Goal: Task Accomplishment & Management: Complete application form

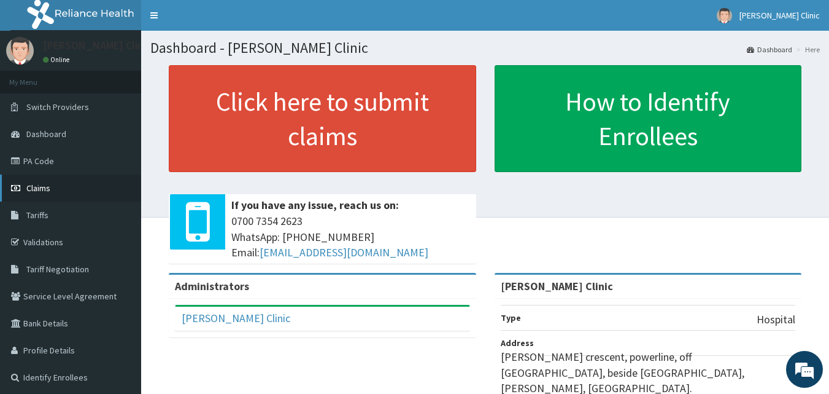
click at [39, 189] on span "Claims" at bounding box center [38, 187] width 24 height 11
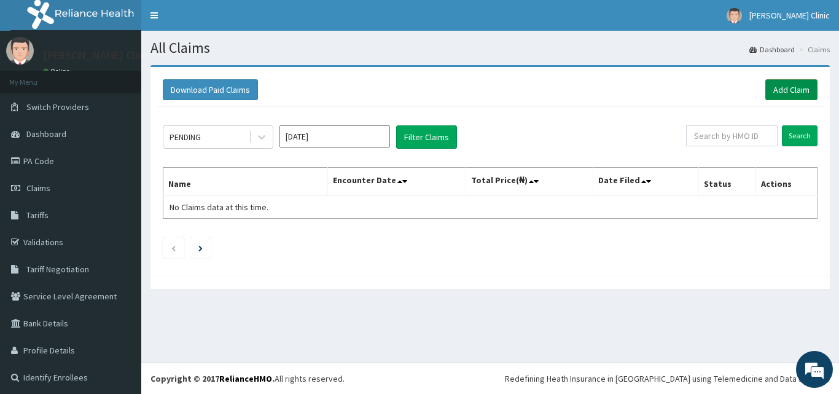
click at [787, 91] on link "Add Claim" at bounding box center [791, 89] width 52 height 21
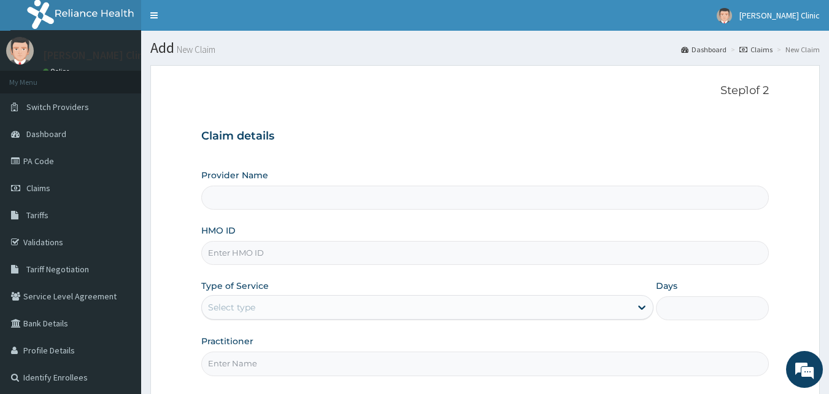
type input "[PERSON_NAME] Clinic"
drag, startPoint x: 276, startPoint y: 200, endPoint x: 241, endPoint y: 256, distance: 65.6
click at [241, 256] on input "HMO ID" at bounding box center [485, 253] width 569 height 24
paste input "Olb/10025/a"
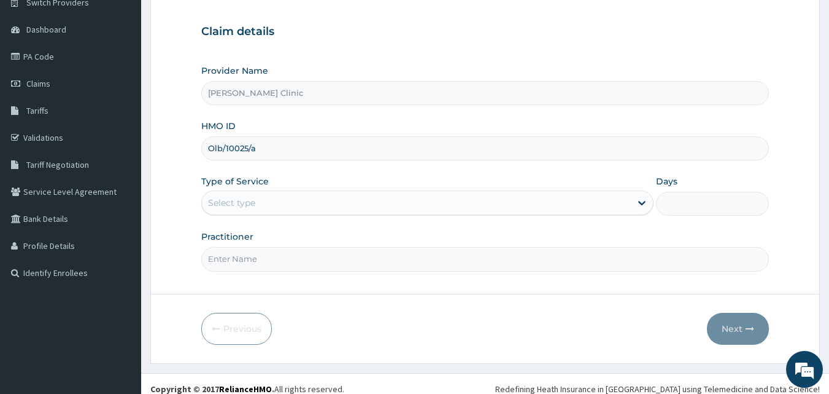
scroll to position [115, 0]
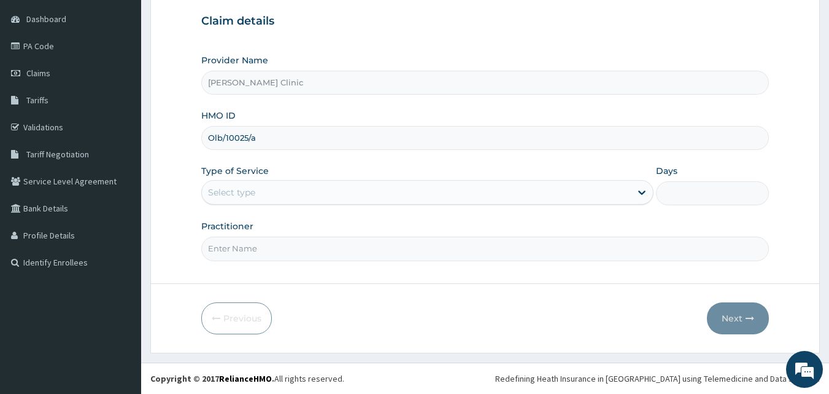
type input "Olb/10025/a"
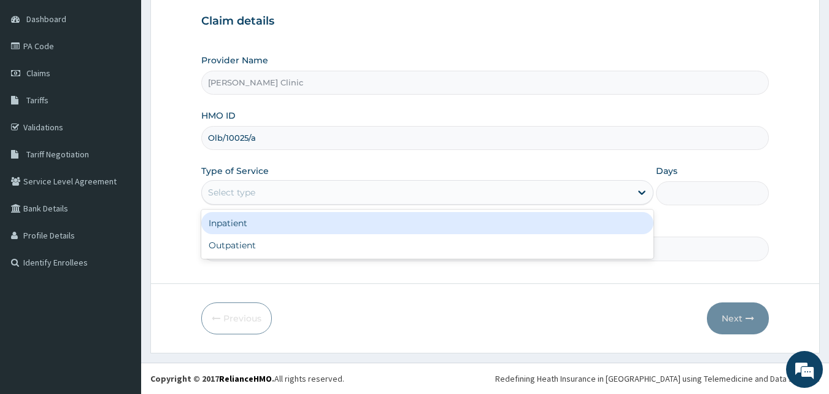
click at [269, 193] on div "Select type" at bounding box center [416, 192] width 429 height 20
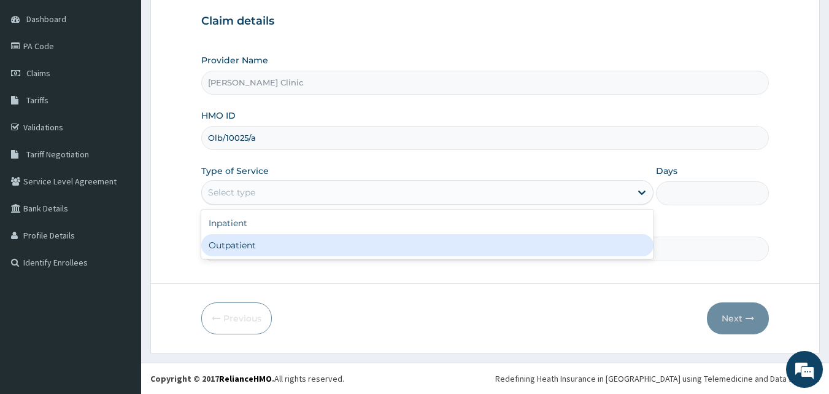
click at [272, 244] on div "Outpatient" at bounding box center [427, 245] width 452 height 22
type input "1"
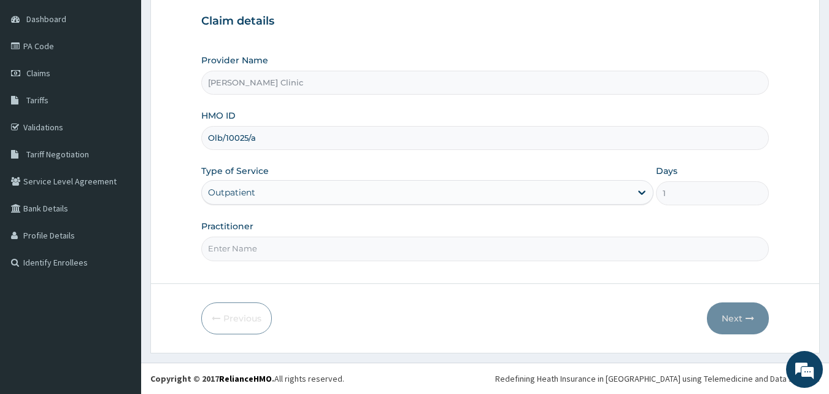
click at [281, 252] on input "Practitioner" at bounding box center [485, 248] width 569 height 24
type input "DR [PERSON_NAME]"
click at [745, 316] on button "Next" at bounding box center [738, 318] width 62 height 32
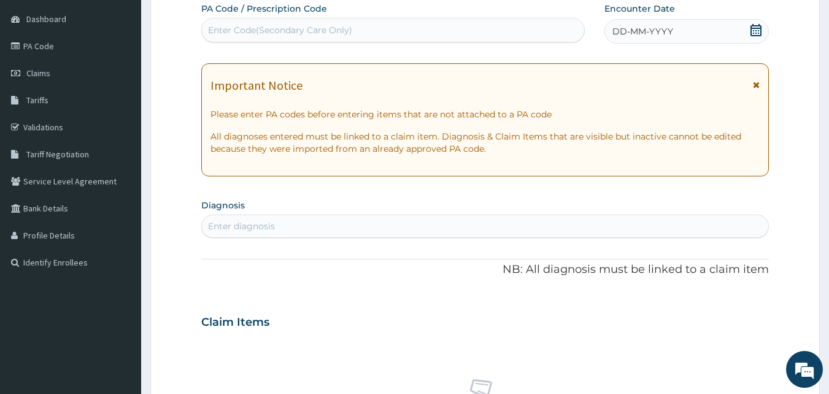
click at [662, 29] on span "DD-MM-YYYY" at bounding box center [643, 31] width 61 height 12
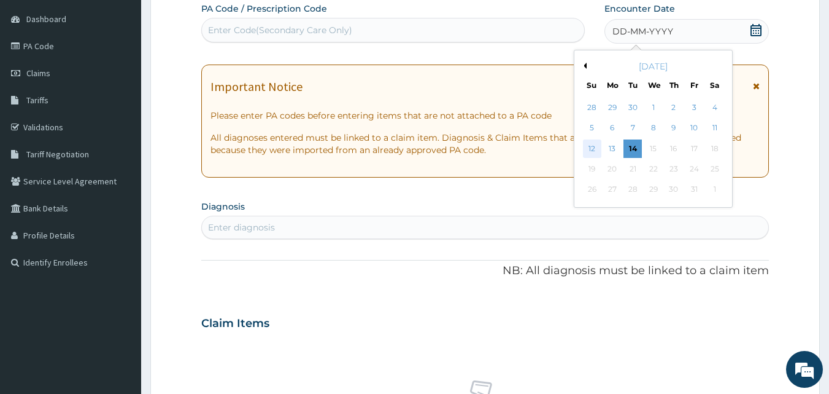
click at [600, 146] on div "12" at bounding box center [592, 148] width 18 height 18
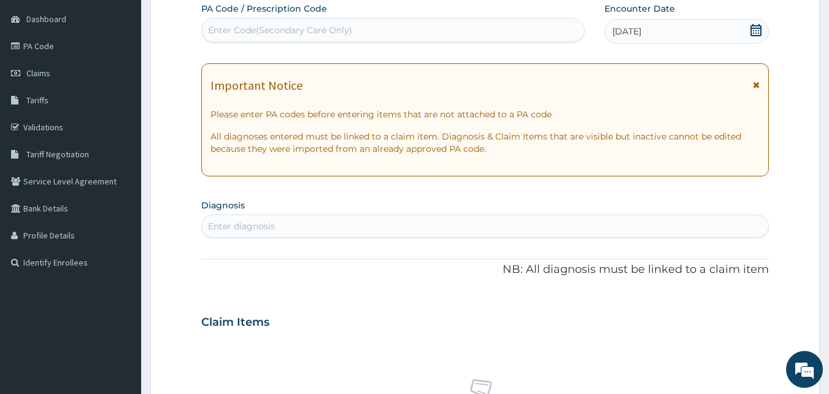
click at [752, 33] on icon at bounding box center [756, 30] width 11 height 12
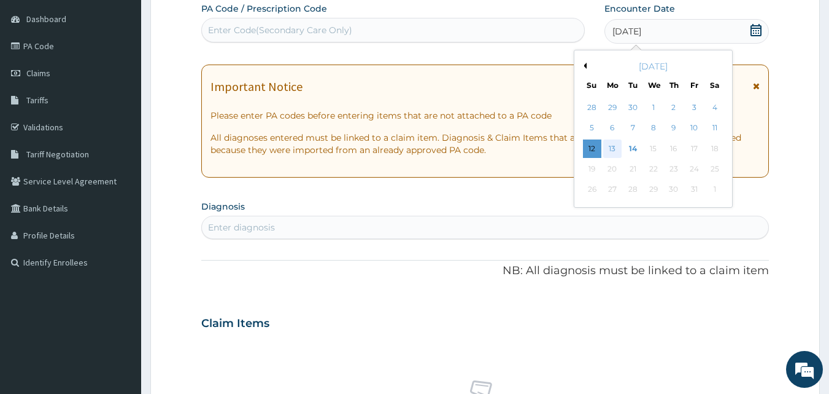
click at [615, 145] on div "13" at bounding box center [613, 148] width 18 height 18
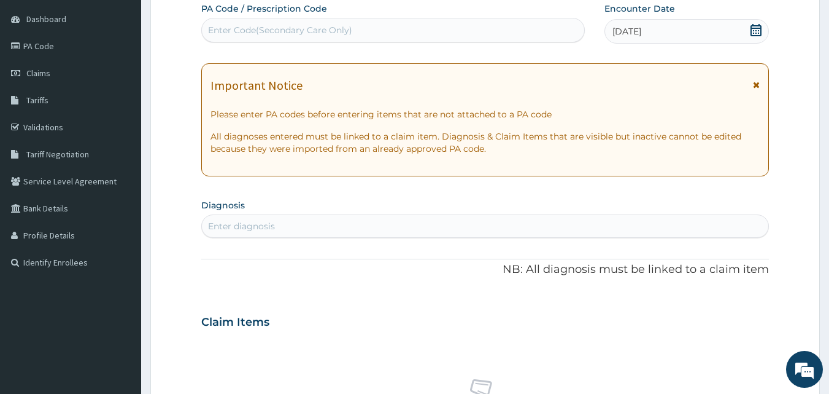
click at [334, 225] on div "Enter diagnosis" at bounding box center [485, 226] width 567 height 20
click at [340, 222] on div "Enter diagnosis" at bounding box center [485, 226] width 567 height 20
type input "MALARIA"
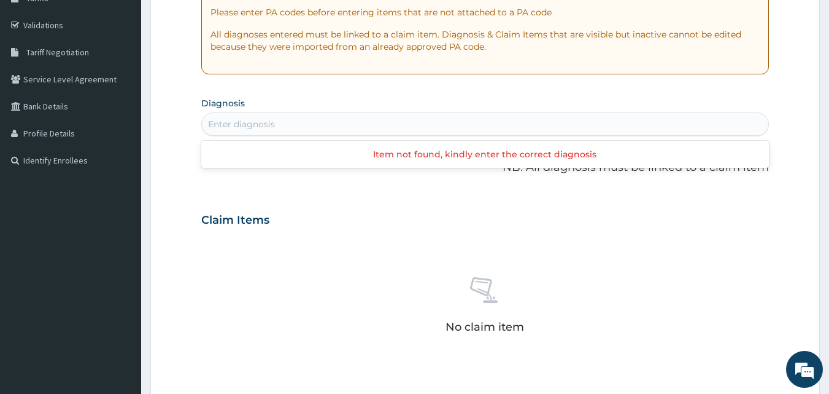
scroll to position [0, 0]
click at [266, 125] on div "Enter diagnosis" at bounding box center [485, 124] width 567 height 20
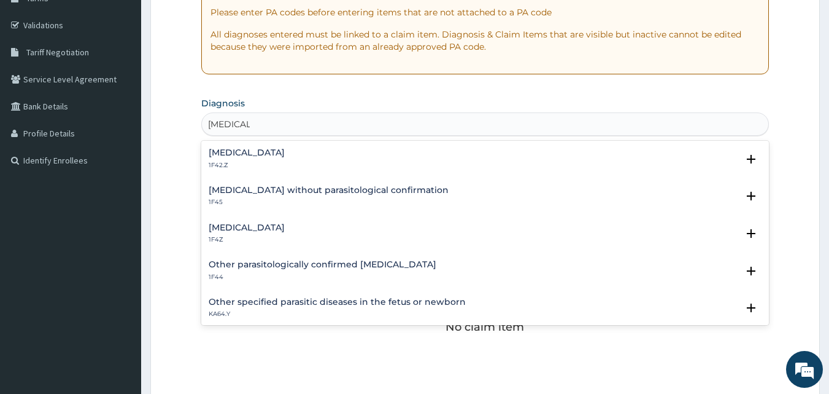
click at [267, 225] on h4 "[MEDICAL_DATA]" at bounding box center [247, 227] width 76 height 9
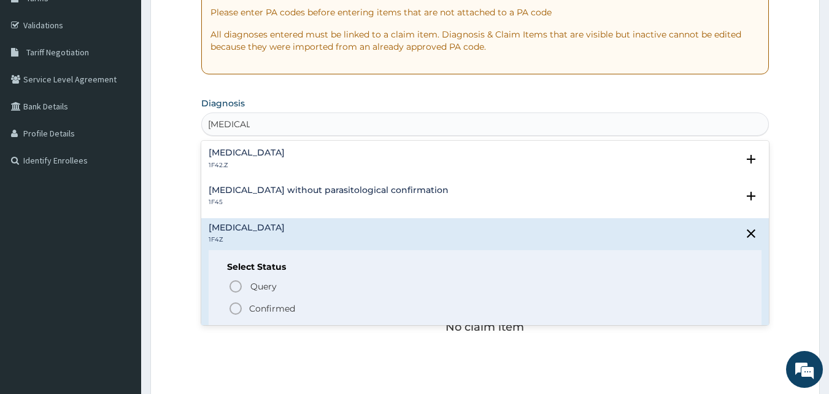
type input "[MEDICAL_DATA]"
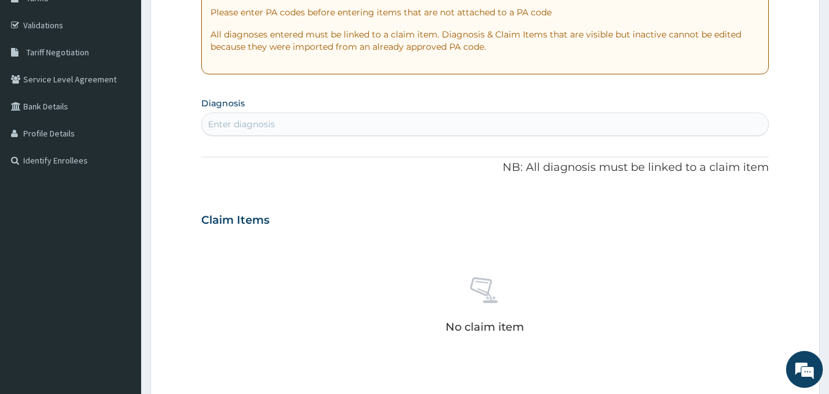
click at [189, 282] on form "Step 2 of 2 PA Code / Prescription Code Enter Code(Secondary Care Only) Encount…" at bounding box center [485, 236] width 670 height 776
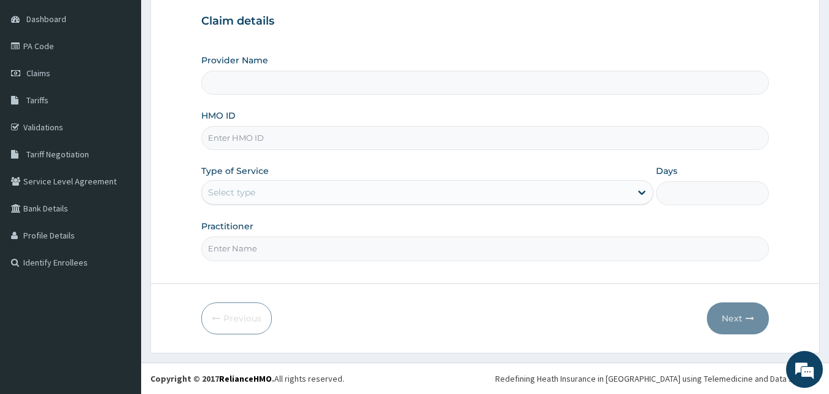
type input "[PERSON_NAME] Clinic"
paste input "Olb/10025/a"
type input "Olb/10025/a"
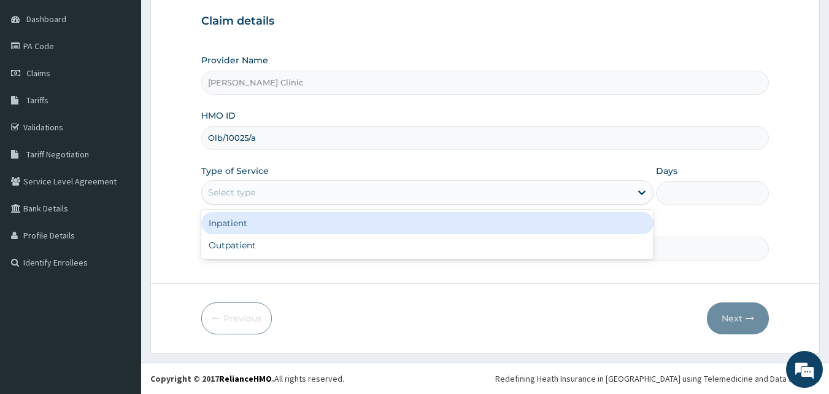
drag, startPoint x: 282, startPoint y: 185, endPoint x: 284, endPoint y: 201, distance: 16.1
click at [282, 186] on div "Select type" at bounding box center [416, 192] width 429 height 20
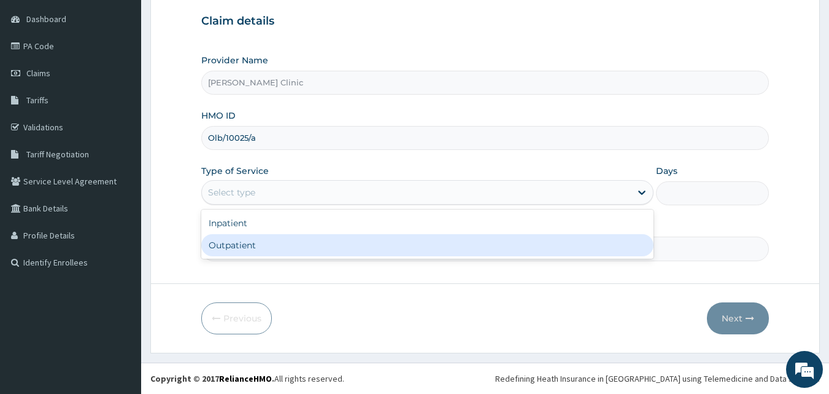
click at [278, 246] on div "Outpatient" at bounding box center [427, 245] width 452 height 22
type input "1"
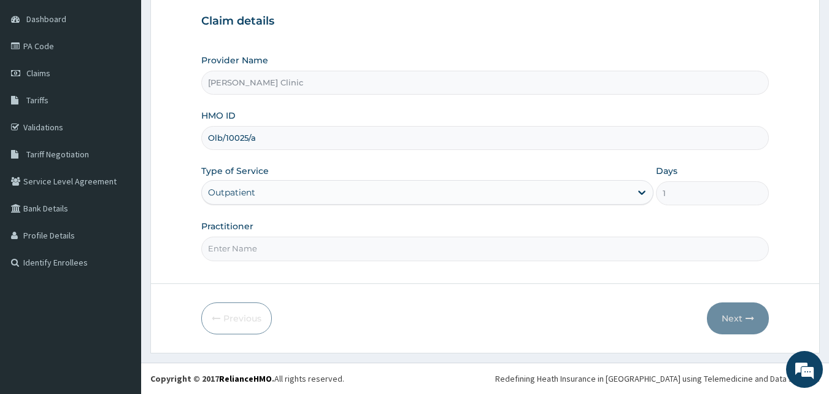
click at [292, 257] on input "Practitioner" at bounding box center [485, 248] width 569 height 24
type input "DR EMMY"
click at [726, 327] on button "Next" at bounding box center [738, 318] width 62 height 32
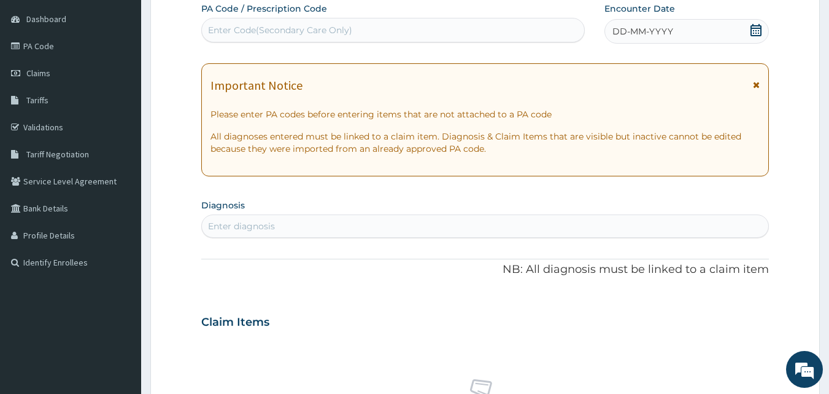
click at [756, 26] on icon at bounding box center [756, 30] width 12 height 12
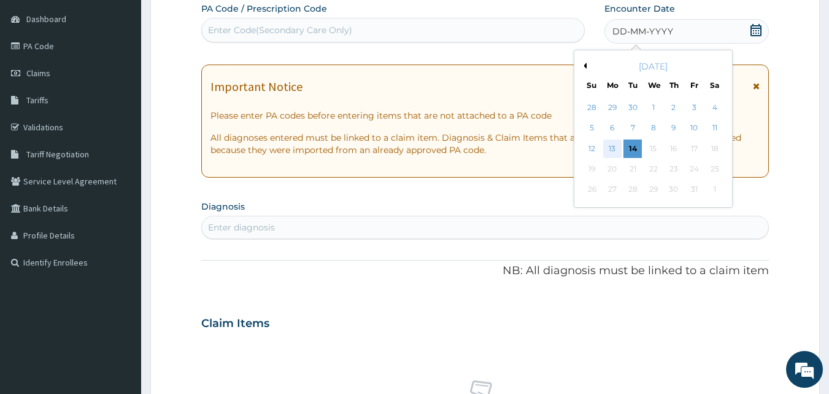
click at [616, 152] on div "13" at bounding box center [613, 148] width 18 height 18
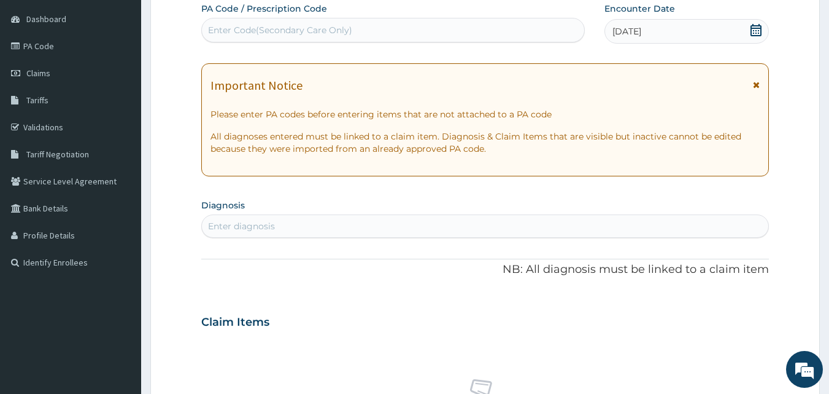
click at [449, 228] on div "Enter diagnosis" at bounding box center [485, 226] width 567 height 20
type input "[MEDICAL_DATA]"
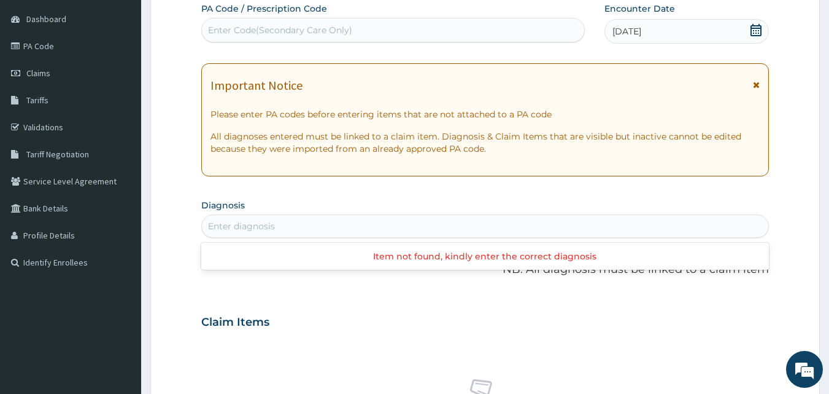
click at [278, 219] on div "Enter diagnosis" at bounding box center [485, 226] width 567 height 20
type input "B"
type input "MALARIA"
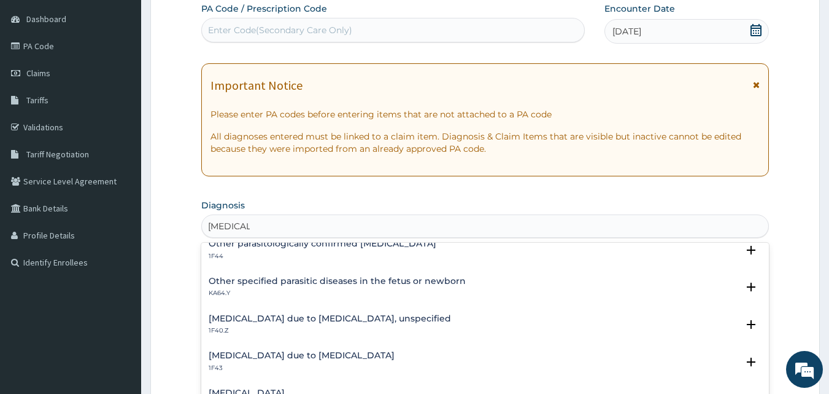
scroll to position [61, 0]
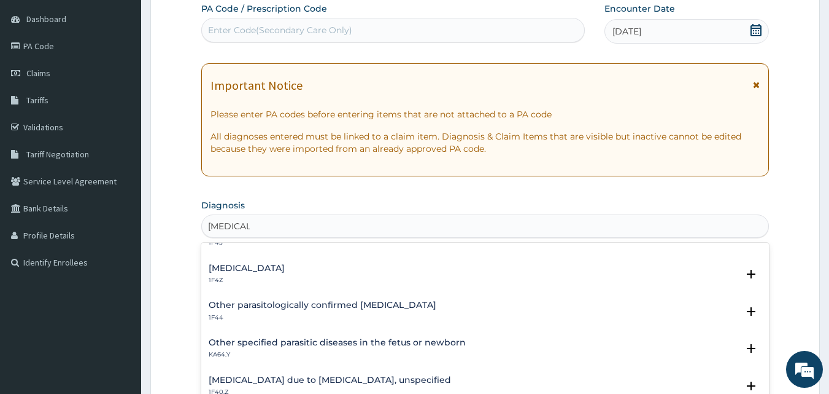
click at [281, 271] on h4 "[MEDICAL_DATA]" at bounding box center [247, 267] width 76 height 9
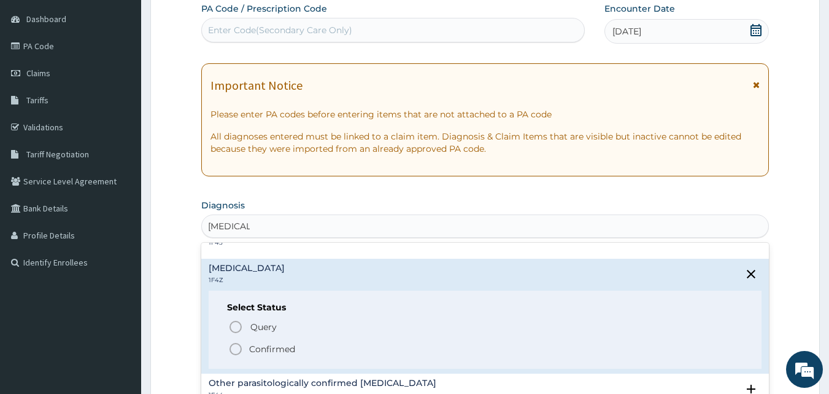
drag, startPoint x: 235, startPoint y: 351, endPoint x: 259, endPoint y: 324, distance: 36.1
click at [238, 346] on icon "status option filled" at bounding box center [235, 348] width 15 height 15
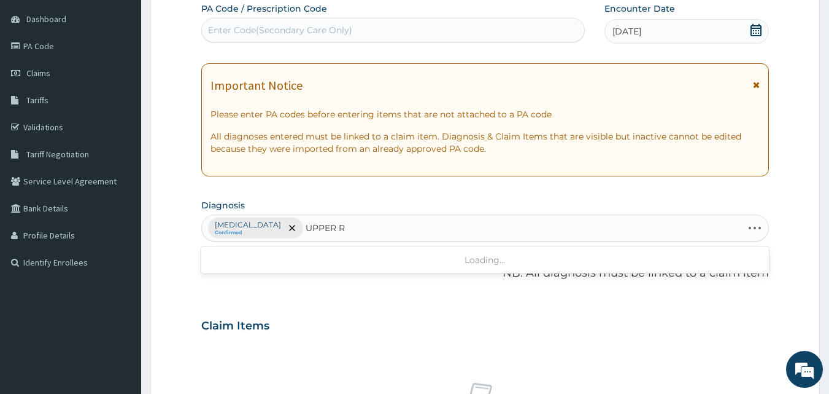
type input "UPPER"
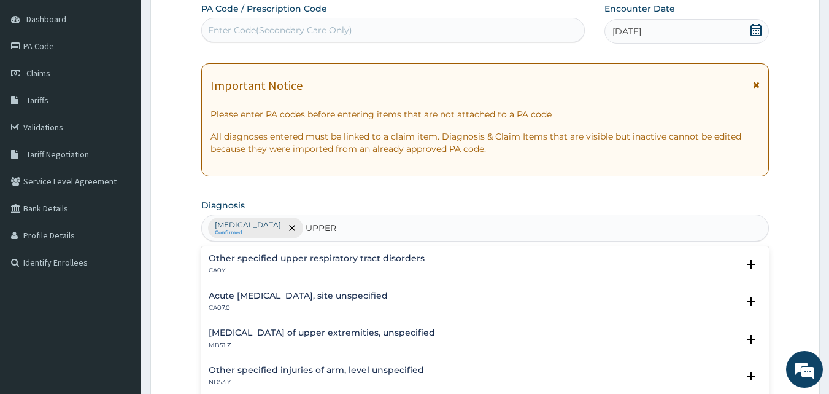
click at [303, 299] on h4 "Acute [MEDICAL_DATA], site unspecified" at bounding box center [298, 295] width 179 height 9
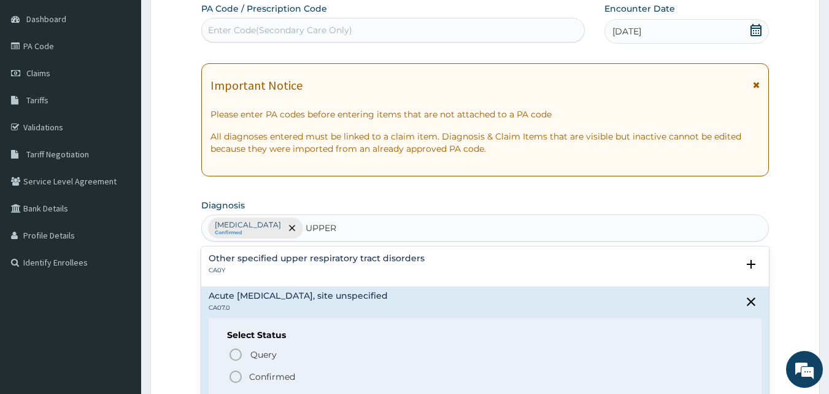
click at [236, 376] on icon "status option filled" at bounding box center [235, 376] width 15 height 15
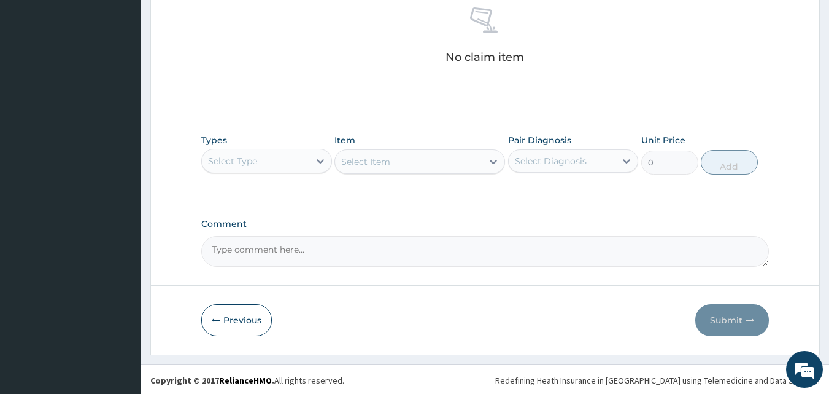
scroll to position [492, 0]
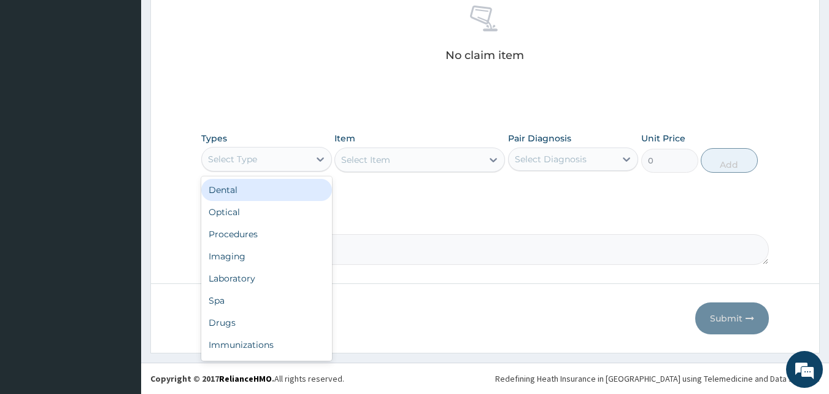
click at [277, 150] on div "Select Type" at bounding box center [255, 159] width 107 height 20
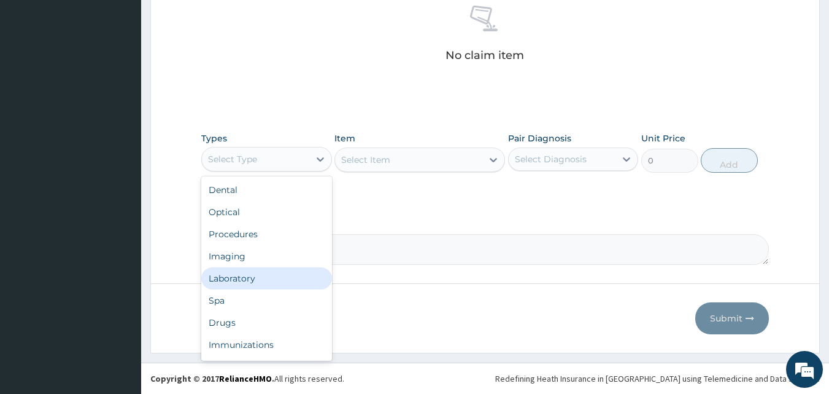
drag, startPoint x: 254, startPoint y: 281, endPoint x: 353, endPoint y: 174, distance: 146.4
click at [254, 281] on div "Laboratory" at bounding box center [266, 278] width 131 height 22
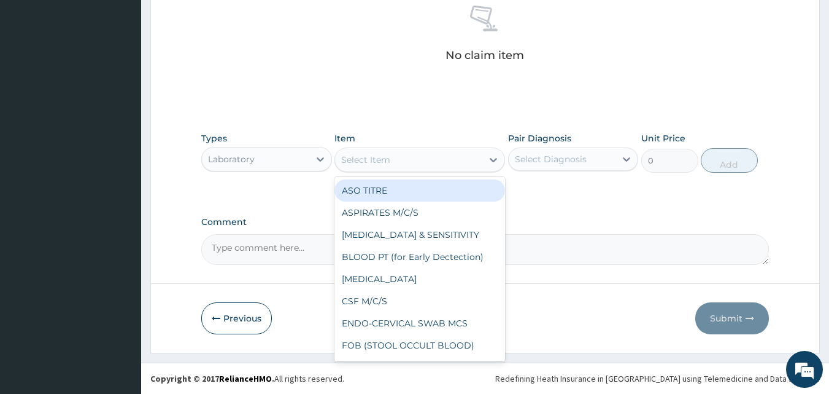
click at [440, 161] on div "Select Item" at bounding box center [408, 160] width 147 height 20
type input "MP"
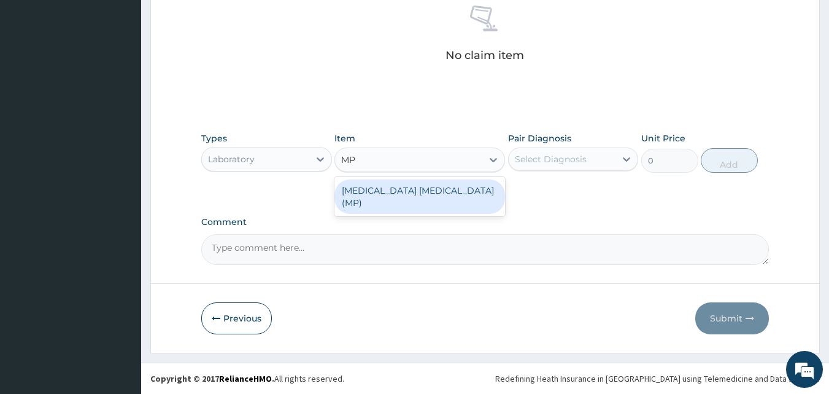
drag, startPoint x: 446, startPoint y: 183, endPoint x: 490, endPoint y: 183, distance: 44.2
click at [459, 183] on div "MALARIA PARASITE (MP)" at bounding box center [420, 196] width 171 height 34
type input "1000"
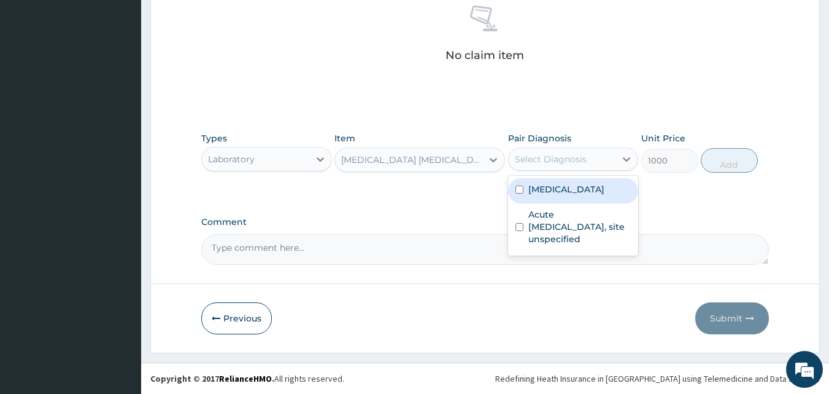
click at [572, 161] on div "Select Diagnosis" at bounding box center [551, 159] width 72 height 12
drag, startPoint x: 564, startPoint y: 194, endPoint x: 642, endPoint y: 230, distance: 85.4
click at [573, 192] on label "[MEDICAL_DATA]" at bounding box center [567, 189] width 76 height 12
checkbox input "true"
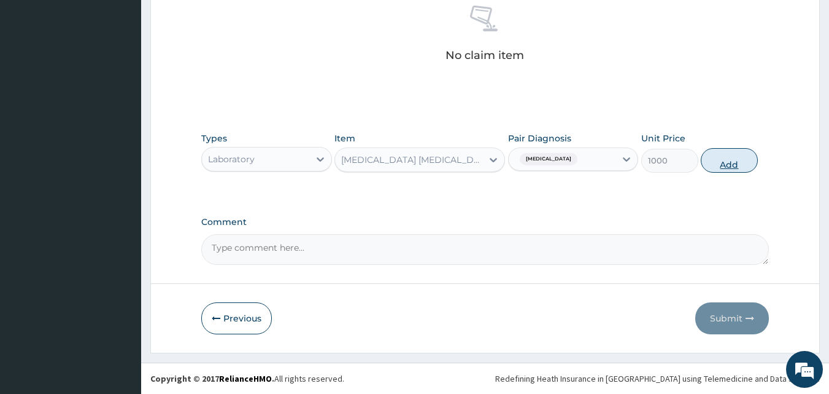
click at [736, 166] on button "Add" at bounding box center [729, 160] width 57 height 25
type input "0"
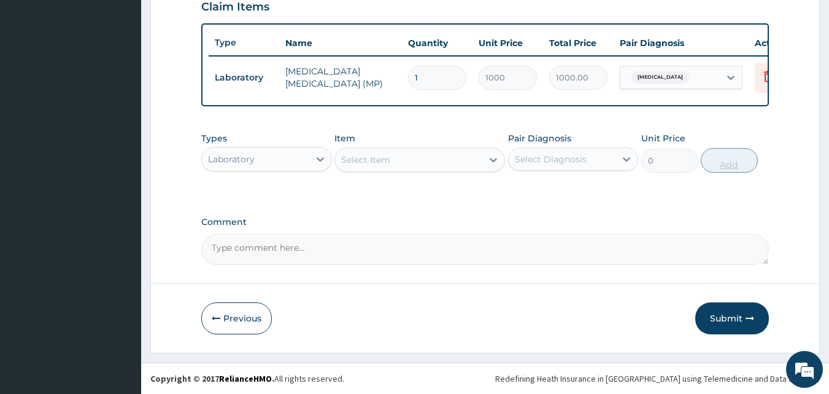
scroll to position [443, 0]
click at [405, 156] on div "Select Item" at bounding box center [408, 160] width 147 height 20
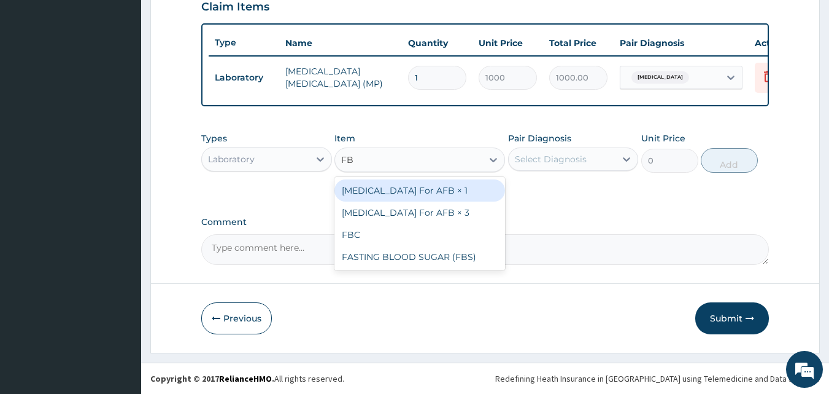
type input "FBC"
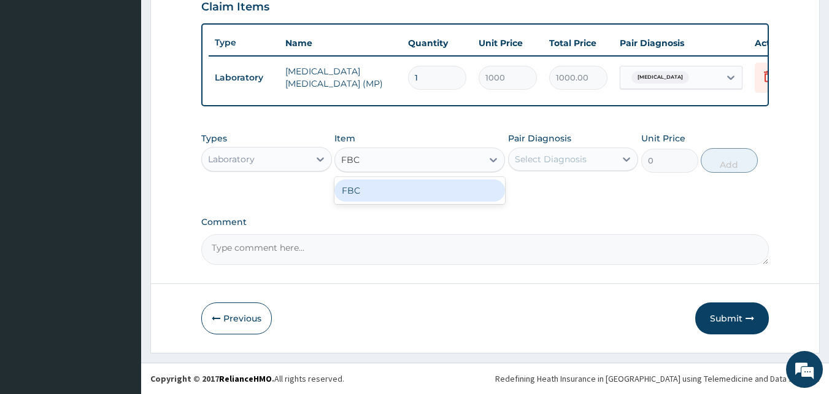
click at [395, 195] on div "FBC" at bounding box center [420, 190] width 171 height 22
type input "2000"
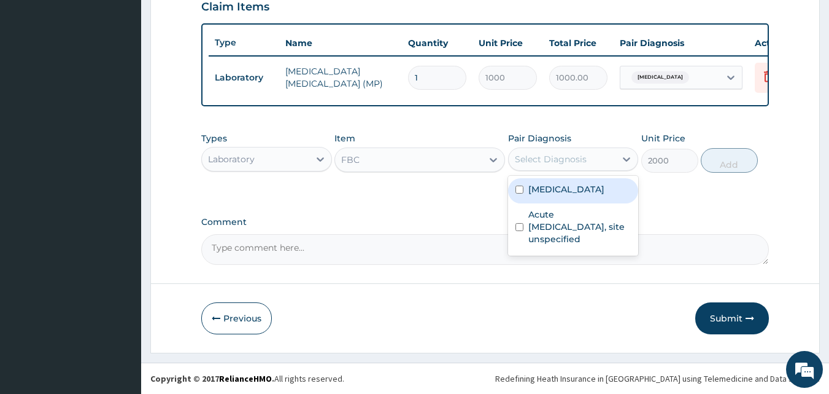
click at [525, 157] on div "Select Diagnosis" at bounding box center [551, 159] width 72 height 12
click at [542, 193] on label "[MEDICAL_DATA]" at bounding box center [567, 189] width 76 height 12
checkbox input "true"
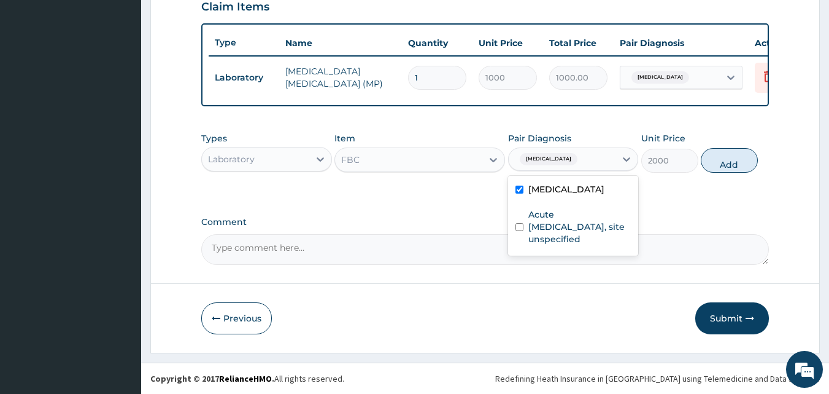
click at [701, 165] on div "Types Laboratory Item FBC Pair Diagnosis option Malaria, unspecified, selected.…" at bounding box center [485, 152] width 569 height 53
click at [713, 163] on button "Add" at bounding box center [729, 160] width 57 height 25
type input "0"
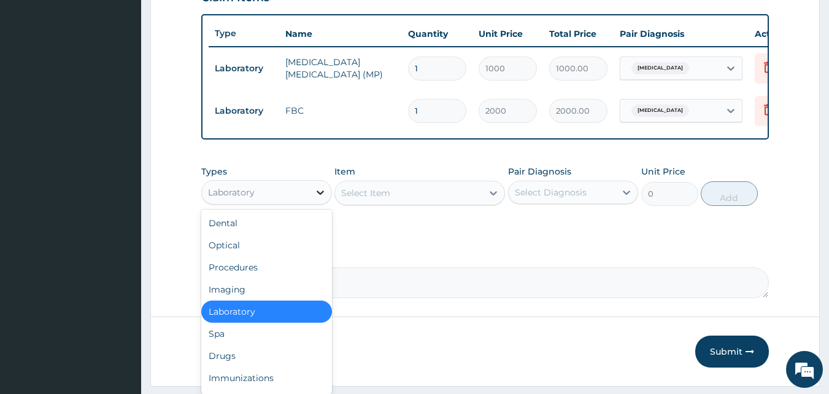
click at [318, 195] on icon at bounding box center [320, 192] width 7 height 4
click at [274, 367] on div "Drugs" at bounding box center [266, 355] width 131 height 22
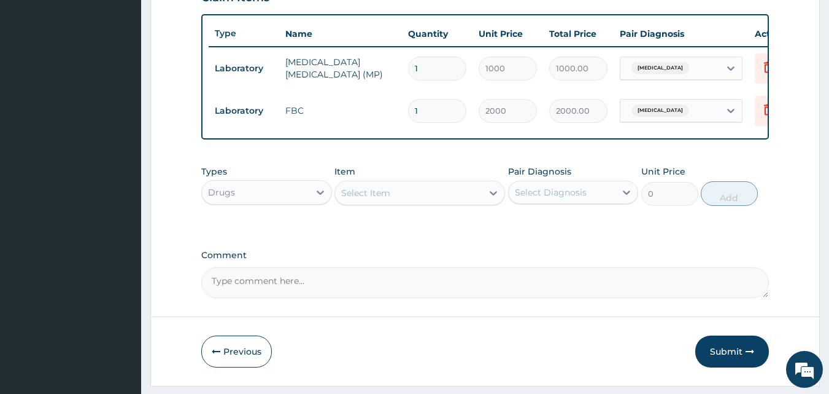
click at [403, 201] on div "Select Item" at bounding box center [408, 193] width 147 height 20
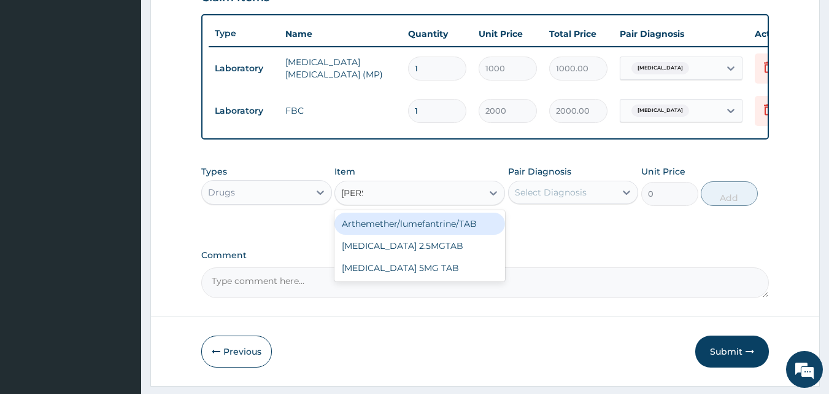
type input "LUME"
click at [420, 232] on div "Arthemether/lumefantrine/TAB" at bounding box center [420, 223] width 171 height 22
type input "66.7"
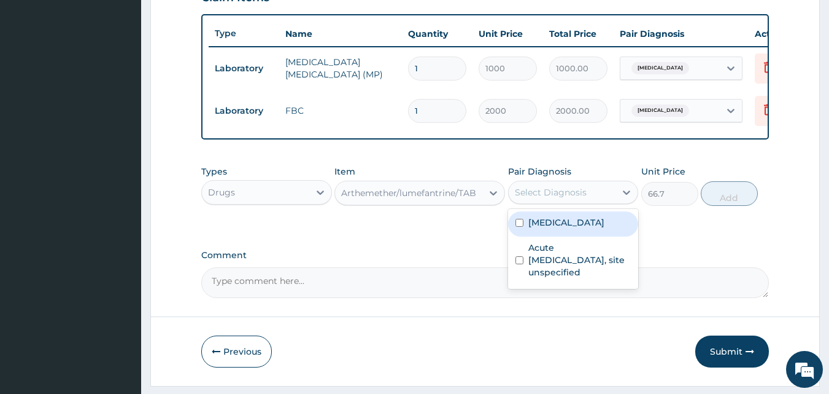
click at [549, 198] on div "Select Diagnosis" at bounding box center [551, 192] width 72 height 12
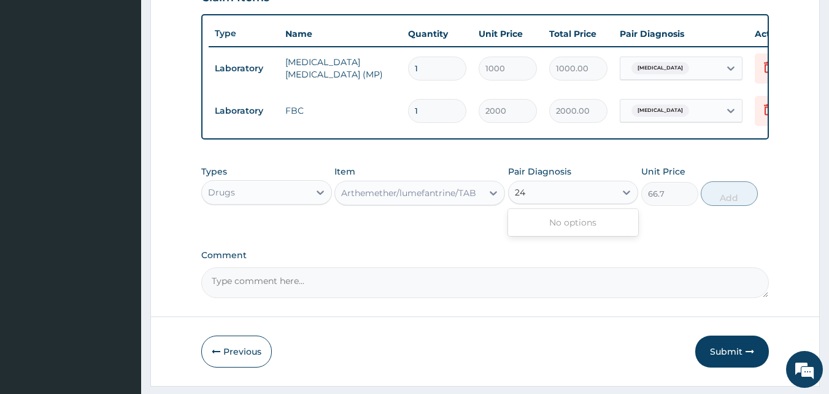
type input "2"
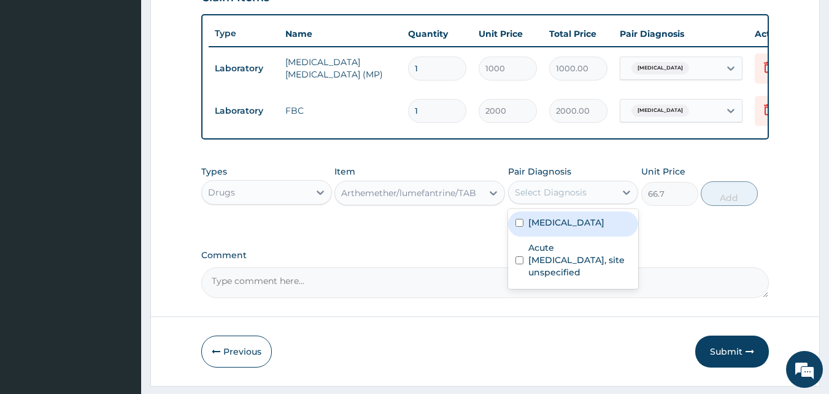
click at [573, 228] on label "[MEDICAL_DATA]" at bounding box center [567, 222] width 76 height 12
checkbox input "true"
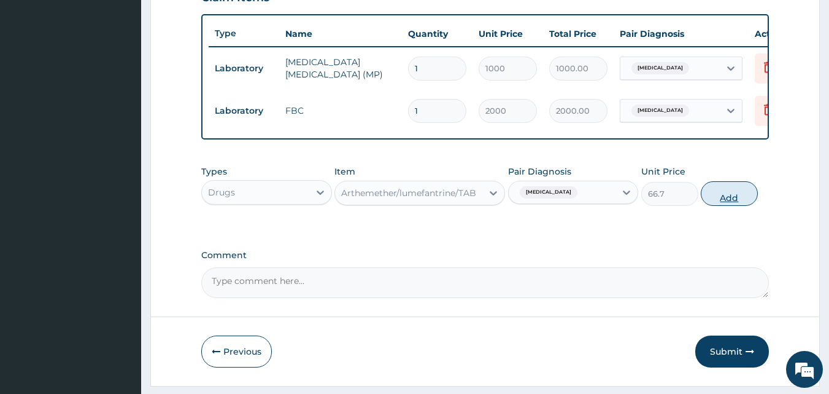
click at [709, 204] on button "Add" at bounding box center [729, 193] width 57 height 25
type input "0"
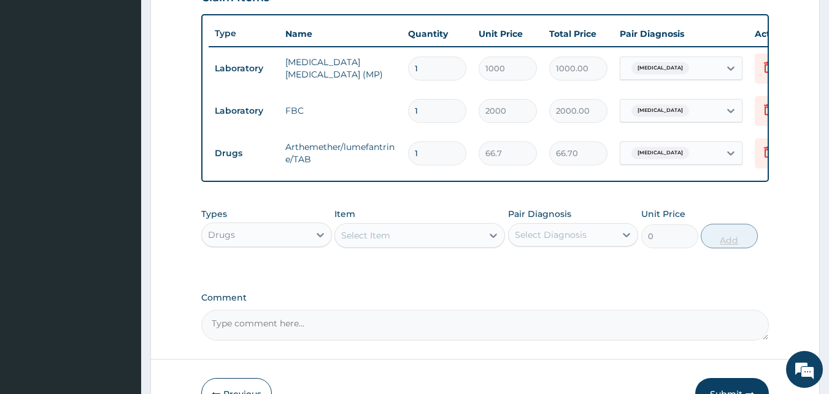
type input "12"
type input "800.40"
type input "124"
type input "8270.80"
type input "12"
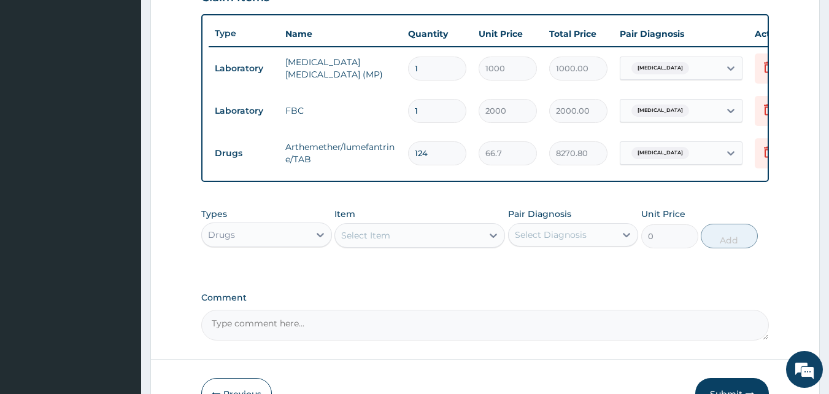
type input "800.40"
type input "1"
type input "66.70"
type input "0.00"
type input "2"
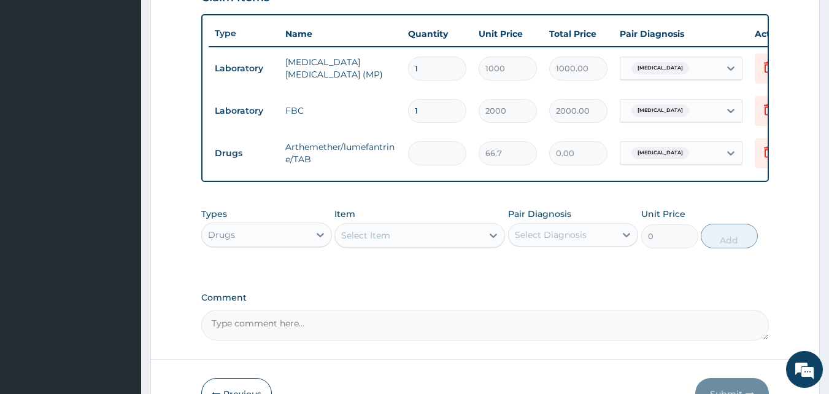
type input "133.40"
type input "24"
type input "1600.80"
type input "24"
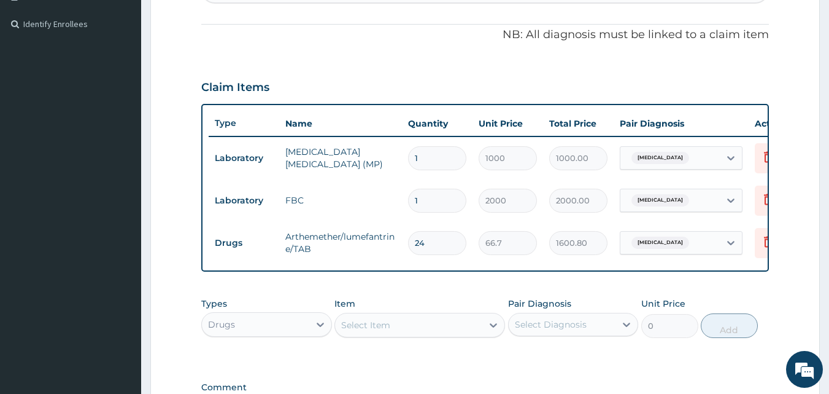
scroll to position [381, 0]
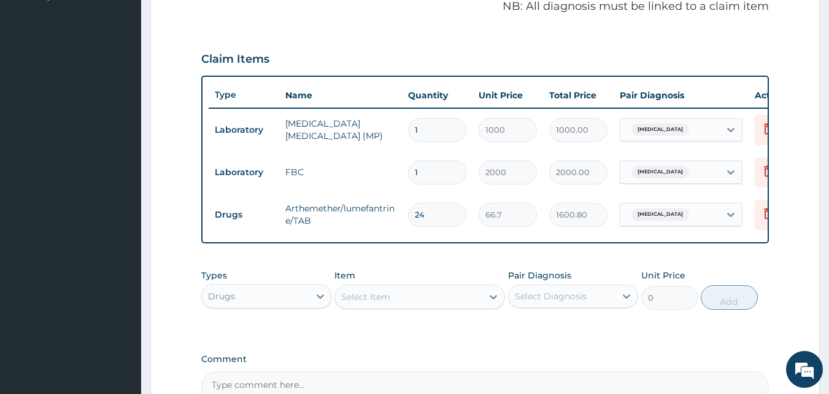
click at [387, 303] on div "Select Item" at bounding box center [365, 296] width 49 height 12
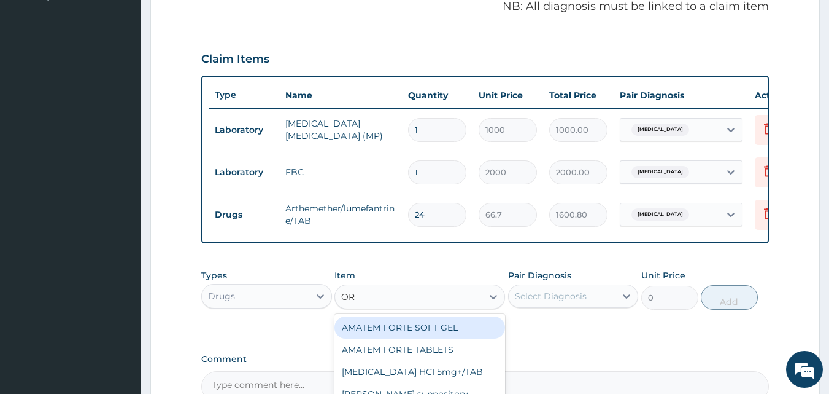
type input "ORP"
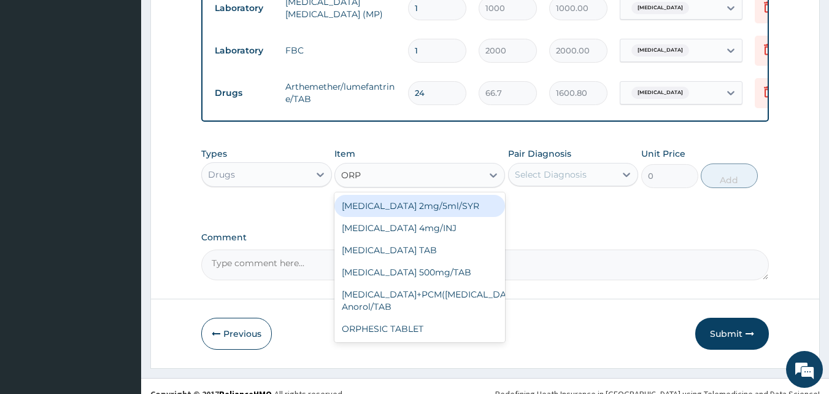
scroll to position [504, 0]
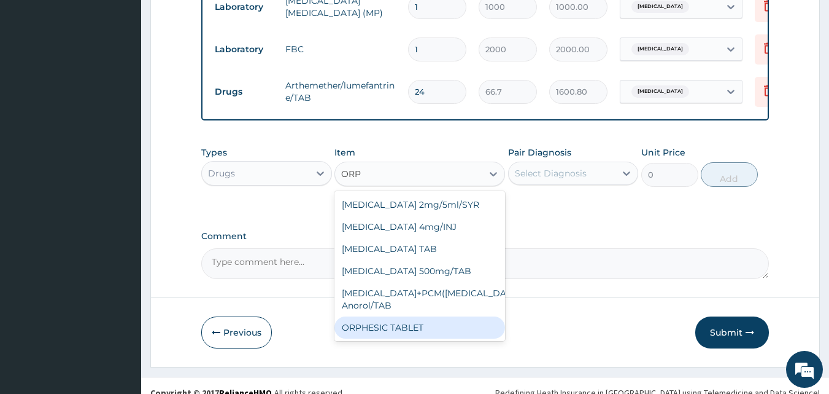
drag, startPoint x: 408, startPoint y: 334, endPoint x: 440, endPoint y: 319, distance: 34.9
click at [413, 334] on div "ORPHESIC TABLET" at bounding box center [420, 327] width 171 height 22
type input "34.12"
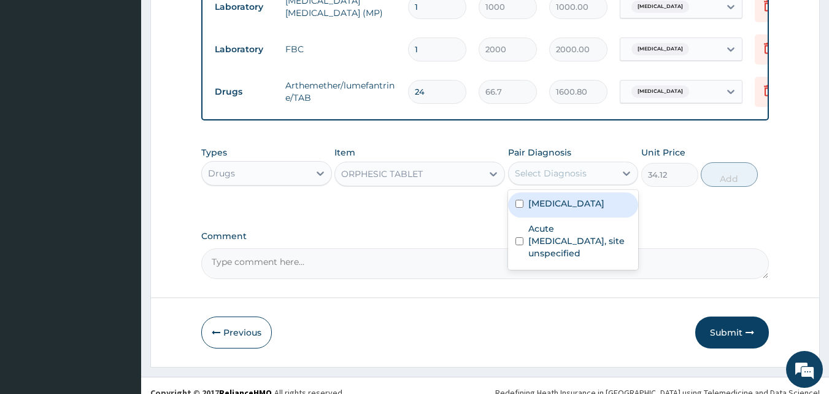
click at [556, 179] on div "Select Diagnosis" at bounding box center [551, 173] width 72 height 12
drag, startPoint x: 550, startPoint y: 211, endPoint x: 457, endPoint y: 9, distance: 222.0
click at [562, 209] on label "[MEDICAL_DATA]" at bounding box center [567, 203] width 76 height 12
checkbox input "true"
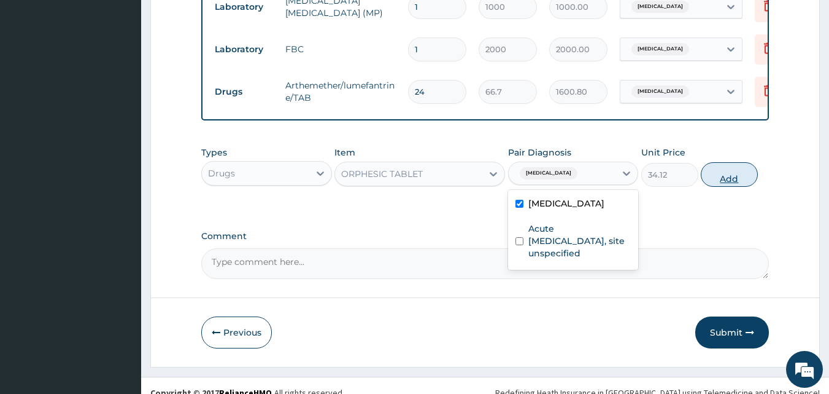
click at [750, 186] on button "Add" at bounding box center [729, 174] width 57 height 25
type input "0"
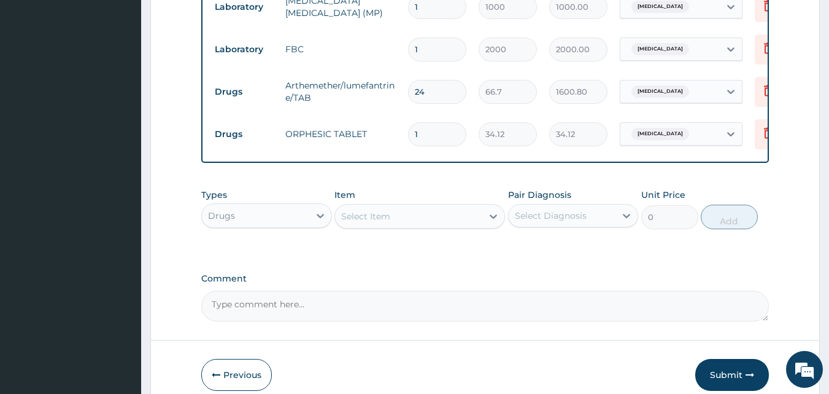
type input "0.00"
type input "2"
type input "68.24"
type input "20"
type input "682.40"
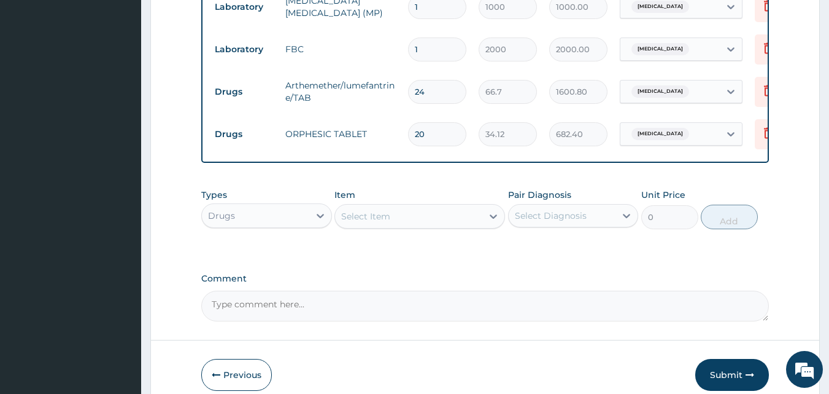
type input "20"
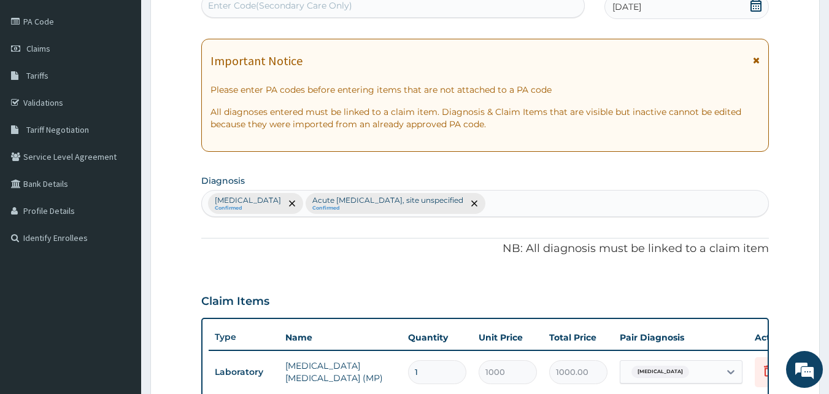
scroll to position [136, 0]
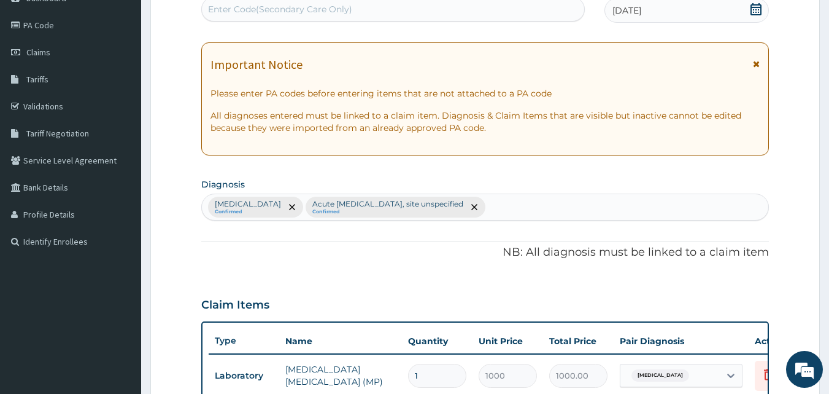
click at [538, 209] on div "Malaria, unspecified Confirmed Acute upper respiratory infection, site unspecif…" at bounding box center [485, 207] width 567 height 26
type input "INSOMNIA"
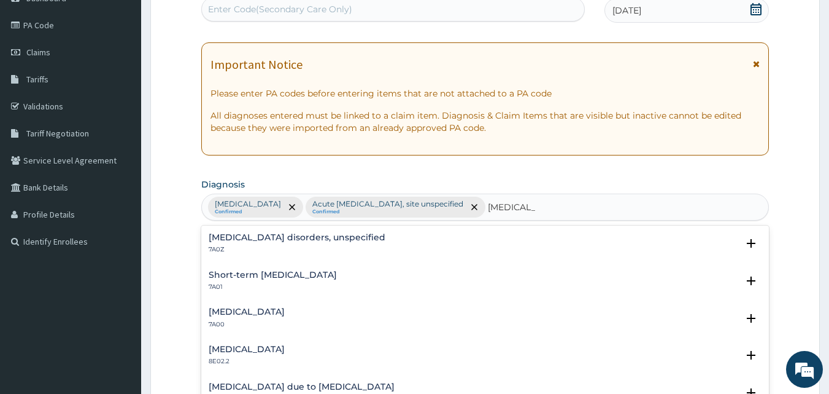
click at [277, 238] on h4 "Insomnia disorders, unspecified" at bounding box center [297, 237] width 177 height 9
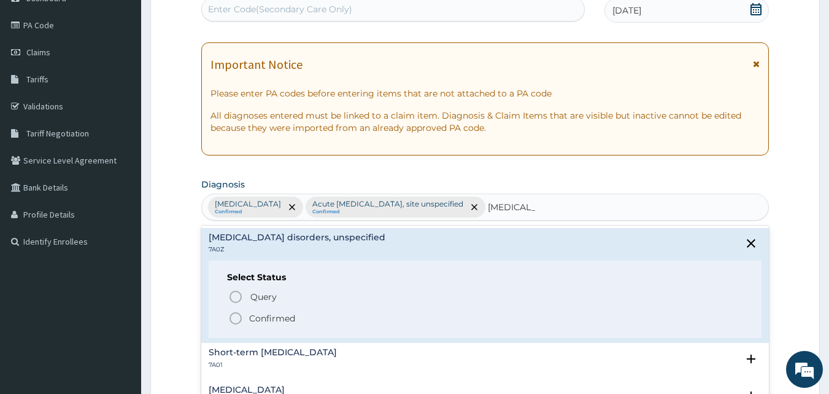
click at [236, 324] on circle "status option filled" at bounding box center [235, 318] width 11 height 11
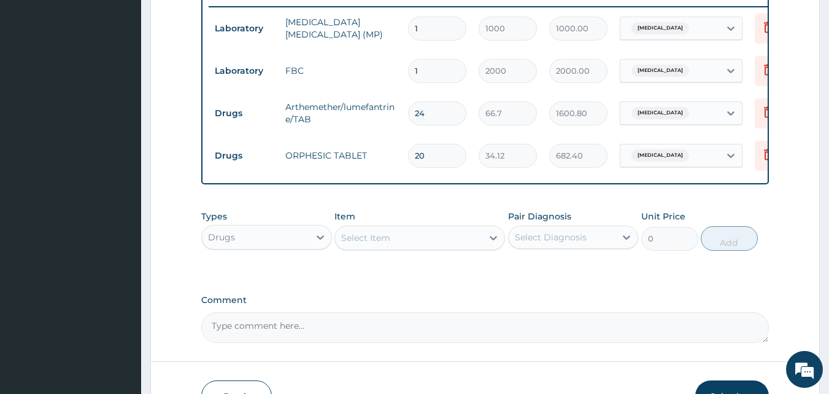
scroll to position [504, 0]
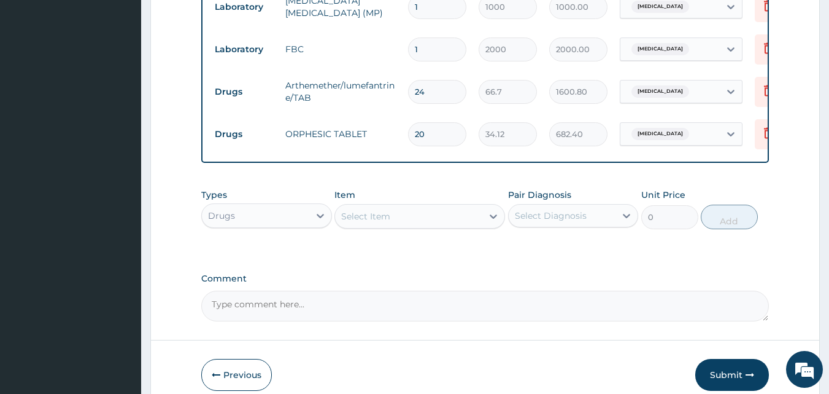
click at [402, 225] on div "Select Item" at bounding box center [408, 216] width 147 height 20
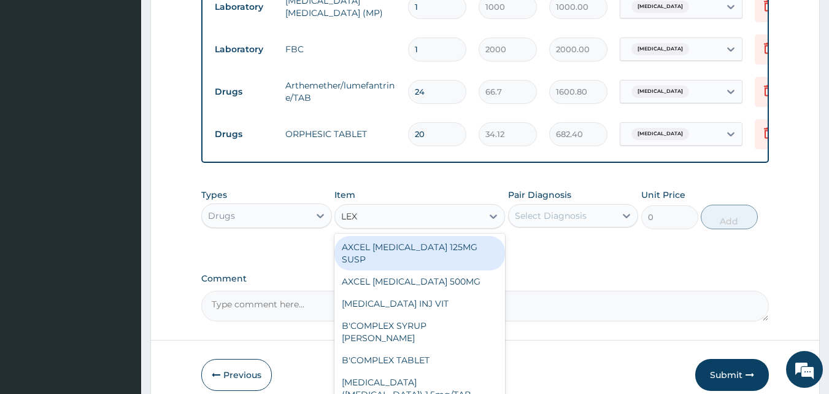
type input "LEXO"
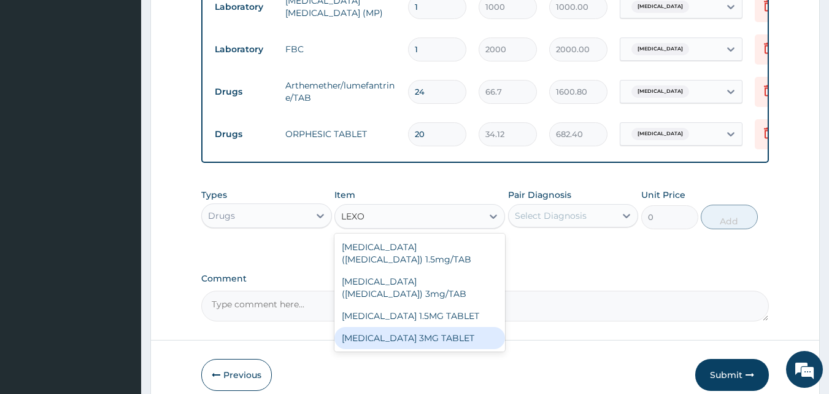
drag, startPoint x: 398, startPoint y: 321, endPoint x: 721, endPoint y: 31, distance: 433.5
click at [400, 327] on div "[MEDICAL_DATA] 3MG TABLET" at bounding box center [420, 338] width 171 height 22
type input "80"
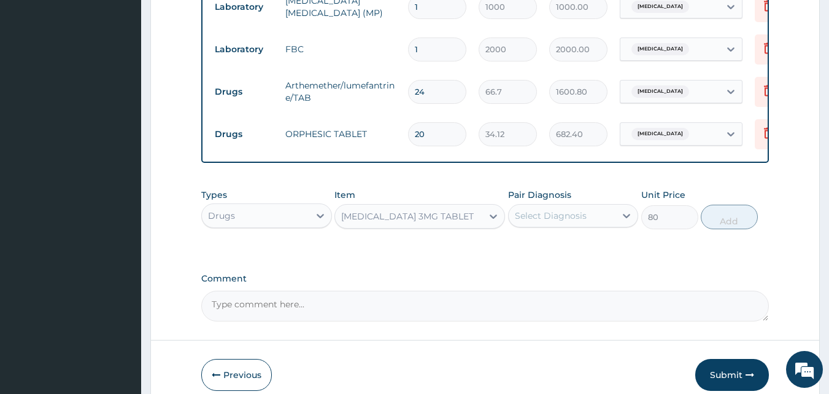
click at [544, 222] on div "Select Diagnosis" at bounding box center [551, 215] width 72 height 12
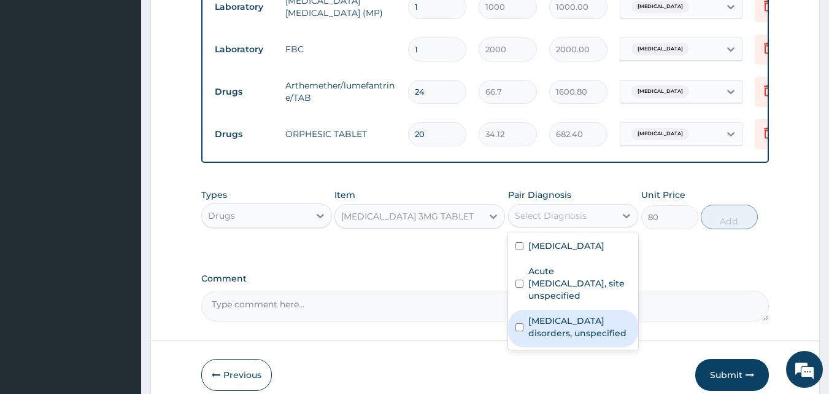
drag, startPoint x: 561, startPoint y: 341, endPoint x: 641, endPoint y: 258, distance: 115.1
click at [571, 325] on label "Insomnia disorders, unspecified" at bounding box center [580, 326] width 103 height 25
checkbox input "true"
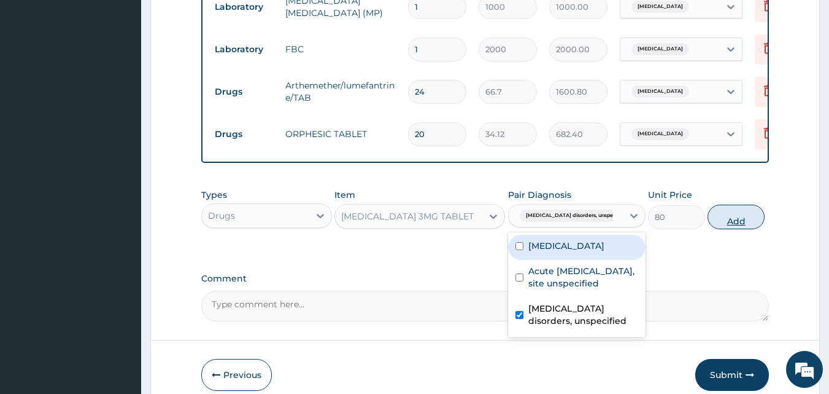
click at [732, 229] on button "Add" at bounding box center [736, 216] width 57 height 25
type input "0"
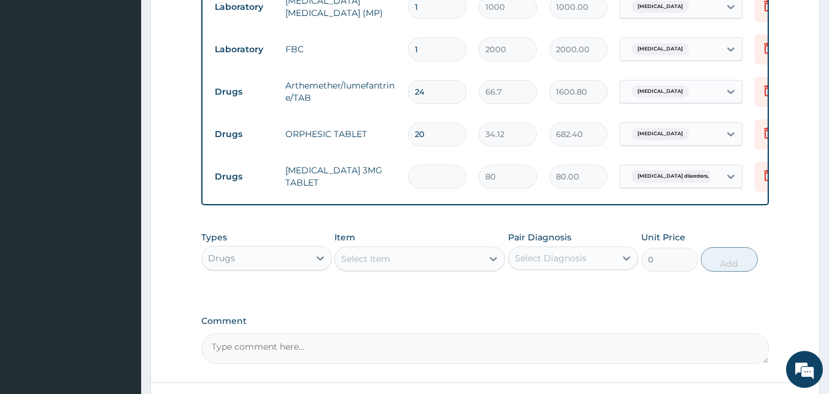
type input "0.00"
type input "3"
type input "240.00"
type input "3"
click at [397, 265] on div "Select Item" at bounding box center [408, 259] width 147 height 20
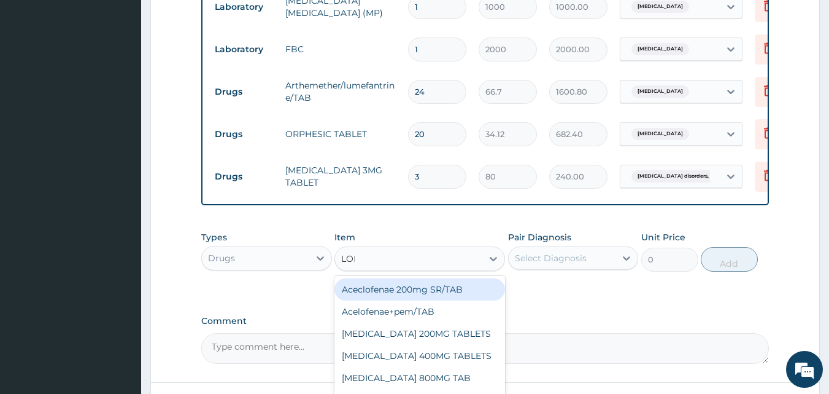
type input "[PERSON_NAME]"
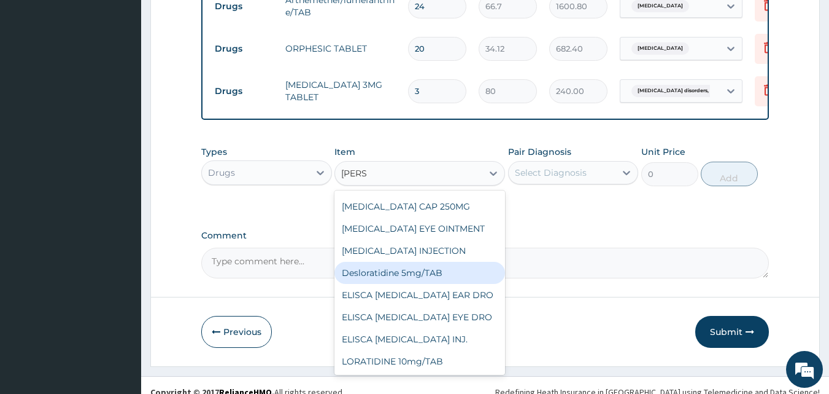
scroll to position [612, 0]
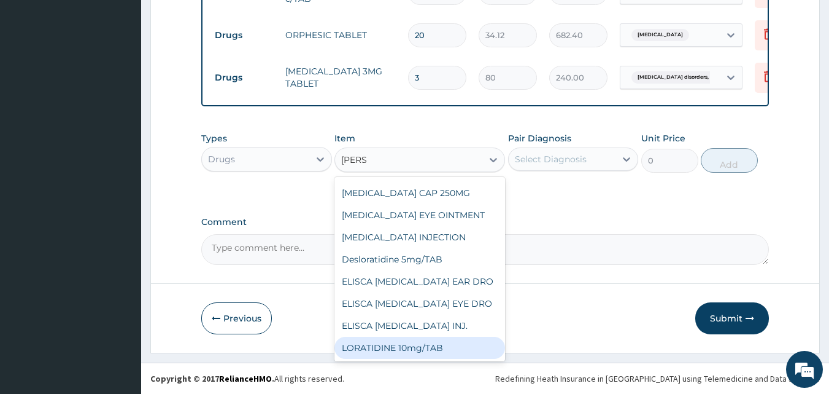
drag, startPoint x: 419, startPoint y: 350, endPoint x: 546, endPoint y: 209, distance: 189.1
click at [436, 341] on div "LORATIDINE 10mg/TAB" at bounding box center [420, 347] width 171 height 22
type input "70"
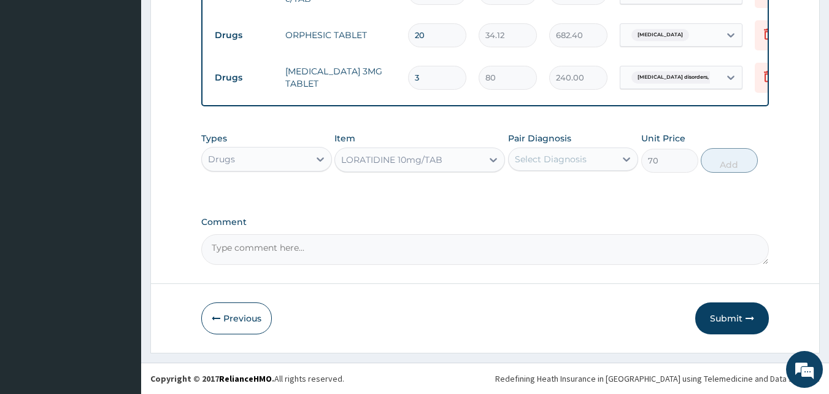
click at [561, 160] on div "Select Diagnosis" at bounding box center [551, 159] width 72 height 12
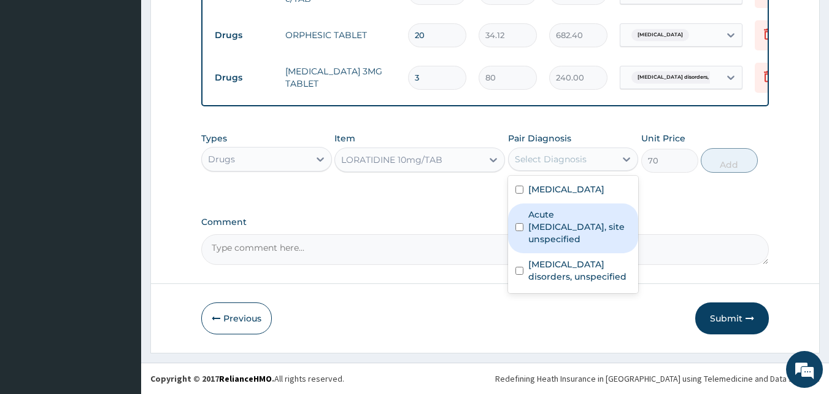
drag, startPoint x: 559, startPoint y: 233, endPoint x: 566, endPoint y: 229, distance: 8.5
click at [559, 233] on label "Acute upper respiratory infection, site unspecified" at bounding box center [580, 226] width 103 height 37
checkbox input "true"
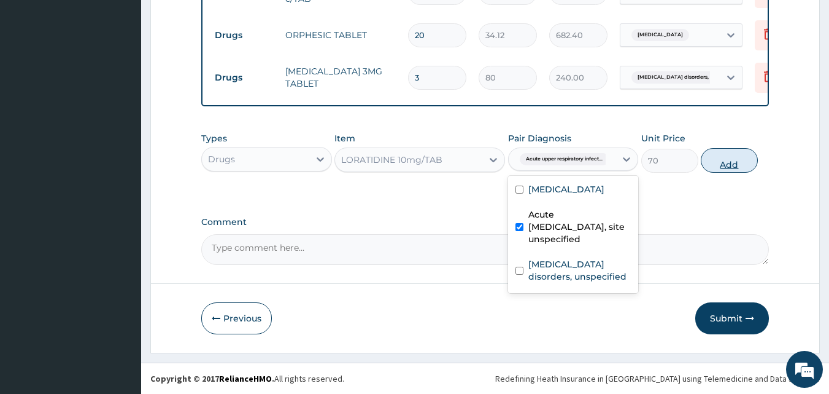
click at [726, 165] on button "Add" at bounding box center [729, 160] width 57 height 25
type input "0"
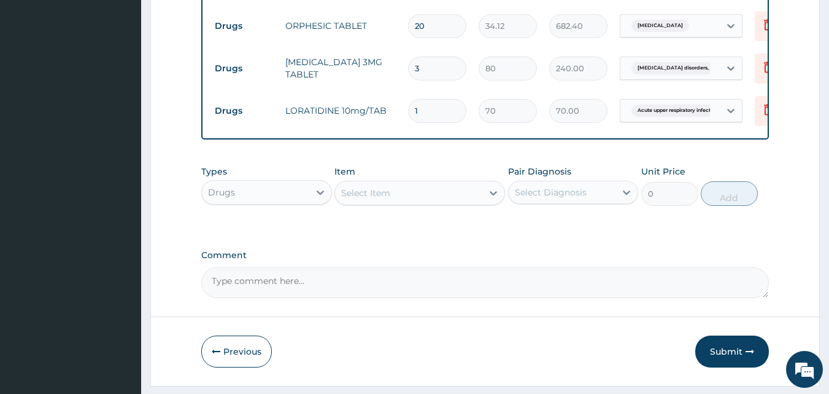
type input "0.00"
type input "5"
type input "350.00"
type input "5"
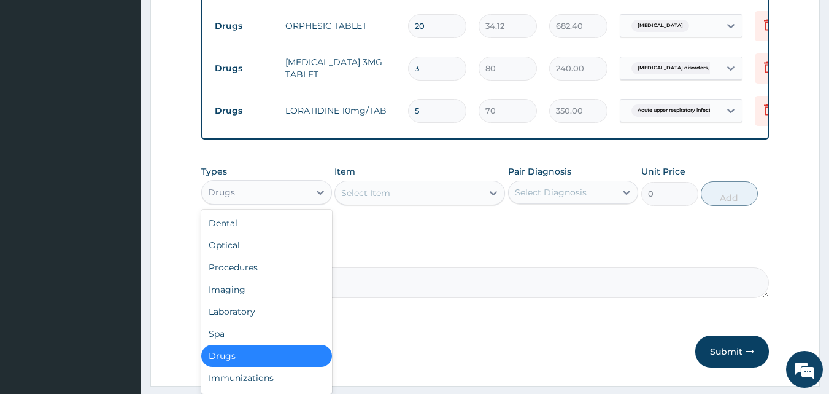
click at [297, 201] on div "Drugs" at bounding box center [255, 192] width 107 height 20
click at [275, 278] on div "Procedures" at bounding box center [266, 267] width 131 height 22
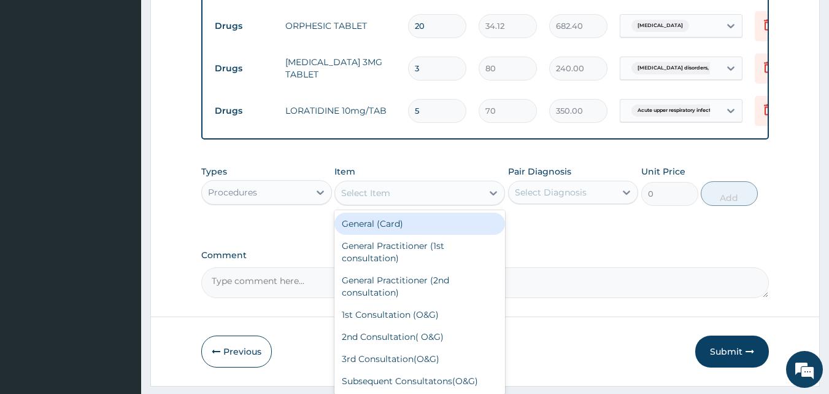
click at [437, 203] on div "Select Item" at bounding box center [408, 193] width 147 height 20
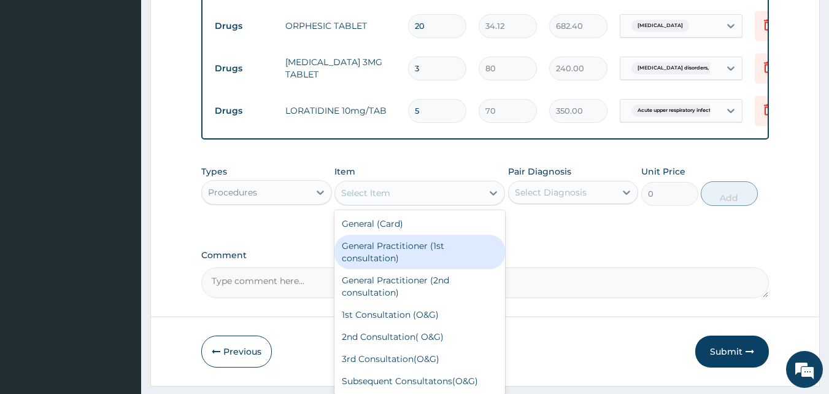
drag, startPoint x: 406, startPoint y: 266, endPoint x: 454, endPoint y: 243, distance: 53.8
click at [410, 262] on div "General Practitioner (1st consultation)" at bounding box center [420, 252] width 171 height 34
type input "1500"
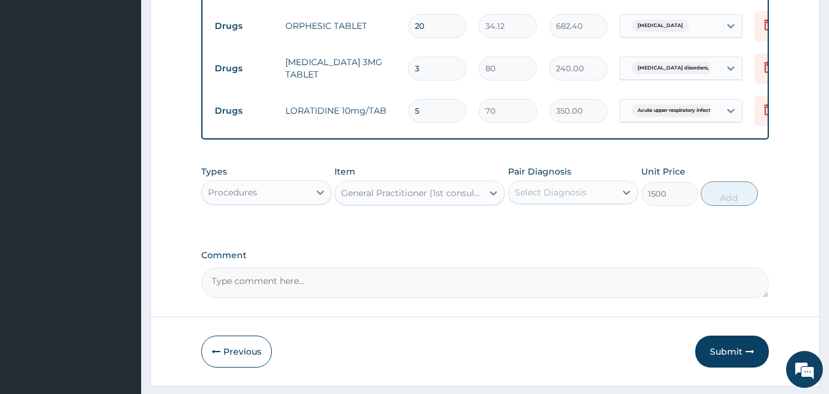
click at [548, 198] on div "Select Diagnosis" at bounding box center [551, 192] width 72 height 12
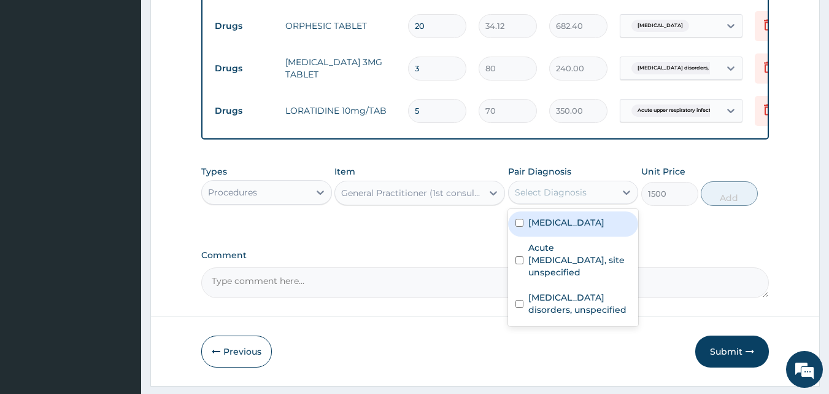
click at [561, 236] on div "[MEDICAL_DATA]" at bounding box center [573, 223] width 131 height 25
checkbox input "true"
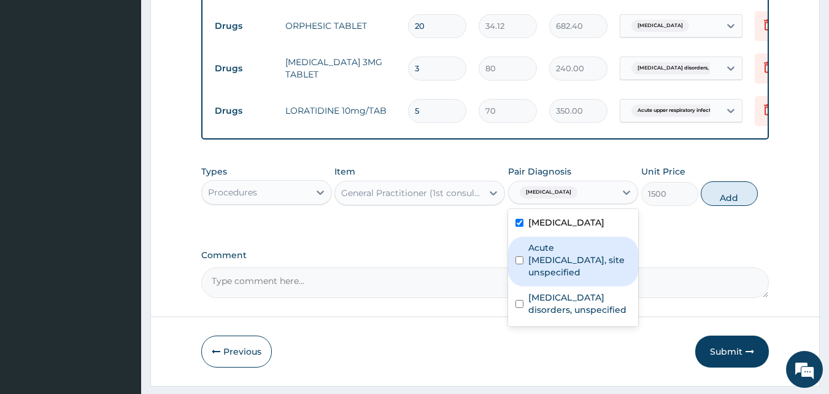
drag, startPoint x: 556, startPoint y: 263, endPoint x: 559, endPoint y: 277, distance: 13.7
click at [557, 272] on label "Acute upper respiratory infection, site unspecified" at bounding box center [580, 259] width 103 height 37
checkbox input "true"
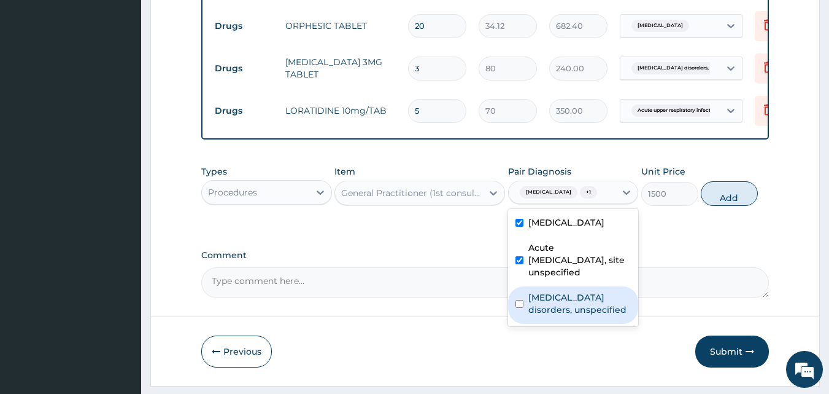
drag, startPoint x: 561, startPoint y: 313, endPoint x: 639, endPoint y: 270, distance: 89.9
click at [568, 312] on label "Insomnia disorders, unspecified" at bounding box center [580, 303] width 103 height 25
checkbox input "true"
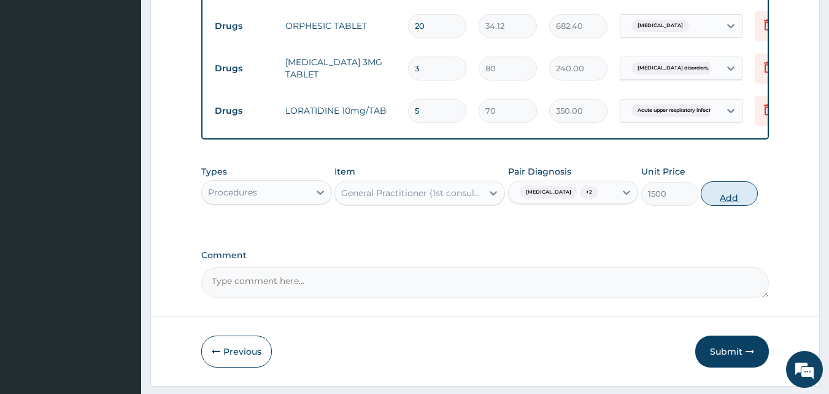
click at [724, 206] on button "Add" at bounding box center [729, 193] width 57 height 25
type input "0"
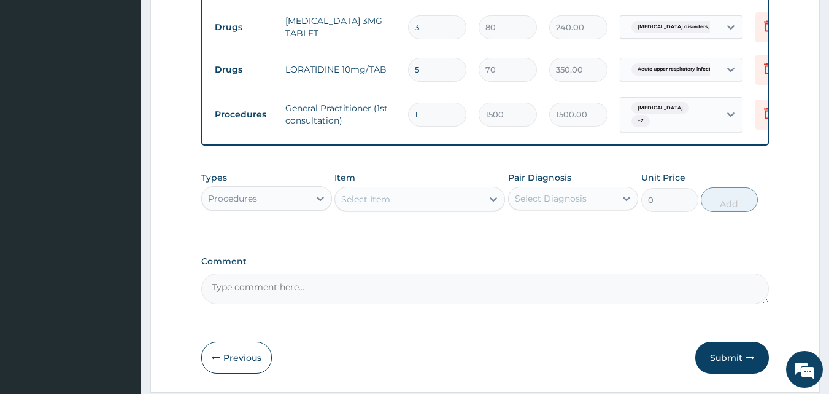
scroll to position [702, 0]
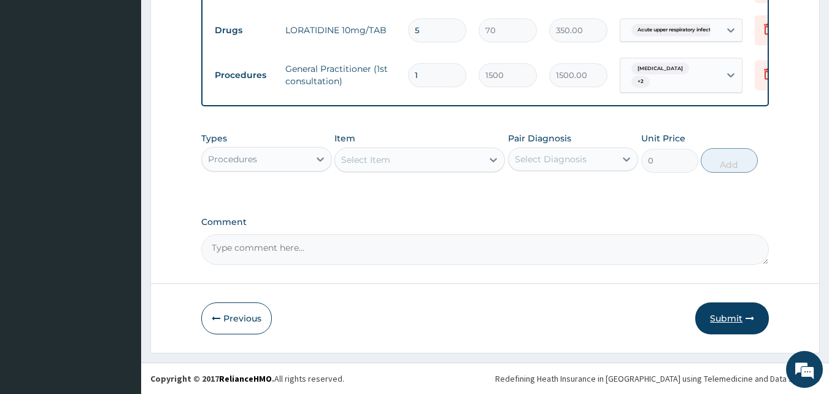
click at [737, 320] on button "Submit" at bounding box center [733, 318] width 74 height 32
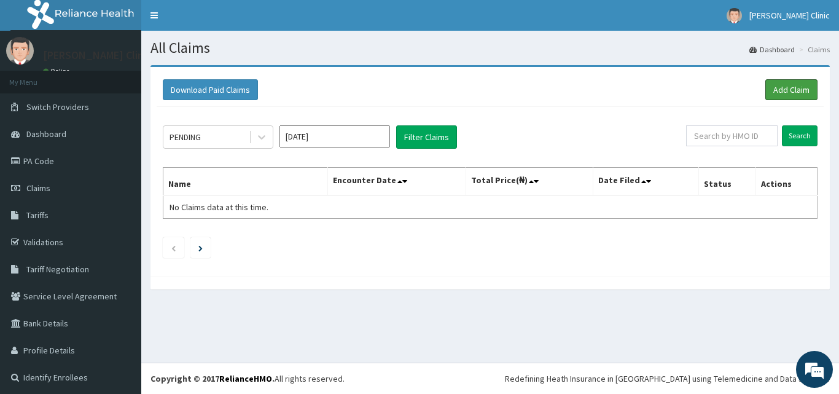
drag, startPoint x: 774, startPoint y: 91, endPoint x: 635, endPoint y: 114, distance: 140.7
click at [774, 91] on link "Add Claim" at bounding box center [791, 89] width 52 height 21
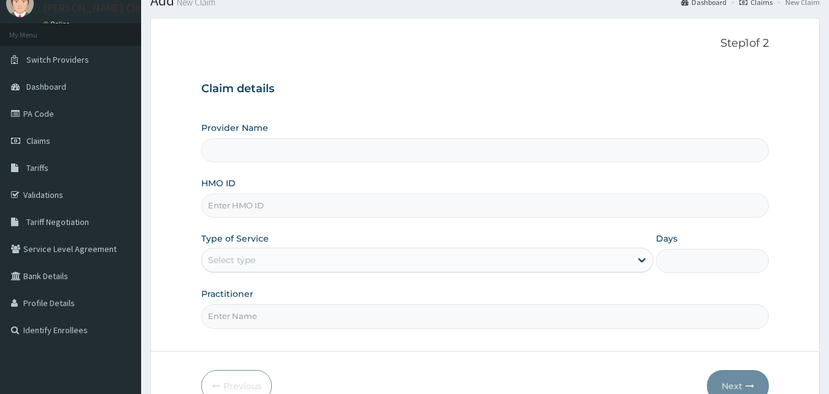
scroll to position [61, 0]
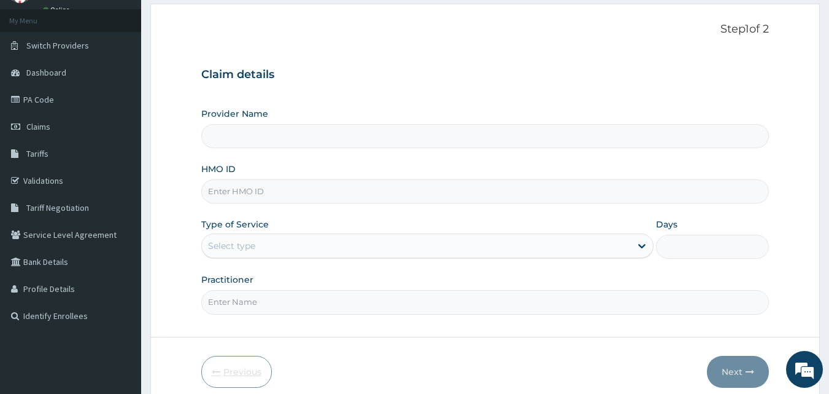
type input "[PERSON_NAME] Clinic"
paste input "Olb/10056/a"
type input "Olb/10056/a"
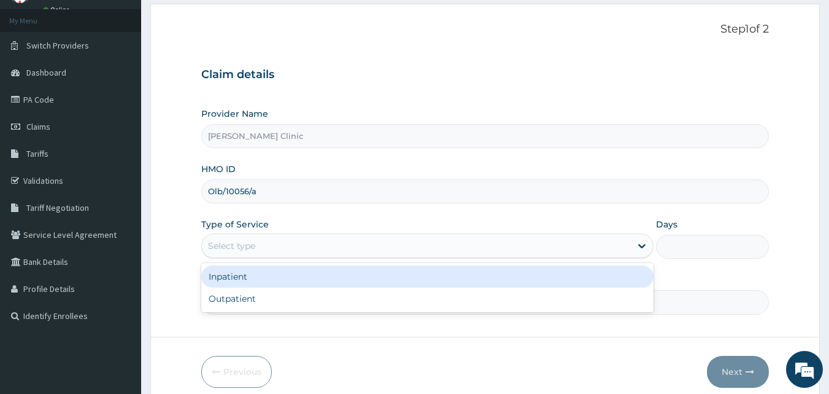
click at [239, 247] on div "Select type" at bounding box center [231, 245] width 47 height 12
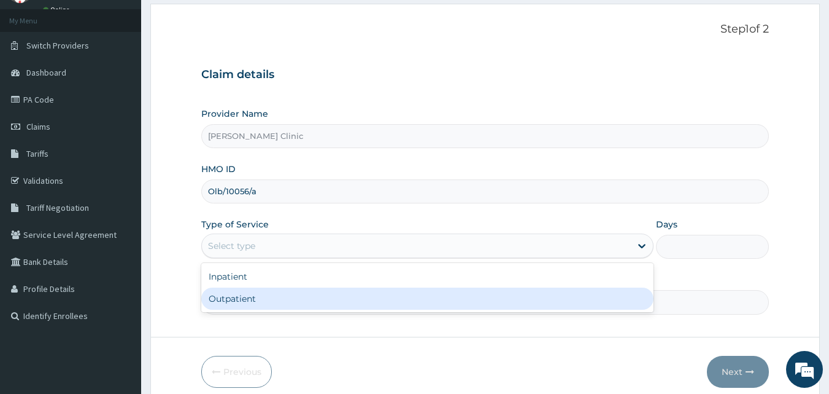
click at [236, 297] on div "Outpatient" at bounding box center [427, 298] width 452 height 22
type input "1"
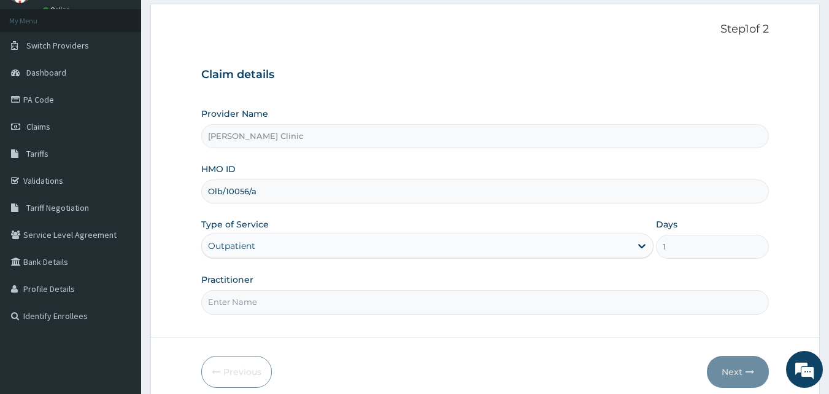
drag, startPoint x: 260, startPoint y: 302, endPoint x: 265, endPoint y: 305, distance: 6.3
click at [260, 302] on input "Practitioner" at bounding box center [485, 302] width 569 height 24
type input "DR [PERSON_NAME]"
click at [745, 375] on button "Next" at bounding box center [738, 371] width 62 height 32
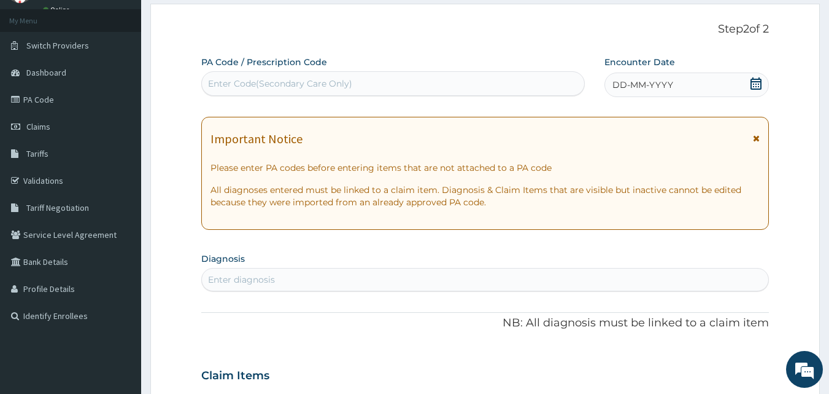
scroll to position [0, 0]
click at [761, 84] on icon at bounding box center [756, 83] width 12 height 12
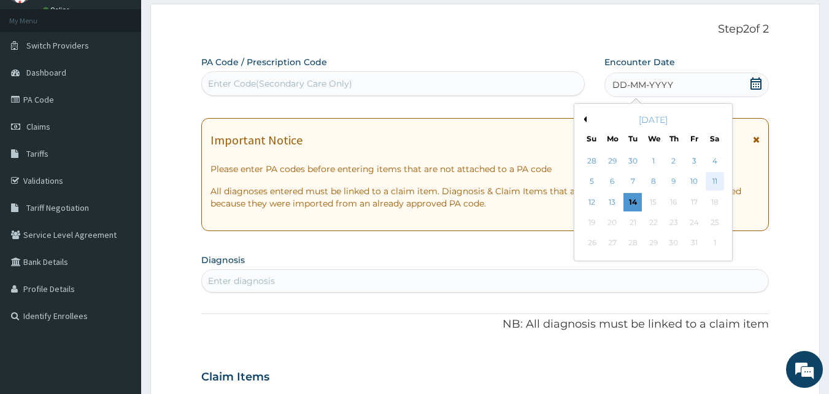
click at [717, 178] on div "11" at bounding box center [715, 182] width 18 height 18
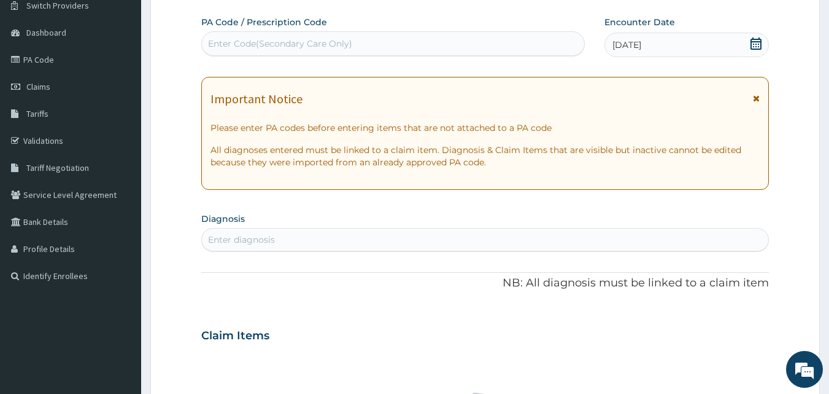
scroll to position [123, 0]
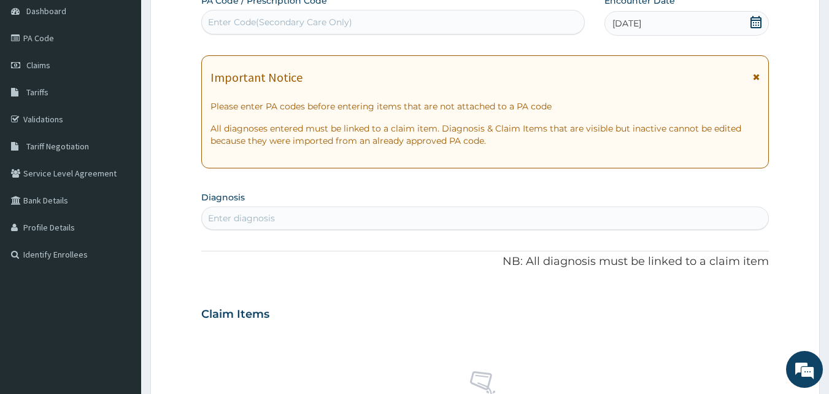
click at [368, 222] on div "Enter diagnosis" at bounding box center [485, 218] width 567 height 20
type input "[MEDICAL_DATA]"
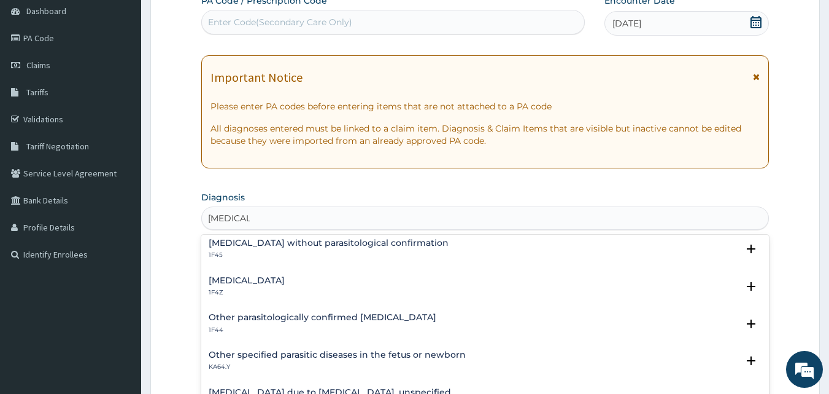
scroll to position [61, 0]
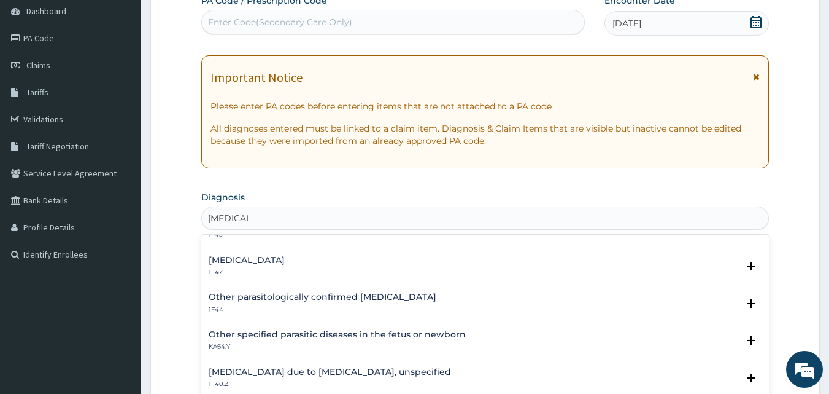
click at [282, 262] on h4 "[MEDICAL_DATA]" at bounding box center [247, 259] width 76 height 9
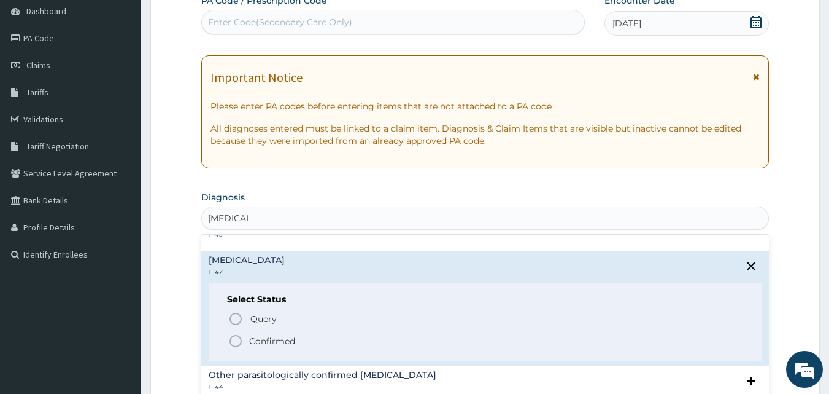
drag, startPoint x: 236, startPoint y: 347, endPoint x: 321, endPoint y: 289, distance: 102.9
click at [238, 344] on icon "status option filled" at bounding box center [235, 340] width 15 height 15
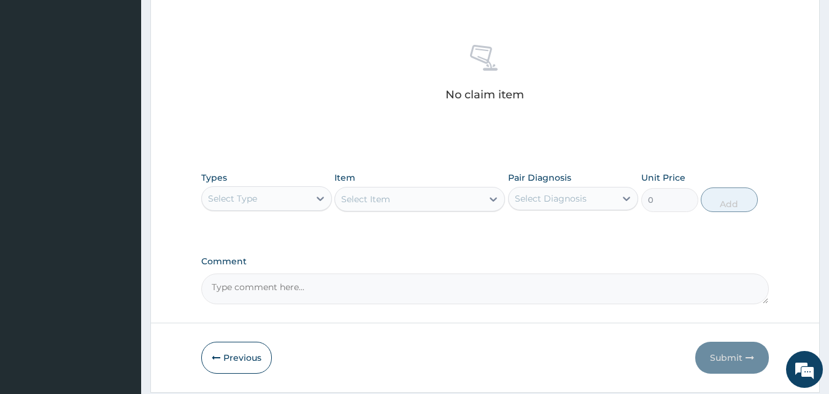
scroll to position [491, 0]
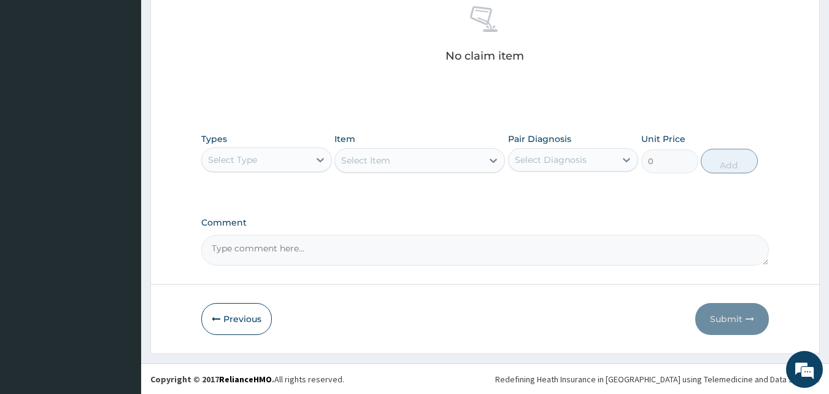
click at [276, 165] on div "Select Type" at bounding box center [255, 160] width 107 height 20
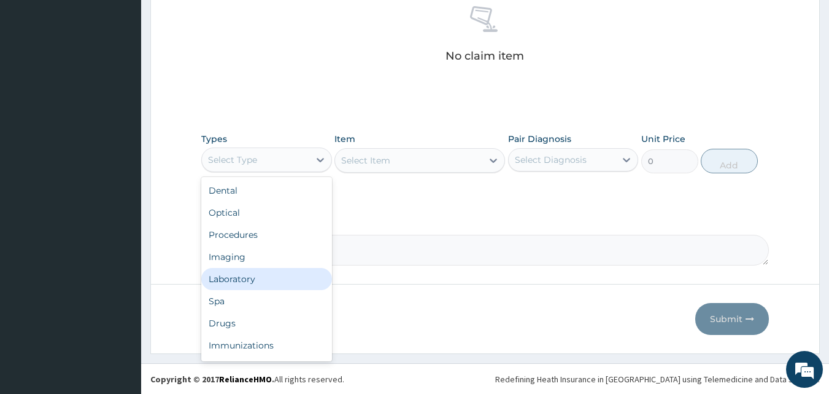
click at [266, 271] on div "Laboratory" at bounding box center [266, 279] width 131 height 22
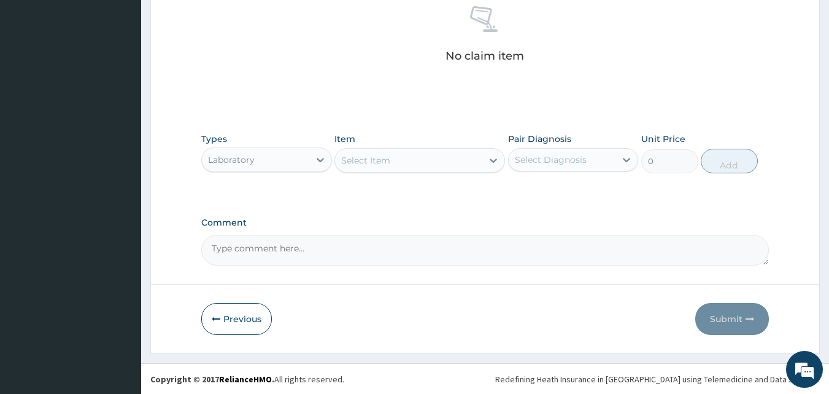
click at [280, 167] on div "Laboratory" at bounding box center [255, 160] width 107 height 20
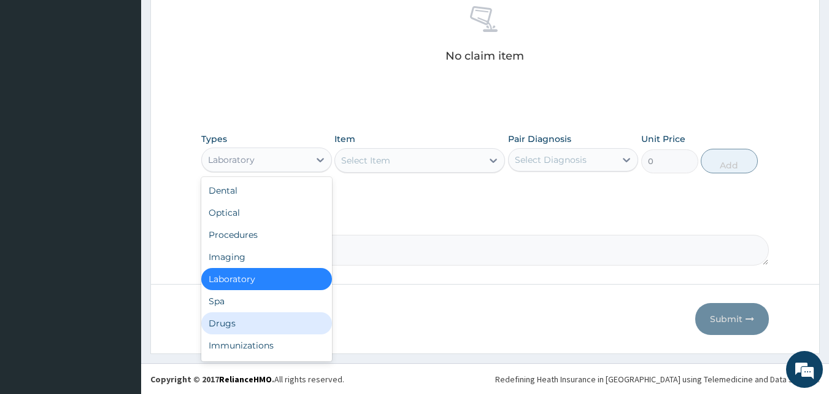
drag, startPoint x: 246, startPoint y: 330, endPoint x: 343, endPoint y: 211, distance: 153.2
click at [246, 329] on div "Drugs" at bounding box center [266, 323] width 131 height 22
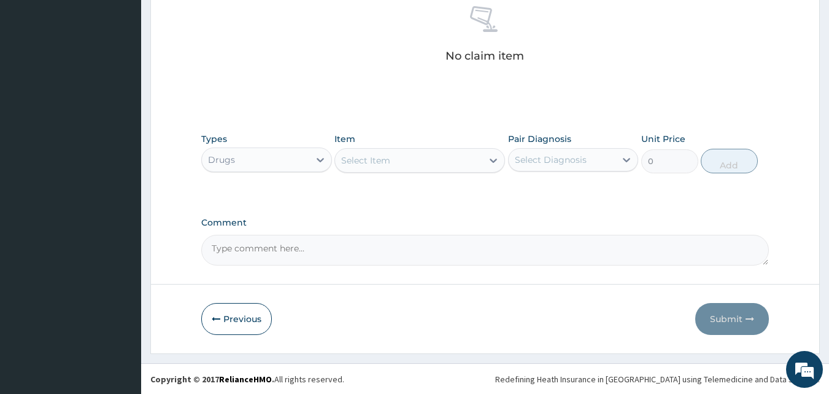
scroll to position [492, 0]
click at [370, 152] on div "Select Item" at bounding box center [408, 160] width 147 height 20
click at [381, 158] on div "Select Item" at bounding box center [365, 159] width 49 height 12
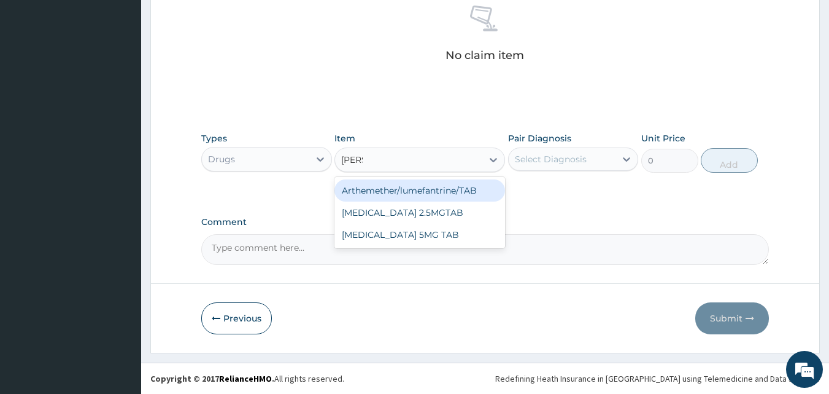
type input "LUME"
drag, startPoint x: 392, startPoint y: 193, endPoint x: 581, endPoint y: 157, distance: 193.3
click at [410, 187] on div "Arthemether/lumefantrine/TAB" at bounding box center [420, 190] width 171 height 22
type input "66.7"
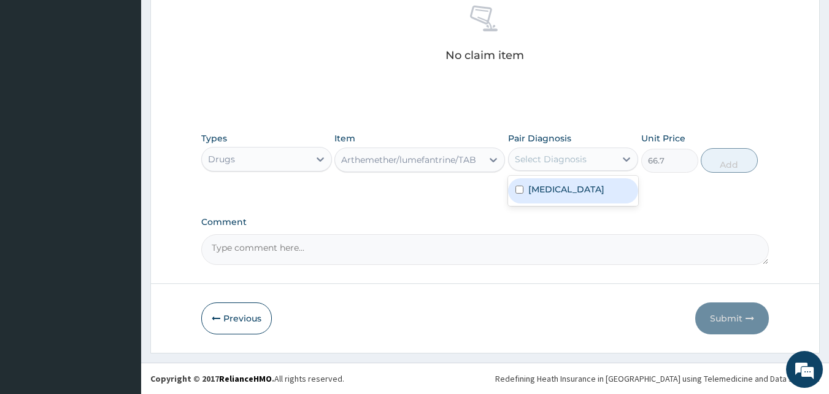
click at [586, 158] on div "Select Diagnosis" at bounding box center [562, 159] width 107 height 20
drag, startPoint x: 576, startPoint y: 192, endPoint x: 705, endPoint y: 178, distance: 129.6
click at [604, 191] on label "Malaria, unspecified" at bounding box center [567, 189] width 76 height 12
checkbox input "true"
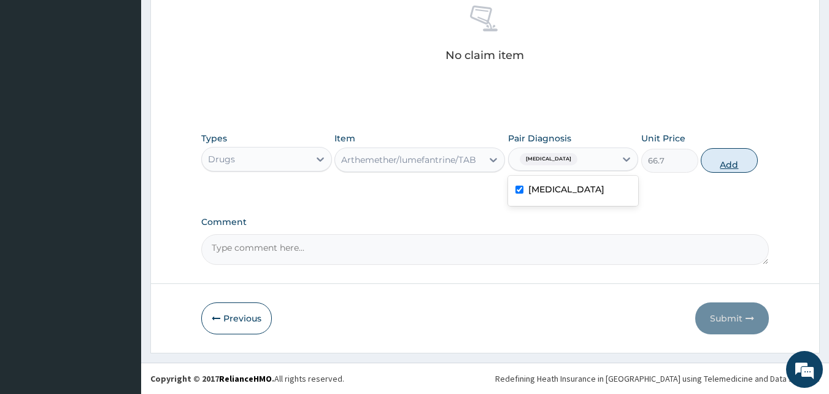
click at [726, 169] on button "Add" at bounding box center [729, 160] width 57 height 25
type input "0"
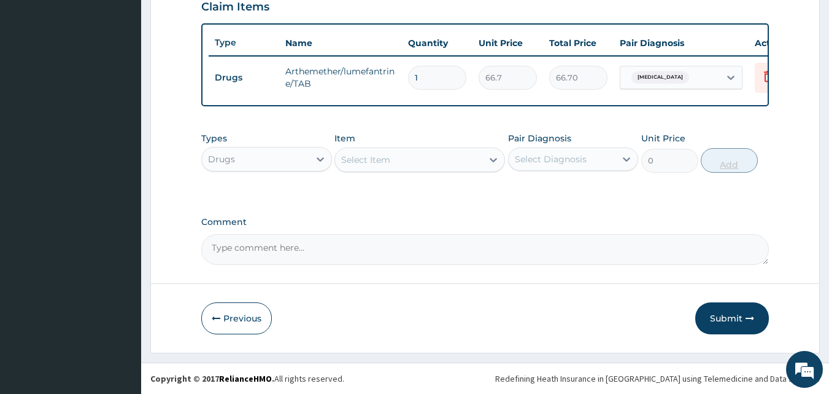
scroll to position [443, 0]
click at [427, 66] on input "1" at bounding box center [437, 78] width 58 height 24
type input "0.00"
type input "2"
type input "133.40"
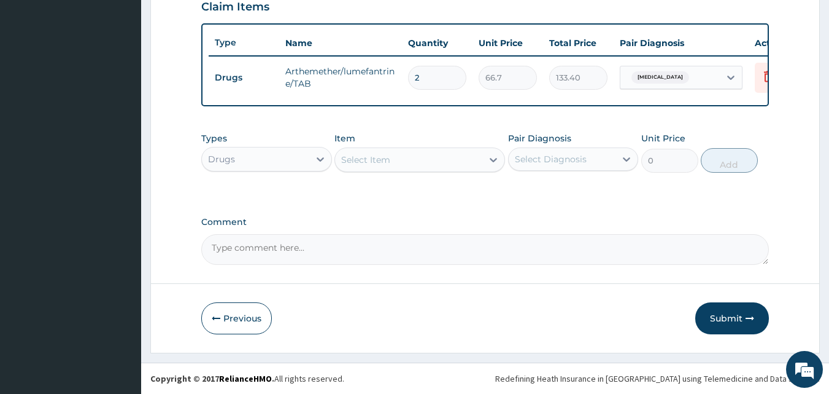
type input "24"
type input "1600.80"
type input "24"
click at [419, 155] on div "Select Item" at bounding box center [408, 160] width 147 height 20
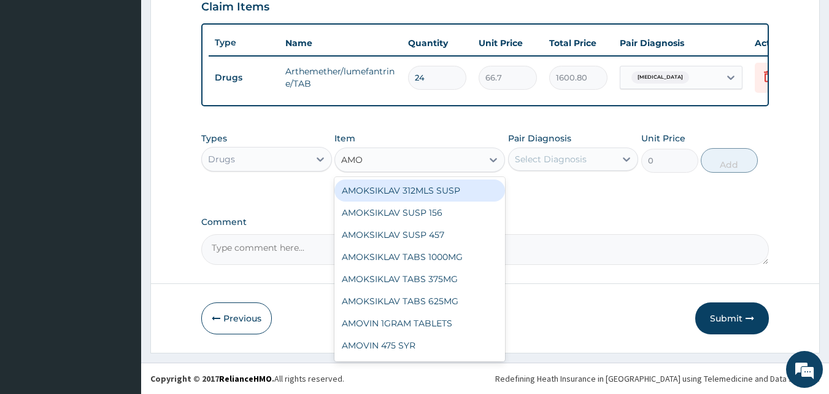
type input "AMOX"
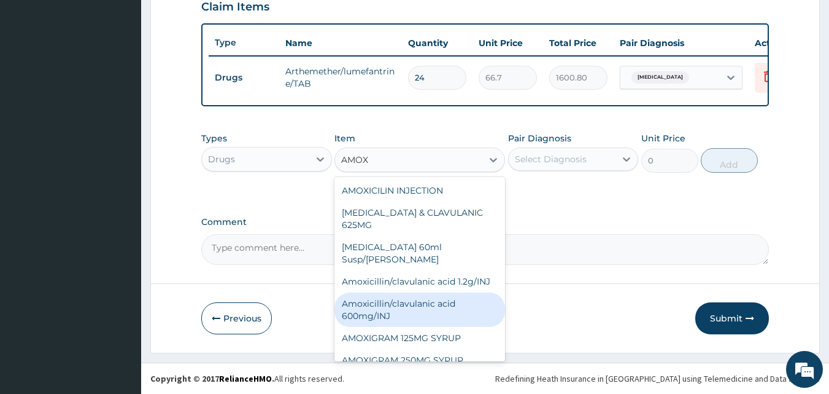
scroll to position [61, 0]
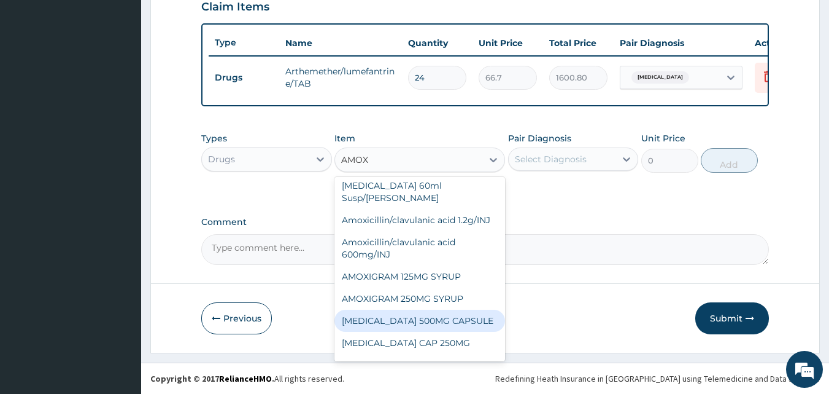
drag, startPoint x: 414, startPoint y: 322, endPoint x: 552, endPoint y: 202, distance: 183.2
click at [416, 320] on div "[MEDICAL_DATA] 500MG CAPSULE" at bounding box center [420, 320] width 171 height 22
type input "63"
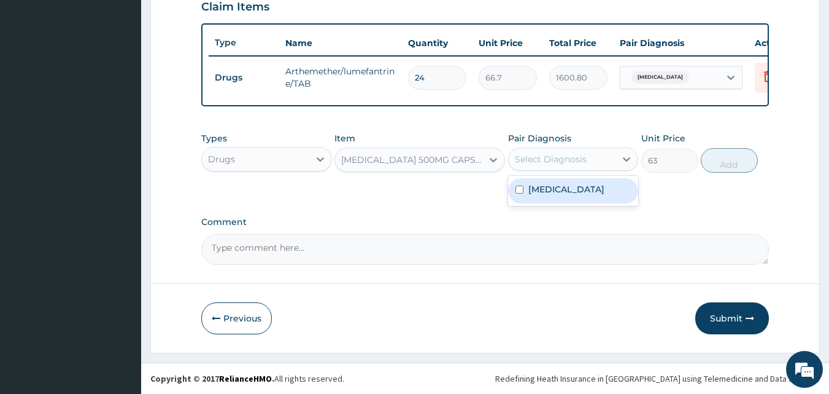
click at [565, 159] on div "Select Diagnosis" at bounding box center [551, 159] width 72 height 12
drag, startPoint x: 559, startPoint y: 195, endPoint x: 684, endPoint y: 172, distance: 127.3
click at [559, 193] on label "[MEDICAL_DATA]" at bounding box center [567, 189] width 76 height 12
checkbox input "true"
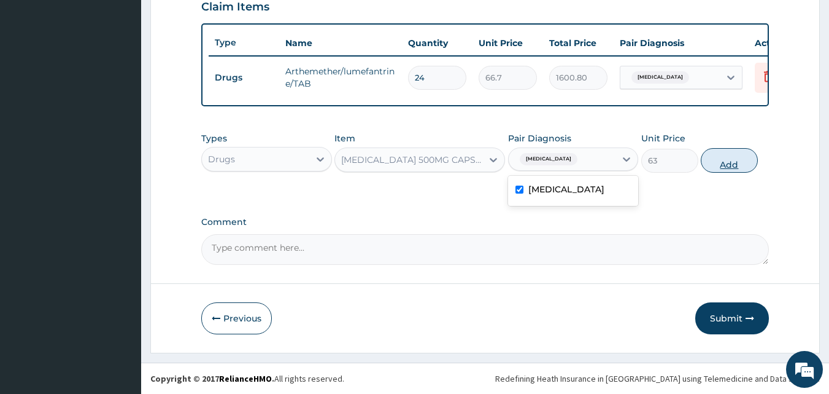
click at [729, 166] on button "Add" at bounding box center [729, 160] width 57 height 25
type input "0"
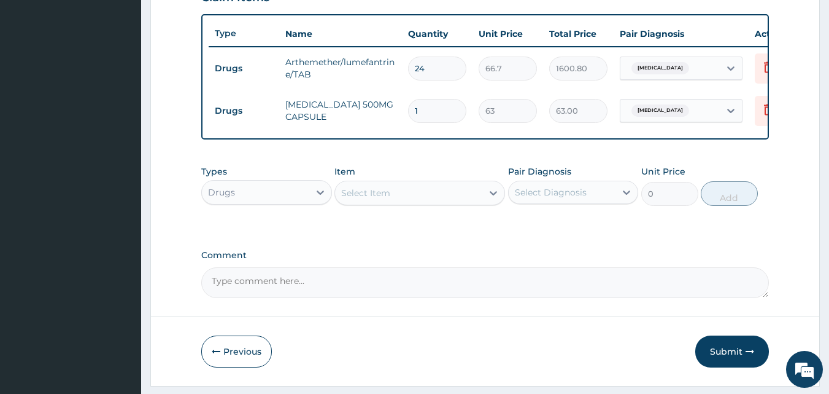
type input "15"
type input "945.00"
type input "15"
click at [384, 198] on div "Select Item" at bounding box center [365, 193] width 49 height 12
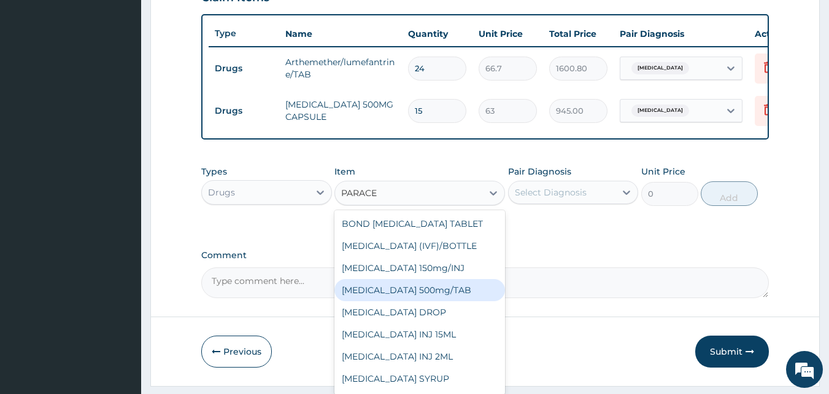
drag, startPoint x: 380, startPoint y: 298, endPoint x: 547, endPoint y: 237, distance: 177.7
click at [418, 285] on div "BOND PARACETAMOL TABLET PARACETAMOL (IVF)/BOTTLE Paracetamol 150mg/INJ PARACETA…" at bounding box center [420, 302] width 171 height 184
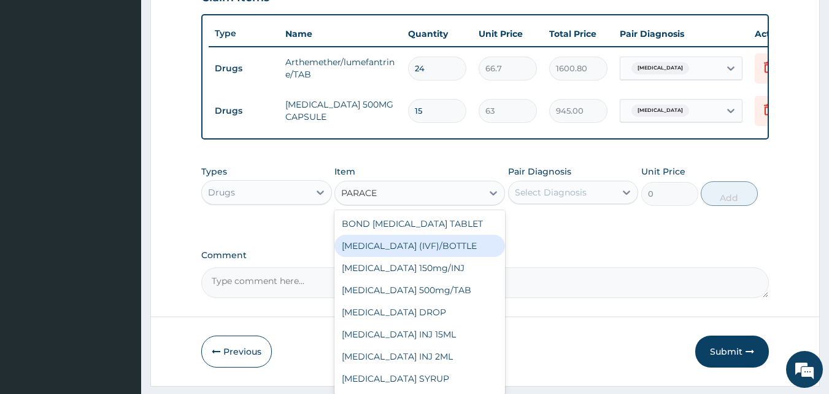
type input "PARACE"
click at [569, 198] on div "Select Diagnosis" at bounding box center [551, 192] width 72 height 12
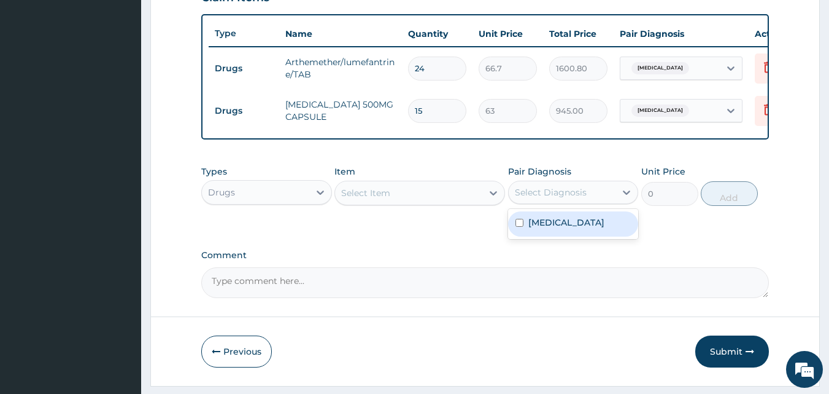
click at [432, 203] on div "Select Item" at bounding box center [408, 193] width 147 height 20
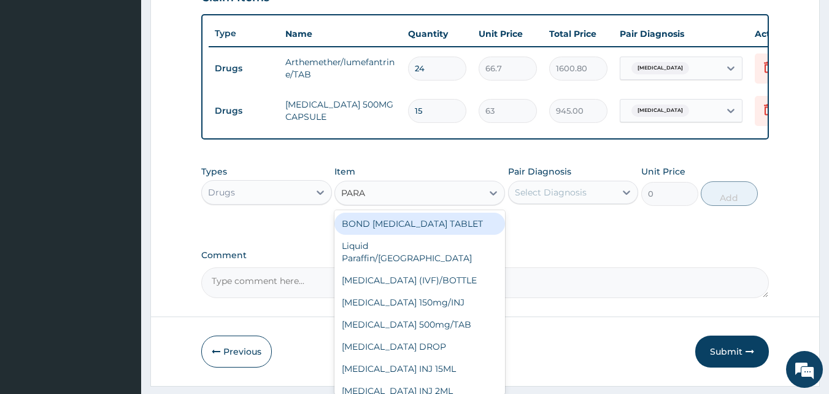
type input "PARAC"
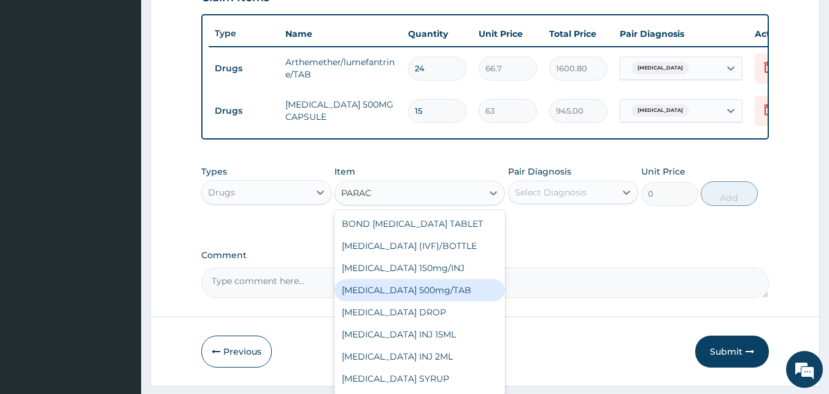
drag, startPoint x: 445, startPoint y: 296, endPoint x: 528, endPoint y: 246, distance: 96.7
click at [451, 294] on div "[MEDICAL_DATA] 500mg/TAB" at bounding box center [420, 290] width 171 height 22
type input "15"
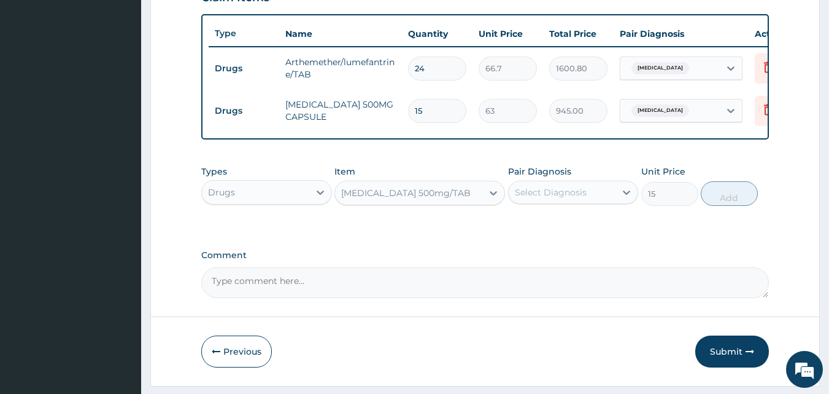
click at [559, 198] on div "Select Diagnosis" at bounding box center [551, 192] width 72 height 12
drag, startPoint x: 554, startPoint y: 231, endPoint x: 666, endPoint y: 225, distance: 111.9
click at [557, 228] on label "Malaria, unspecified" at bounding box center [567, 222] width 76 height 12
checkbox input "true"
click at [725, 206] on button "Add" at bounding box center [729, 193] width 57 height 25
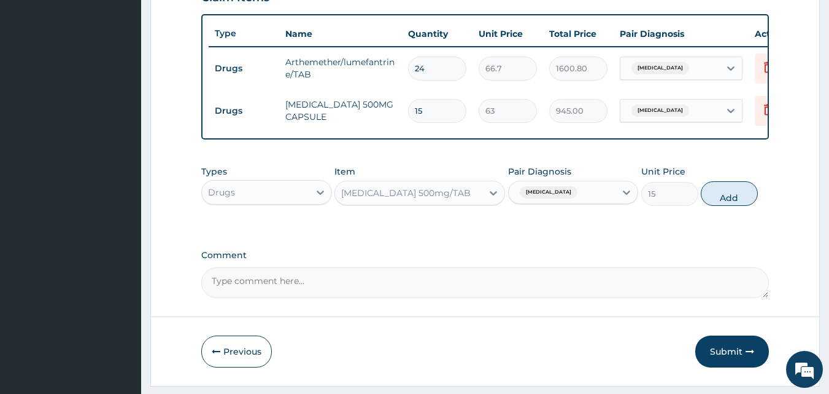
type input "0"
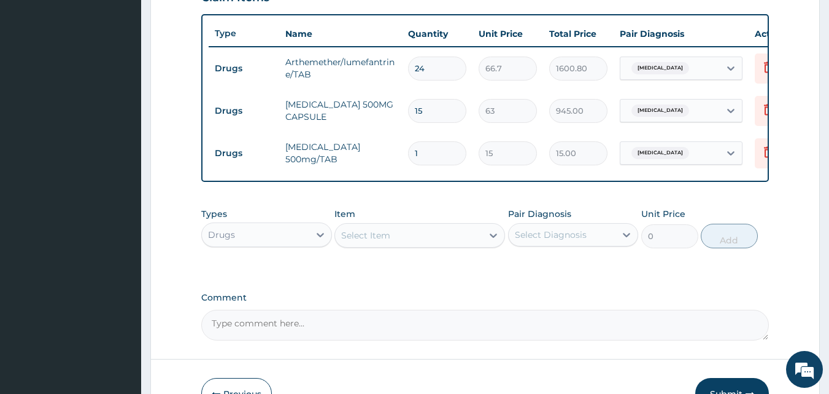
type input "18"
type input "270.00"
type input "18"
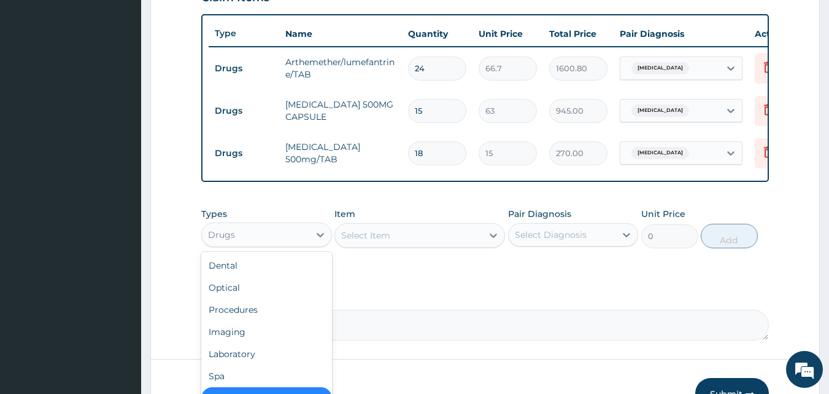
click at [293, 243] on div "Drugs" at bounding box center [255, 235] width 107 height 20
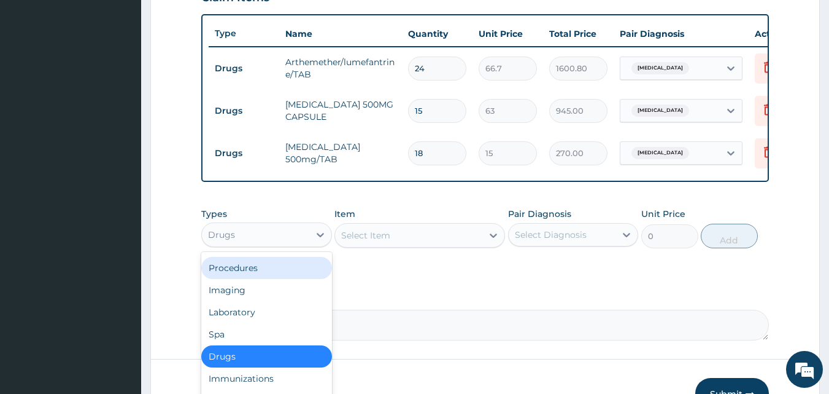
click at [278, 279] on div "Procedures" at bounding box center [266, 268] width 131 height 22
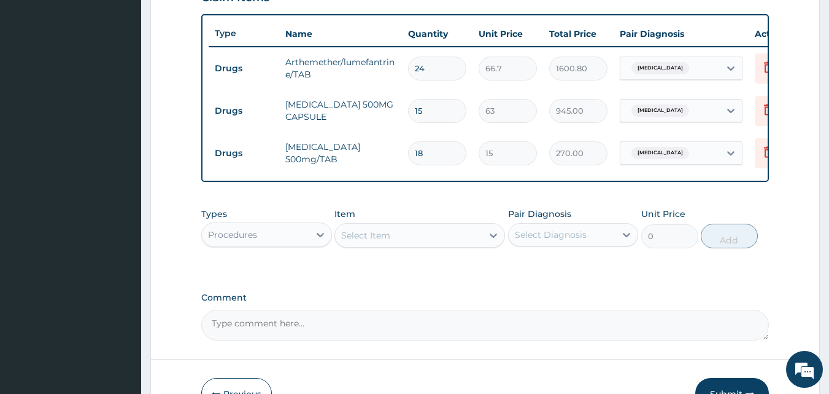
click at [415, 244] on div "Select Item" at bounding box center [408, 235] width 147 height 20
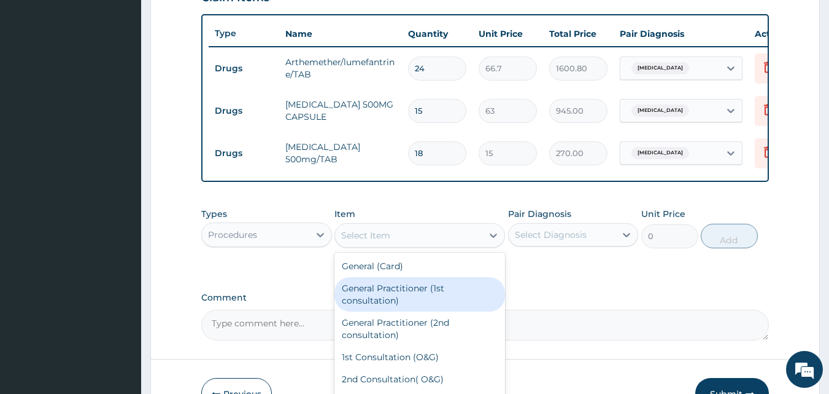
drag, startPoint x: 421, startPoint y: 301, endPoint x: 451, endPoint y: 284, distance: 34.7
click at [424, 298] on div "General Practitioner (1st consultation)" at bounding box center [420, 294] width 171 height 34
type input "1500"
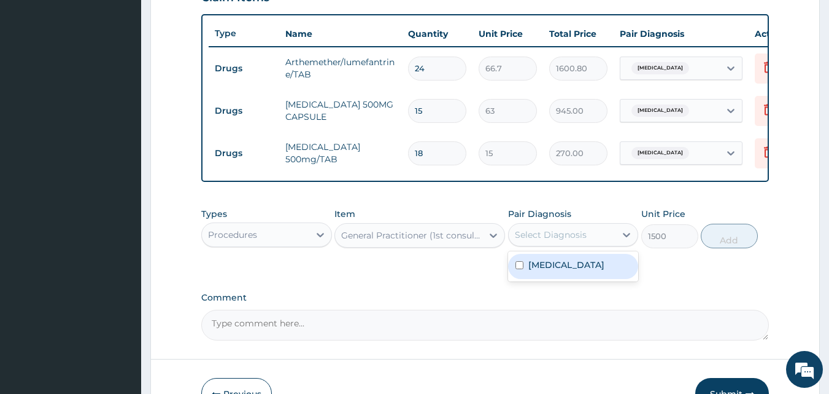
click at [557, 241] on div "Select Diagnosis" at bounding box center [551, 234] width 72 height 12
drag, startPoint x: 553, startPoint y: 272, endPoint x: 690, endPoint y: 271, distance: 136.9
click at [565, 271] on label "[MEDICAL_DATA]" at bounding box center [567, 264] width 76 height 12
checkbox input "true"
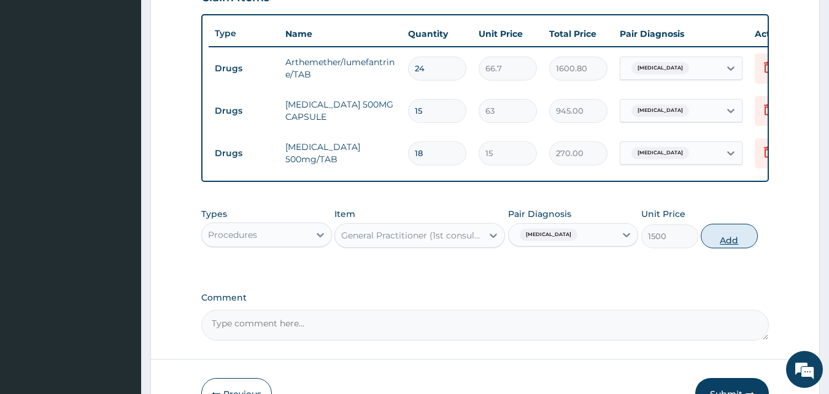
click at [715, 247] on button "Add" at bounding box center [729, 235] width 57 height 25
type input "0"
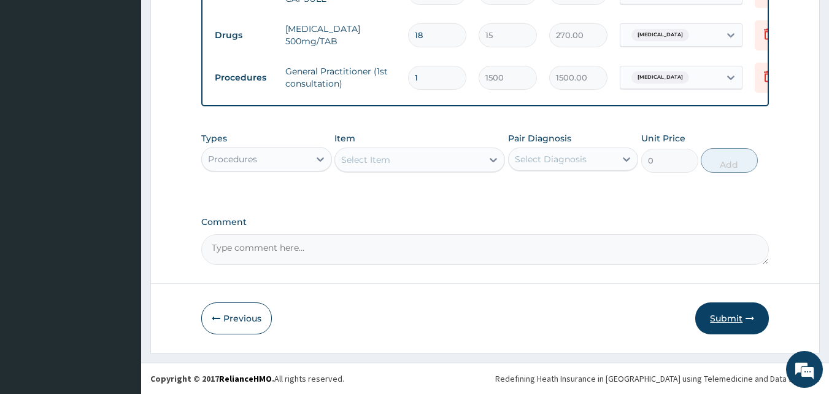
click at [738, 317] on button "Submit" at bounding box center [733, 318] width 74 height 32
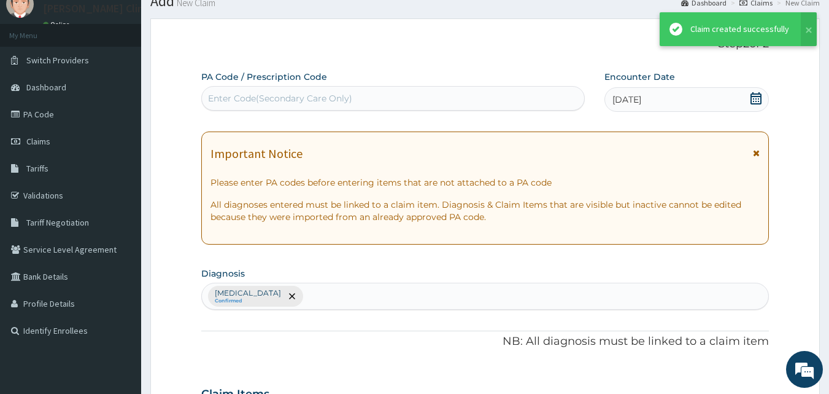
scroll to position [565, 0]
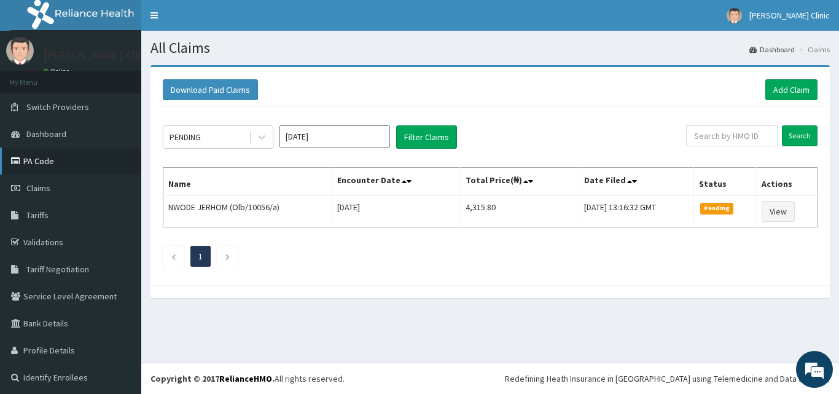
click at [39, 161] on link "PA Code" at bounding box center [70, 160] width 141 height 27
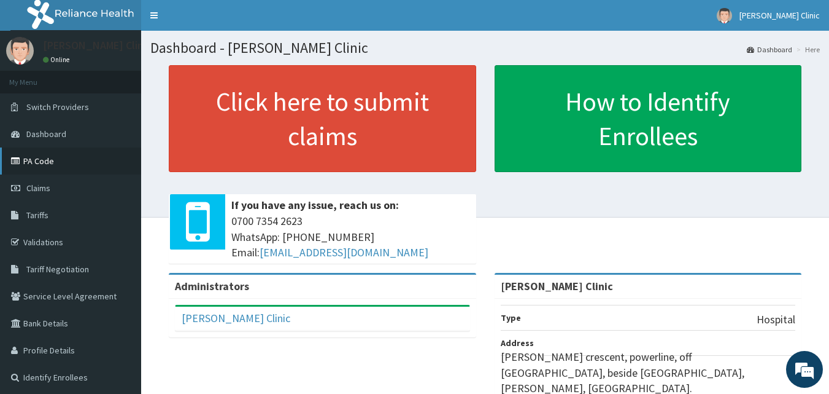
click at [41, 160] on link "PA Code" at bounding box center [70, 160] width 141 height 27
click at [37, 187] on span "Claims" at bounding box center [38, 187] width 24 height 11
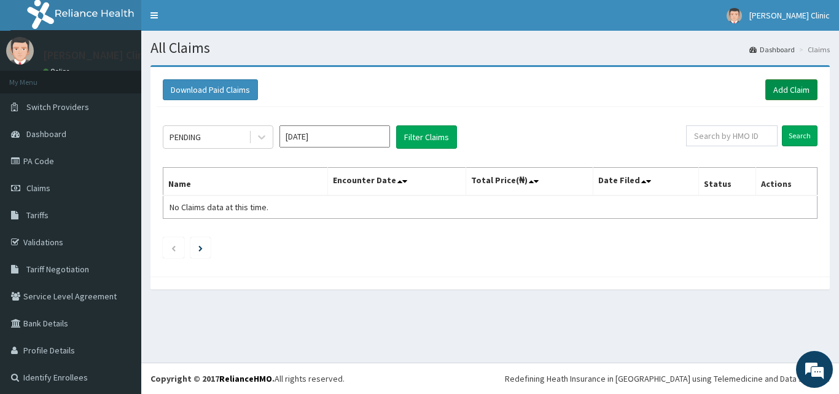
click at [777, 89] on link "Add Claim" at bounding box center [791, 89] width 52 height 21
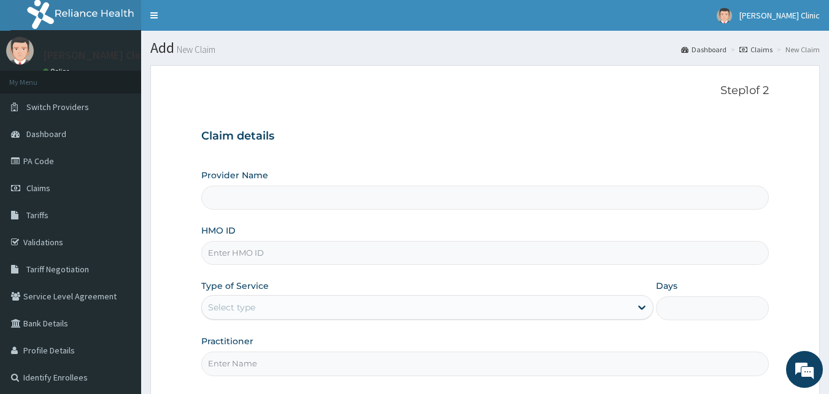
type input "[PERSON_NAME] Clinic"
paste input "OLB/10063/A"
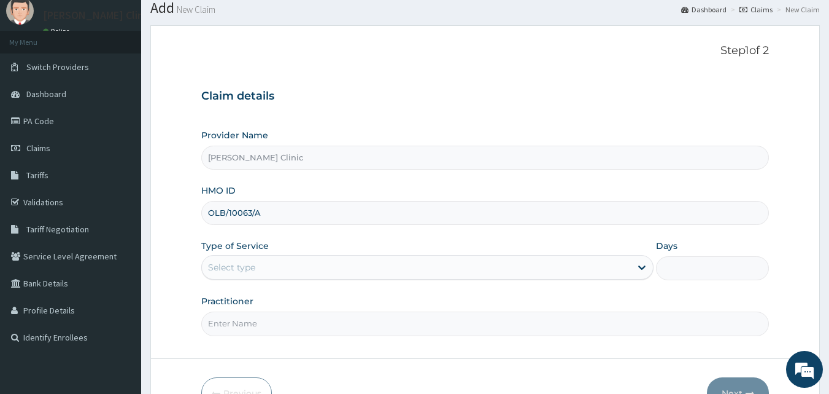
scroll to position [61, 0]
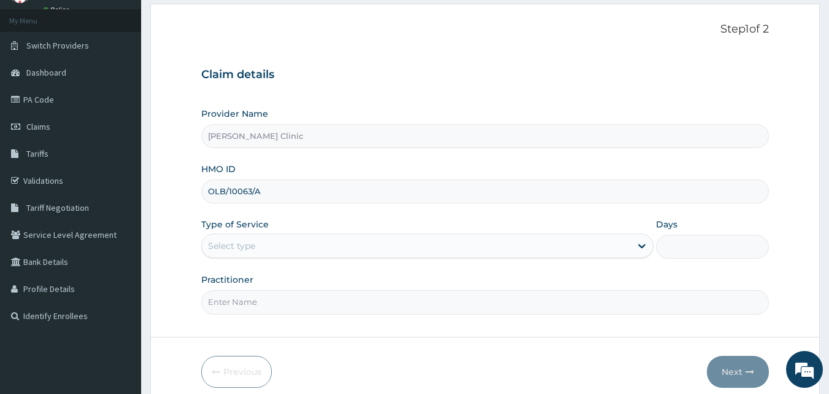
type input "OLB/10063/A"
click at [279, 249] on div "Select type" at bounding box center [416, 246] width 429 height 20
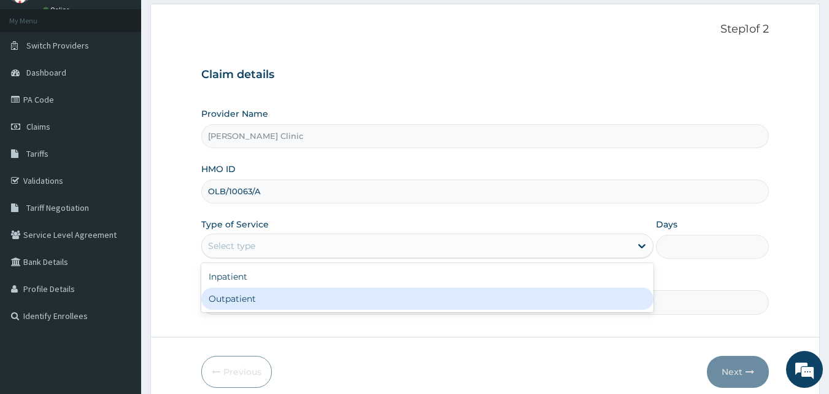
click at [261, 301] on div "Outpatient" at bounding box center [427, 298] width 452 height 22
type input "1"
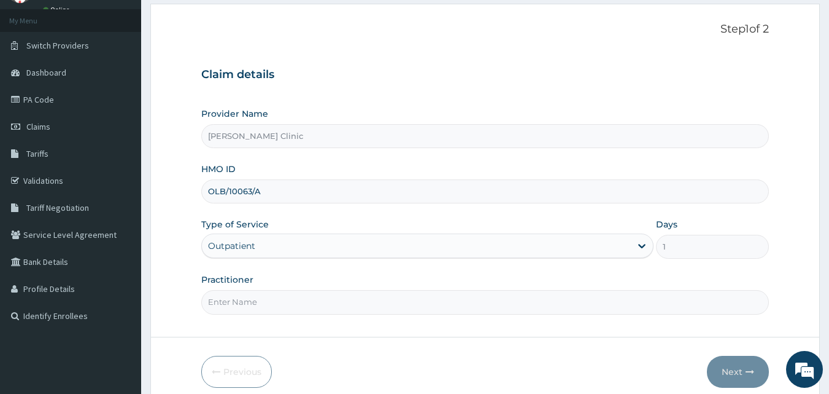
click at [273, 297] on input "Practitioner" at bounding box center [485, 302] width 569 height 24
type input "DR [PERSON_NAME]"
click at [726, 372] on button "Next" at bounding box center [738, 371] width 62 height 32
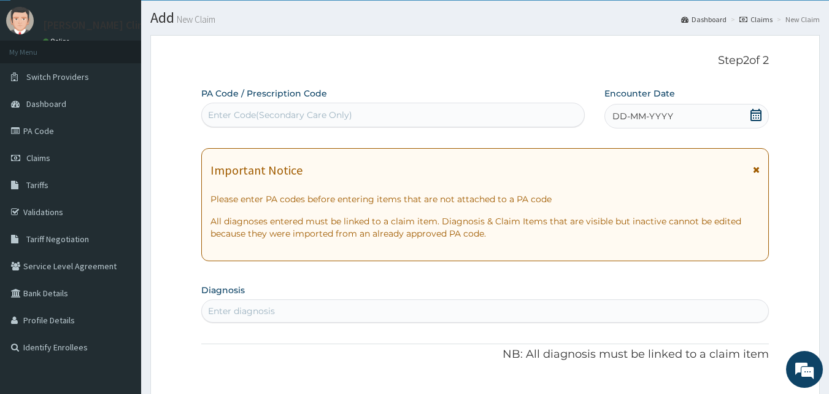
scroll to position [0, 0]
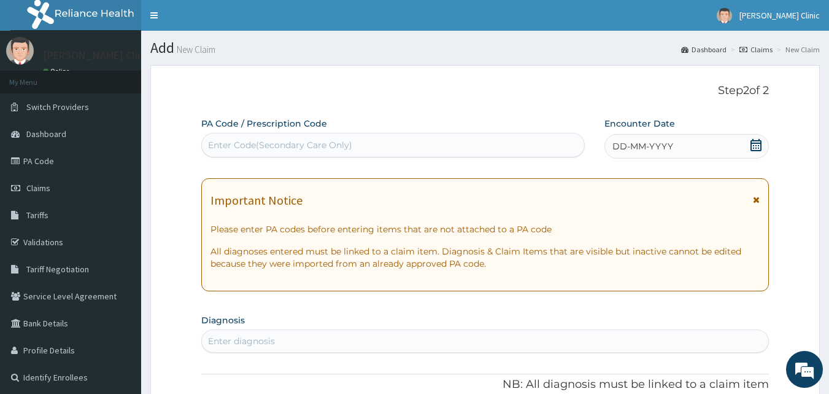
click at [756, 147] on icon at bounding box center [756, 145] width 12 height 12
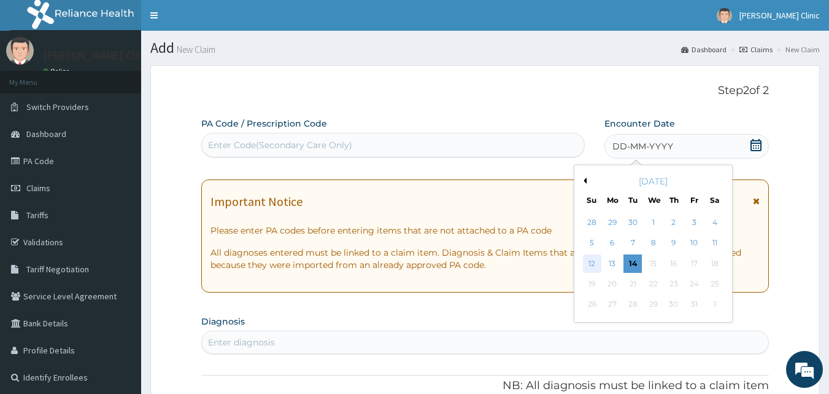
click at [594, 263] on div "12" at bounding box center [592, 263] width 18 height 18
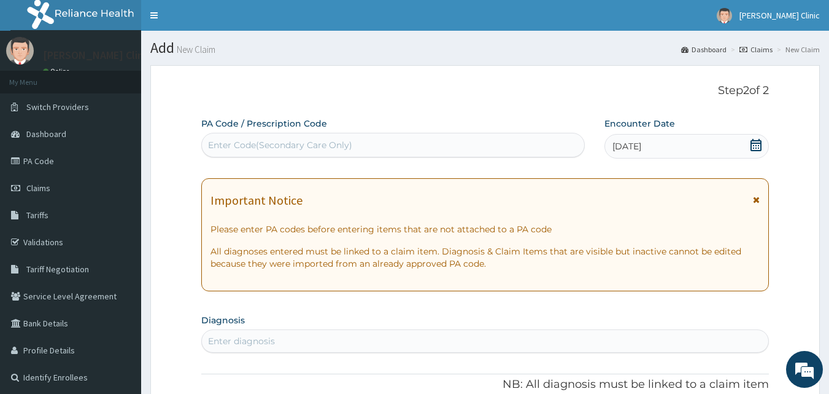
click at [753, 145] on icon at bounding box center [756, 145] width 12 height 12
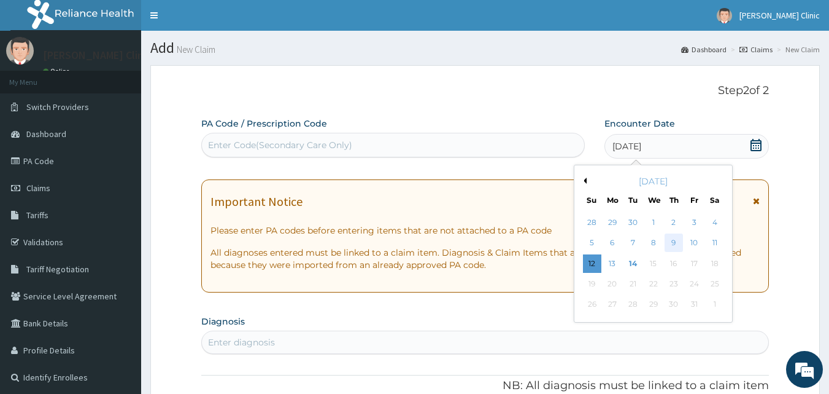
click at [678, 243] on div "9" at bounding box center [674, 243] width 18 height 18
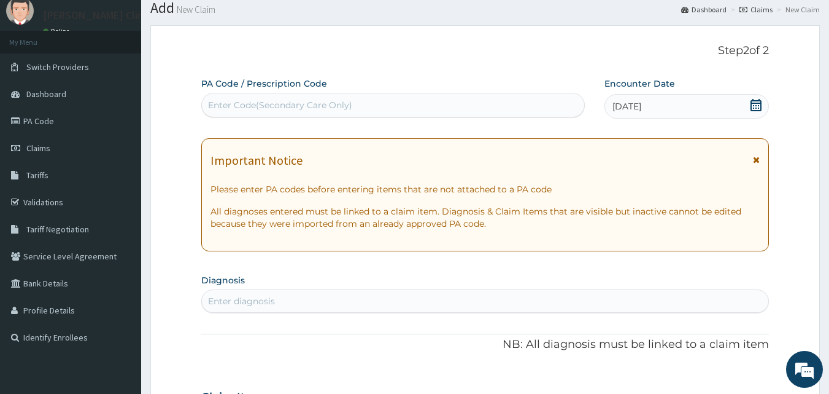
scroll to position [61, 0]
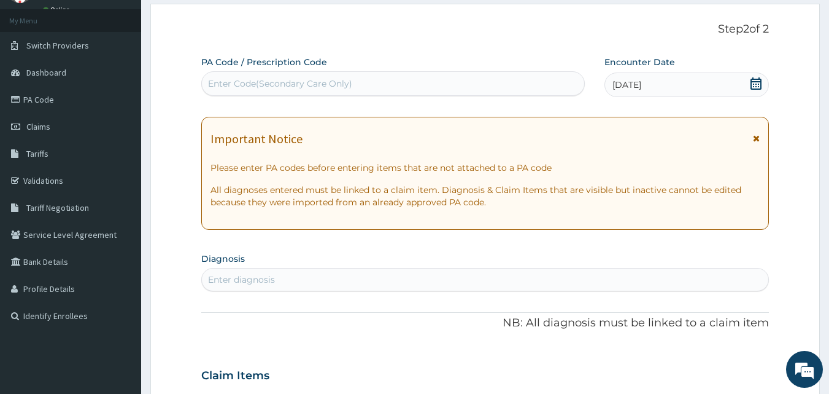
click at [414, 277] on div "Enter diagnosis" at bounding box center [485, 280] width 567 height 20
click at [289, 85] on div "Enter Code(Secondary Care Only)" at bounding box center [280, 83] width 144 height 12
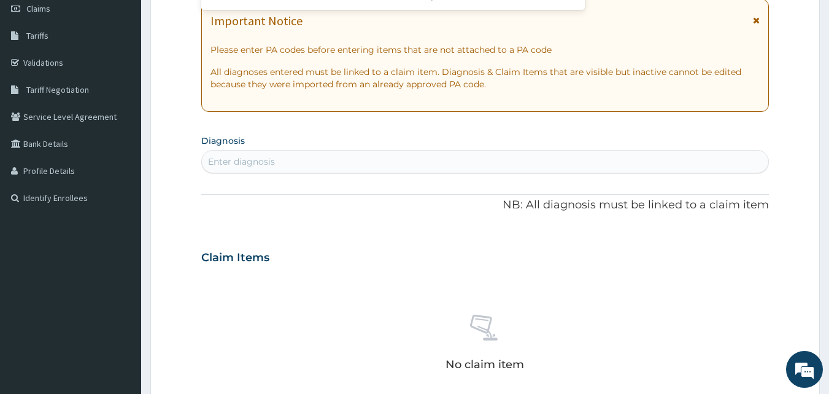
scroll to position [184, 0]
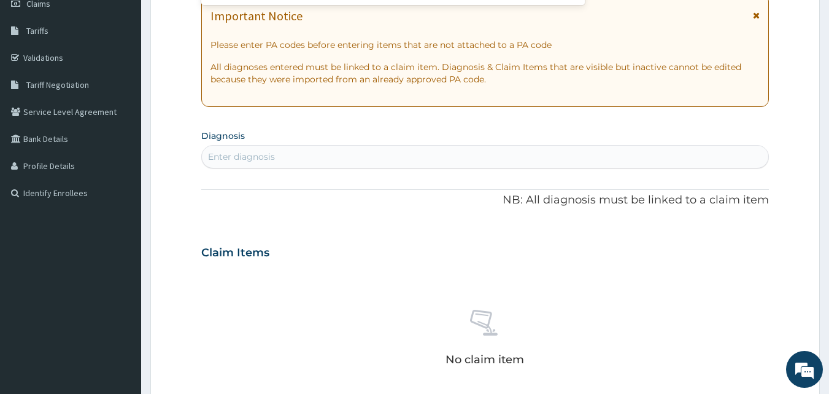
type input "[MEDICAL_DATA]"
click at [278, 159] on div "Enter diagnosis" at bounding box center [485, 157] width 567 height 20
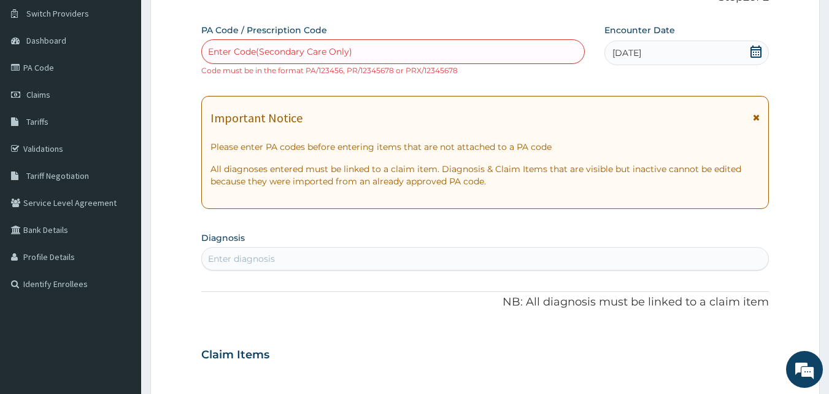
scroll to position [123, 0]
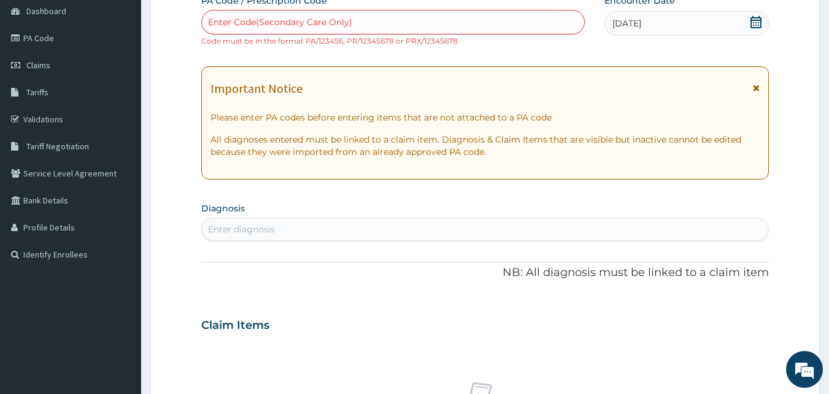
click at [254, 223] on div "Enter diagnosis" at bounding box center [241, 229] width 67 height 12
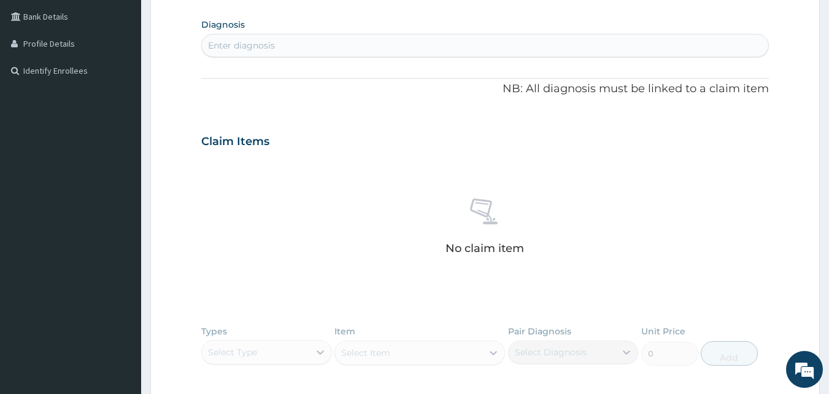
scroll to position [307, 0]
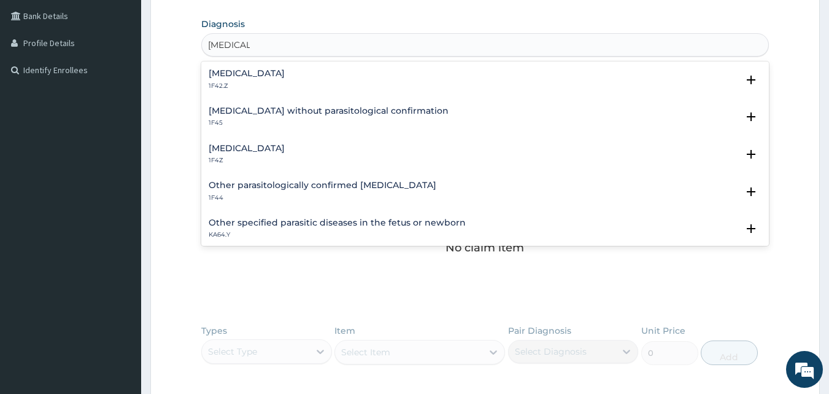
click at [263, 153] on h4 "[MEDICAL_DATA]" at bounding box center [247, 148] width 76 height 9
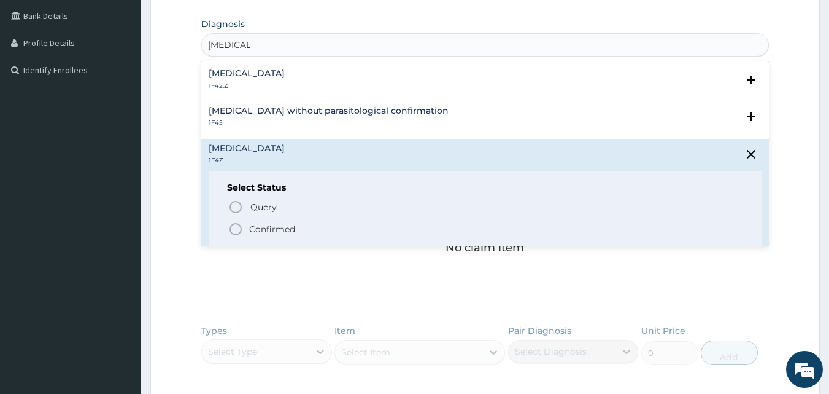
drag, startPoint x: 235, startPoint y: 227, endPoint x: 332, endPoint y: 95, distance: 163.7
click at [250, 219] on div "Query Query covers suspected (?), Keep in view (kiv), Ruled out (r/o) Confirmed" at bounding box center [485, 217] width 517 height 37
drag, startPoint x: 232, startPoint y: 228, endPoint x: 268, endPoint y: 39, distance: 192.4
click at [247, 214] on div "Query Query covers suspected (?), Keep in view (kiv), Ruled out (r/o) Confirmed" at bounding box center [485, 217] width 517 height 37
type input "[MEDICAL_DATA]"
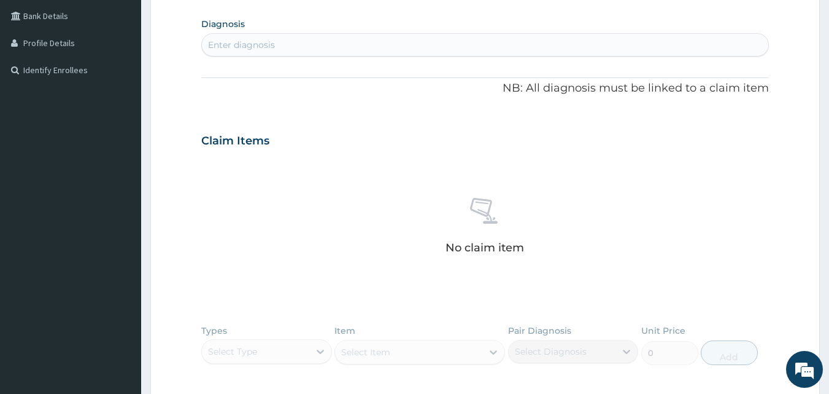
click at [270, 41] on div "Enter diagnosis" at bounding box center [241, 45] width 67 height 12
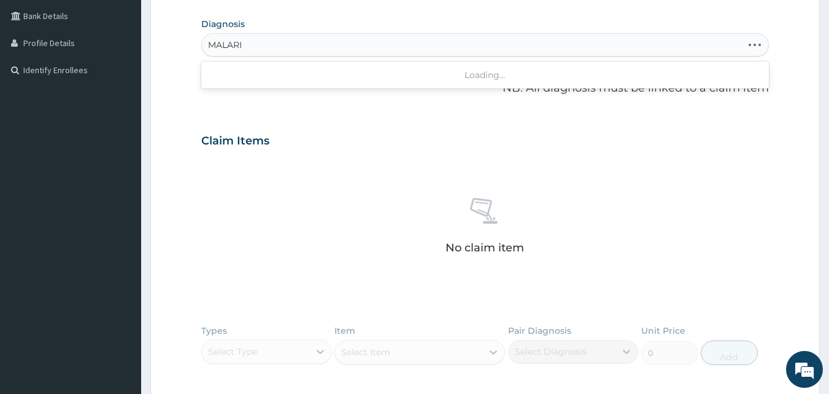
type input "[MEDICAL_DATA]"
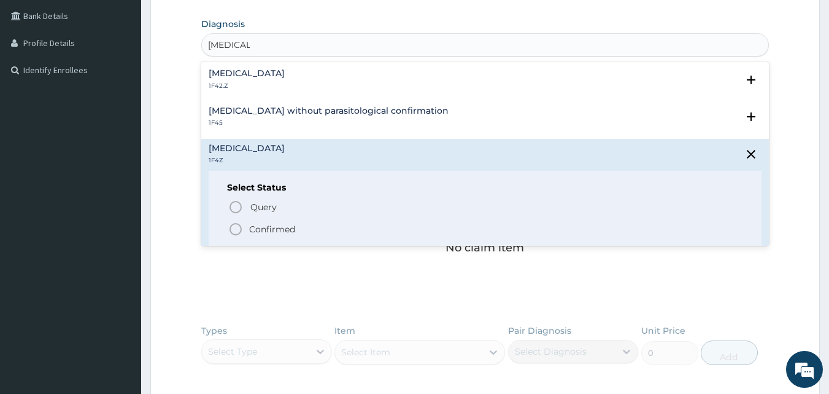
click at [238, 230] on icon "status option filled" at bounding box center [235, 229] width 15 height 15
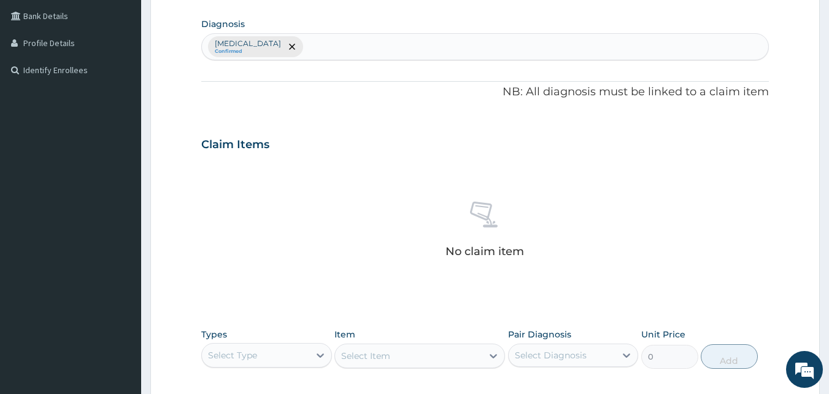
click at [321, 49] on div "Malaria, unspecified Confirmed" at bounding box center [485, 47] width 567 height 26
type input "UPPER"
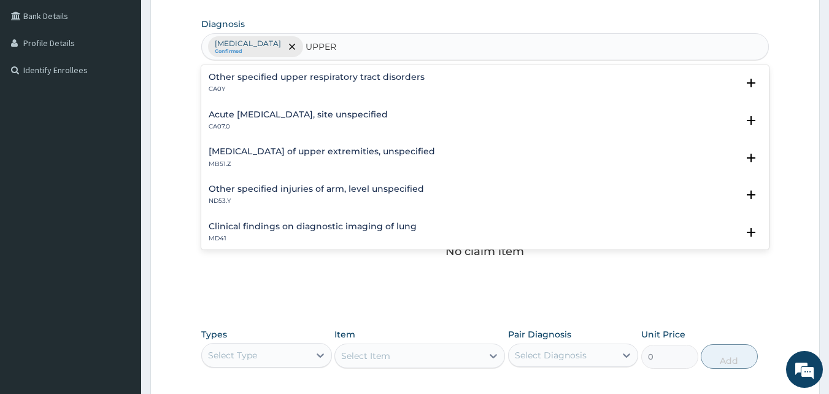
click at [276, 115] on h4 "Acute [MEDICAL_DATA], site unspecified" at bounding box center [298, 114] width 179 height 9
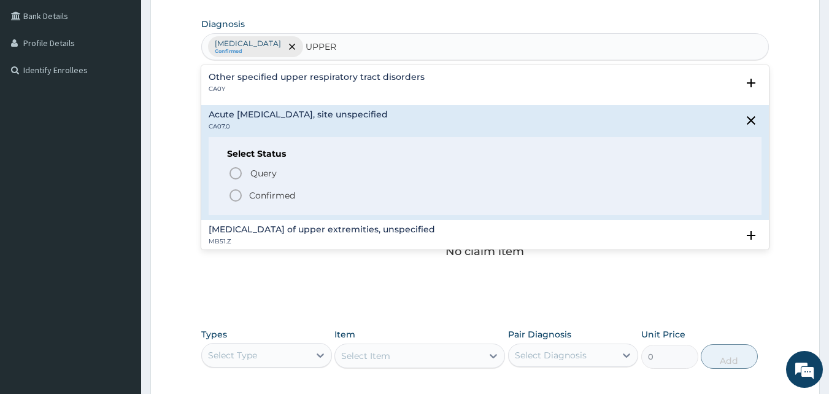
click at [235, 195] on icon "status option filled" at bounding box center [235, 195] width 15 height 15
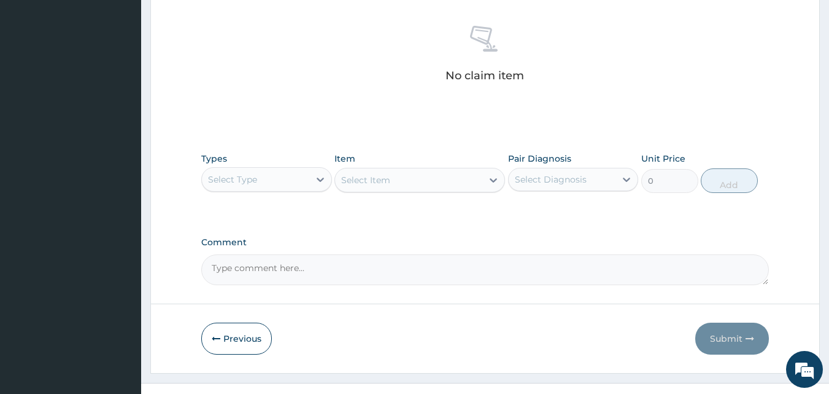
scroll to position [503, 0]
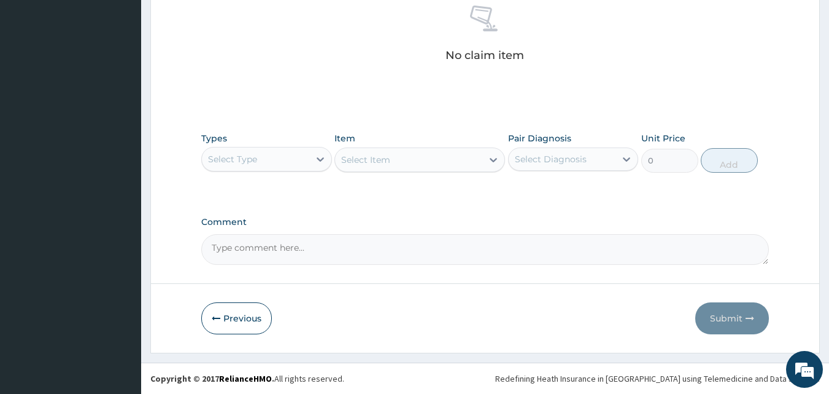
click at [301, 157] on div "Select Type" at bounding box center [255, 159] width 107 height 20
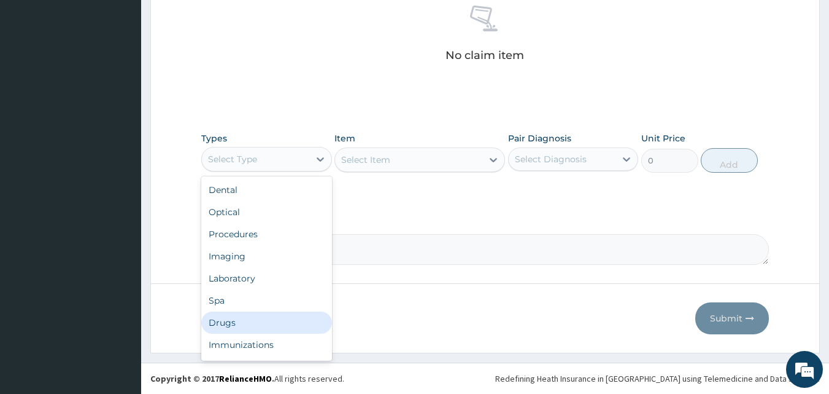
click at [248, 321] on div "Drugs" at bounding box center [266, 322] width 131 height 22
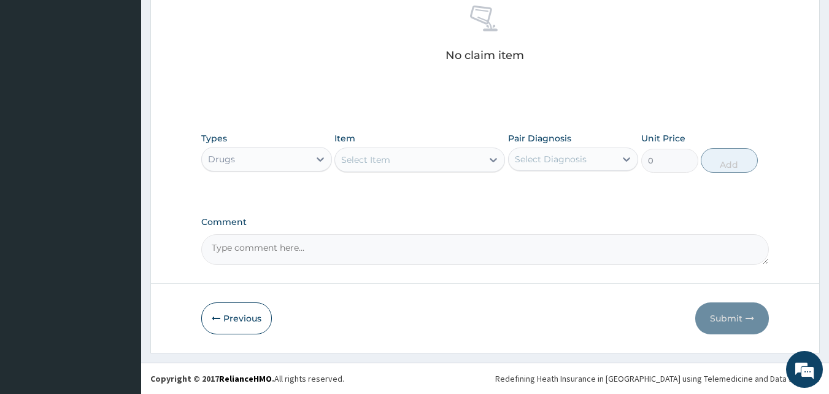
click at [416, 160] on div "Select Item" at bounding box center [408, 160] width 147 height 20
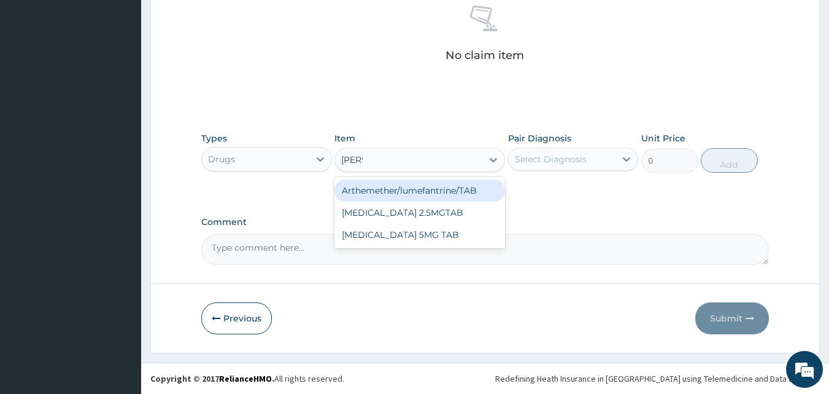
type input "LUME"
drag, startPoint x: 451, startPoint y: 199, endPoint x: 492, endPoint y: 185, distance: 43.9
click at [457, 198] on div "Arthemether/lumefantrine/TAB" at bounding box center [420, 190] width 171 height 22
type input "66.7"
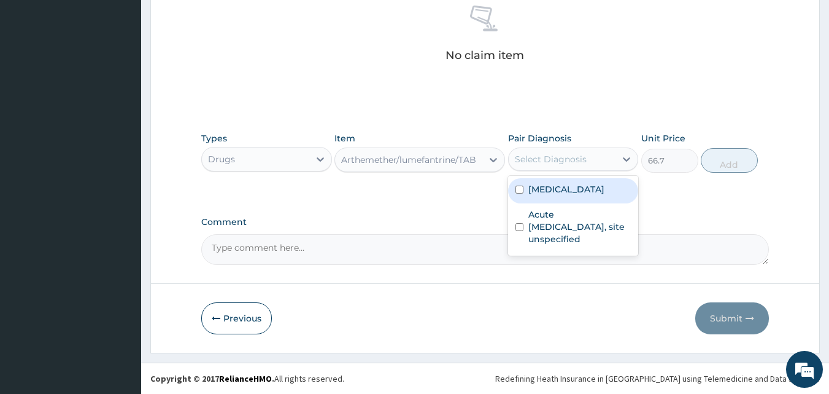
click at [561, 165] on div "Select Diagnosis" at bounding box center [551, 159] width 72 height 12
drag, startPoint x: 570, startPoint y: 192, endPoint x: 731, endPoint y: 178, distance: 160.9
click at [629, 187] on div "[MEDICAL_DATA]" at bounding box center [573, 190] width 131 height 25
checkbox input "true"
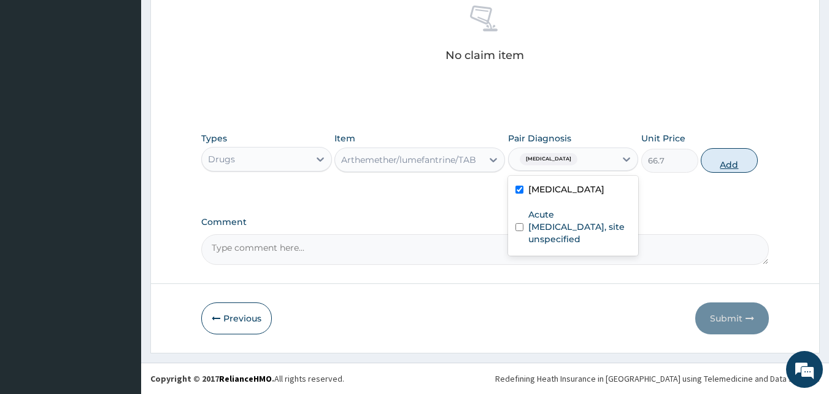
click at [739, 165] on button "Add" at bounding box center [729, 160] width 57 height 25
type input "0"
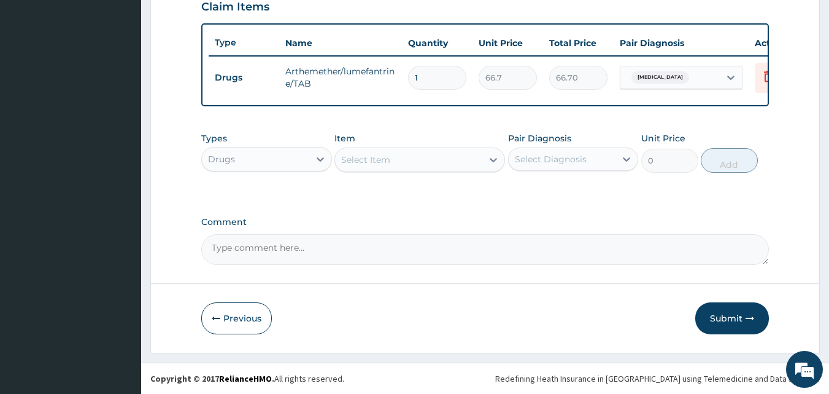
scroll to position [454, 0]
type input "0.00"
type input "2"
type input "133.40"
type input "24"
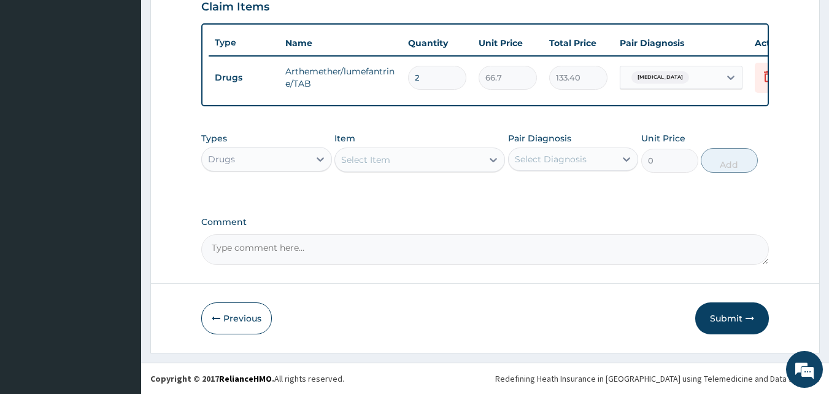
type input "1600.80"
type input "24"
click at [379, 163] on div "Select Item" at bounding box center [365, 159] width 49 height 12
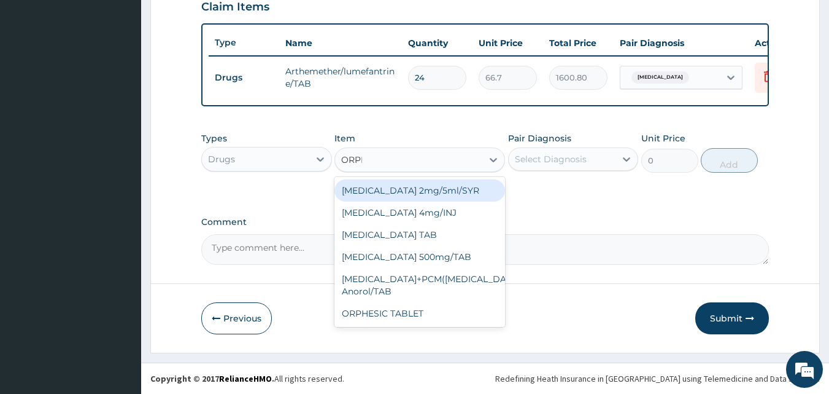
type input "ORPHE"
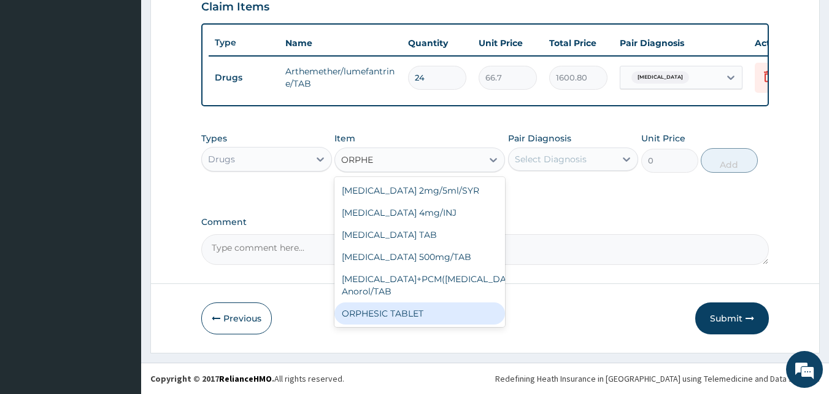
drag, startPoint x: 376, startPoint y: 307, endPoint x: 476, endPoint y: 255, distance: 112.9
click at [377, 307] on div "ORPHESIC TABLET" at bounding box center [420, 313] width 171 height 22
type input "34.12"
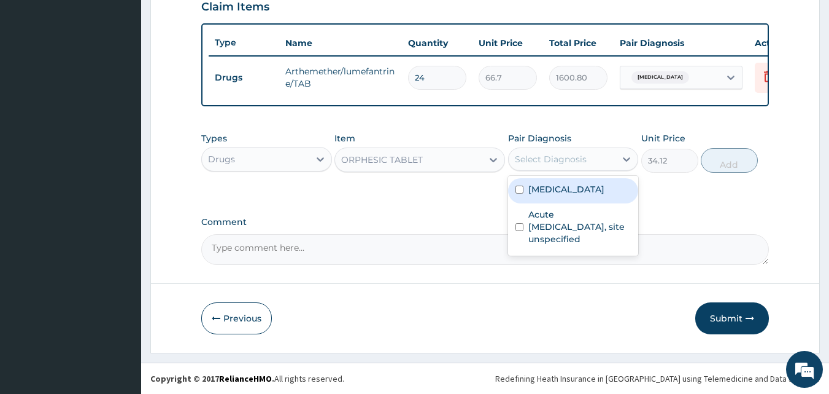
click at [569, 158] on div "Select Diagnosis" at bounding box center [551, 159] width 72 height 12
drag, startPoint x: 567, startPoint y: 193, endPoint x: 675, endPoint y: 176, distance: 110.1
click at [580, 193] on label "[MEDICAL_DATA]" at bounding box center [567, 189] width 76 height 12
checkbox input "true"
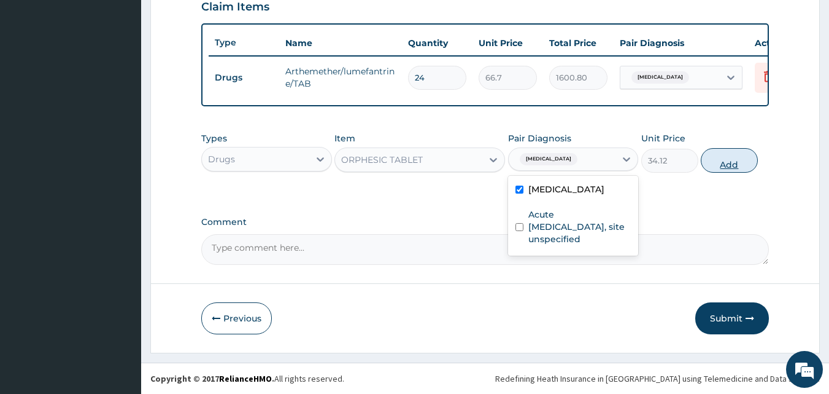
click at [713, 161] on button "Add" at bounding box center [729, 160] width 57 height 25
type input "0"
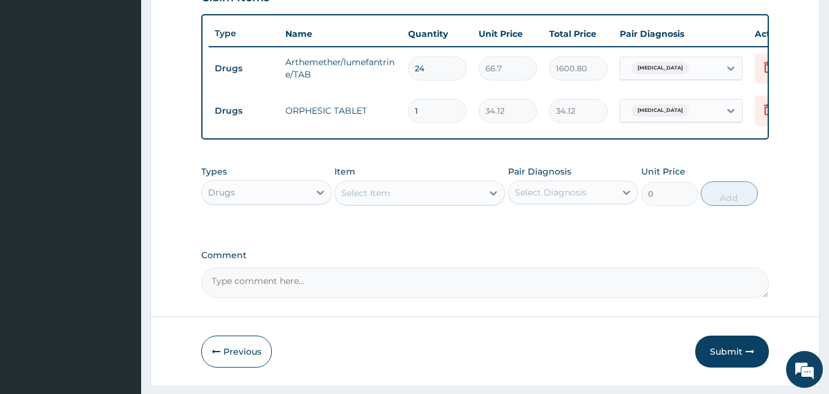
click at [433, 114] on input "1" at bounding box center [437, 111] width 58 height 24
type input "0.00"
type input "2"
type input "68.24"
type input "20"
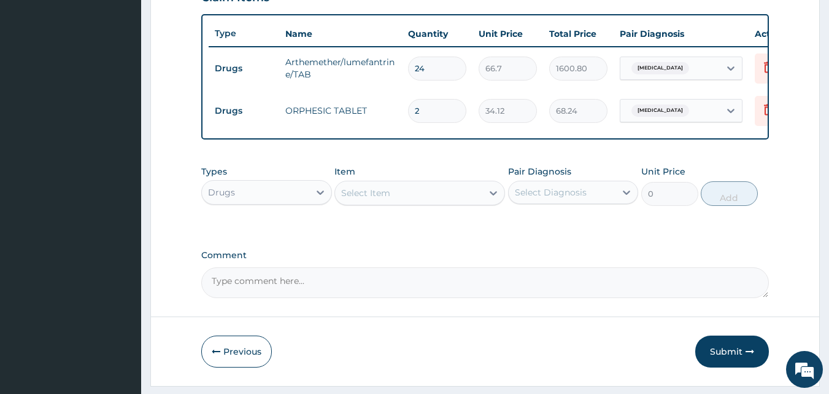
type input "682.40"
type input "20"
click at [378, 199] on div "Select Item" at bounding box center [365, 193] width 49 height 12
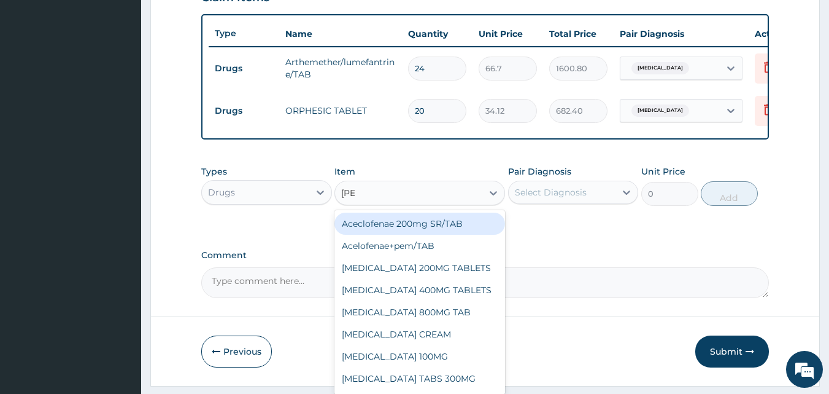
type input "LORAT"
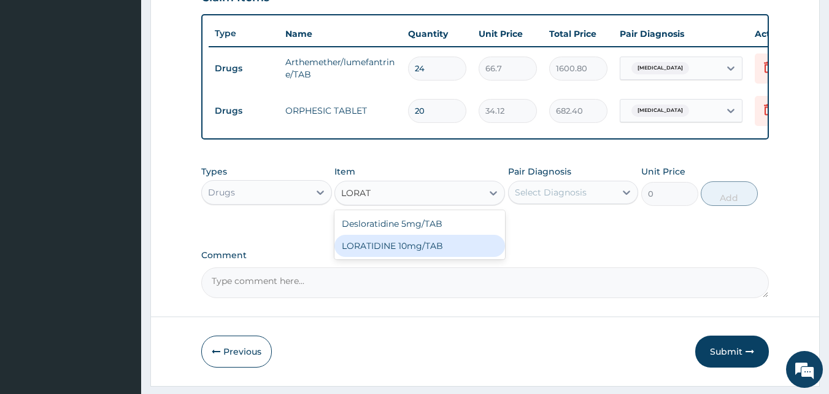
drag, startPoint x: 394, startPoint y: 252, endPoint x: 470, endPoint y: 245, distance: 76.4
click at [419, 252] on div "LORATIDINE 10mg/TAB" at bounding box center [420, 246] width 171 height 22
type input "70"
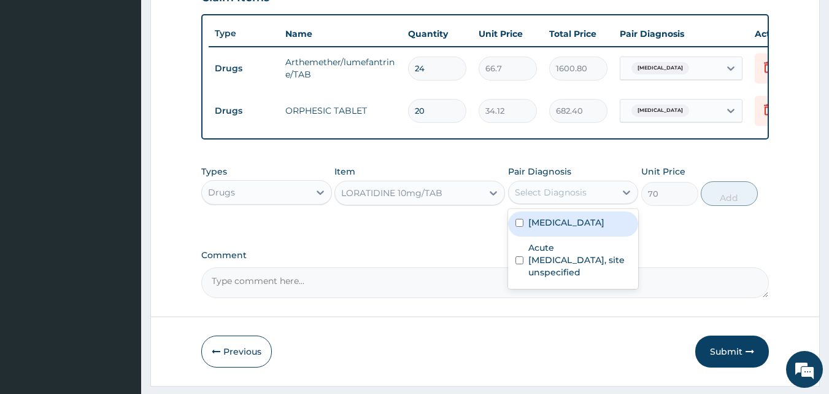
click at [588, 199] on div "Select Diagnosis" at bounding box center [562, 192] width 107 height 20
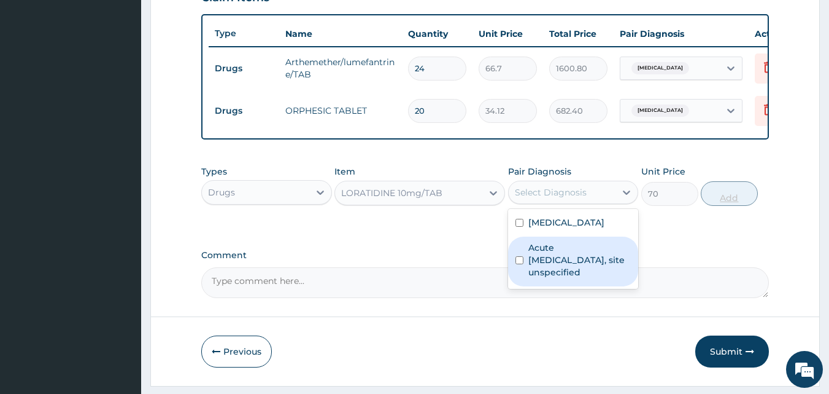
drag, startPoint x: 564, startPoint y: 260, endPoint x: 716, endPoint y: 212, distance: 159.2
click at [569, 260] on label "Acute upper respiratory infection, site unspecified" at bounding box center [580, 259] width 103 height 37
checkbox input "true"
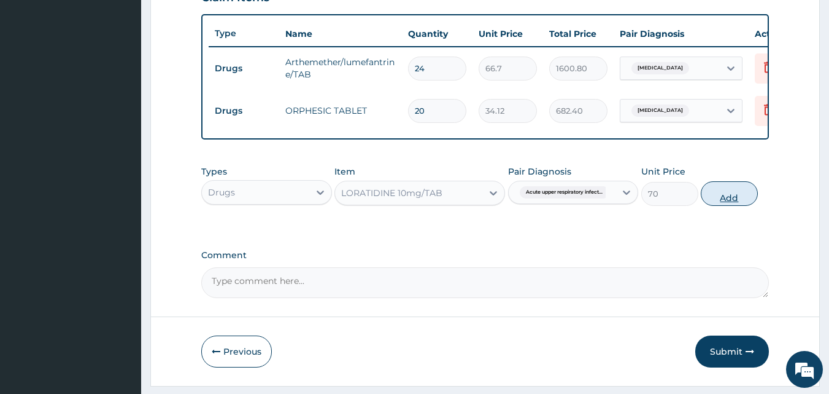
click at [738, 203] on button "Add" at bounding box center [729, 193] width 57 height 25
type input "0"
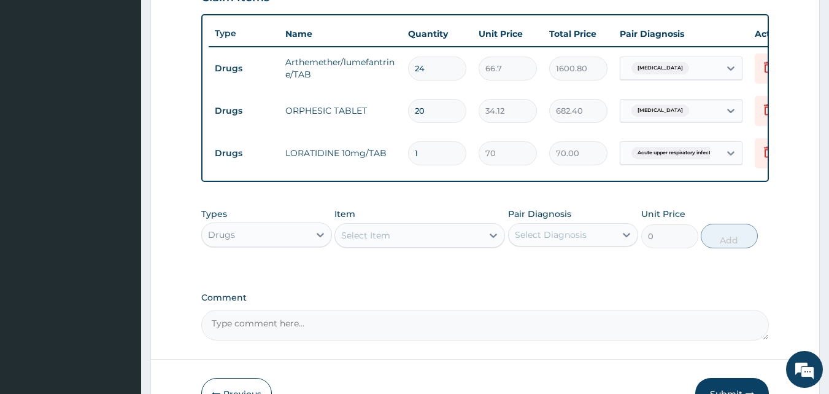
type input "0.00"
type input "5"
type input "350.00"
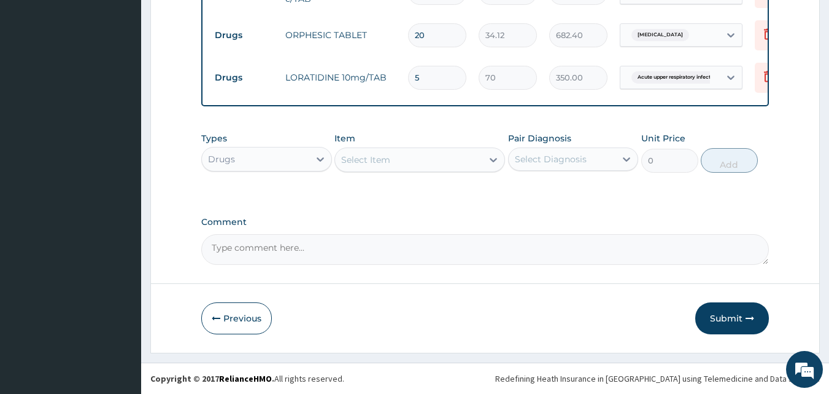
scroll to position [538, 0]
type input "5"
click at [265, 161] on div "Drugs" at bounding box center [255, 159] width 107 height 20
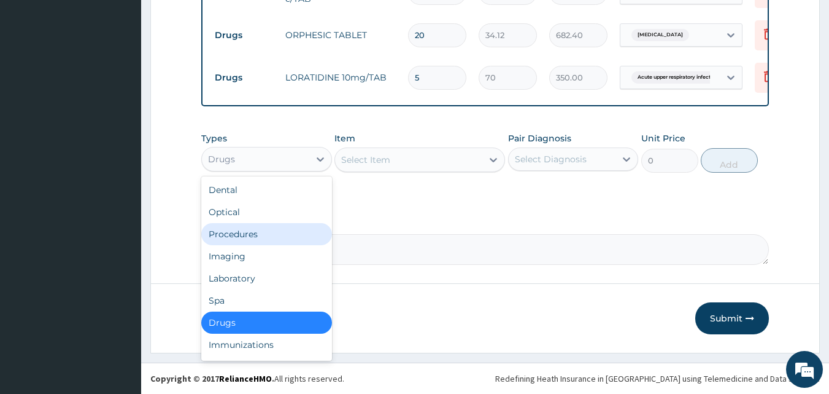
click at [262, 236] on div "Procedures" at bounding box center [266, 234] width 131 height 22
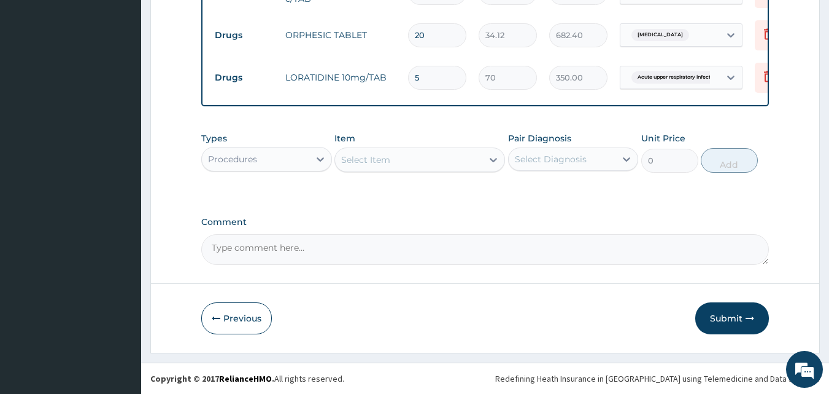
click at [414, 161] on div "Select Item" at bounding box center [408, 160] width 147 height 20
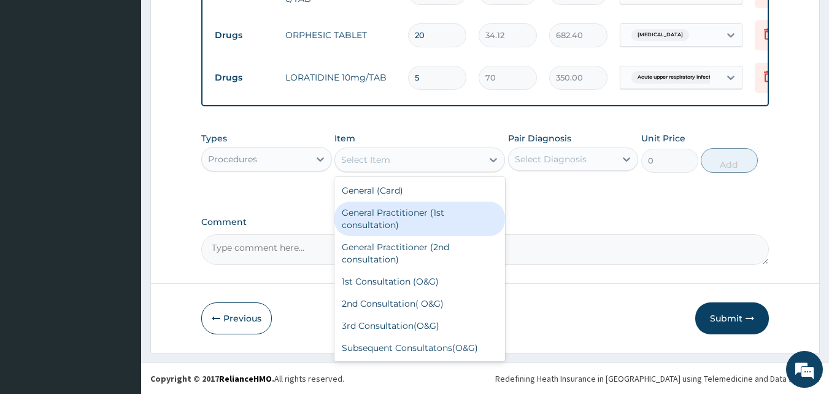
drag, startPoint x: 395, startPoint y: 216, endPoint x: 518, endPoint y: 165, distance: 132.4
click at [402, 212] on div "General Practitioner (1st consultation)" at bounding box center [420, 218] width 171 height 34
type input "1500"
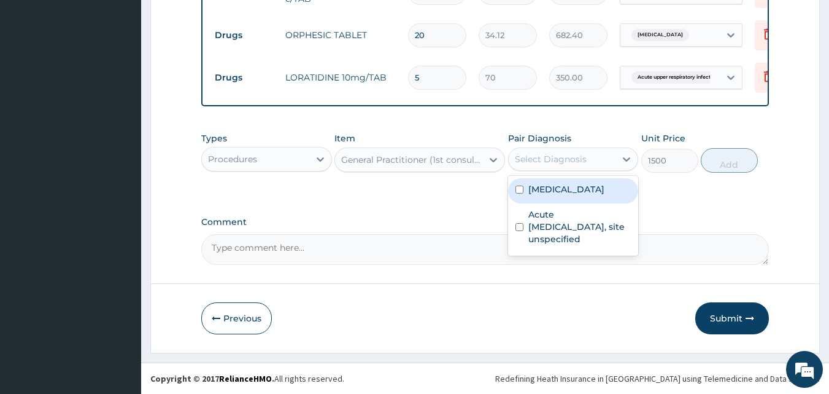
click at [543, 157] on div "Select Diagnosis" at bounding box center [551, 159] width 72 height 12
drag, startPoint x: 550, startPoint y: 191, endPoint x: 560, endPoint y: 210, distance: 21.4
click at [553, 193] on label "[MEDICAL_DATA]" at bounding box center [567, 189] width 76 height 12
checkbox input "true"
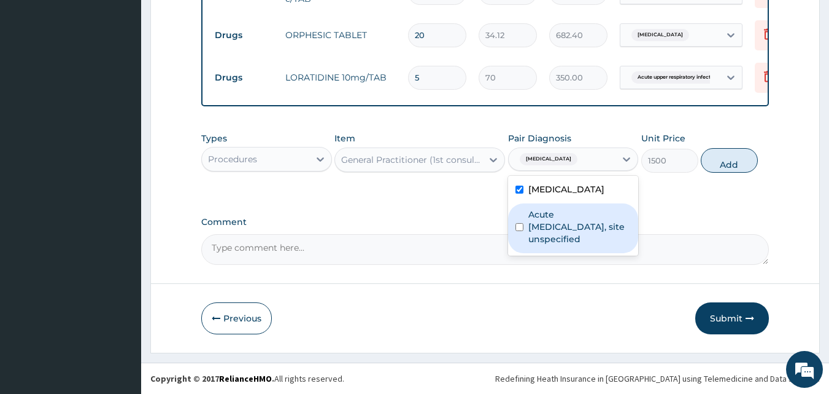
drag, startPoint x: 558, startPoint y: 217, endPoint x: 670, endPoint y: 181, distance: 118.2
click at [570, 216] on label "Acute upper respiratory infection, site unspecified" at bounding box center [580, 226] width 103 height 37
checkbox input "true"
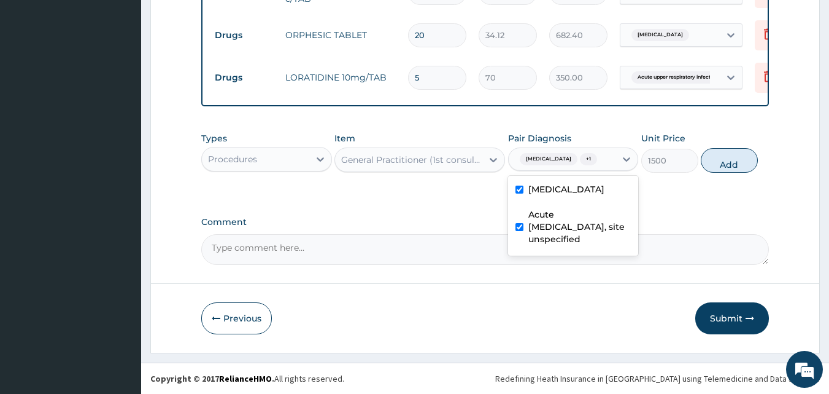
click at [685, 192] on div "Types Procedures Item General Practitioner (1st consultation) Pair Diagnosis op…" at bounding box center [485, 161] width 569 height 71
click at [733, 161] on button "Add" at bounding box center [729, 160] width 57 height 25
type input "0"
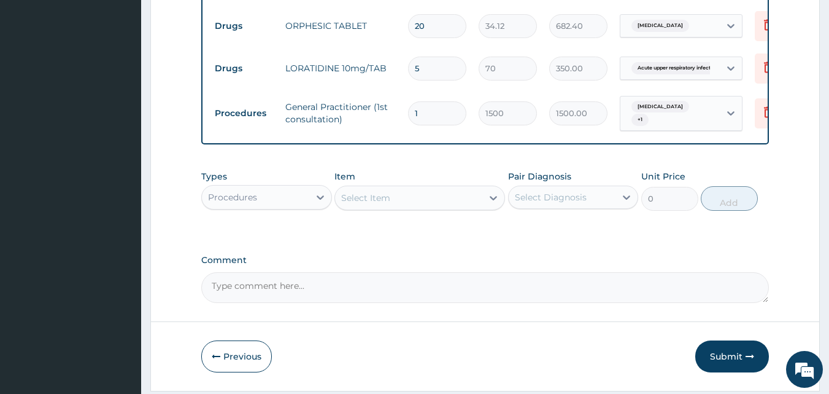
scroll to position [586, 0]
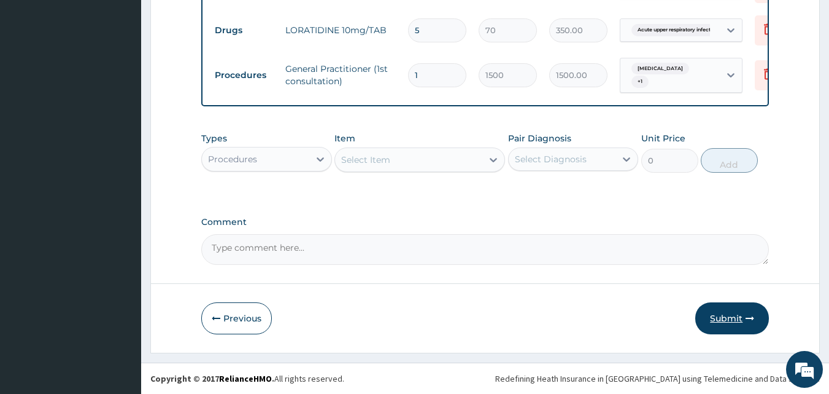
click at [745, 309] on button "Submit" at bounding box center [733, 318] width 74 height 32
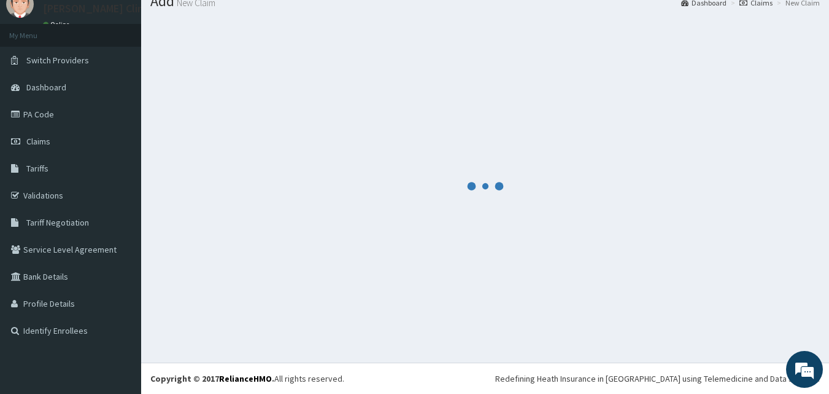
scroll to position [575, 0]
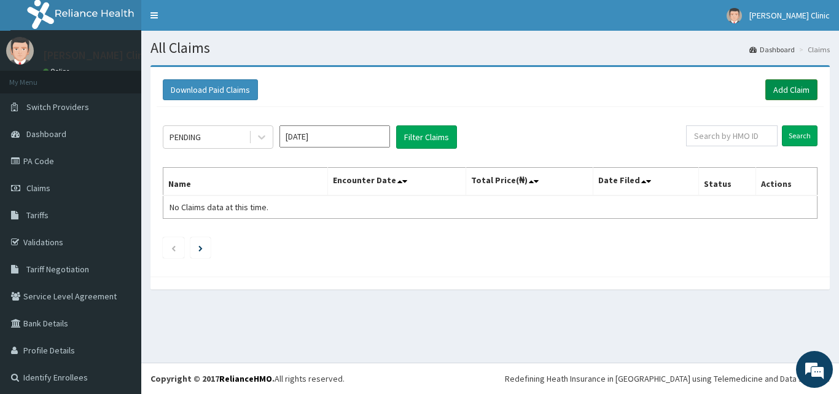
click at [765, 89] on link "Add Claim" at bounding box center [791, 89] width 52 height 21
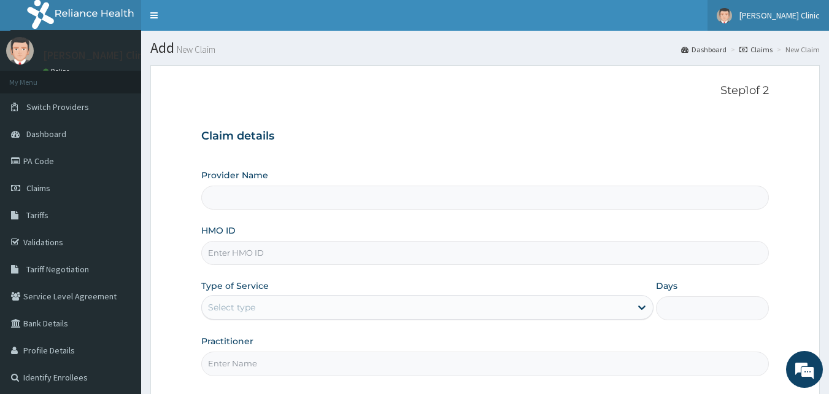
type input "[PERSON_NAME] Clinic"
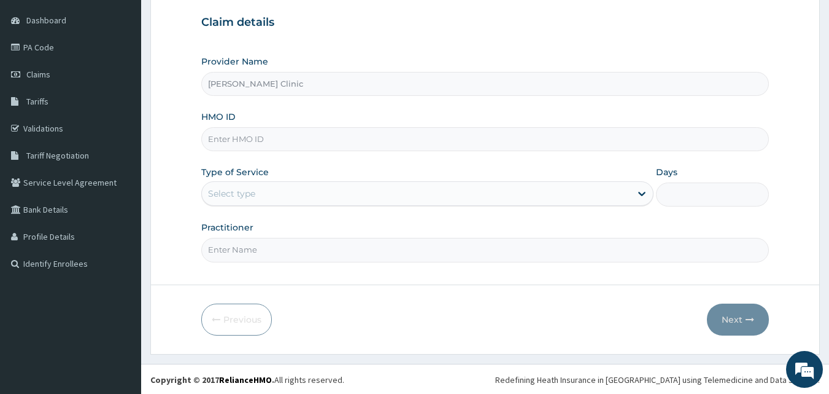
scroll to position [115, 0]
paste input "Olb/10362/a"
type input "Olb/10362/a"
click at [256, 189] on div "Select type" at bounding box center [416, 192] width 429 height 20
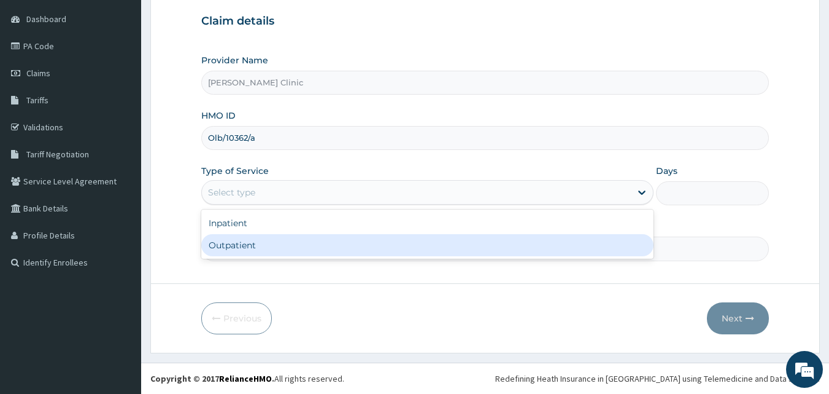
drag, startPoint x: 262, startPoint y: 252, endPoint x: 268, endPoint y: 258, distance: 8.7
click at [262, 251] on div "Outpatient" at bounding box center [427, 245] width 452 height 22
type input "1"
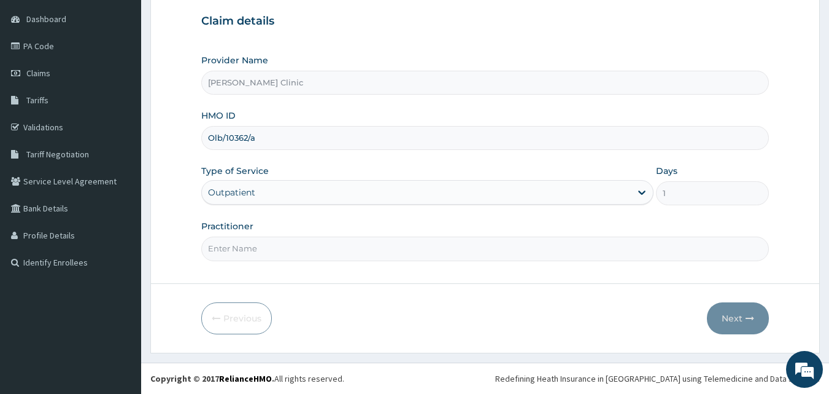
click at [268, 258] on input "Practitioner" at bounding box center [485, 248] width 569 height 24
type input "DR [PERSON_NAME]"
click at [745, 320] on button "Next" at bounding box center [738, 318] width 62 height 32
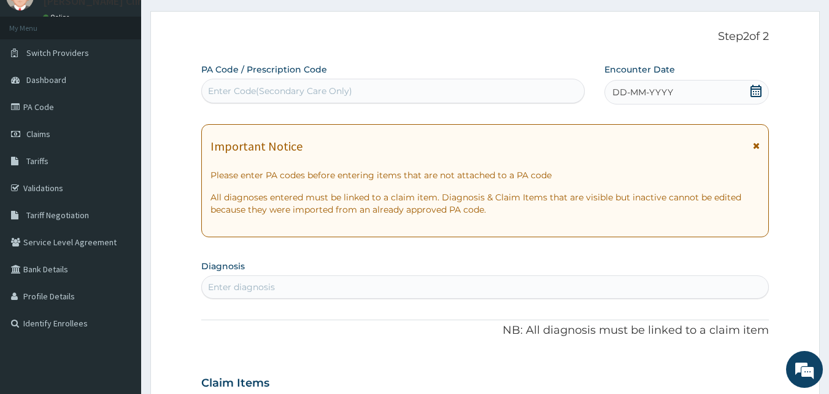
scroll to position [53, 0]
click at [758, 92] on icon at bounding box center [756, 91] width 12 height 12
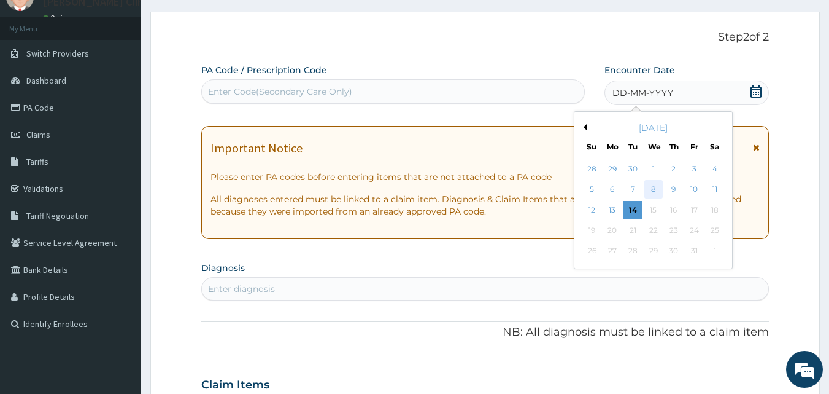
click at [654, 187] on div "8" at bounding box center [654, 190] width 18 height 18
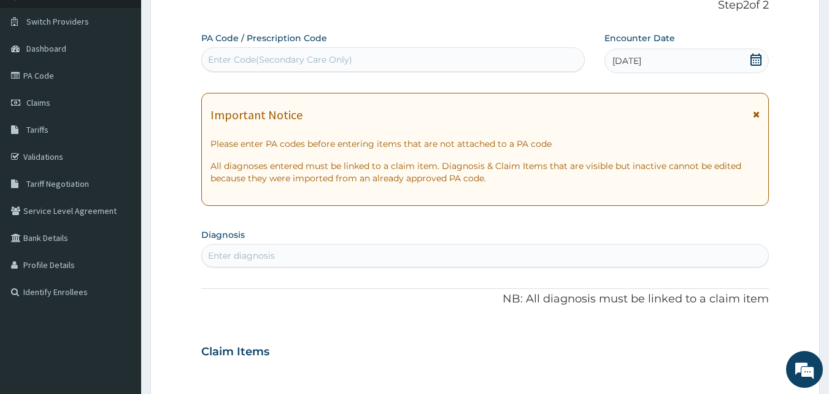
scroll to position [115, 0]
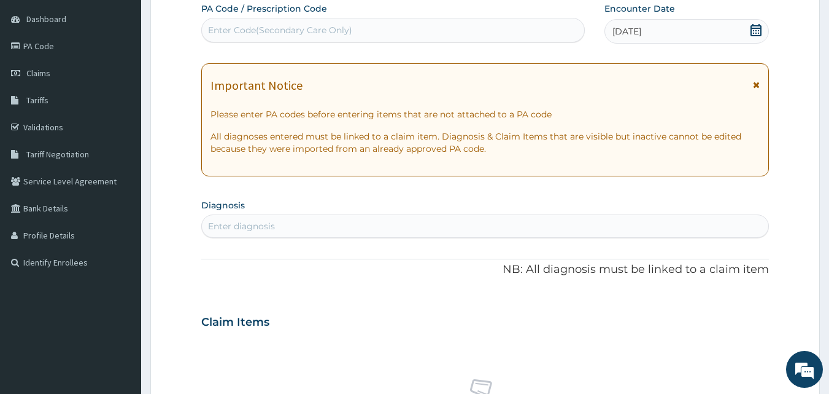
click at [359, 220] on div "Enter diagnosis" at bounding box center [485, 226] width 567 height 20
type input "[MEDICAL_DATA]"
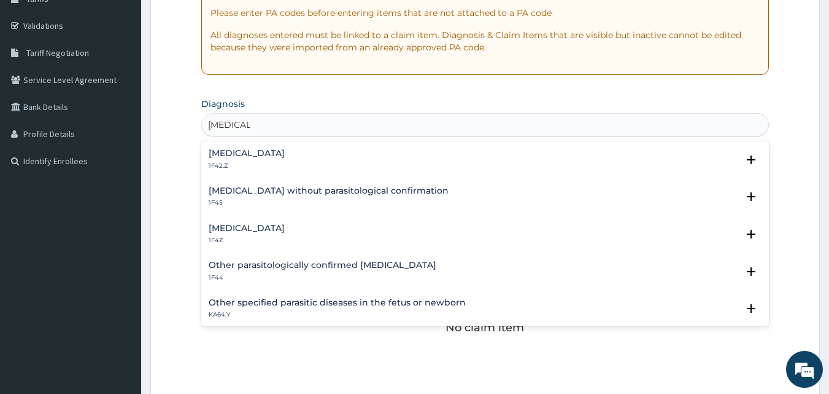
scroll to position [238, 0]
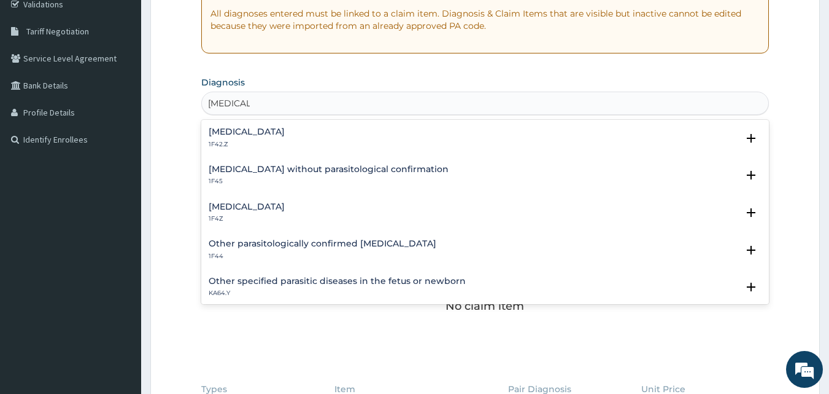
click at [271, 206] on h4 "[MEDICAL_DATA]" at bounding box center [247, 206] width 76 height 9
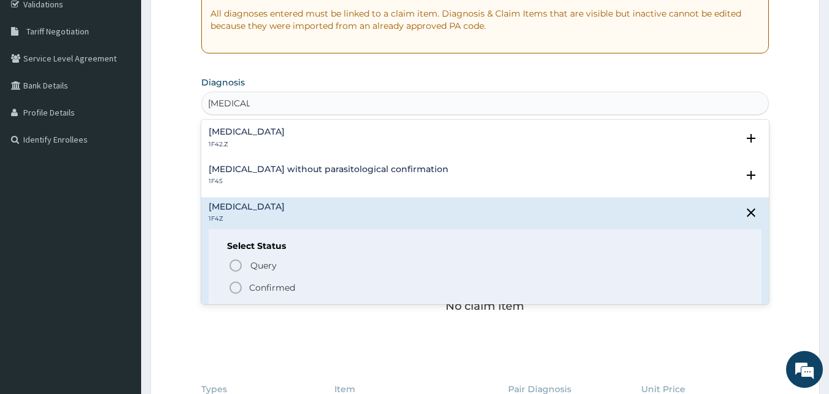
click at [235, 287] on icon "status option filled" at bounding box center [235, 287] width 15 height 15
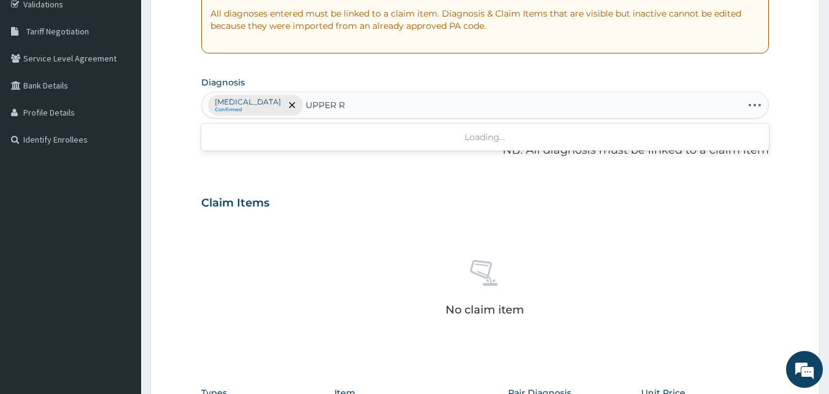
type input "UPPER"
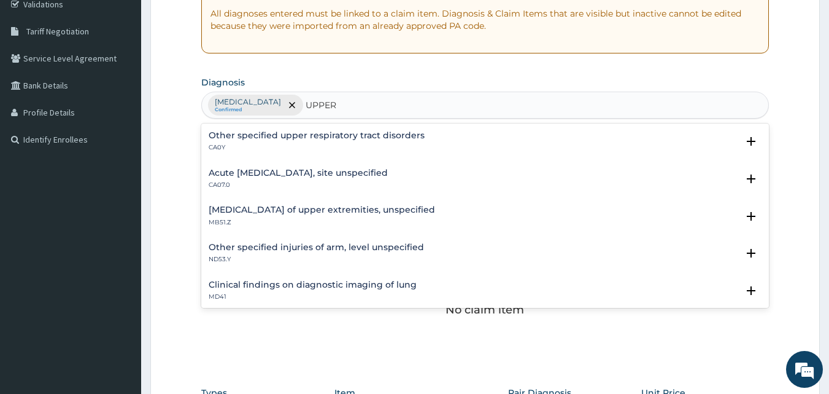
click at [327, 172] on h4 "Acute [MEDICAL_DATA], site unspecified" at bounding box center [298, 172] width 179 height 9
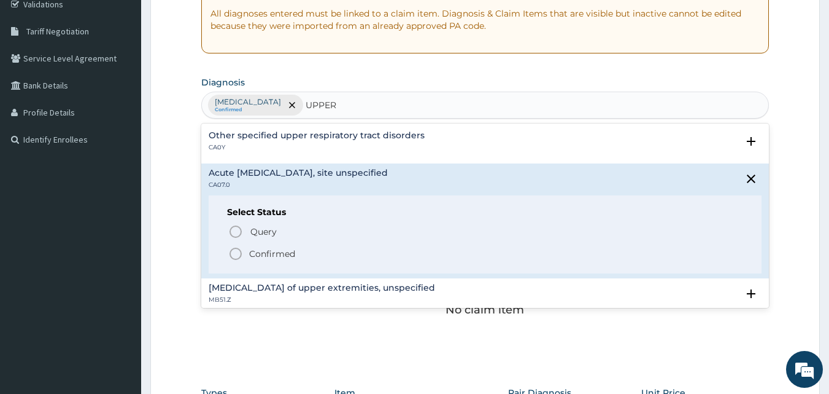
click at [235, 255] on icon "status option filled" at bounding box center [235, 253] width 15 height 15
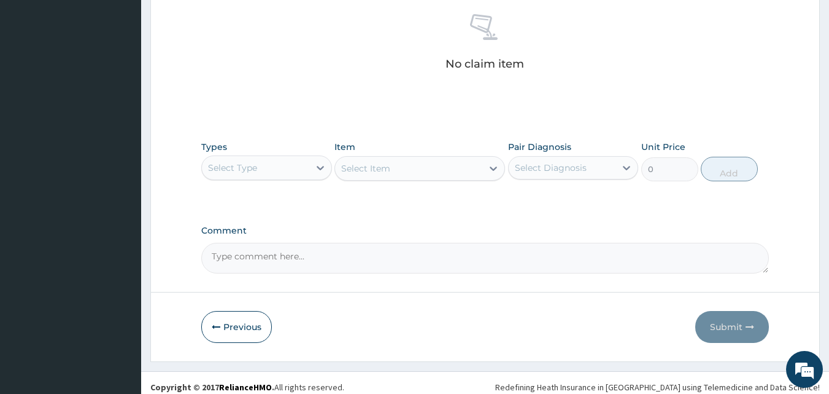
scroll to position [492, 0]
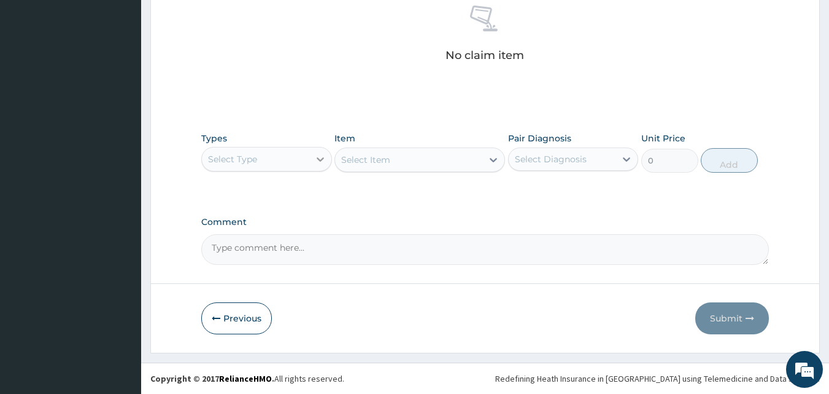
click at [313, 160] on div at bounding box center [320, 159] width 22 height 22
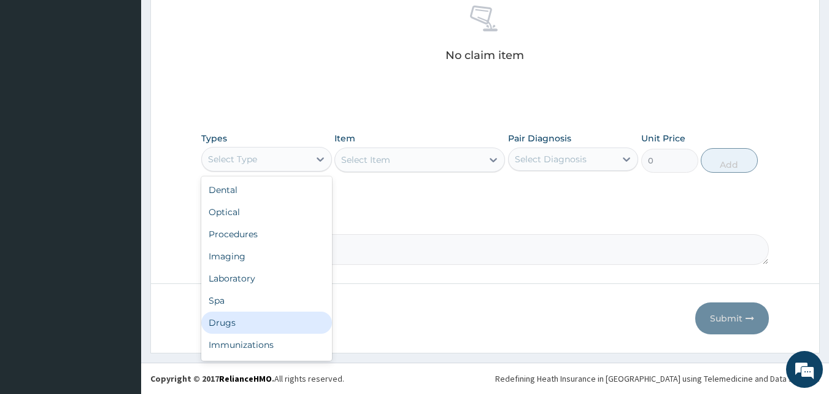
click at [261, 322] on div "Drugs" at bounding box center [266, 322] width 131 height 22
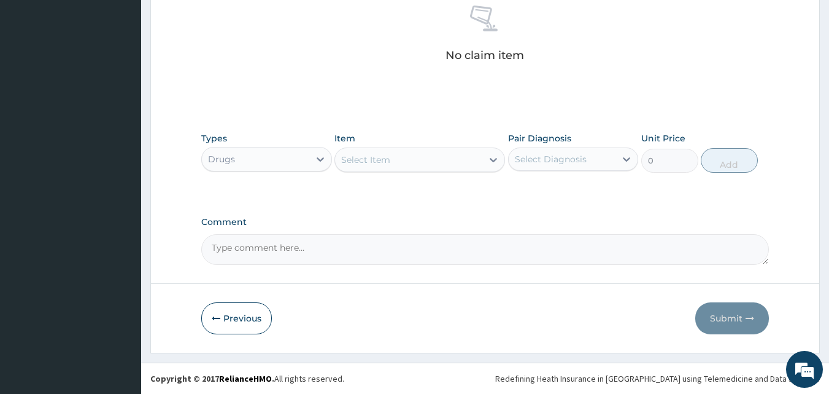
click at [461, 151] on div "Select Item" at bounding box center [408, 160] width 147 height 20
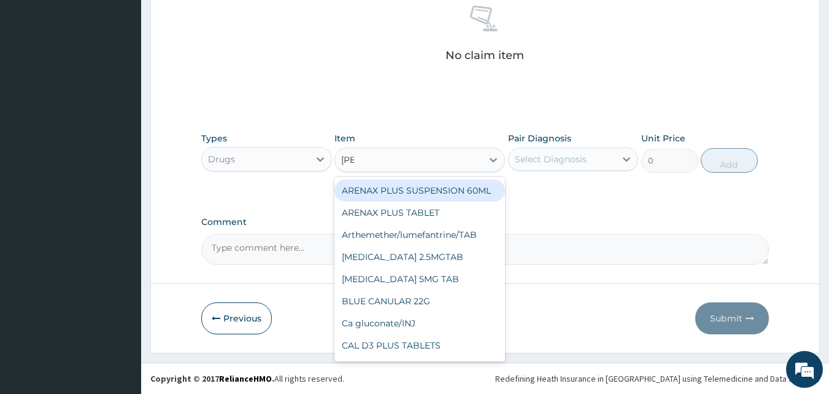
type input "LUME"
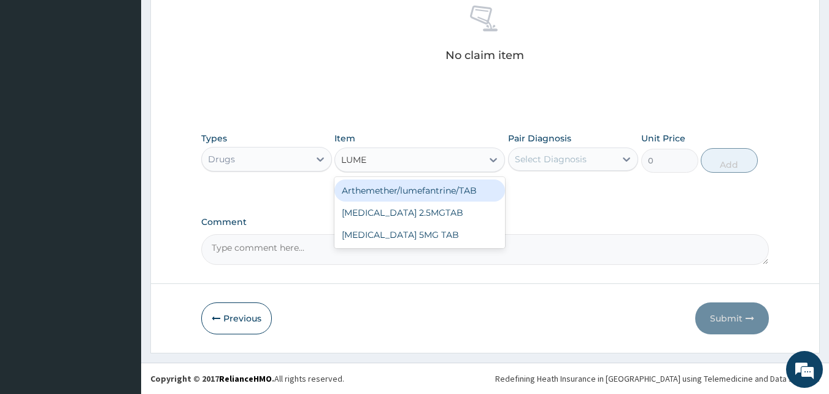
drag, startPoint x: 386, startPoint y: 196, endPoint x: 397, endPoint y: 194, distance: 10.7
click at [390, 196] on div "Arthemether/lumefantrine/TAB" at bounding box center [420, 190] width 171 height 22
type input "66.7"
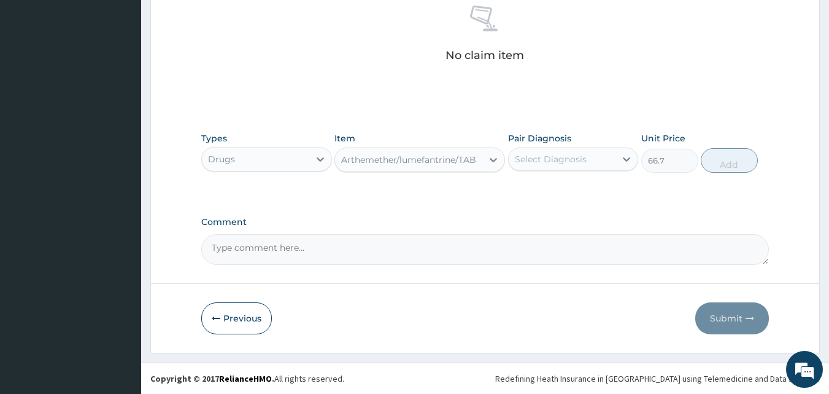
drag, startPoint x: 559, startPoint y: 152, endPoint x: 565, endPoint y: 158, distance: 7.8
click at [560, 153] on div "Select Diagnosis" at bounding box center [551, 159] width 72 height 12
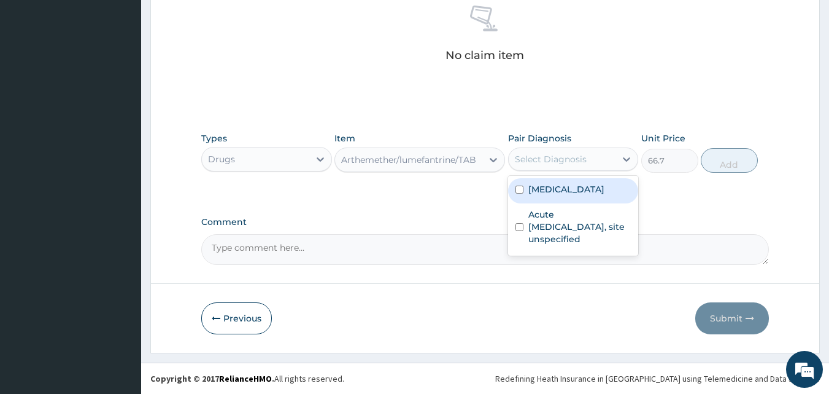
drag, startPoint x: 578, startPoint y: 193, endPoint x: 441, endPoint y: 384, distance: 234.5
click at [580, 193] on label "[MEDICAL_DATA]" at bounding box center [567, 189] width 76 height 12
checkbox input "true"
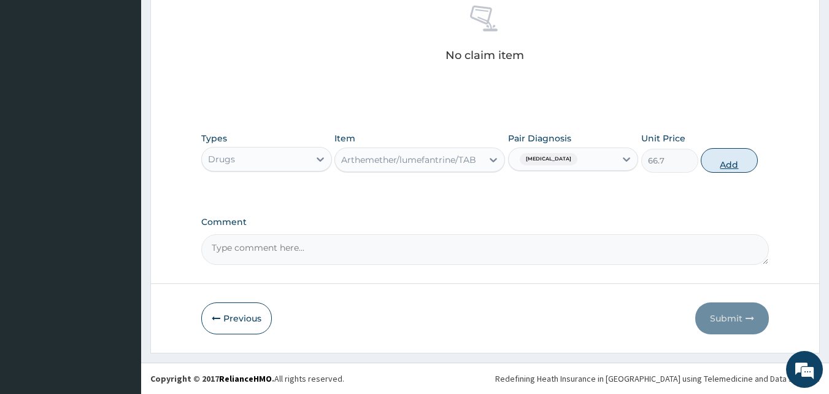
click at [725, 162] on button "Add" at bounding box center [729, 160] width 57 height 25
type input "0"
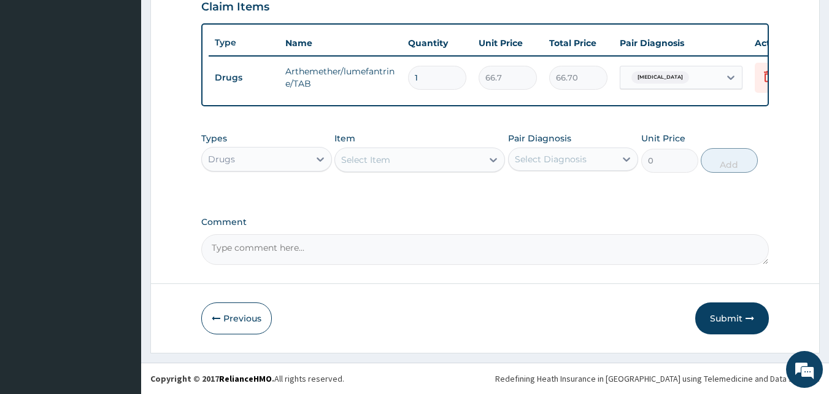
scroll to position [443, 0]
click at [436, 69] on input "1" at bounding box center [437, 78] width 58 height 24
type input "0.00"
type input "2"
type input "133.40"
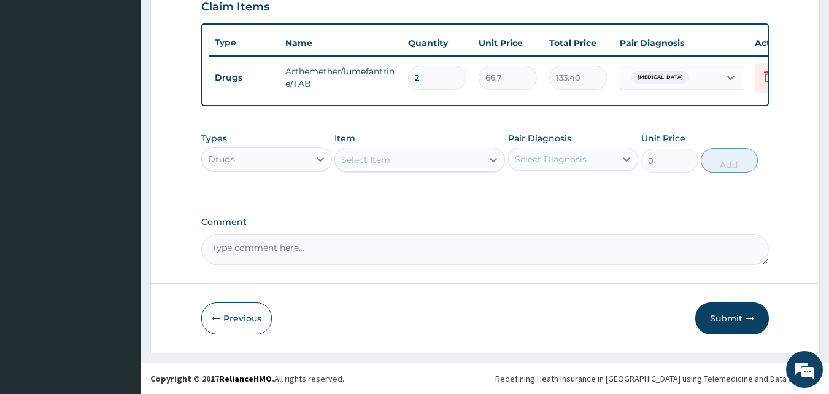
type input "24"
type input "1600.80"
type input "24"
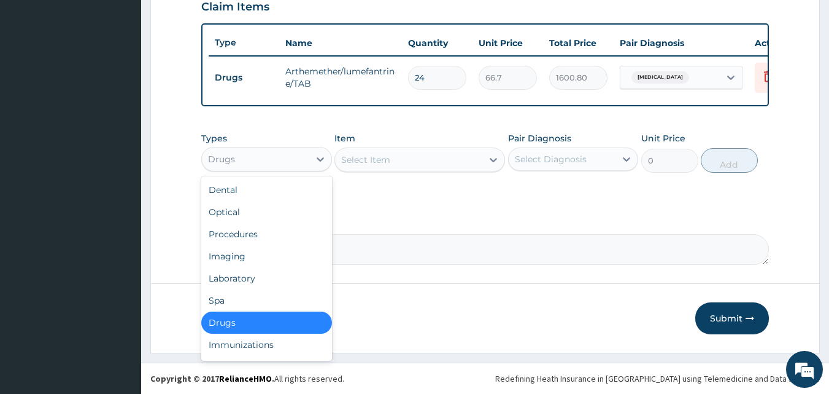
click at [271, 155] on div "Drugs" at bounding box center [255, 159] width 107 height 20
click at [429, 160] on div "Select Item" at bounding box center [408, 160] width 147 height 20
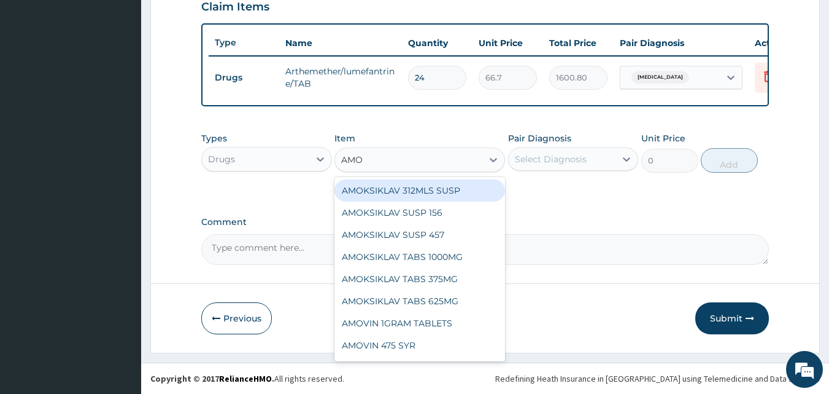
type input "AMOX"
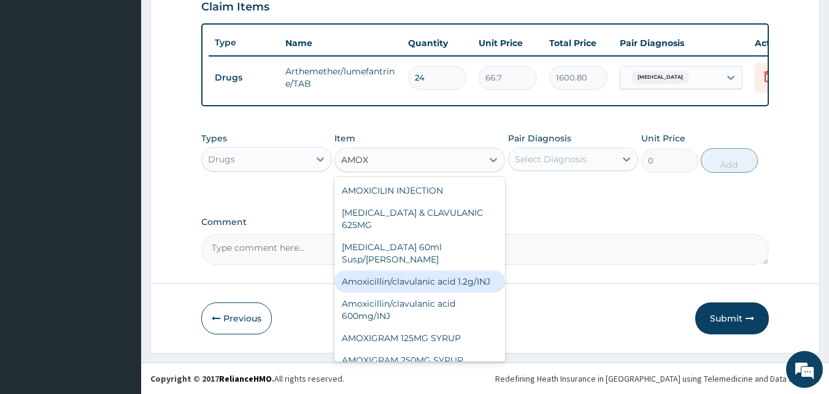
scroll to position [61, 0]
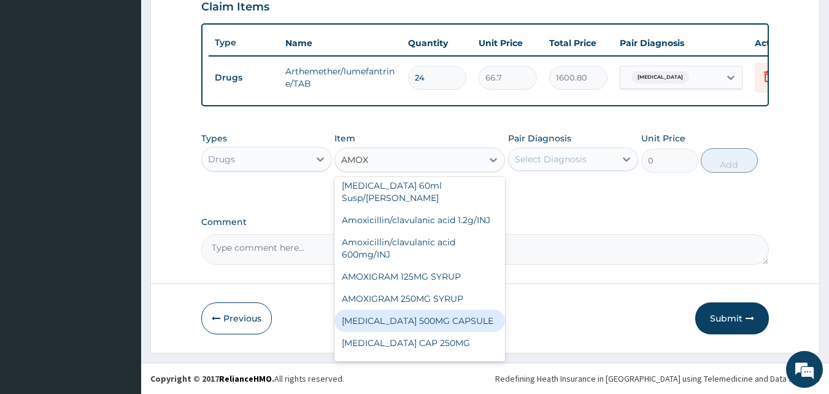
click at [428, 319] on div "[MEDICAL_DATA] 500MG CAPSULE" at bounding box center [420, 320] width 171 height 22
type input "63"
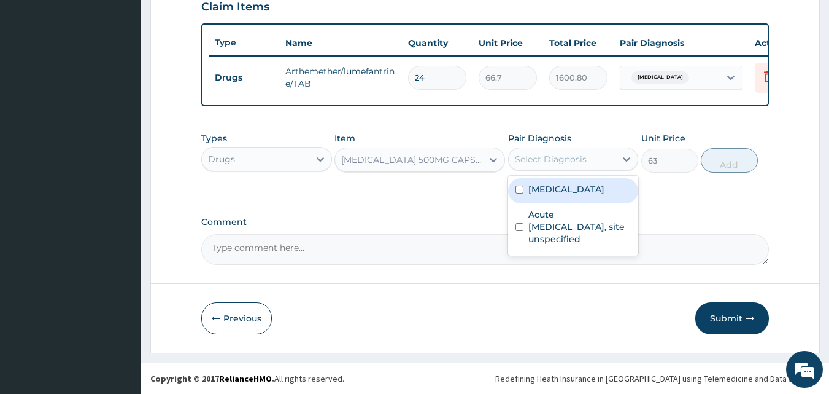
click at [543, 160] on div "Select Diagnosis" at bounding box center [551, 159] width 72 height 12
drag, startPoint x: 567, startPoint y: 192, endPoint x: 680, endPoint y: 168, distance: 115.5
click at [577, 189] on label "[MEDICAL_DATA]" at bounding box center [567, 189] width 76 height 12
checkbox input "true"
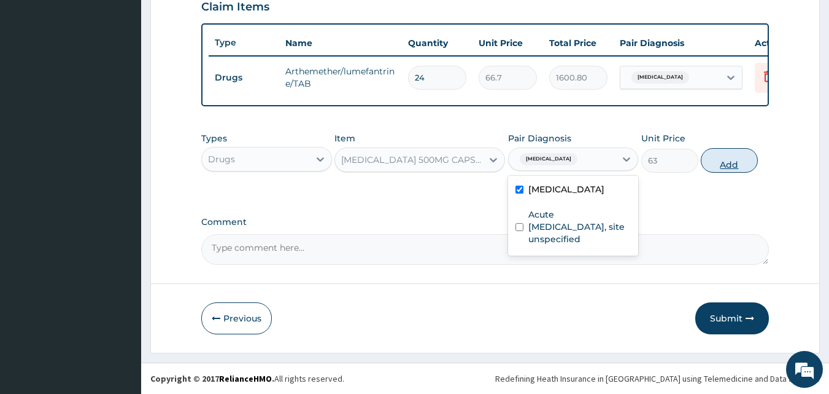
click at [733, 158] on button "Add" at bounding box center [729, 160] width 57 height 25
type input "0"
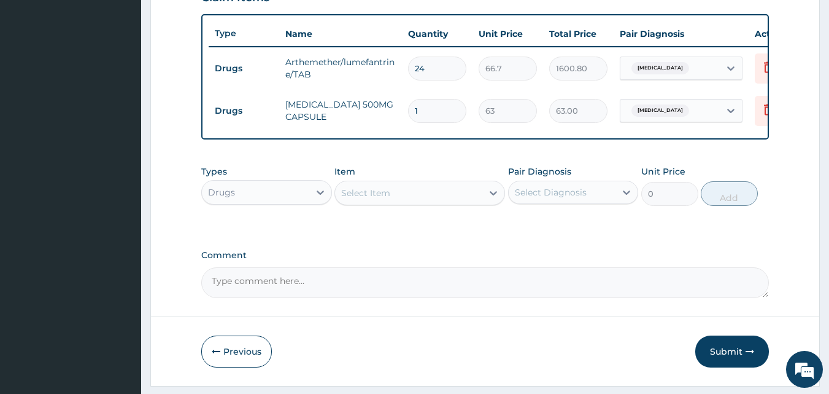
type input "15"
type input "945.00"
type input "15"
click at [389, 199] on div "Select Item" at bounding box center [365, 193] width 49 height 12
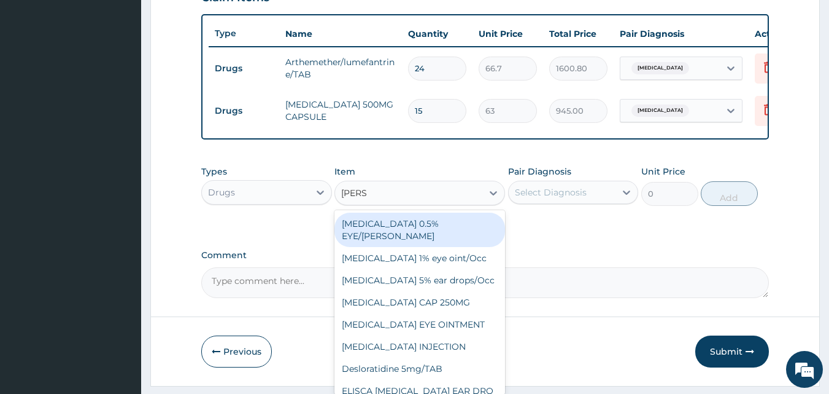
type input "LORAT"
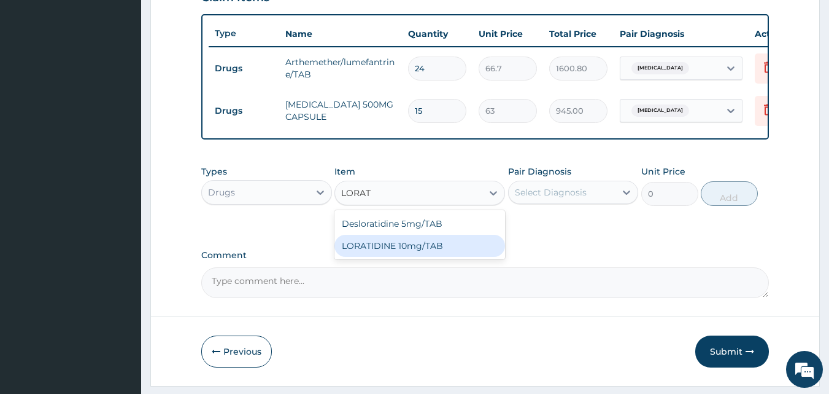
drag, startPoint x: 402, startPoint y: 260, endPoint x: 486, endPoint y: 231, distance: 88.9
click at [413, 255] on div "LORATIDINE 10mg/TAB" at bounding box center [420, 246] width 171 height 22
type input "70"
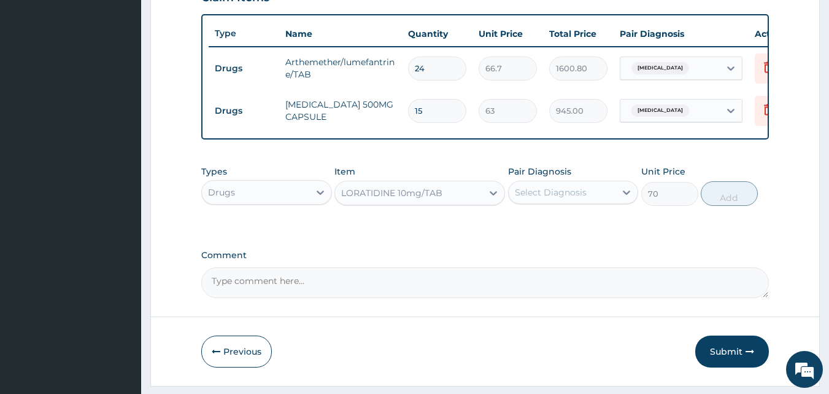
click at [545, 198] on div "Select Diagnosis" at bounding box center [551, 192] width 72 height 12
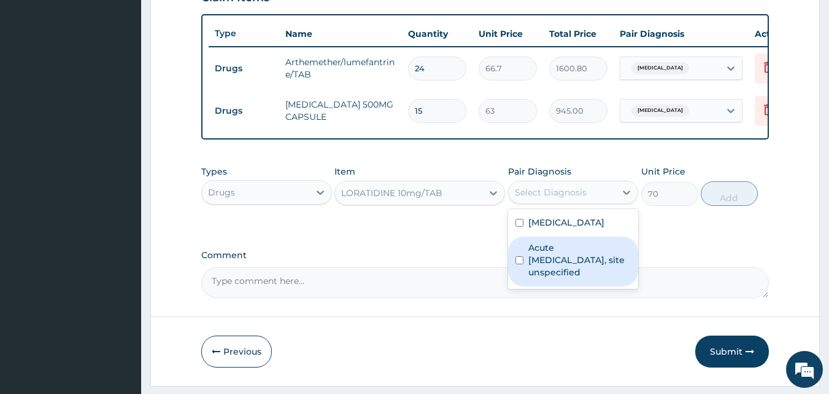
drag, startPoint x: 565, startPoint y: 268, endPoint x: 591, endPoint y: 265, distance: 26.5
click at [574, 268] on label "Acute [MEDICAL_DATA], site unspecified" at bounding box center [580, 259] width 103 height 37
checkbox input "true"
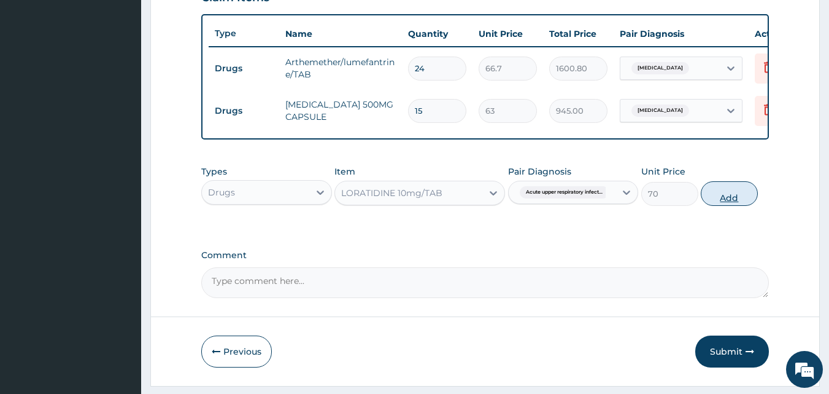
click at [736, 205] on button "Add" at bounding box center [729, 193] width 57 height 25
type input "0"
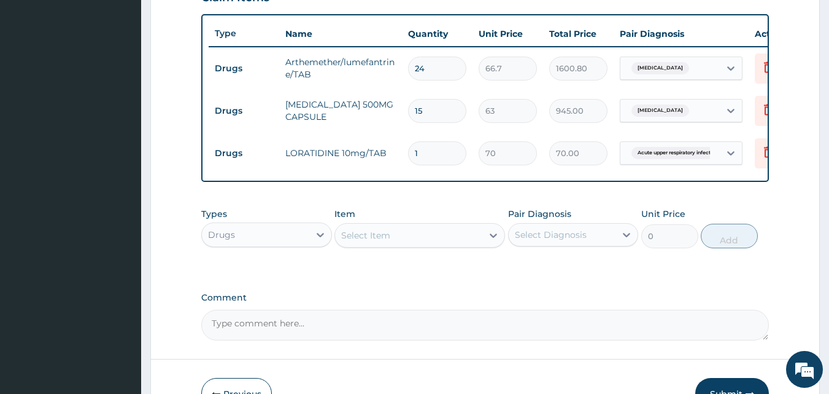
type input "0.00"
type input "5"
type input "350.00"
type input "5"
click at [433, 245] on div "Select Item" at bounding box center [408, 235] width 147 height 20
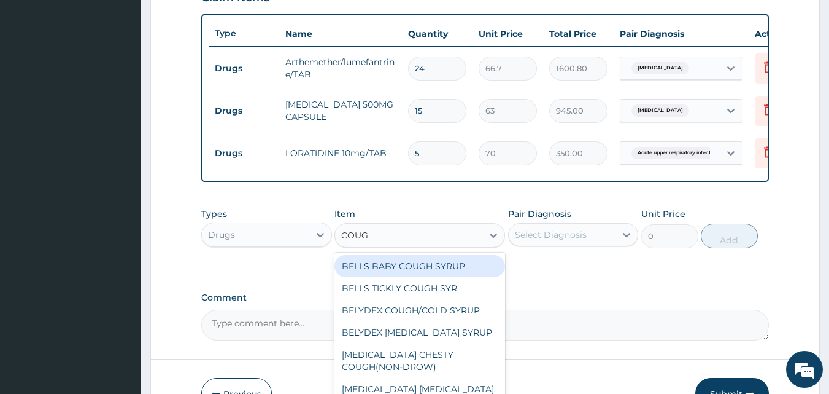
type input "COUGH"
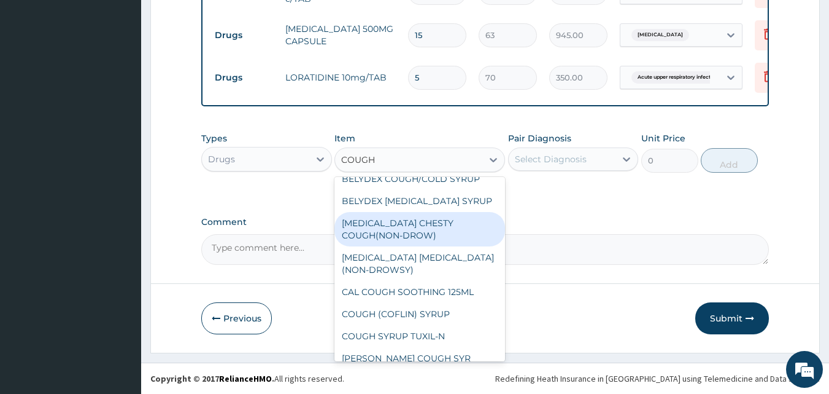
scroll to position [66, 0]
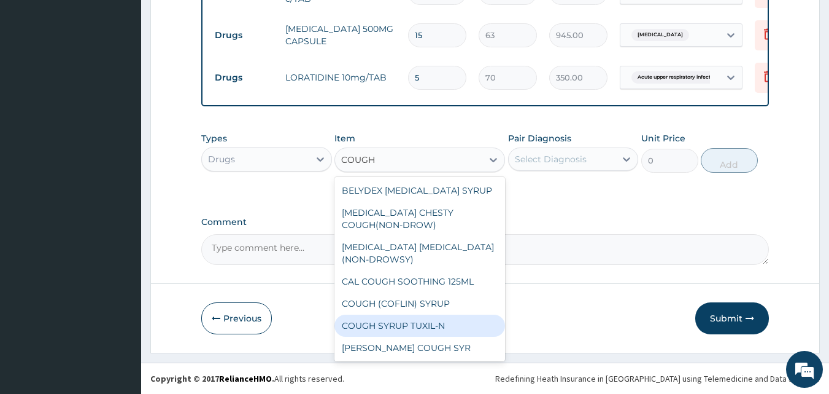
click at [423, 330] on div "COUGH SYRUP TUXIL-N" at bounding box center [420, 325] width 171 height 22
type input "500"
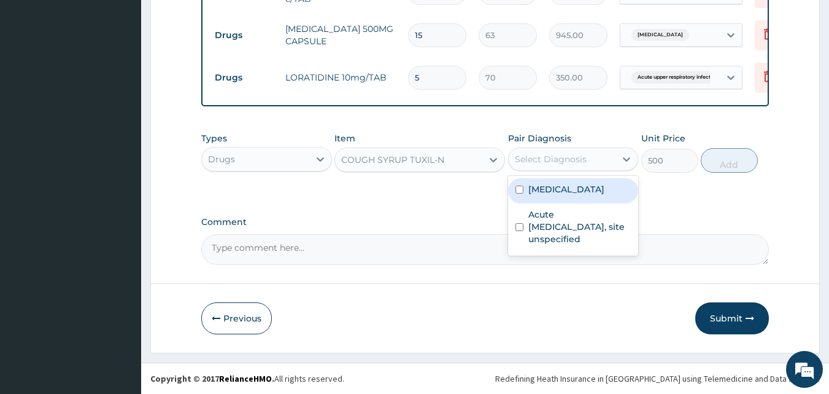
click at [597, 165] on div "Select Diagnosis" at bounding box center [562, 159] width 107 height 20
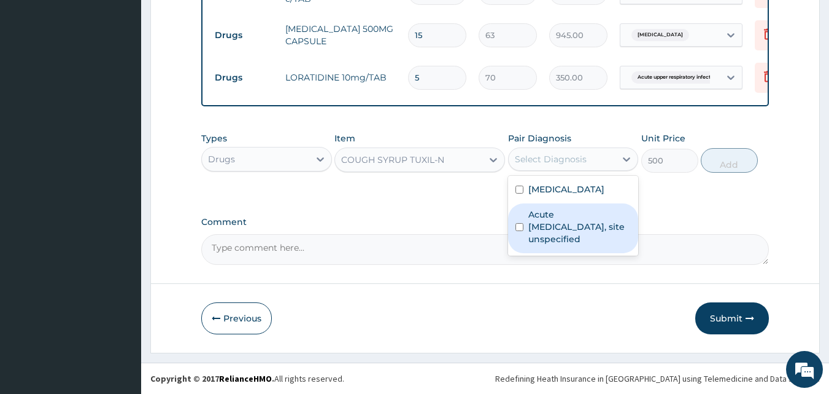
click at [593, 223] on label "Acute [MEDICAL_DATA], site unspecified" at bounding box center [580, 226] width 103 height 37
checkbox input "true"
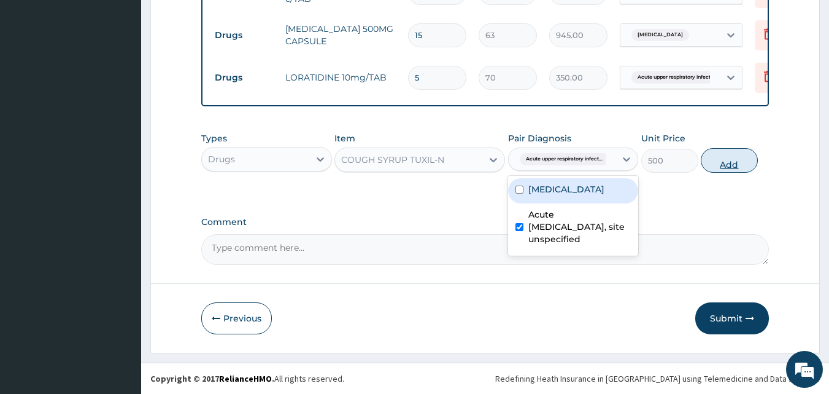
click at [745, 157] on button "Add" at bounding box center [729, 160] width 57 height 25
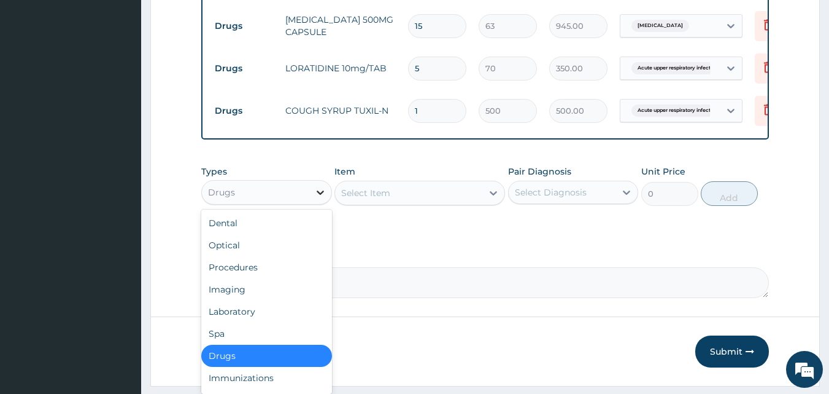
click at [317, 198] on icon at bounding box center [320, 192] width 12 height 12
click at [288, 278] on div "Procedures" at bounding box center [266, 267] width 131 height 22
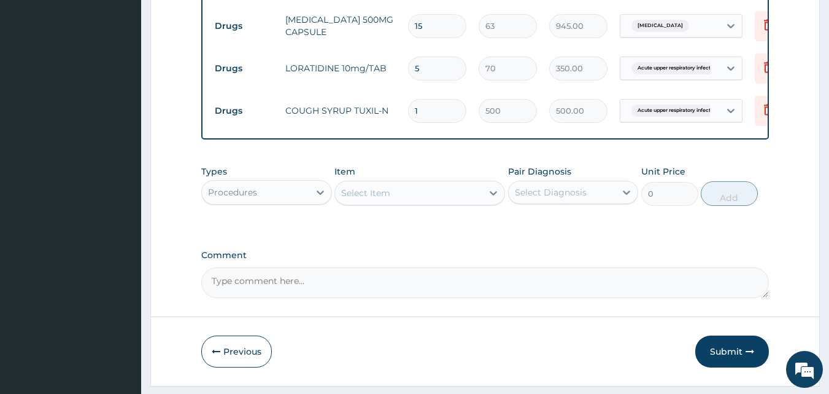
click at [390, 203] on div "Select Item" at bounding box center [408, 193] width 147 height 20
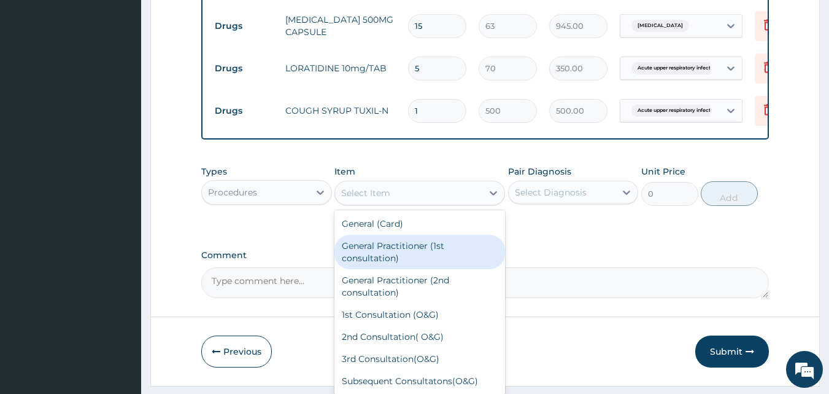
click at [390, 260] on div "General Practitioner (1st consultation)" at bounding box center [420, 252] width 171 height 34
type input "1500"
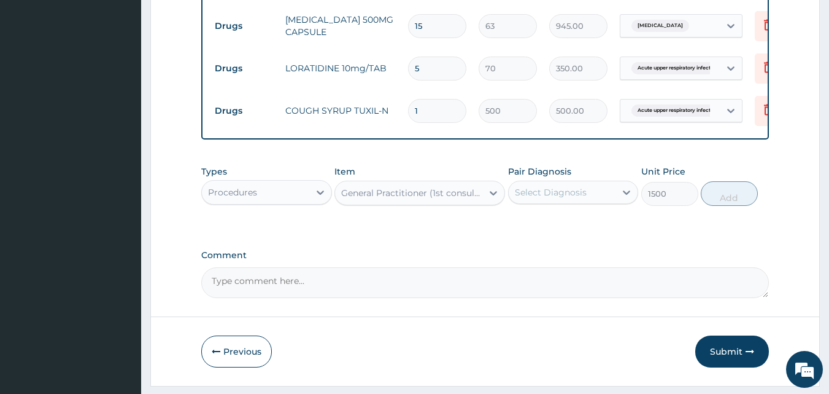
click at [542, 198] on div "Select Diagnosis" at bounding box center [551, 192] width 72 height 12
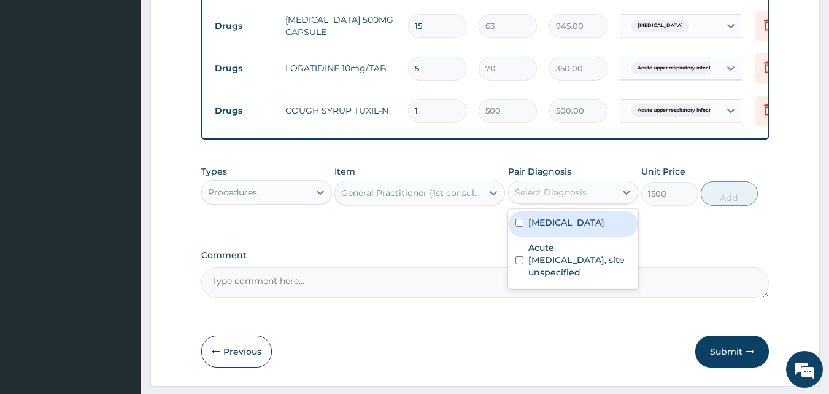
click at [550, 236] on div "[MEDICAL_DATA]" at bounding box center [573, 223] width 131 height 25
checkbox input "true"
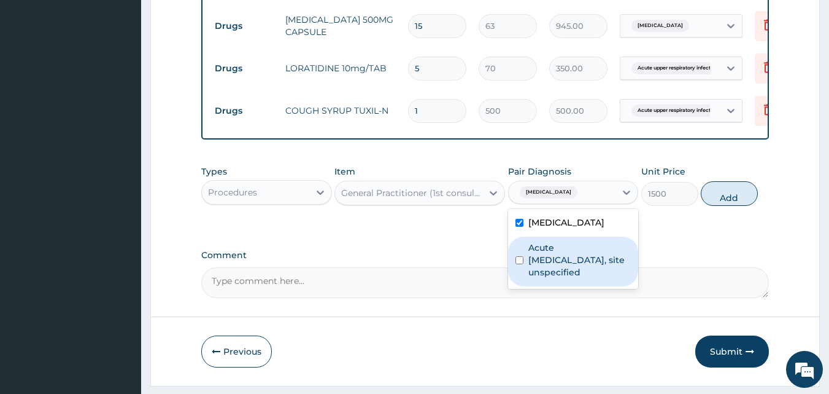
click at [557, 275] on label "Acute [MEDICAL_DATA], site unspecified" at bounding box center [580, 259] width 103 height 37
checkbox input "true"
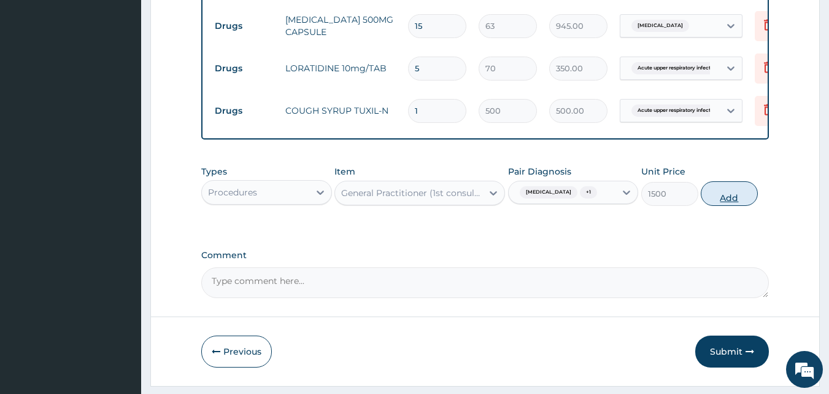
click at [716, 205] on button "Add" at bounding box center [729, 193] width 57 height 25
type input "0"
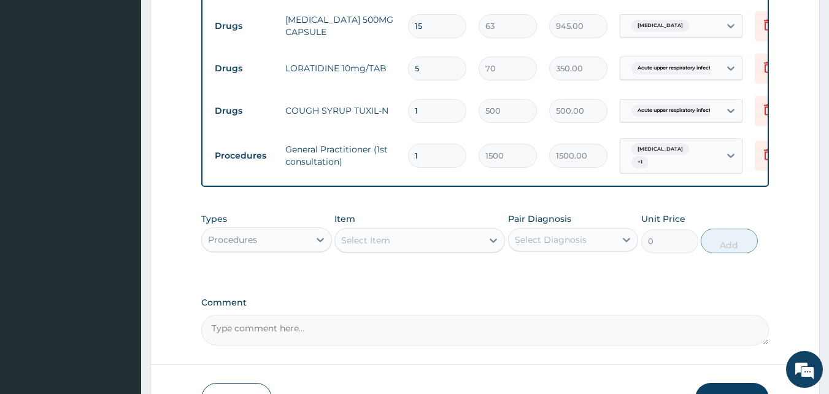
scroll to position [617, 0]
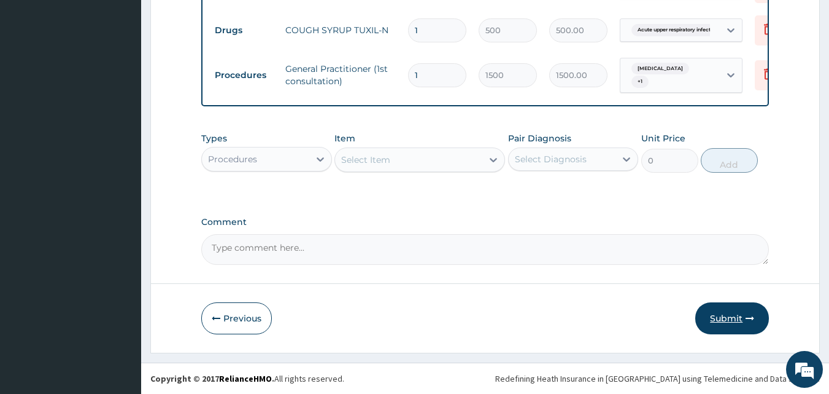
click at [732, 322] on button "Submit" at bounding box center [733, 318] width 74 height 32
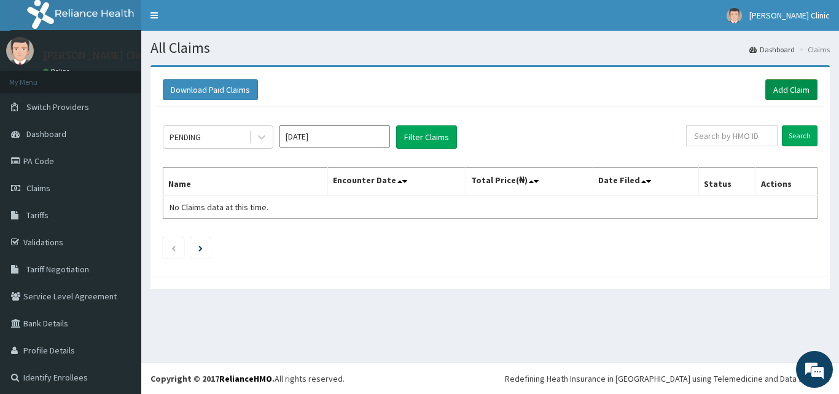
click at [771, 91] on link "Add Claim" at bounding box center [791, 89] width 52 height 21
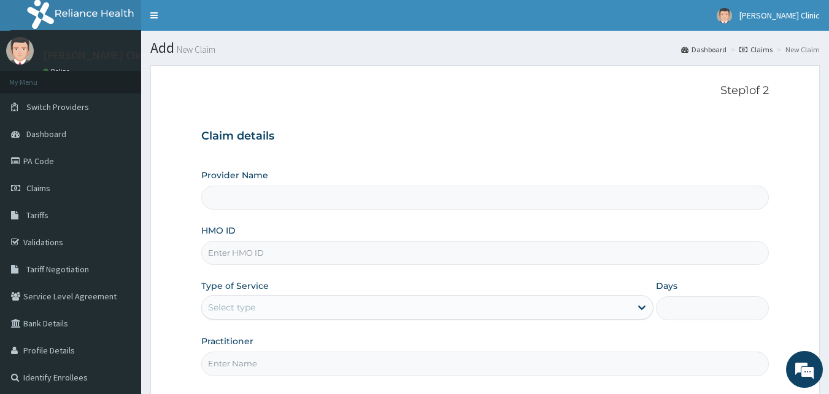
type input "[PERSON_NAME] Clinic"
click at [310, 253] on input "HMO ID" at bounding box center [485, 253] width 569 height 24
paste input "Gsv/12049/a"
type input "Gsv/12049/a"
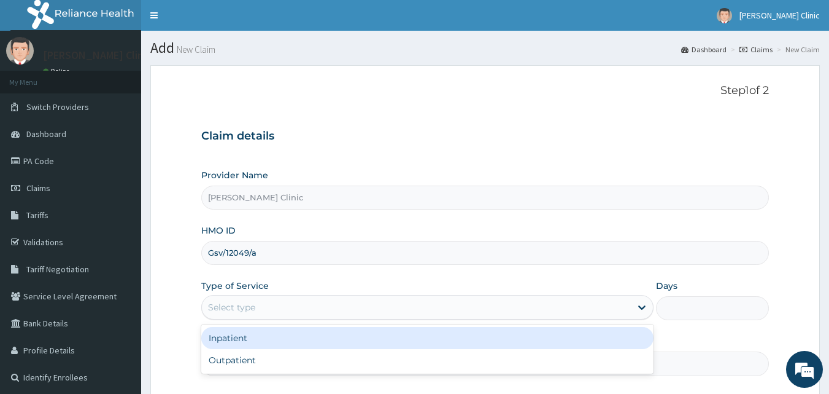
click at [244, 309] on div "Select type" at bounding box center [231, 307] width 47 height 12
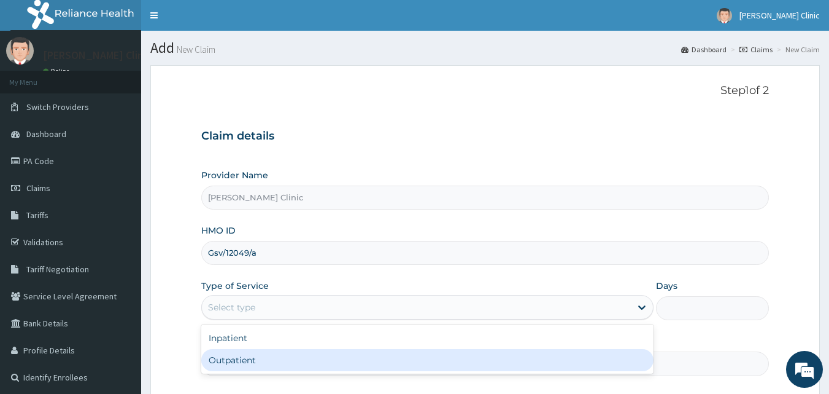
click at [249, 356] on div "Outpatient" at bounding box center [427, 360] width 452 height 22
type input "1"
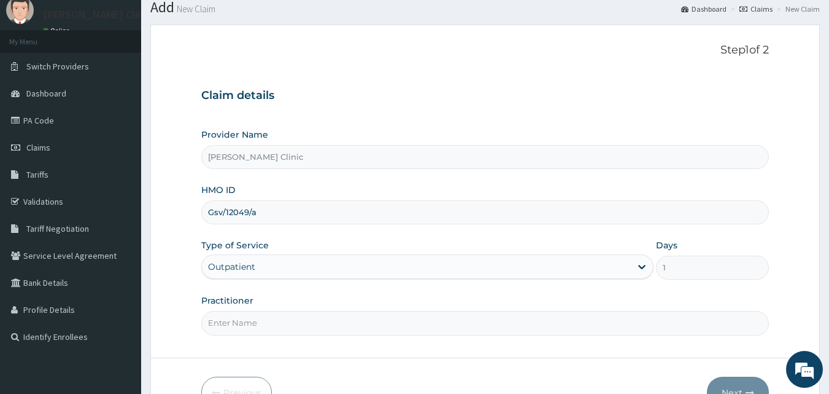
scroll to position [65, 0]
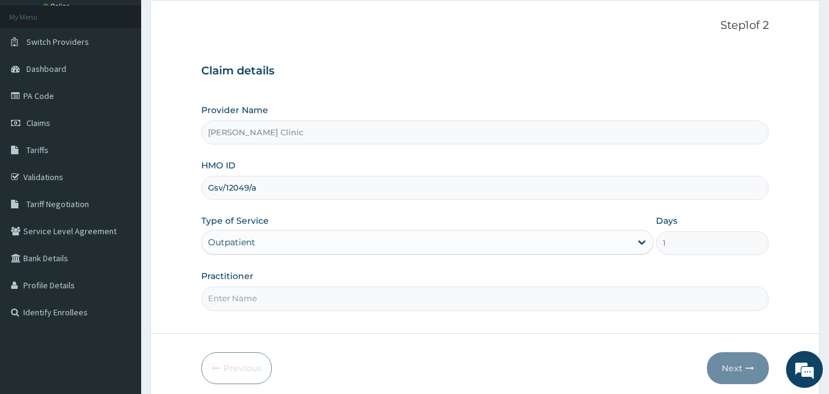
click at [368, 300] on input "Practitioner" at bounding box center [485, 298] width 569 height 24
type input "DR EMMY"
click at [740, 359] on button "Next" at bounding box center [738, 368] width 62 height 32
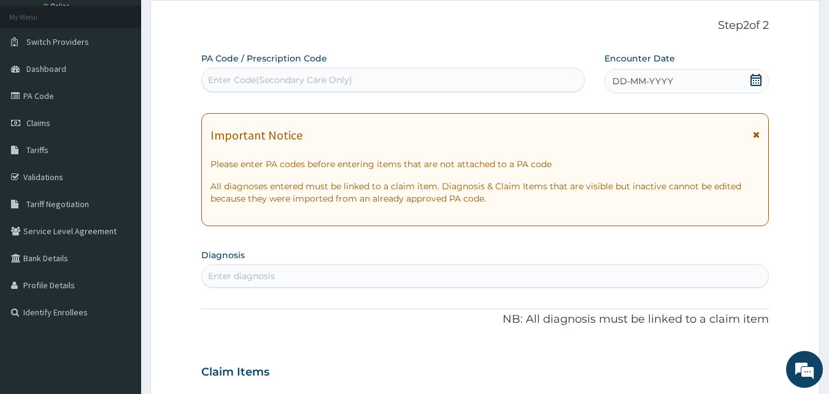
click at [759, 80] on icon at bounding box center [756, 80] width 11 height 12
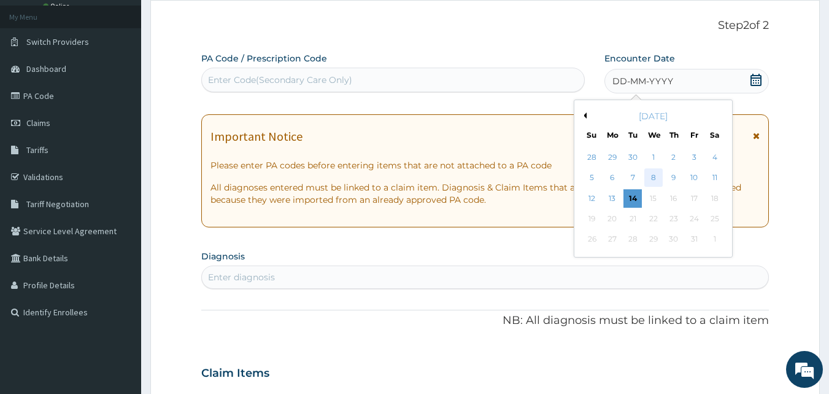
click at [656, 170] on div "8" at bounding box center [654, 178] width 18 height 18
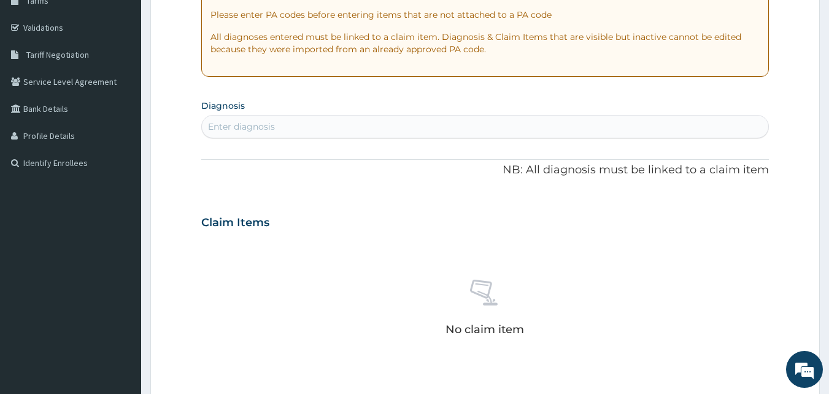
scroll to position [256, 0]
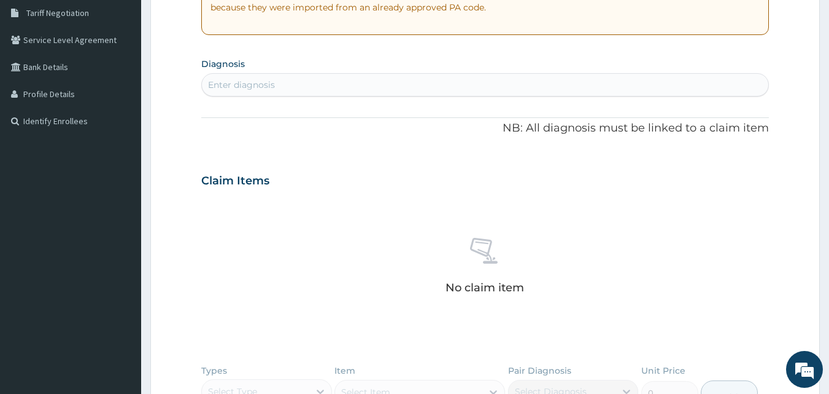
click at [395, 90] on div "Enter diagnosis" at bounding box center [485, 85] width 567 height 20
type input "[MEDICAL_DATA]"
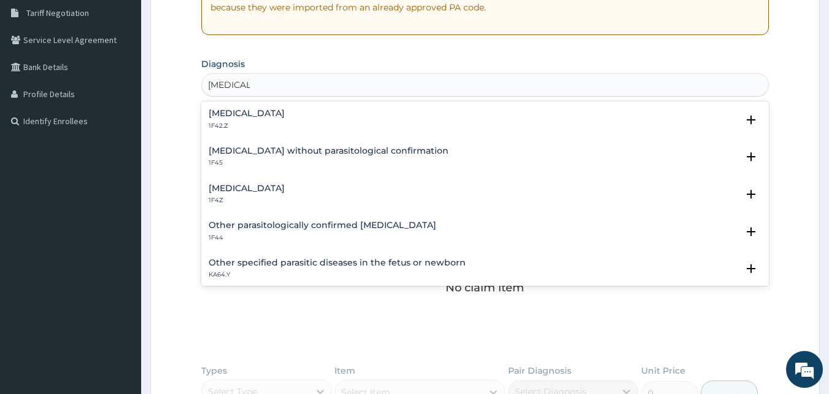
click at [271, 188] on h4 "[MEDICAL_DATA]" at bounding box center [247, 188] width 76 height 9
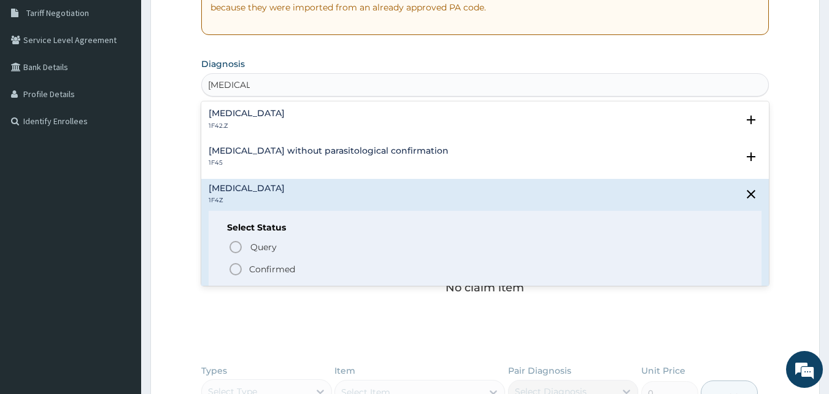
click at [236, 272] on icon "status option filled" at bounding box center [235, 269] width 15 height 15
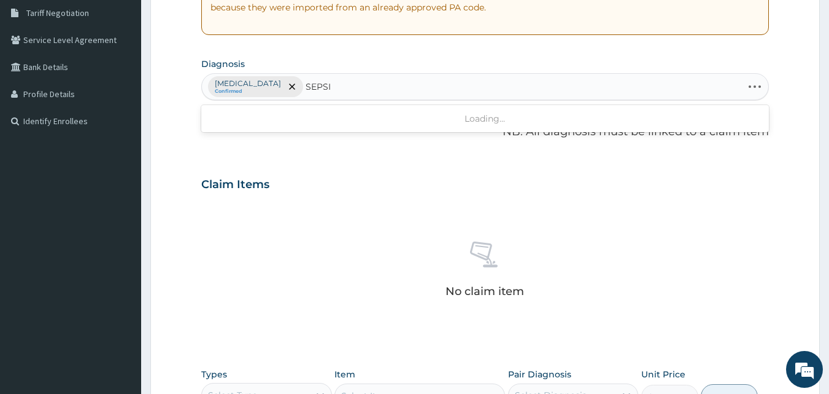
type input "SEPSIS"
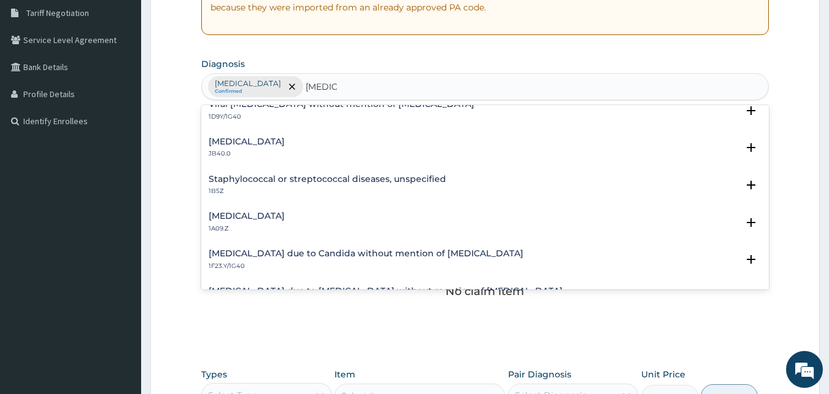
scroll to position [93, 0]
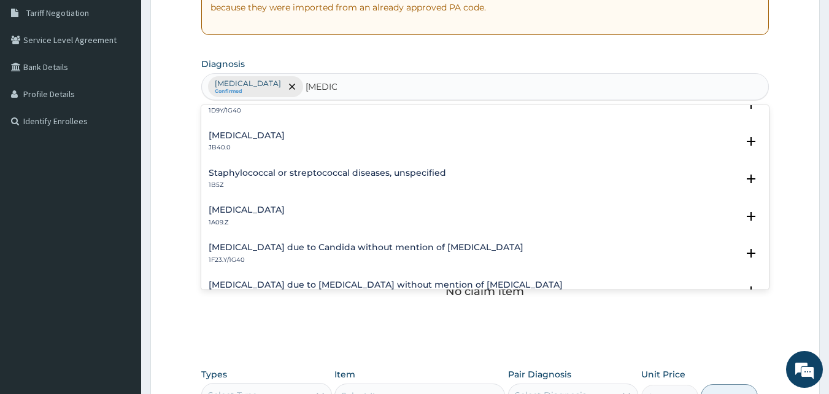
click at [285, 212] on h4 "Salmonella infection, unspecified" at bounding box center [247, 209] width 76 height 9
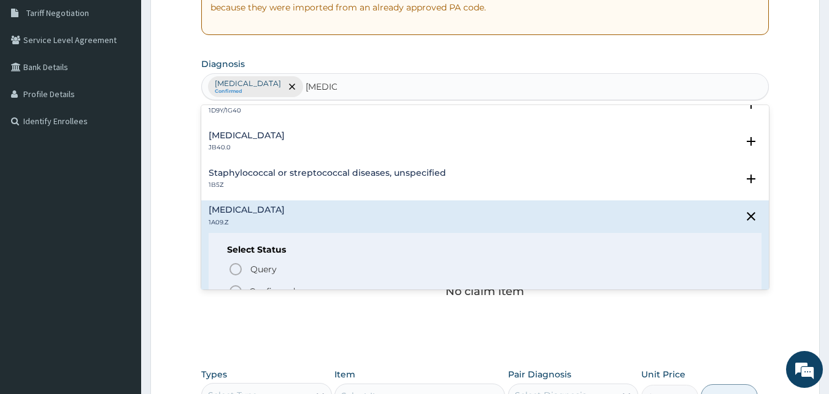
click at [236, 286] on icon "status option filled" at bounding box center [235, 291] width 15 height 15
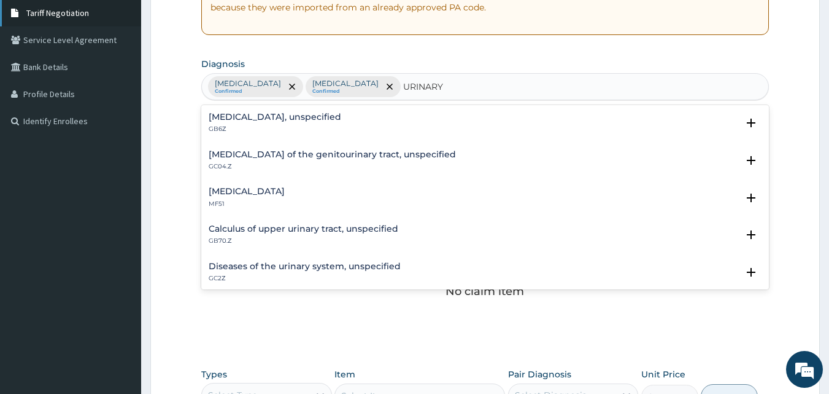
type input "URINARY"
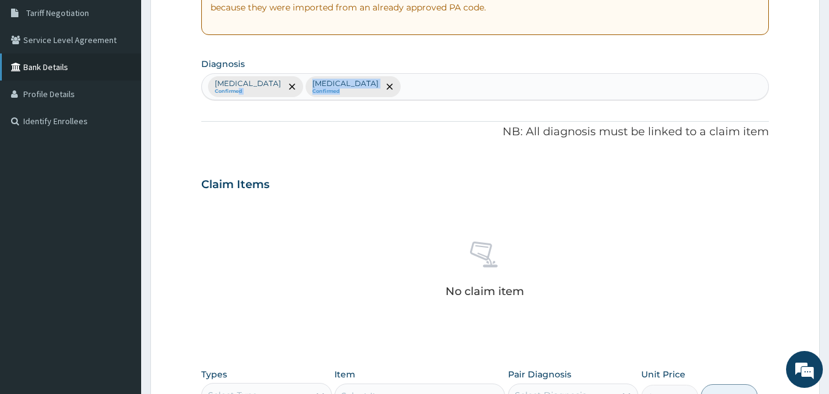
drag, startPoint x: 373, startPoint y: 106, endPoint x: 113, endPoint y: 74, distance: 262.3
click at [113, 74] on div "R EL Toggle navigation Shirish Clinic Shirish Clinic - shirishclinic@gmail.com …" at bounding box center [414, 186] width 829 height 885
click at [361, 216] on div "No claim item" at bounding box center [485, 271] width 569 height 141
click at [491, 93] on div "Malaria, unspecified Confirmed Salmonella infection, unspecified Confirmed" at bounding box center [485, 87] width 567 height 26
type input "URINARY"
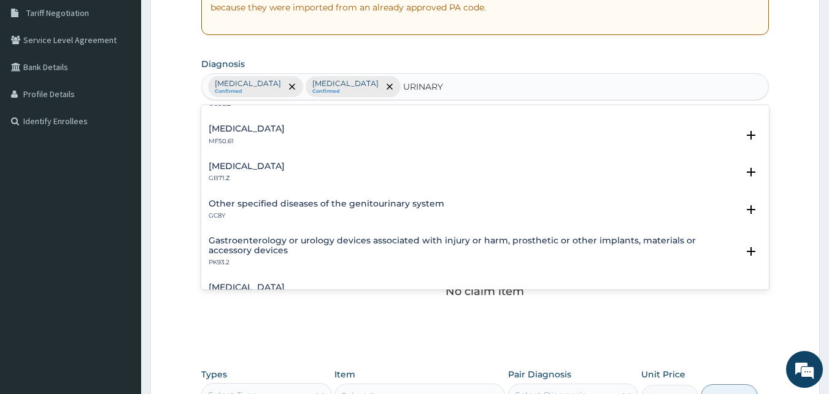
scroll to position [860, 0]
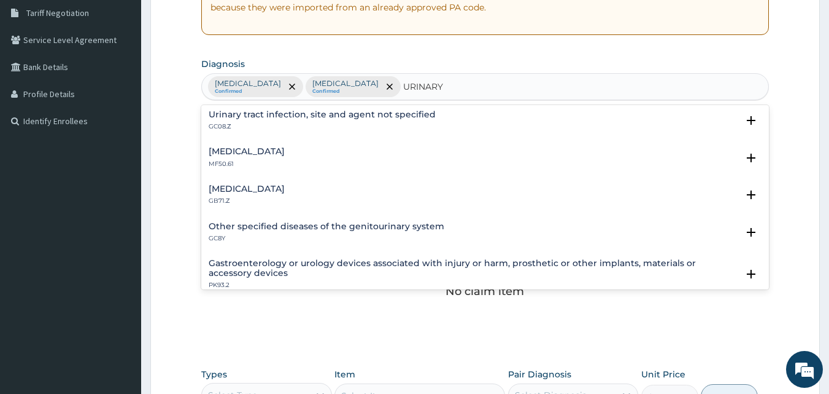
click at [420, 115] on h4 "Urinary tract infection, site and agent not specified" at bounding box center [322, 114] width 227 height 9
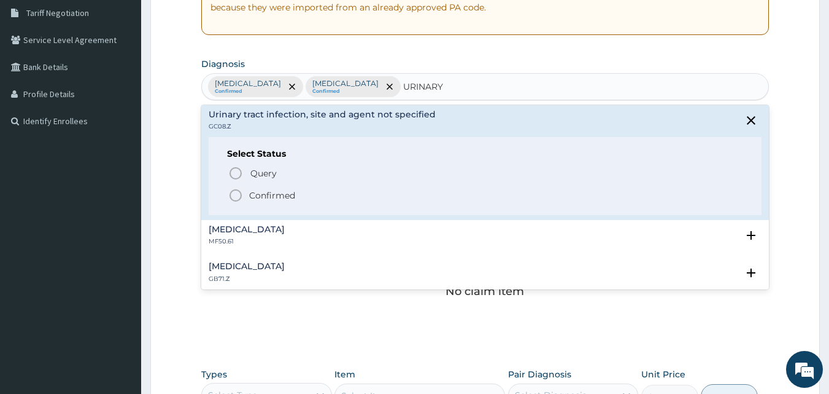
click at [235, 195] on icon "status option filled" at bounding box center [235, 195] width 15 height 15
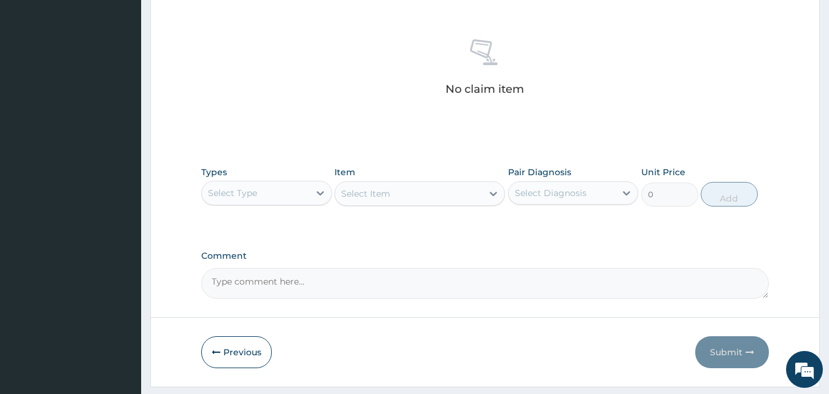
scroll to position [484, 0]
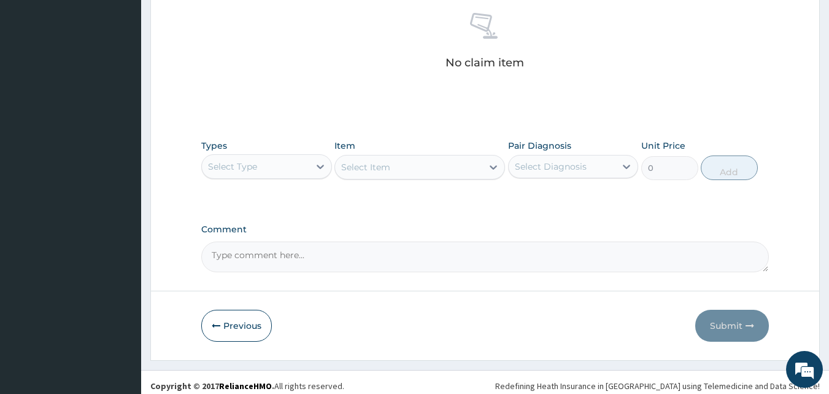
click at [267, 168] on div "Select Type" at bounding box center [255, 167] width 107 height 20
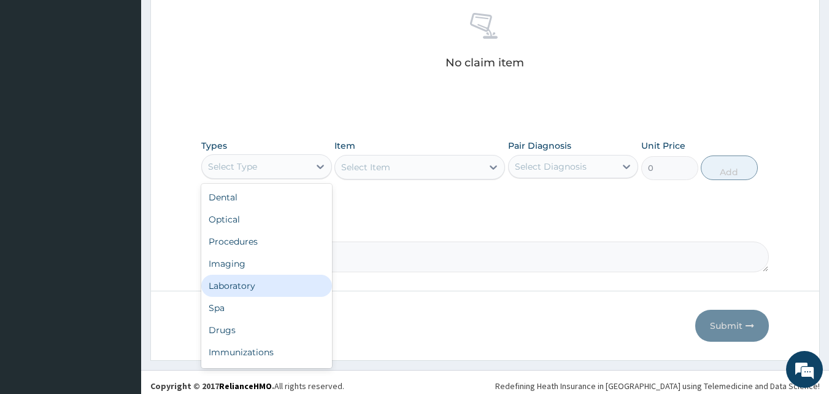
click at [260, 282] on div "Laboratory" at bounding box center [266, 285] width 131 height 22
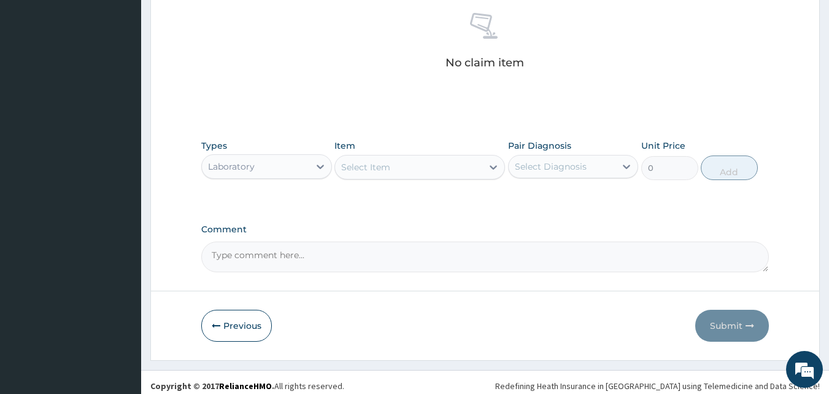
click at [423, 161] on div "Select Item" at bounding box center [408, 167] width 147 height 20
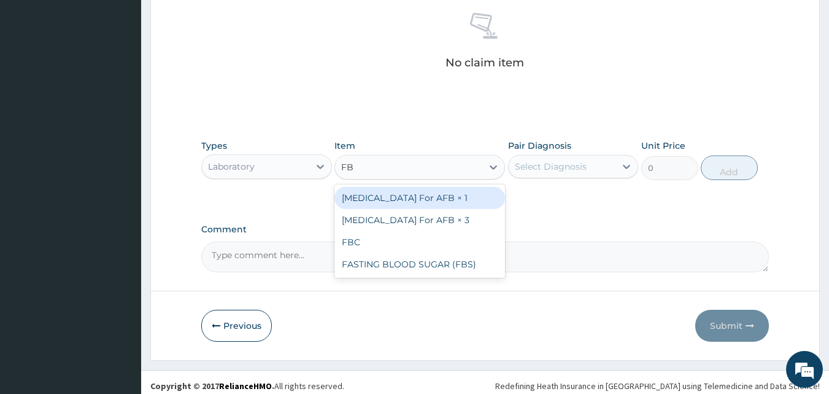
type input "FBC"
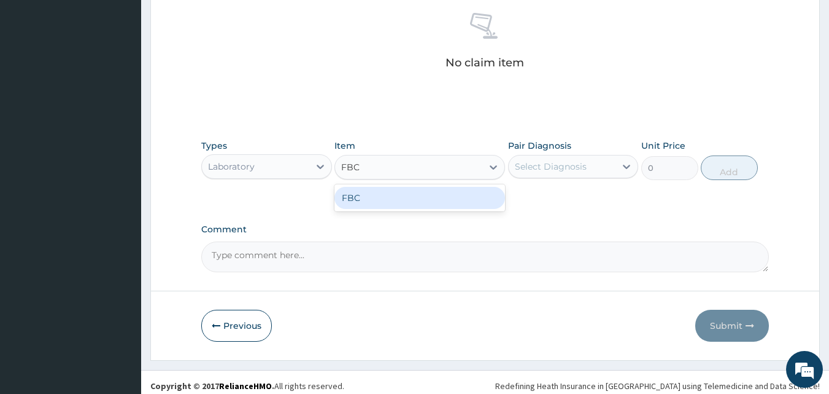
click at [412, 198] on div "FBC" at bounding box center [420, 198] width 171 height 22
type input "2000"
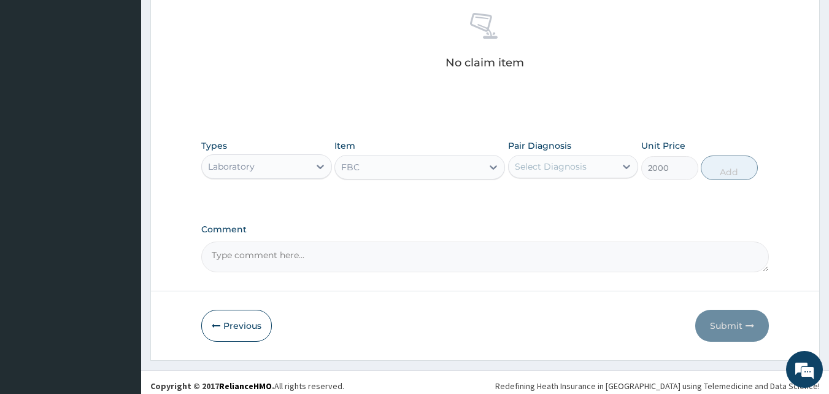
click at [545, 163] on div "Select Diagnosis" at bounding box center [551, 166] width 72 height 12
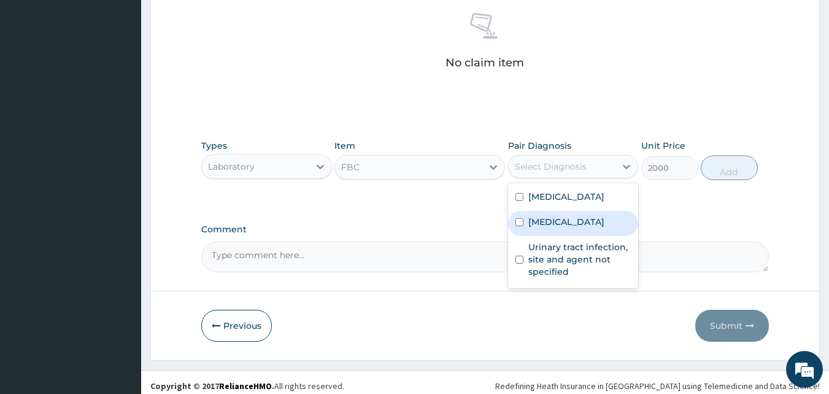
click at [549, 222] on label "Salmonella infection, unspecified" at bounding box center [567, 222] width 76 height 12
checkbox input "true"
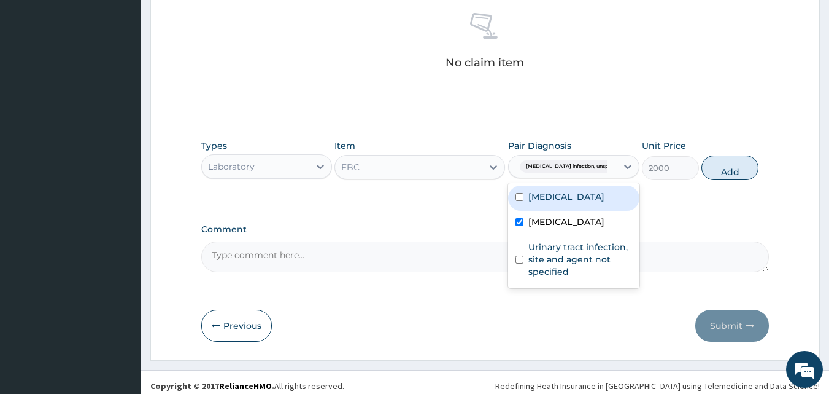
click at [729, 166] on button "Add" at bounding box center [730, 167] width 57 height 25
type input "0"
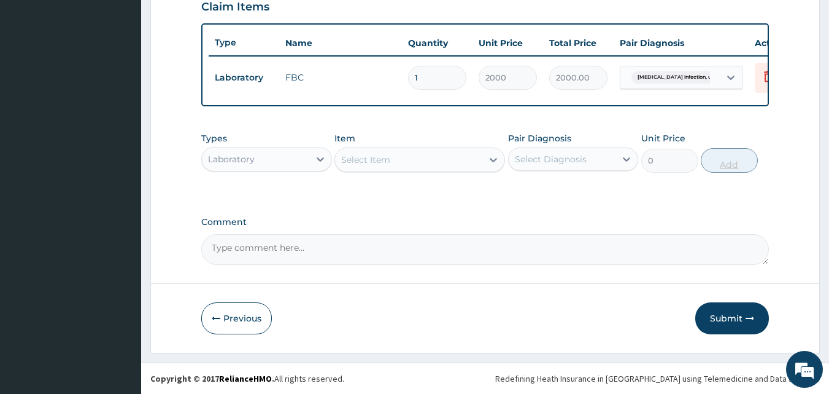
scroll to position [443, 0]
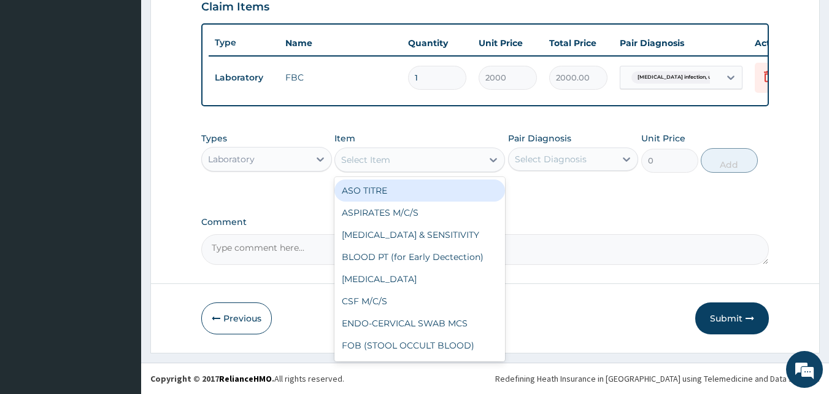
click at [383, 166] on div "Select Item" at bounding box center [408, 160] width 147 height 20
type input "MP"
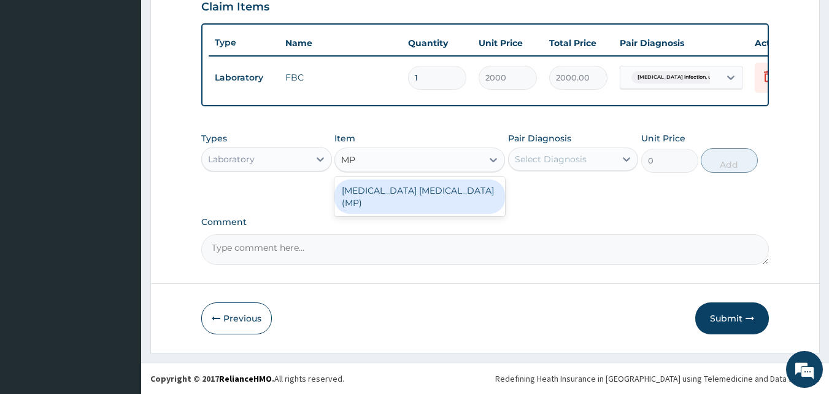
click at [386, 195] on div "MALARIA PARASITE (MP)" at bounding box center [420, 196] width 171 height 34
type input "1000"
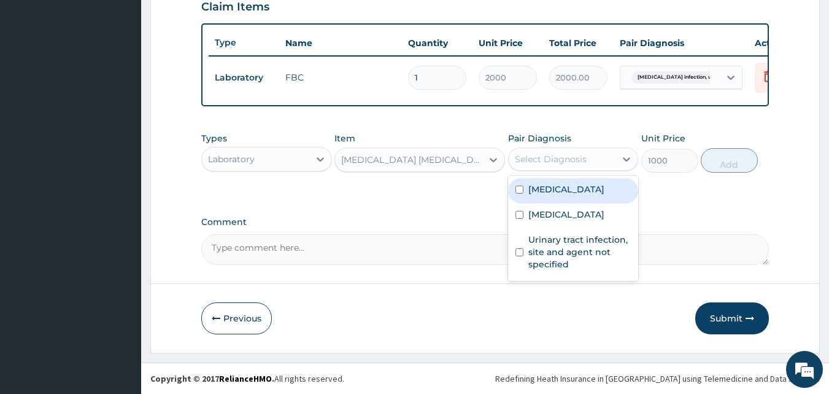
click at [578, 149] on div "Select Diagnosis" at bounding box center [562, 159] width 107 height 20
click at [570, 194] on label "[MEDICAL_DATA]" at bounding box center [567, 189] width 76 height 12
checkbox input "true"
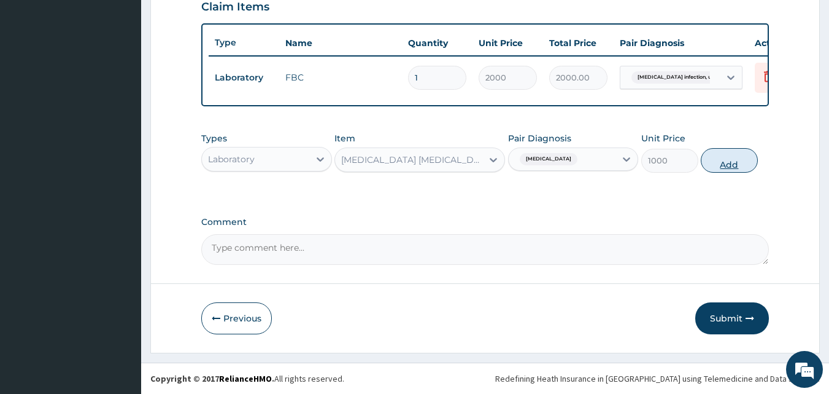
click at [728, 155] on button "Add" at bounding box center [729, 160] width 57 height 25
type input "0"
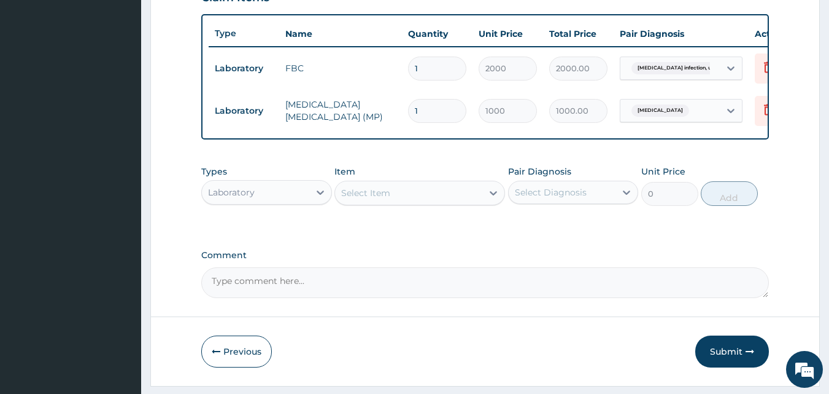
click at [373, 195] on div "Select Item" at bounding box center [408, 193] width 147 height 20
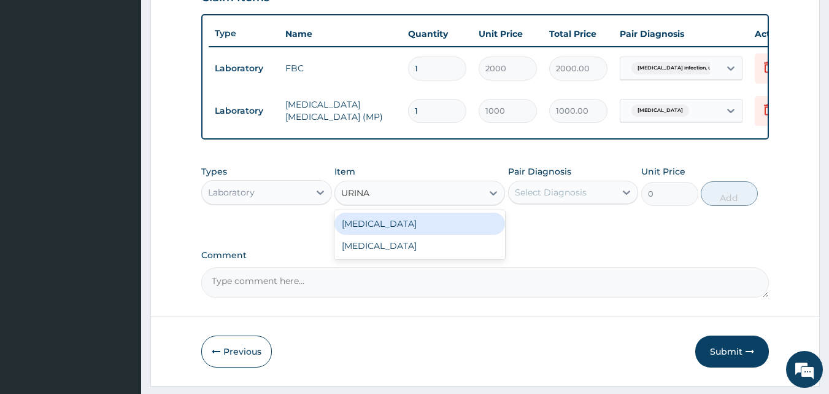
type input "URINAL"
click at [378, 230] on div "URINALYSIS" at bounding box center [420, 223] width 171 height 22
type input "1000"
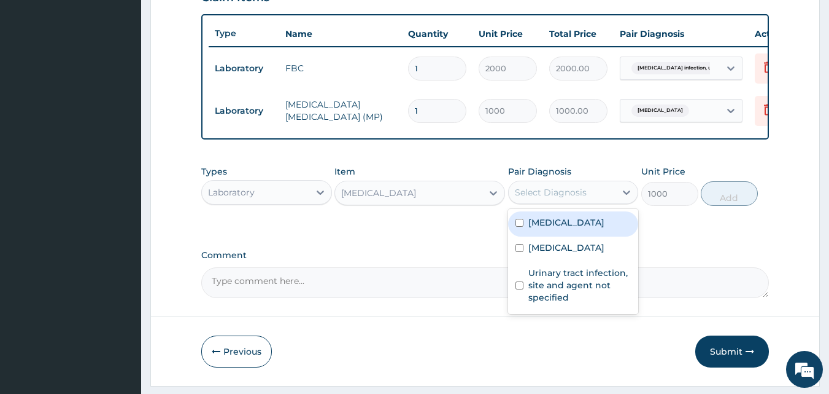
click at [544, 198] on div "Select Diagnosis" at bounding box center [551, 192] width 72 height 12
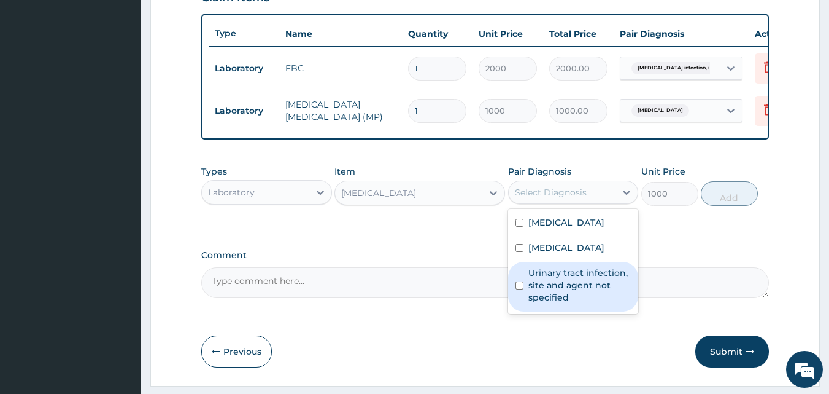
click at [552, 292] on label "Urinary tract infection, site and agent not specified" at bounding box center [580, 284] width 103 height 37
checkbox input "true"
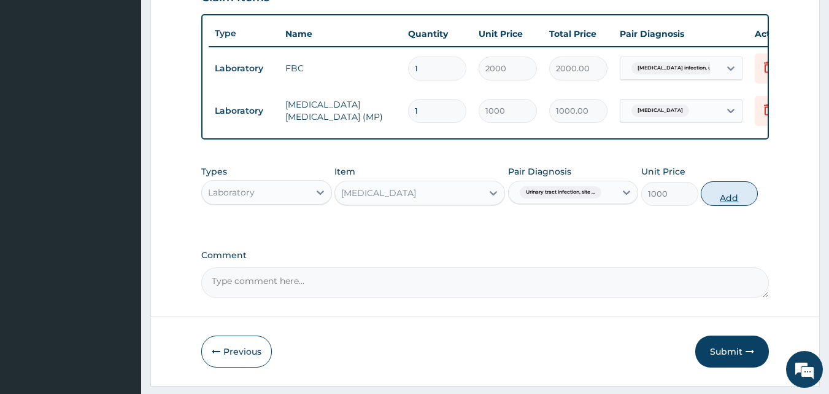
click at [715, 198] on button "Add" at bounding box center [729, 193] width 57 height 25
type input "0"
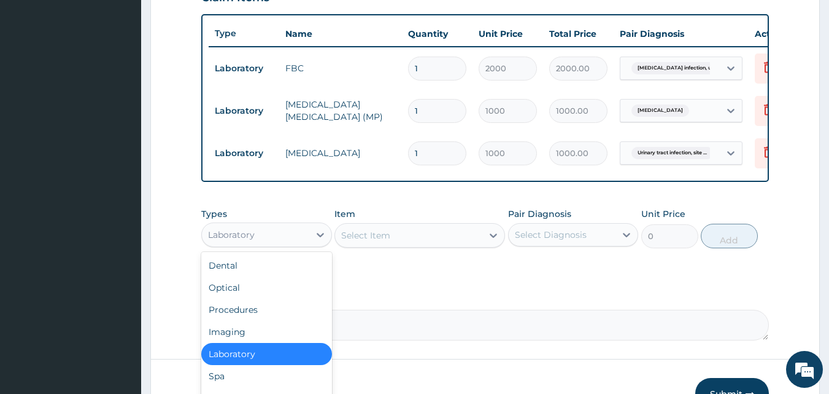
click at [283, 244] on div "Laboratory" at bounding box center [255, 235] width 107 height 20
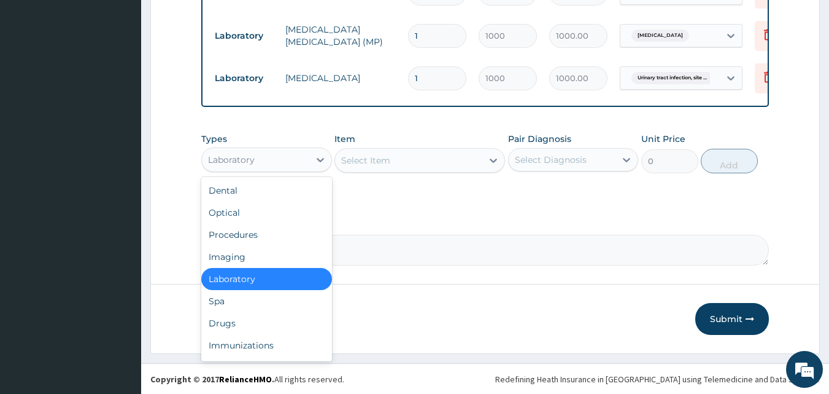
scroll to position [527, 0]
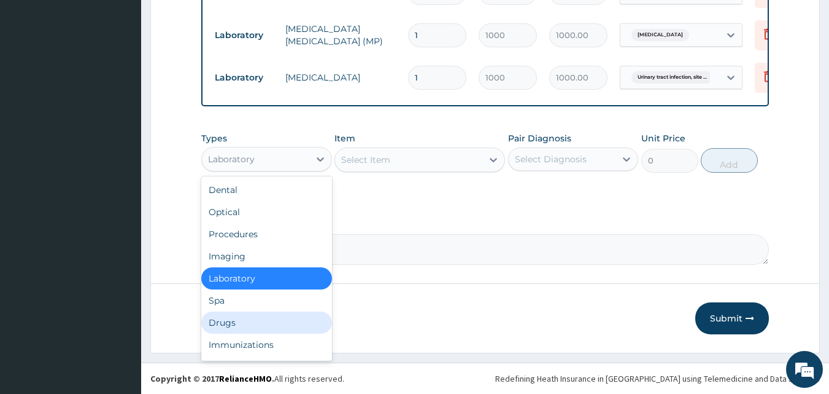
click at [255, 314] on div "Drugs" at bounding box center [266, 322] width 131 height 22
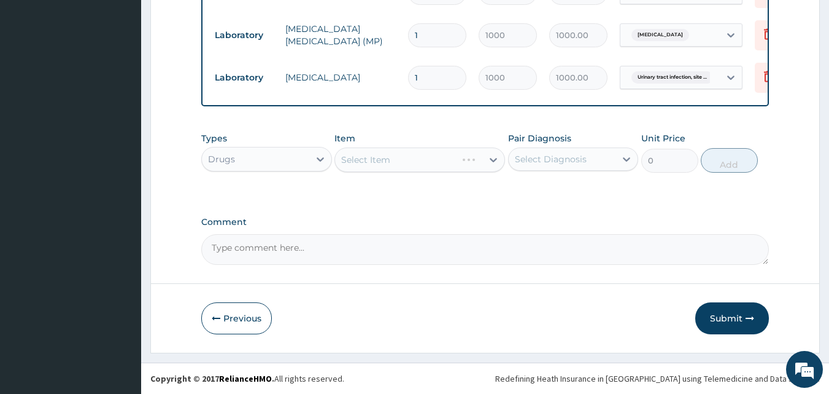
click at [457, 159] on div "Select Item" at bounding box center [396, 160] width 122 height 20
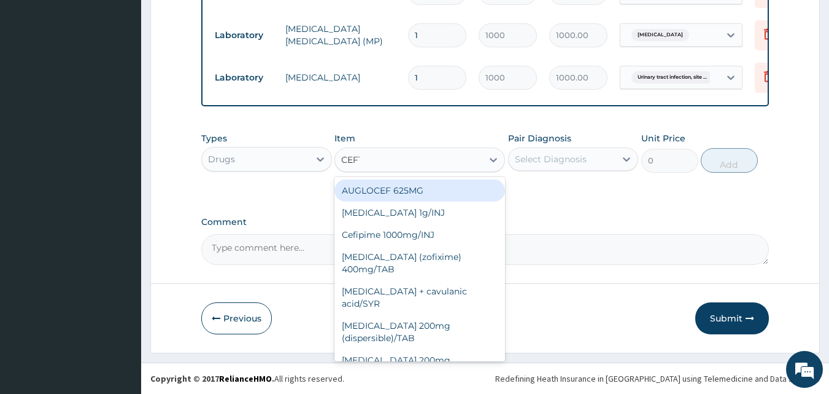
type input "CEFTR"
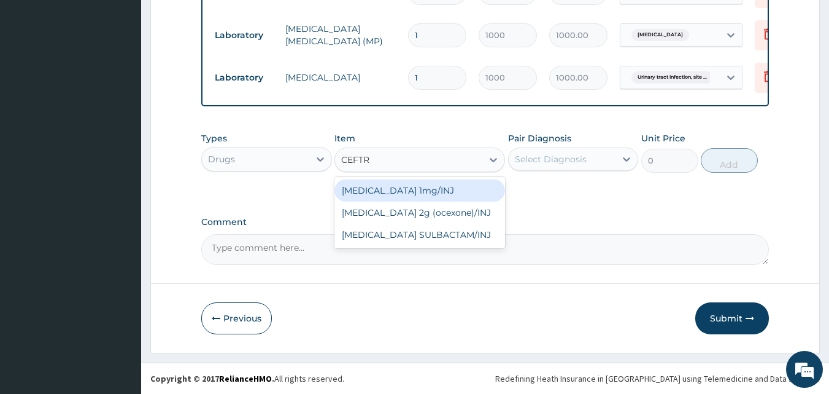
click at [435, 192] on div "[MEDICAL_DATA] 1mg/INJ" at bounding box center [420, 190] width 171 height 22
type input "1500"
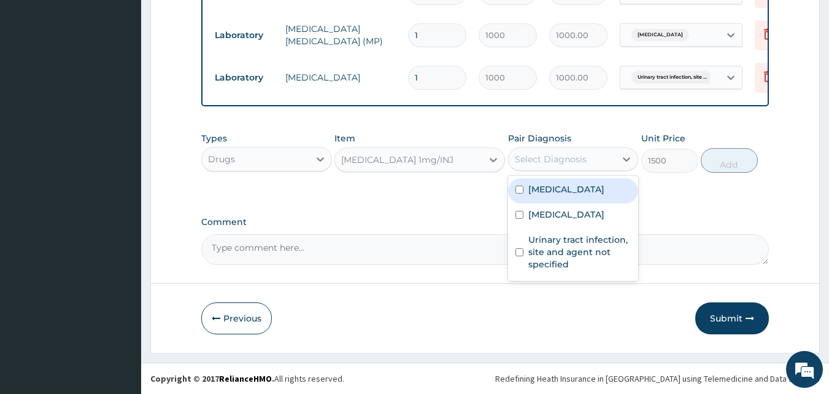
click at [541, 169] on div "Select Diagnosis" at bounding box center [573, 158] width 131 height 23
click at [547, 185] on label "[MEDICAL_DATA]" at bounding box center [567, 189] width 76 height 12
checkbox input "true"
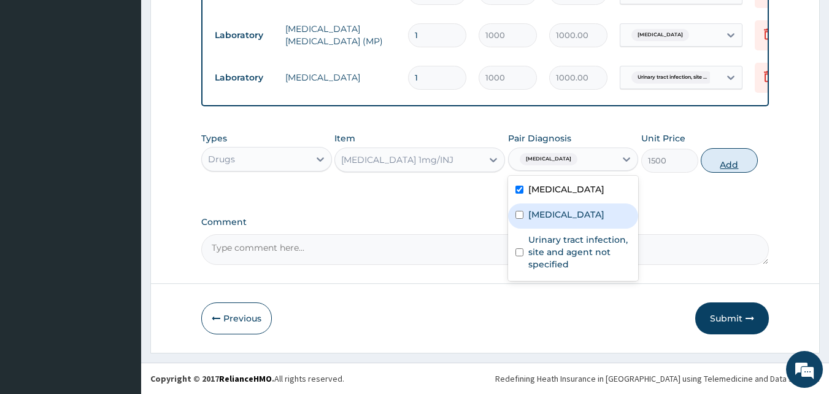
click at [728, 152] on button "Add" at bounding box center [729, 160] width 57 height 25
type input "0"
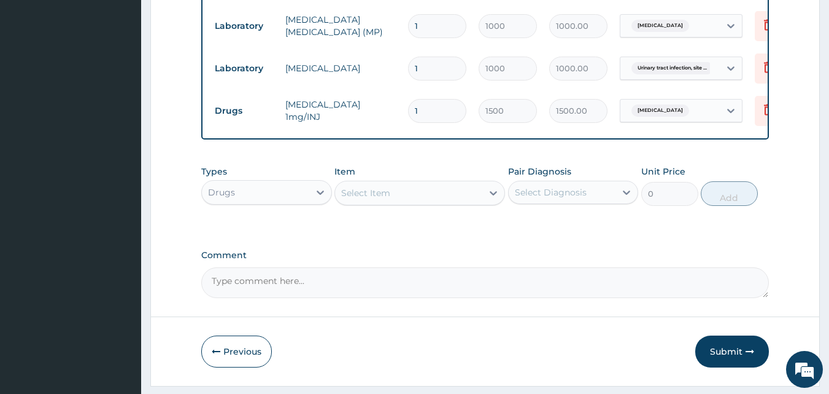
click at [348, 199] on div "Select Item" at bounding box center [365, 193] width 49 height 12
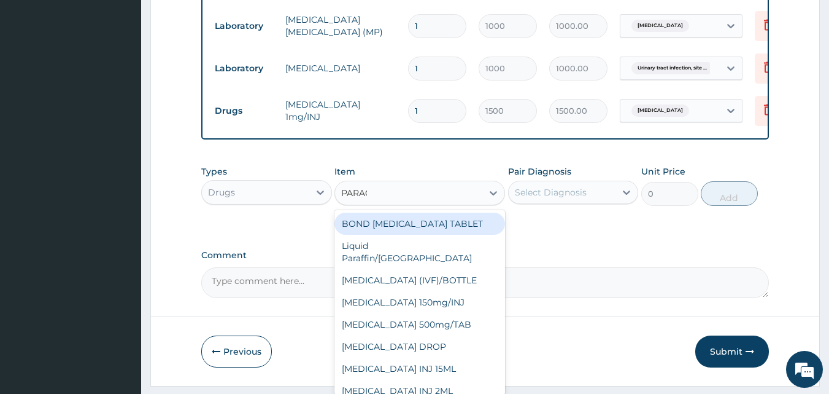
type input "PARACE"
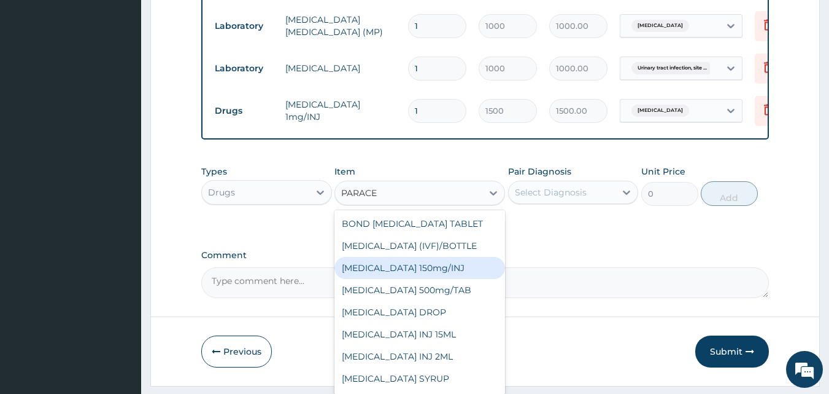
click at [412, 272] on div "[MEDICAL_DATA] 150mg/INJ" at bounding box center [420, 268] width 171 height 22
type input "150"
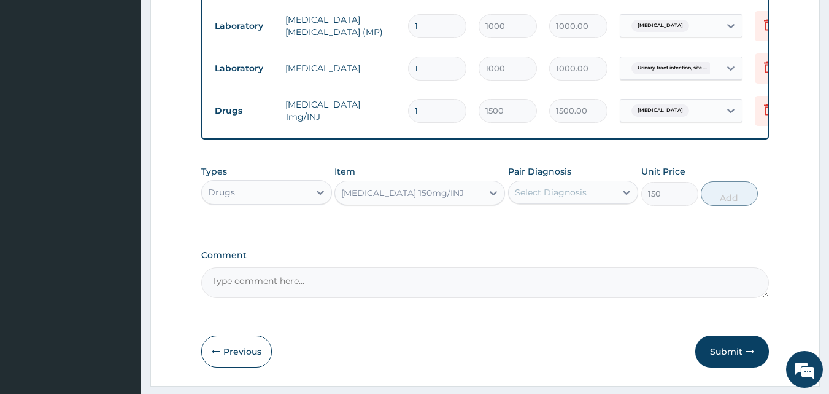
click at [557, 198] on div "Select Diagnosis" at bounding box center [551, 192] width 72 height 12
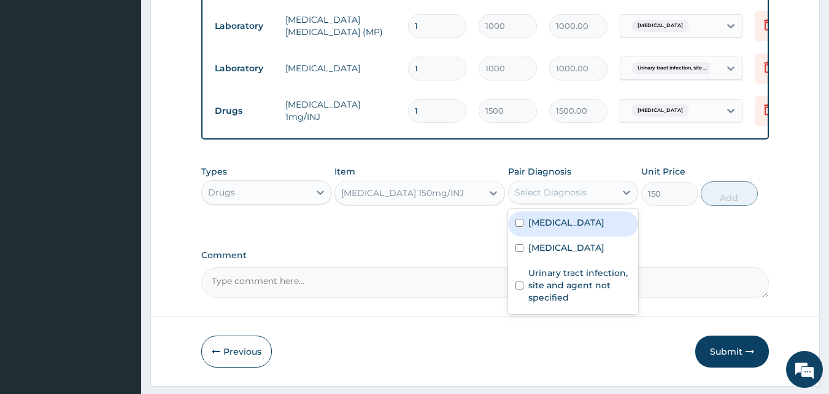
click at [590, 228] on label "[MEDICAL_DATA]" at bounding box center [567, 222] width 76 height 12
checkbox input "true"
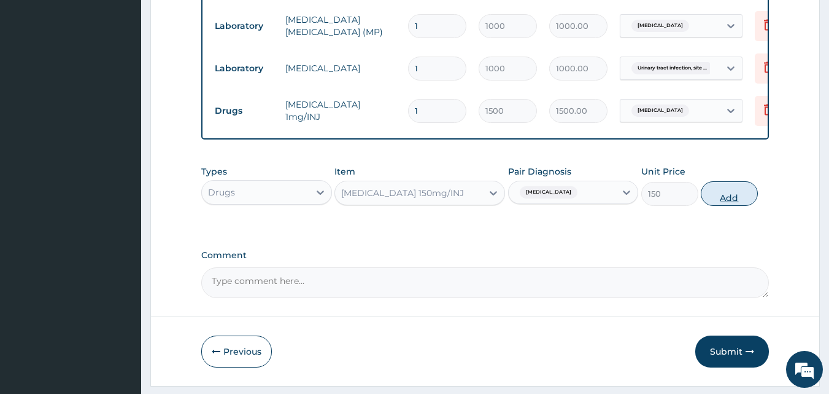
click at [714, 206] on button "Add" at bounding box center [729, 193] width 57 height 25
type input "0"
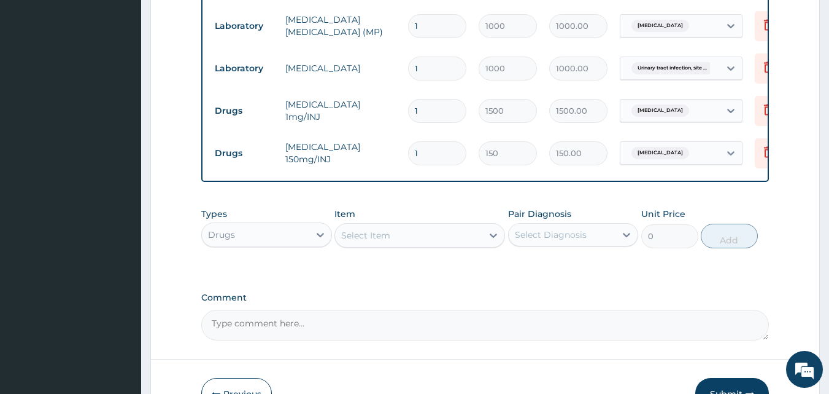
click at [385, 231] on div "Select Item" at bounding box center [420, 235] width 171 height 25
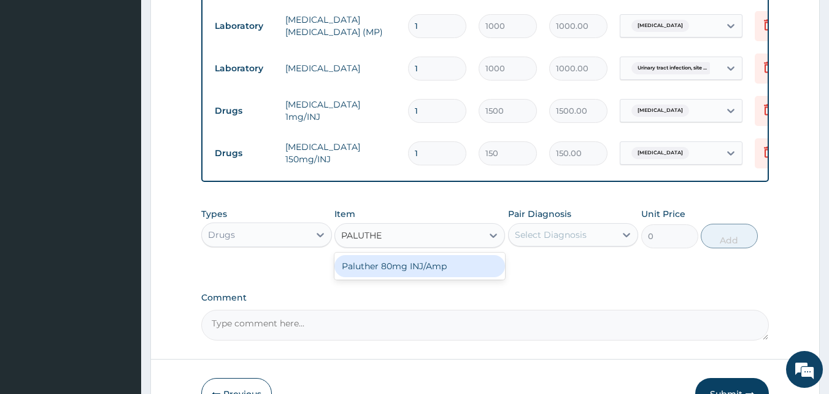
type input "PALUTHER"
click at [398, 277] on div "Paluther 80mg INJ/Amp" at bounding box center [420, 266] width 171 height 22
type input "105"
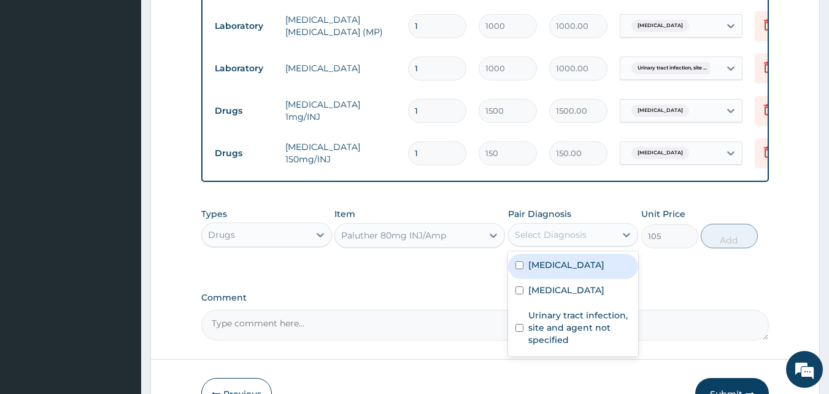
click at [543, 240] on div "Select Diagnosis" at bounding box center [551, 234] width 72 height 12
click at [559, 271] on label "Malaria, unspecified" at bounding box center [567, 264] width 76 height 12
checkbox input "true"
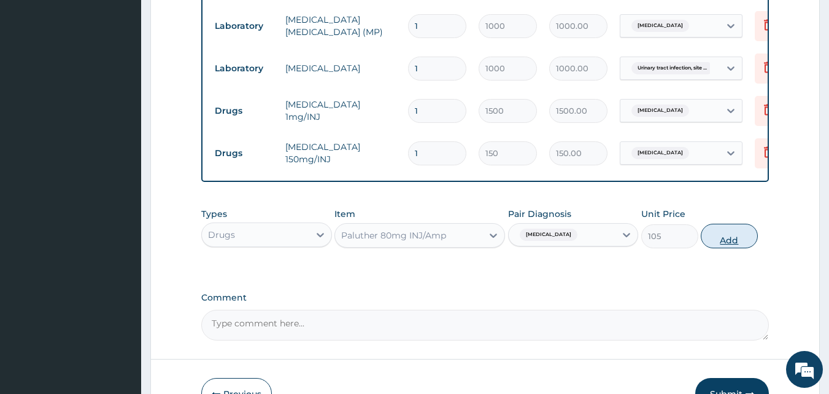
click at [718, 248] on button "Add" at bounding box center [729, 235] width 57 height 25
type input "0"
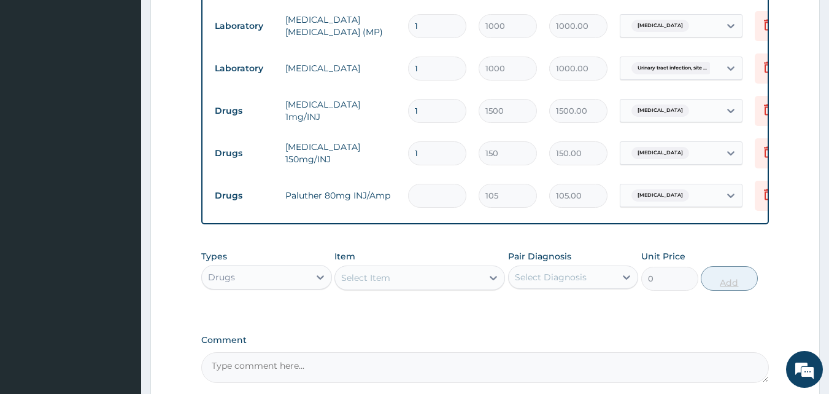
type input "0.00"
type input "4"
type input "420.00"
type input "4"
click at [398, 282] on div "Select Item" at bounding box center [408, 278] width 147 height 20
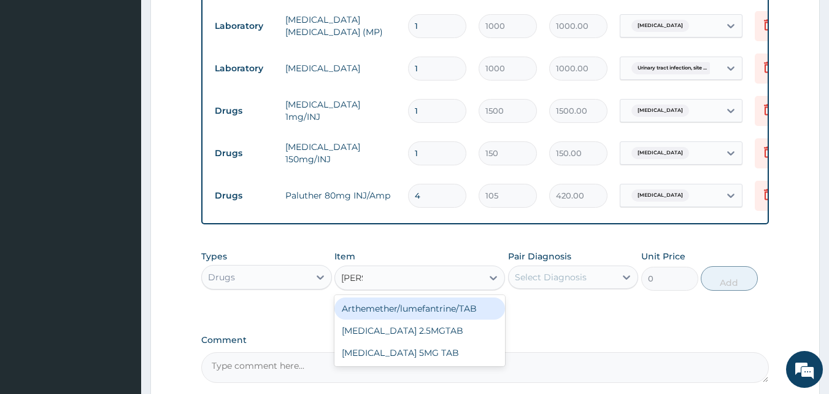
type input "LUME"
click at [431, 309] on div "Arthemether/lumefantrine/TAB" at bounding box center [420, 308] width 171 height 22
type input "66.7"
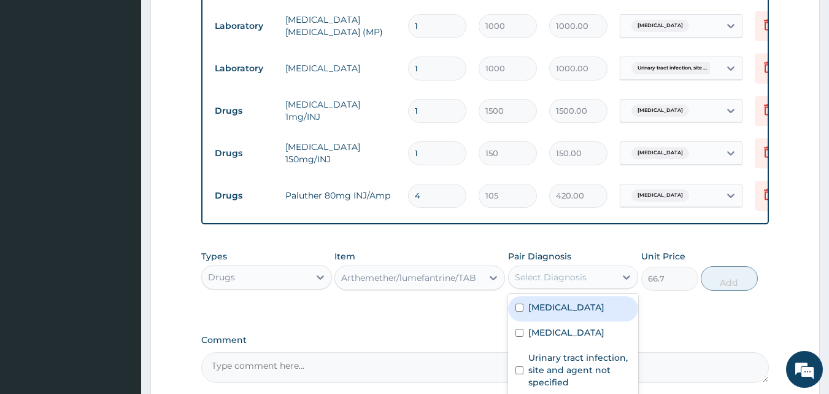
click at [556, 283] on div "Select Diagnosis" at bounding box center [551, 277] width 72 height 12
click at [563, 313] on label "[MEDICAL_DATA]" at bounding box center [567, 307] width 76 height 12
checkbox input "true"
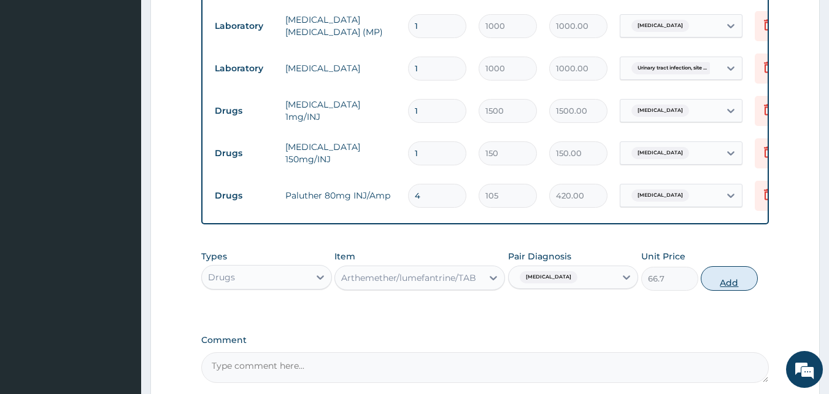
click at [731, 290] on button "Add" at bounding box center [729, 278] width 57 height 25
type input "0"
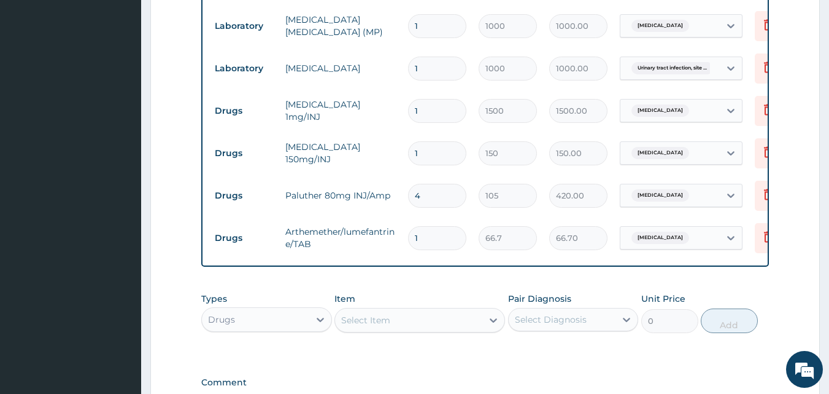
type input "0.00"
type input "2"
type input "133.40"
type input "24"
type input "1600.80"
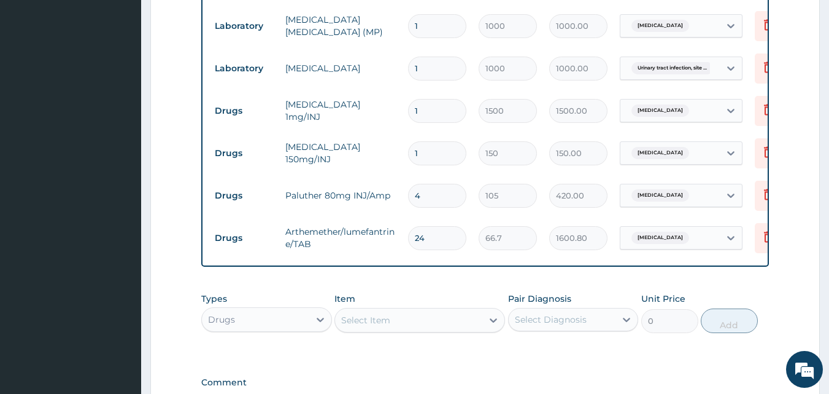
type input "24"
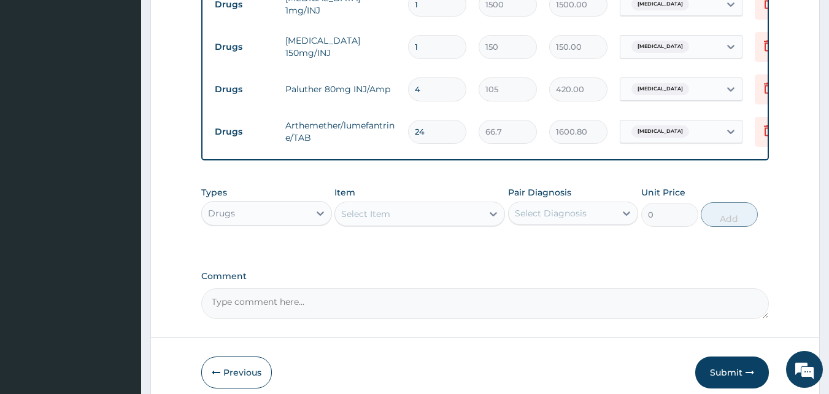
scroll to position [697, 0]
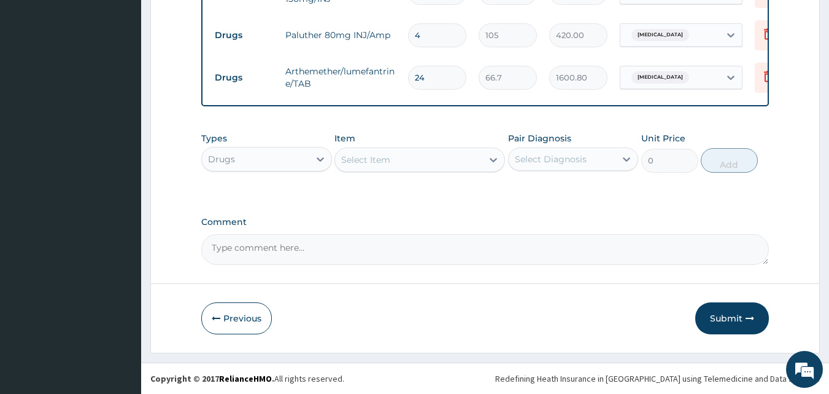
click at [454, 165] on div "Select Item" at bounding box center [408, 160] width 147 height 20
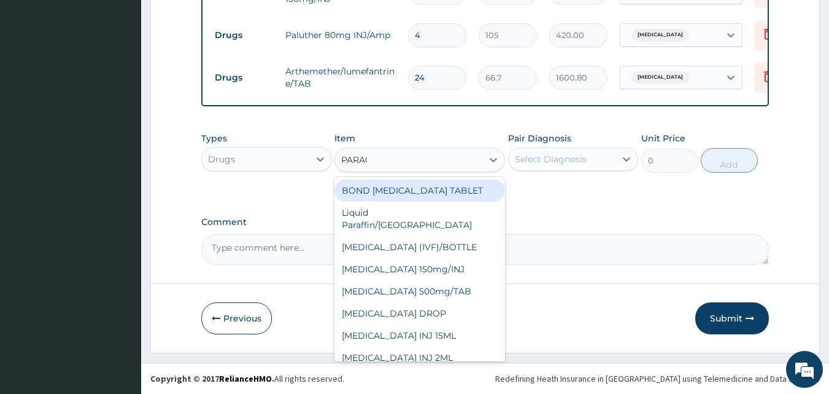
type input "PARACE"
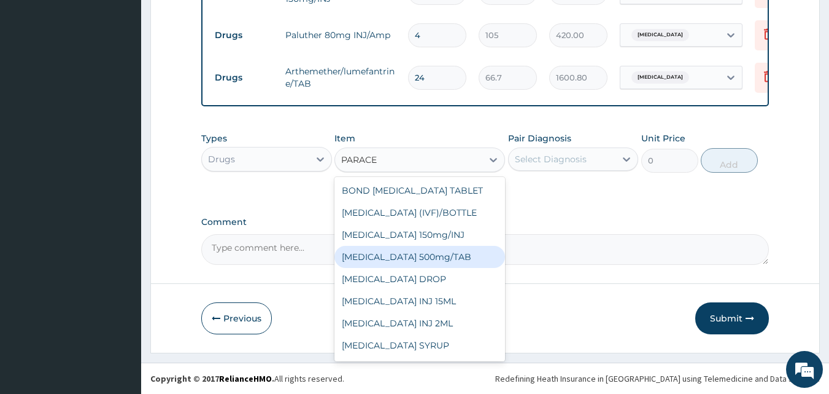
click at [431, 251] on div "[MEDICAL_DATA] 500mg/TAB" at bounding box center [420, 257] width 171 height 22
type input "15"
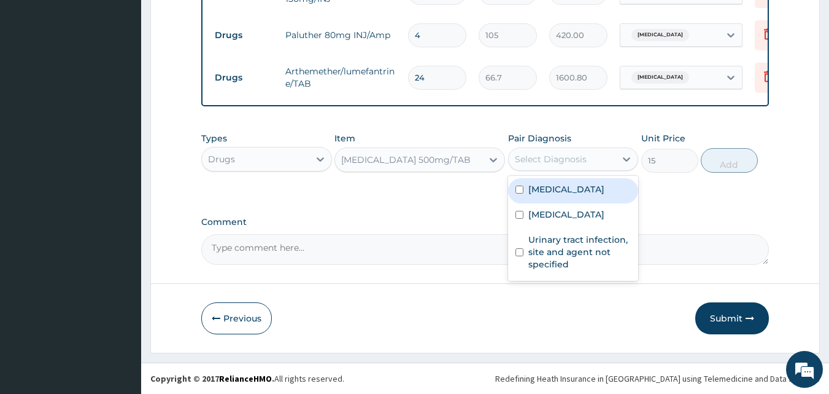
click at [578, 167] on div "Select Diagnosis" at bounding box center [562, 159] width 107 height 20
click at [603, 193] on label "[MEDICAL_DATA]" at bounding box center [567, 189] width 76 height 12
checkbox input "true"
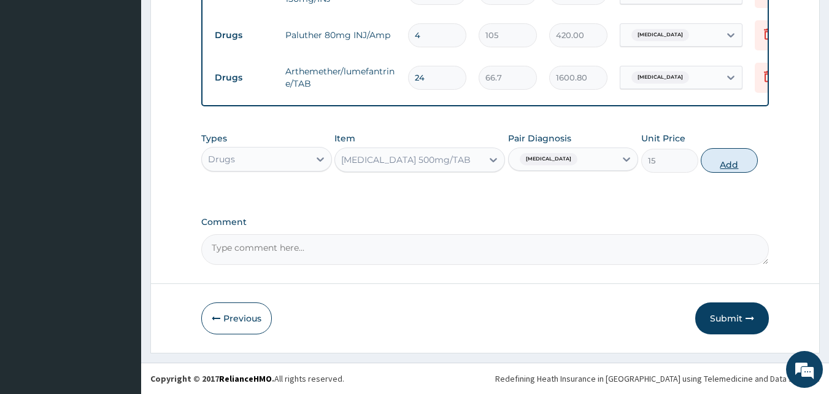
click at [723, 164] on button "Add" at bounding box center [729, 160] width 57 height 25
type input "0"
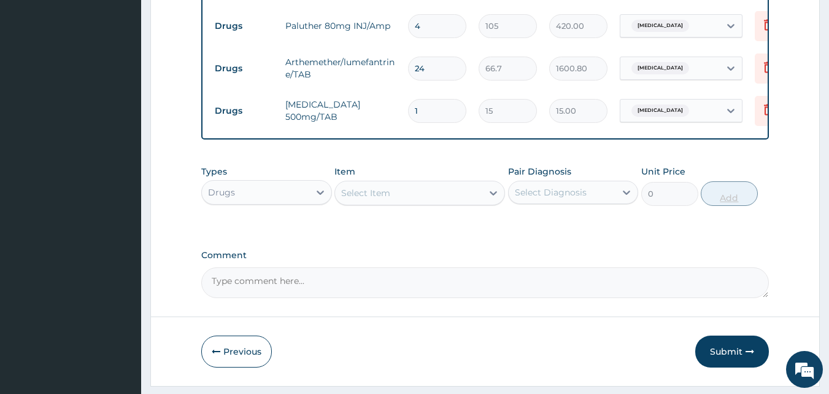
type input "18"
type input "270.00"
type input "18"
click at [403, 200] on div "Select Item" at bounding box center [408, 193] width 147 height 20
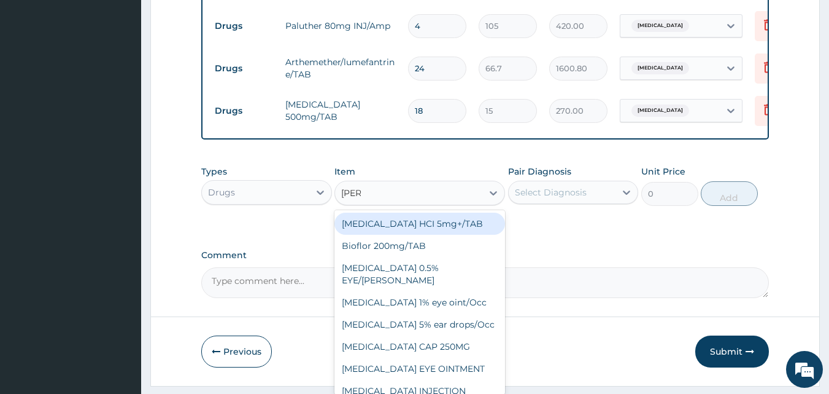
type input "LORAT"
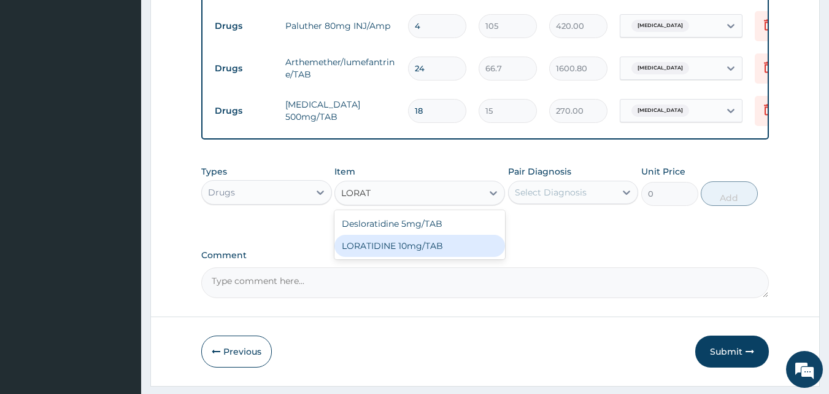
drag, startPoint x: 400, startPoint y: 249, endPoint x: 553, endPoint y: 234, distance: 153.6
click at [400, 250] on div "LORATIDINE 10mg/TAB" at bounding box center [420, 246] width 171 height 22
type input "70"
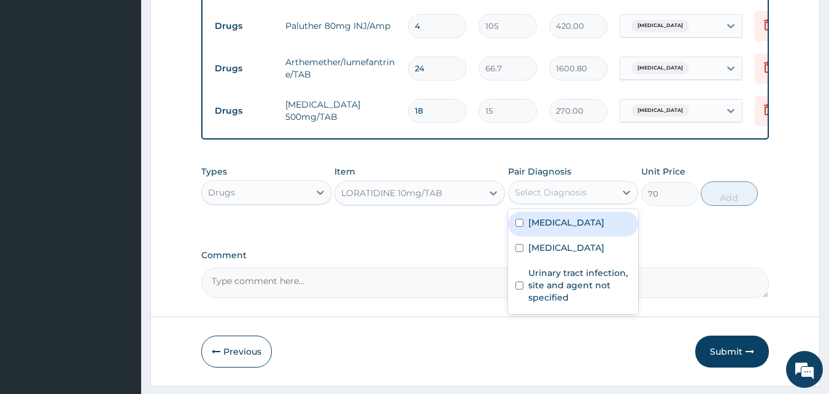
click at [588, 202] on div "Select Diagnosis" at bounding box center [562, 192] width 107 height 20
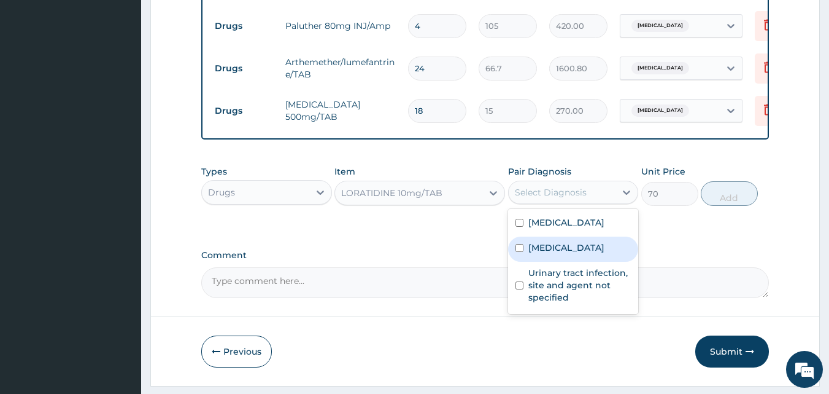
click at [575, 254] on label "Salmonella infection, unspecified" at bounding box center [567, 247] width 76 height 12
checkbox input "true"
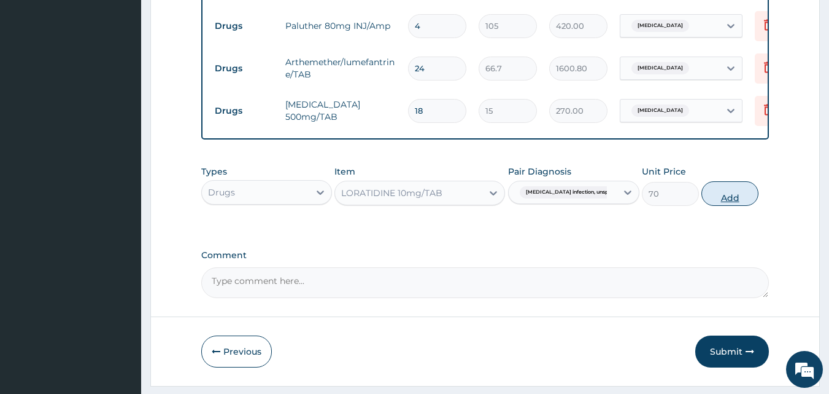
click at [732, 199] on button "Add" at bounding box center [730, 193] width 57 height 25
type input "0"
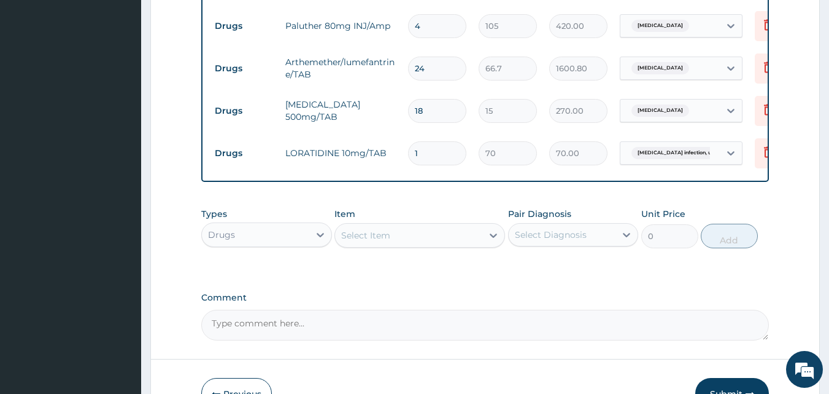
click at [446, 155] on input "1" at bounding box center [437, 153] width 58 height 24
type input "0.00"
type input "5"
type input "350.00"
type input "5"
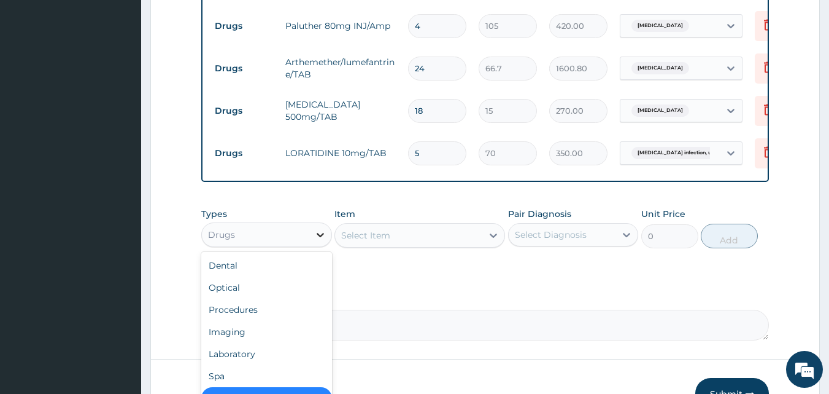
click at [319, 237] on icon at bounding box center [320, 235] width 7 height 4
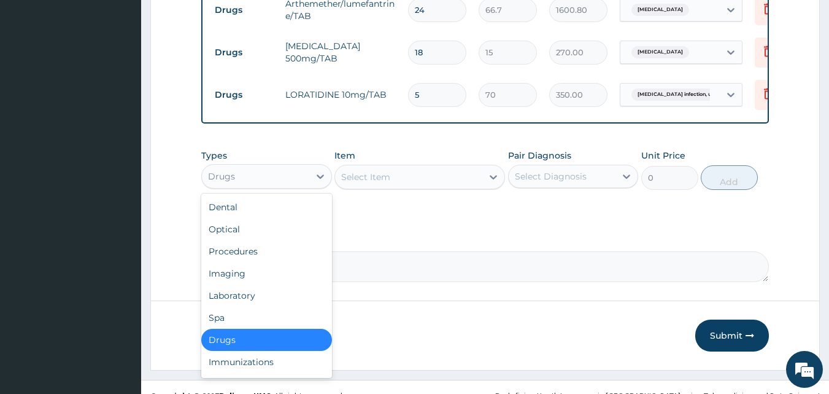
scroll to position [782, 0]
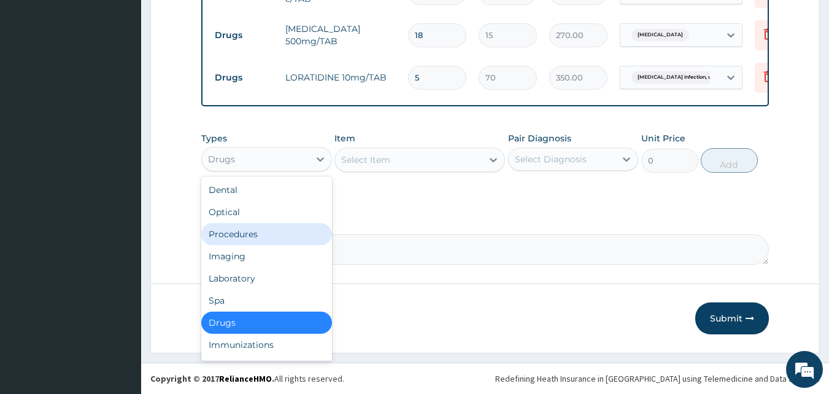
click at [232, 240] on div "Procedures" at bounding box center [266, 234] width 131 height 22
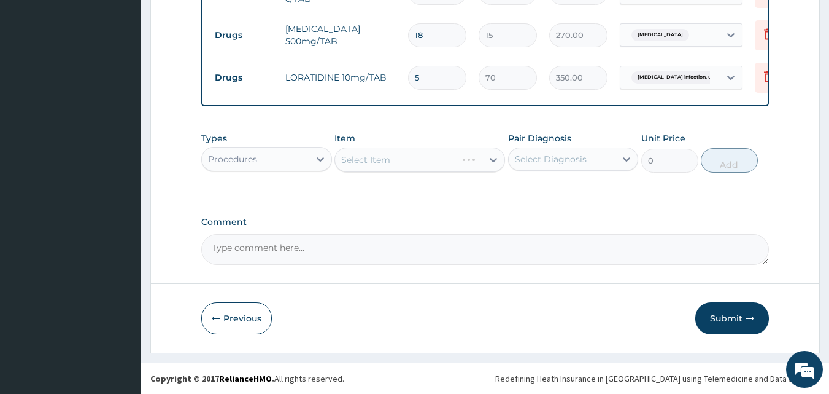
click at [414, 158] on div "Select Item" at bounding box center [420, 159] width 171 height 25
click at [414, 158] on div "Select Item" at bounding box center [408, 160] width 147 height 20
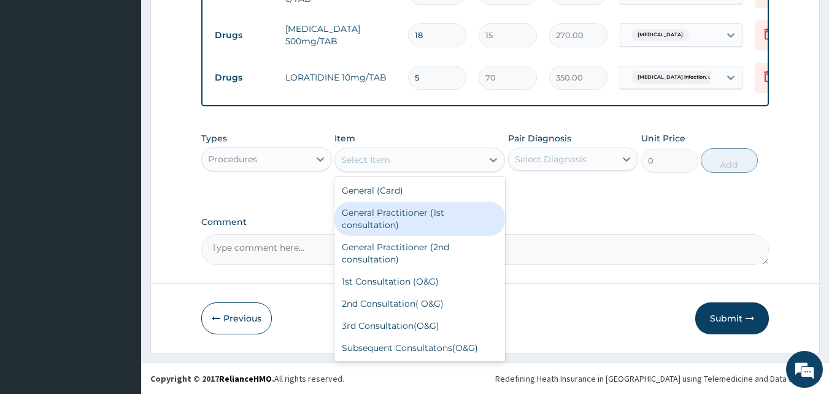
click at [408, 216] on div "General Practitioner (1st consultation)" at bounding box center [420, 218] width 171 height 34
type input "1500"
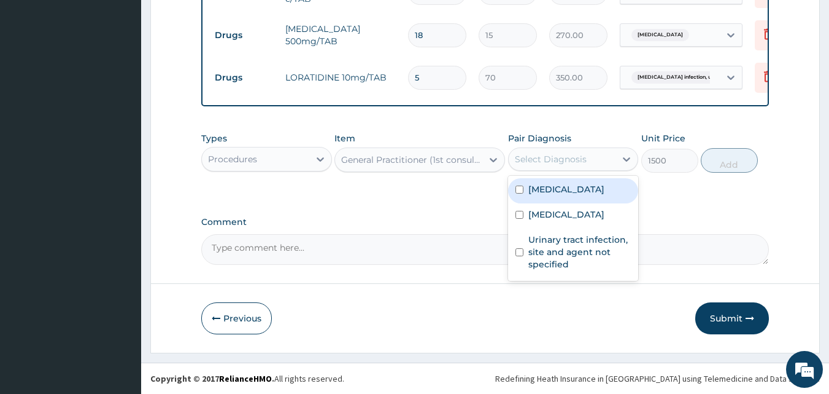
click at [578, 156] on div "Select Diagnosis" at bounding box center [551, 159] width 72 height 12
click at [575, 193] on label "Malaria, unspecified" at bounding box center [567, 189] width 76 height 12
checkbox input "true"
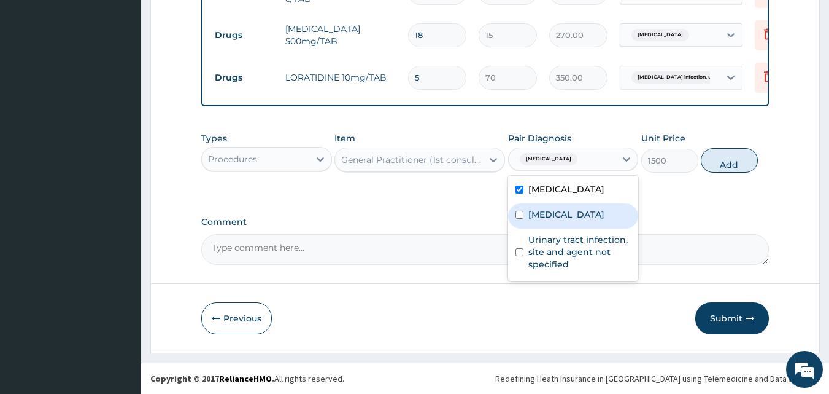
click at [569, 220] on label "Salmonella infection, unspecified" at bounding box center [567, 214] width 76 height 12
checkbox input "true"
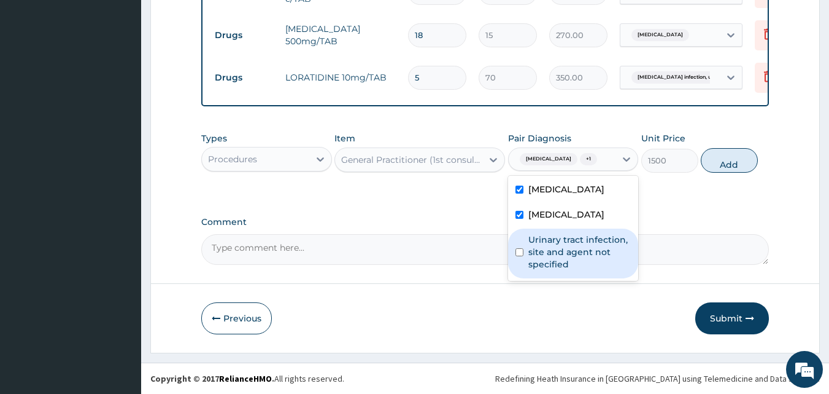
click at [564, 259] on label "Urinary tract infection, site and agent not specified" at bounding box center [580, 251] width 103 height 37
checkbox input "true"
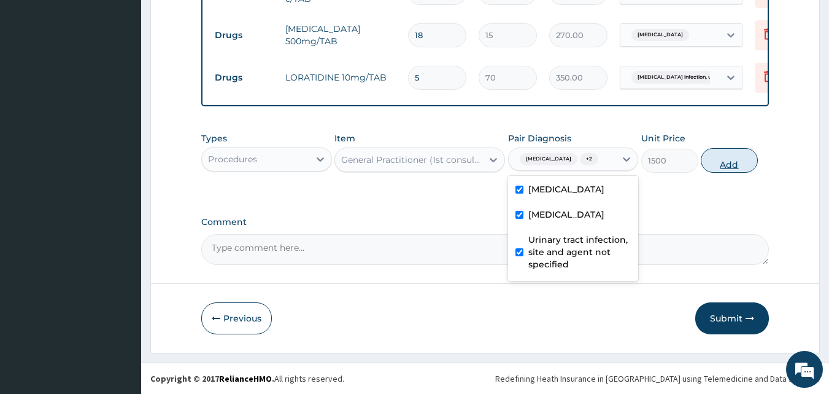
click at [727, 157] on button "Add" at bounding box center [729, 160] width 57 height 25
type input "0"
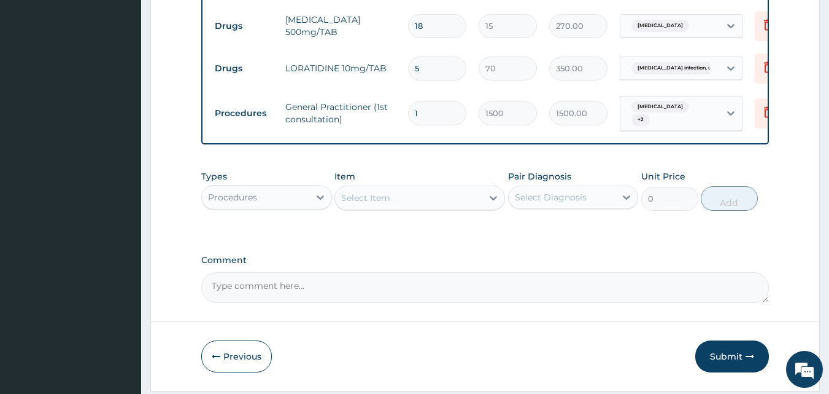
click at [709, 370] on button "Submit" at bounding box center [733, 356] width 74 height 32
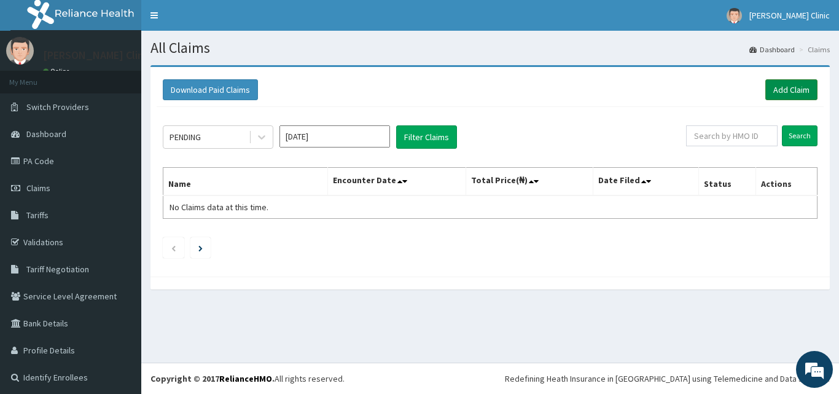
click at [787, 90] on link "Add Claim" at bounding box center [791, 89] width 52 height 21
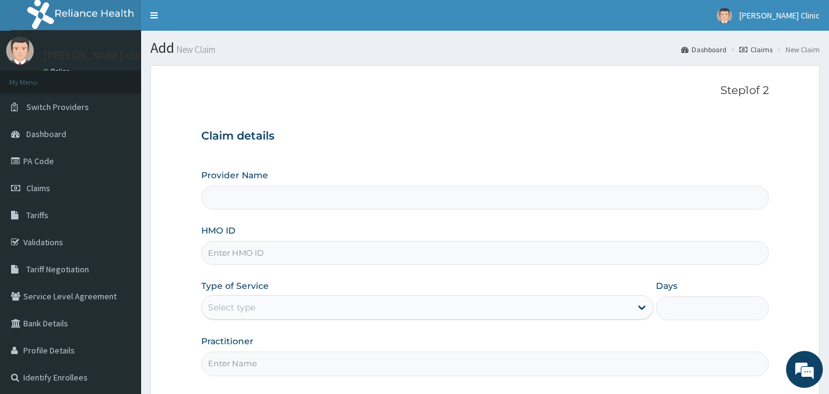
type input "[PERSON_NAME] Clinic"
click at [313, 258] on input "HMO ID" at bounding box center [485, 253] width 569 height 24
paste input "OLB/10051/A"
type input "OLB/10051/A"
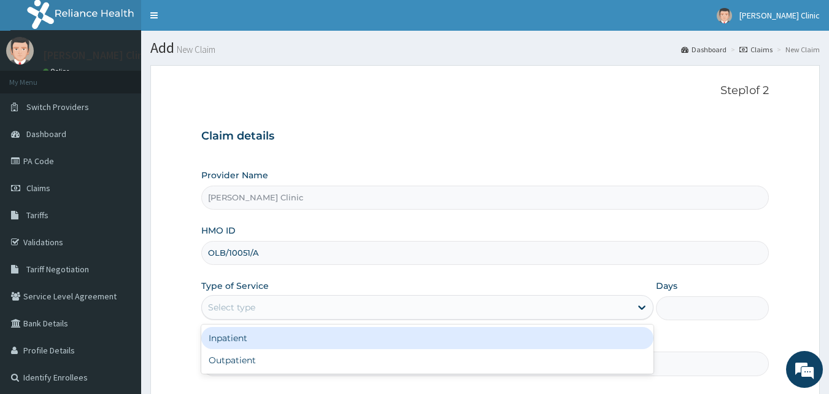
click at [327, 306] on div "Select type" at bounding box center [416, 307] width 429 height 20
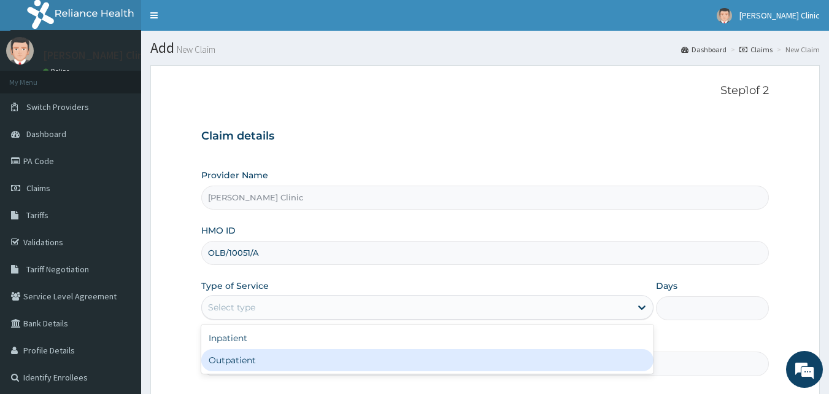
click at [311, 359] on div "Outpatient" at bounding box center [427, 360] width 452 height 22
type input "1"
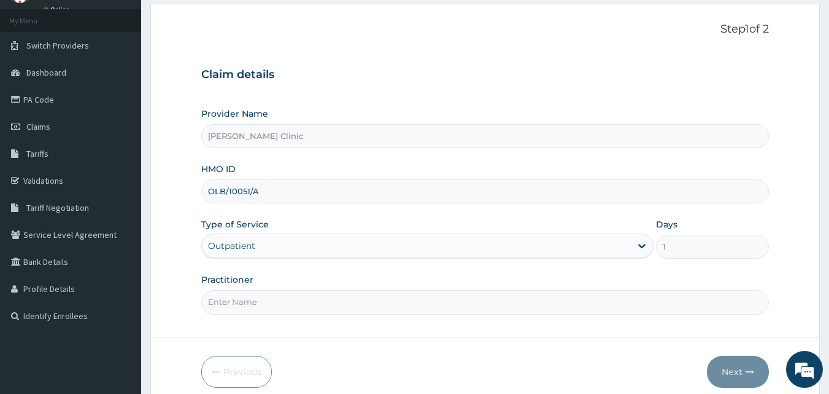
scroll to position [71, 0]
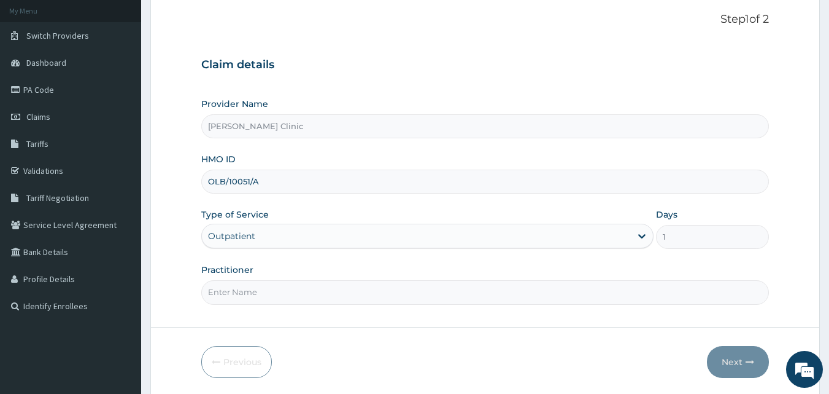
click at [460, 291] on input "Practitioner" at bounding box center [485, 292] width 569 height 24
type input "DR [PERSON_NAME]"
click at [726, 355] on button "Next" at bounding box center [738, 362] width 62 height 32
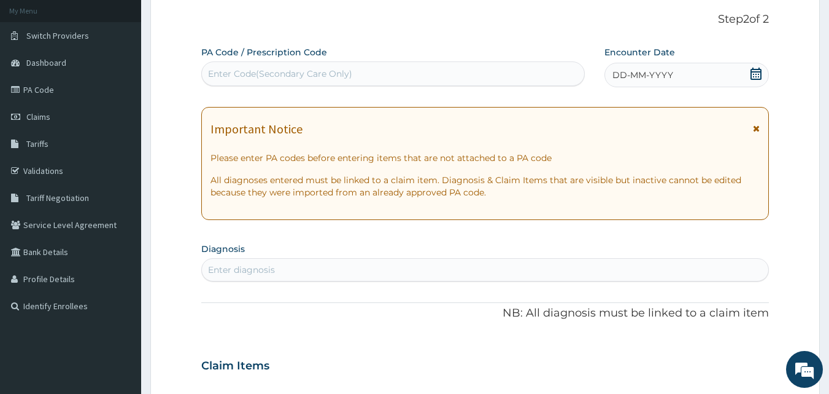
click at [756, 74] on icon at bounding box center [756, 74] width 11 height 12
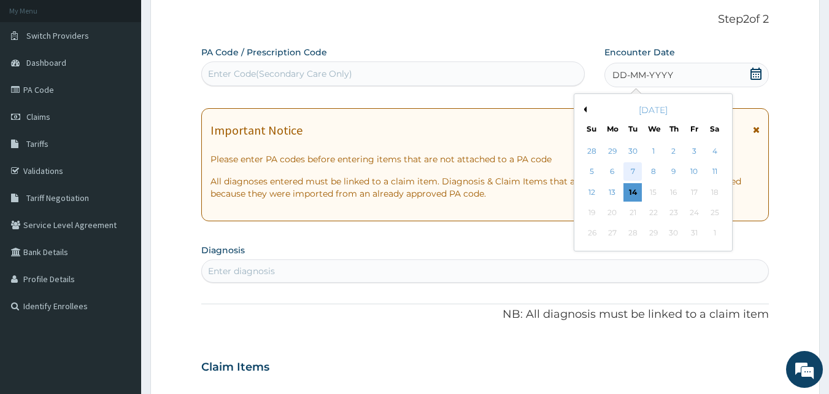
click at [635, 170] on div "7" at bounding box center [633, 172] width 18 height 18
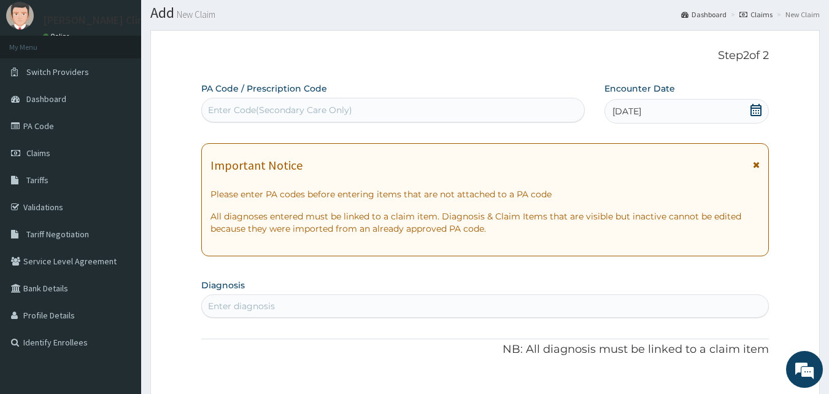
scroll to position [32, 0]
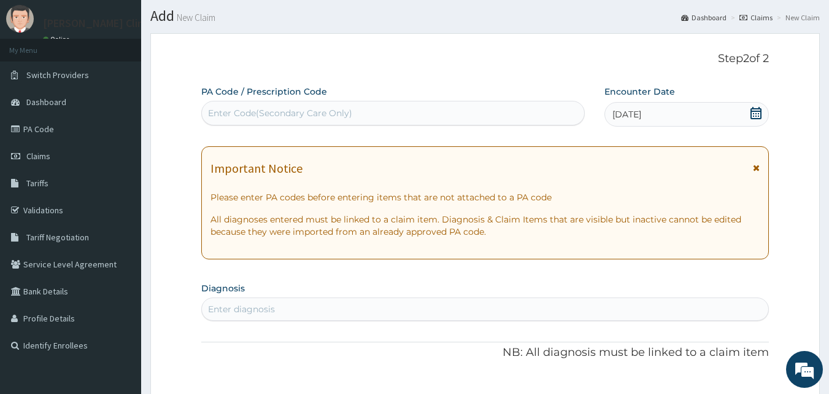
click at [519, 111] on div "Enter Code(Secondary Care Only)" at bounding box center [393, 113] width 383 height 20
drag, startPoint x: 519, startPoint y: 111, endPoint x: 454, endPoint y: 114, distance: 65.2
click at [454, 114] on div "Enter Code(Secondary Care Only)" at bounding box center [393, 113] width 383 height 20
drag, startPoint x: 454, startPoint y: 114, endPoint x: 414, endPoint y: 139, distance: 47.2
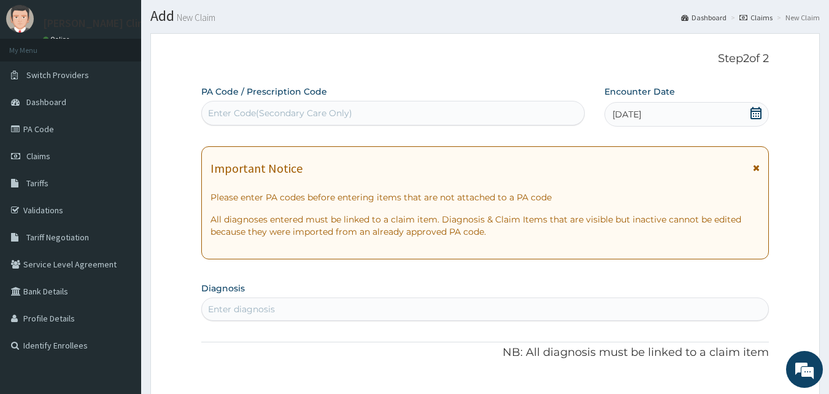
click at [403, 108] on div "Enter Code(Secondary Care Only)" at bounding box center [393, 113] width 383 height 20
drag, startPoint x: 403, startPoint y: 108, endPoint x: 411, endPoint y: 80, distance: 28.8
click at [411, 80] on div "Step 2 of 2 PA Code / Prescription Code Select is focused ,type to refine list,…" at bounding box center [485, 386] width 569 height 669
click at [392, 117] on div "Enter Code(Secondary Care Only)" at bounding box center [393, 113] width 383 height 20
paste input "PA/B05E62"
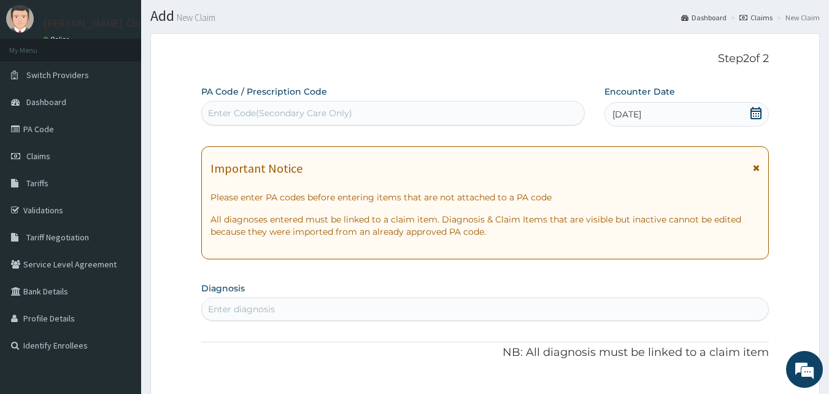
type input "PA/B05E62"
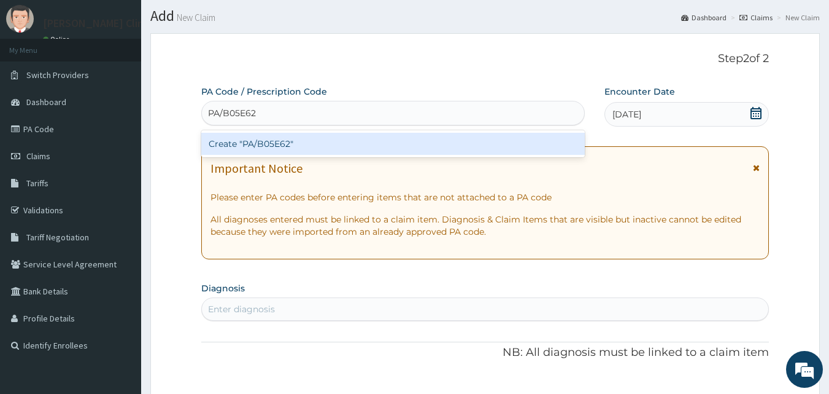
click at [334, 147] on div "Create "PA/B05E62"" at bounding box center [393, 144] width 384 height 22
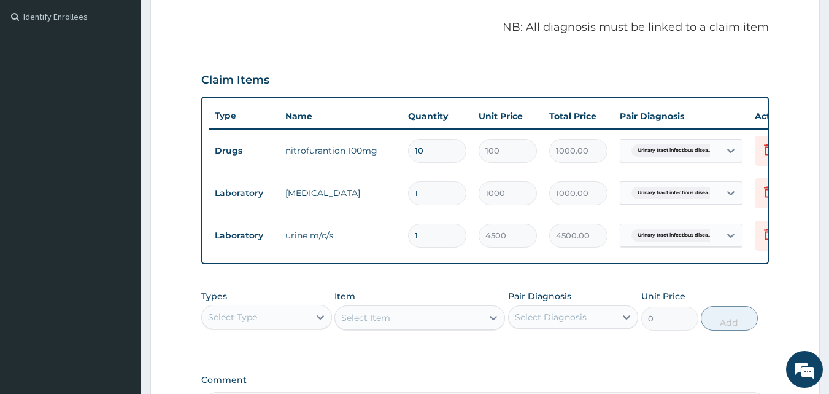
scroll to position [153, 0]
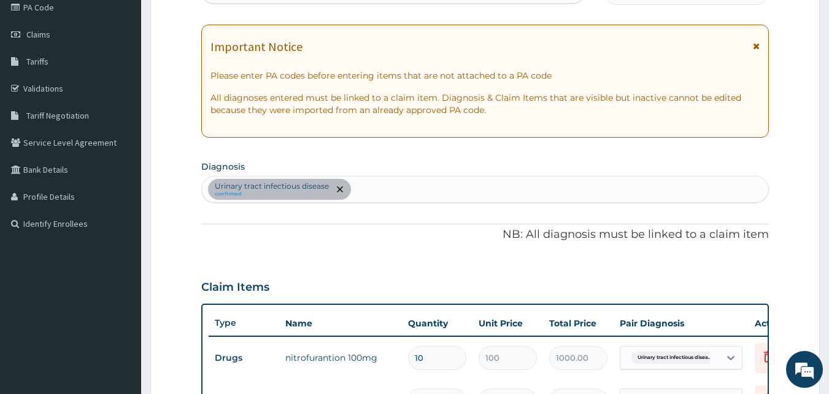
click at [371, 183] on div "Urinary tract [MEDICAL_DATA] confirmed" at bounding box center [485, 189] width 567 height 26
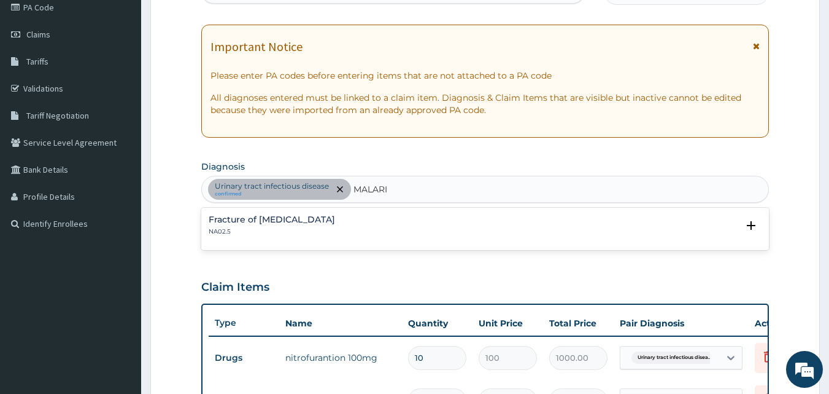
type input "[MEDICAL_DATA]"
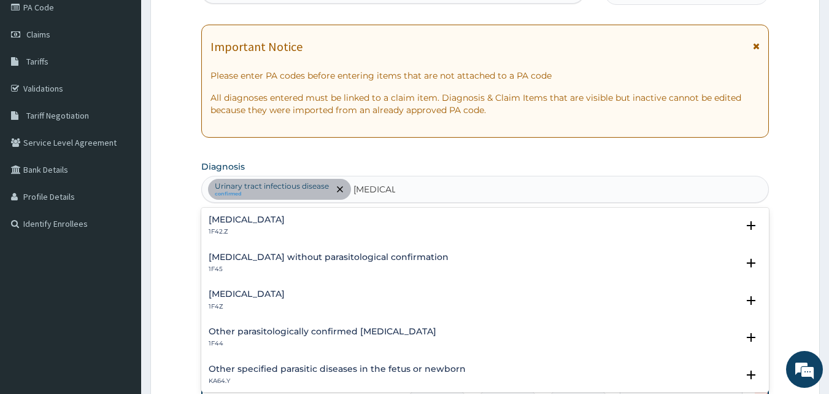
click at [249, 293] on h4 "[MEDICAL_DATA]" at bounding box center [247, 293] width 76 height 9
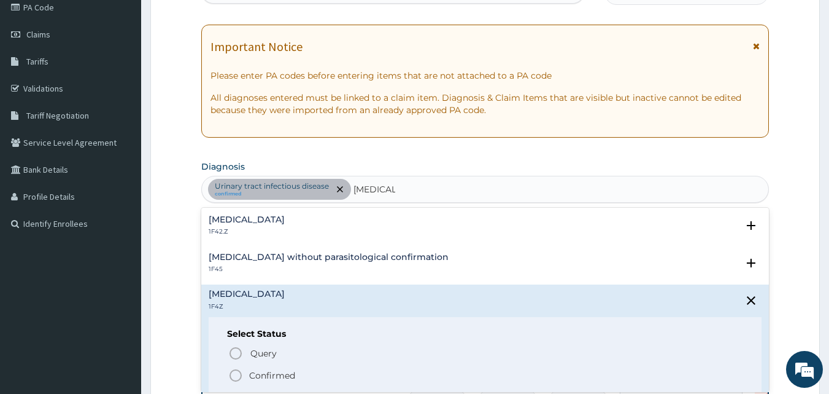
drag, startPoint x: 241, startPoint y: 371, endPoint x: 386, endPoint y: 273, distance: 175.9
click at [244, 372] on span "Confirmed" at bounding box center [486, 375] width 516 height 15
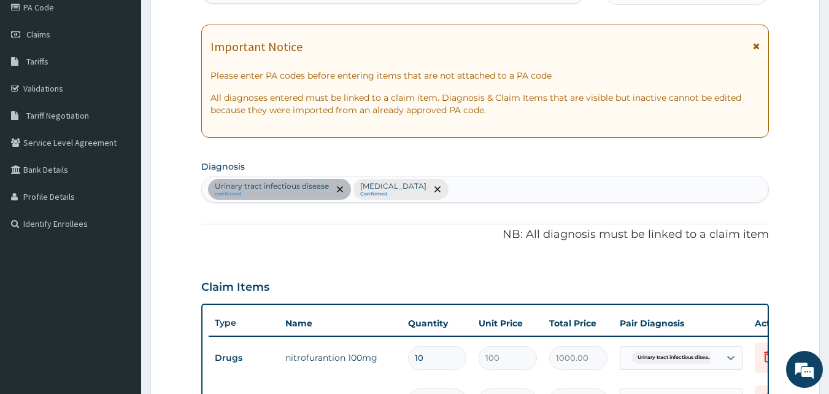
click at [495, 193] on div "Urinary tract [MEDICAL_DATA] confirmed [MEDICAL_DATA] Confirmed" at bounding box center [485, 189] width 567 height 26
type input "[MEDICAL_DATA]"
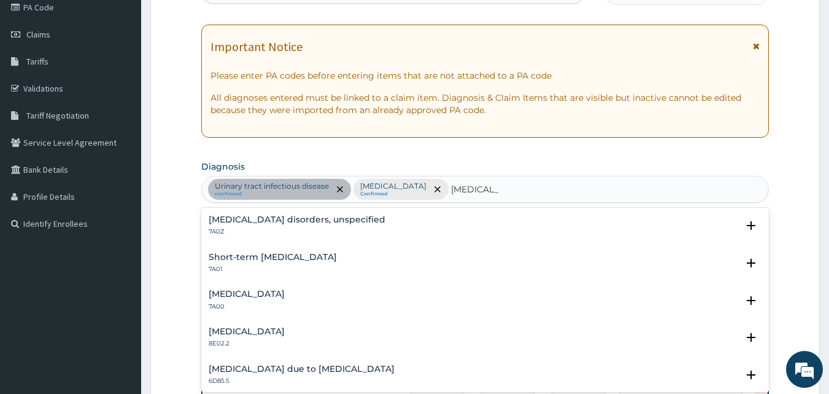
click at [278, 223] on h4 "[MEDICAL_DATA] disorders, unspecified" at bounding box center [297, 219] width 177 height 9
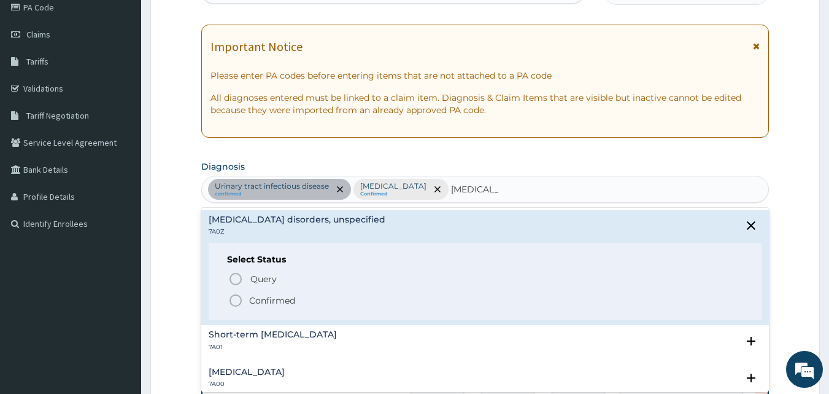
click at [238, 303] on icon "status option filled" at bounding box center [235, 300] width 15 height 15
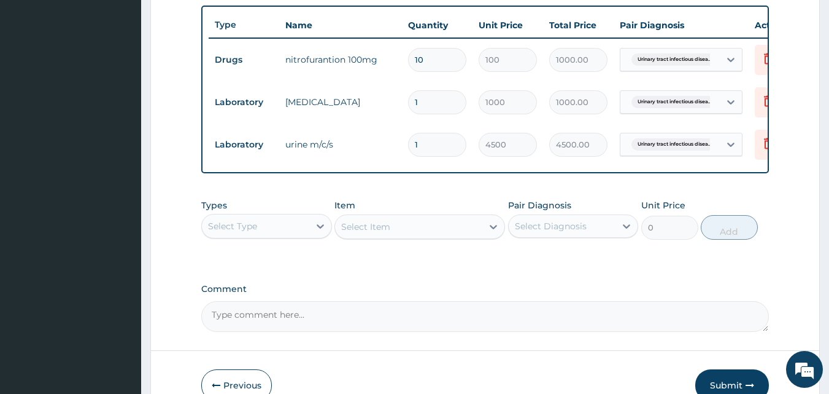
scroll to position [460, 0]
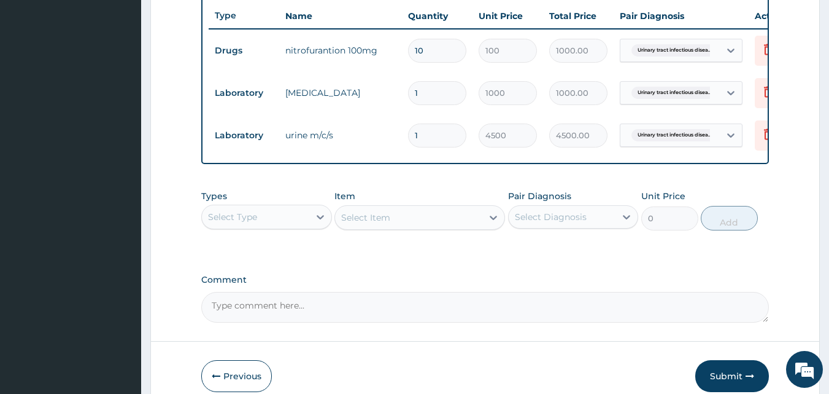
click at [293, 225] on div "Select Type" at bounding box center [255, 217] width 107 height 20
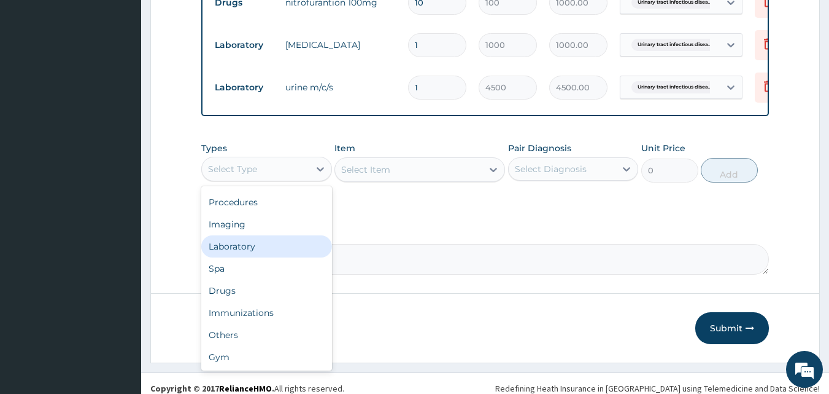
scroll to position [522, 0]
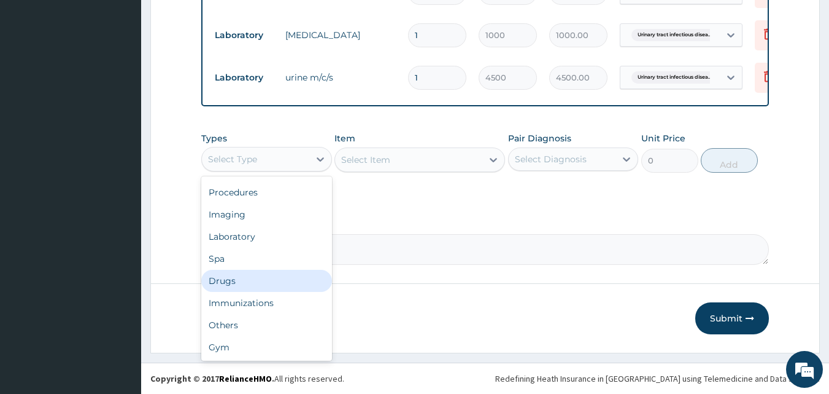
click at [249, 283] on div "Drugs" at bounding box center [266, 281] width 131 height 22
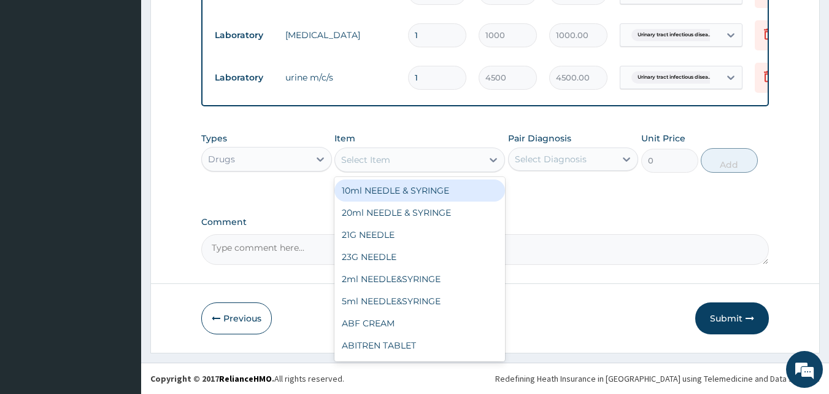
click at [386, 157] on div "Select Item" at bounding box center [408, 160] width 147 height 20
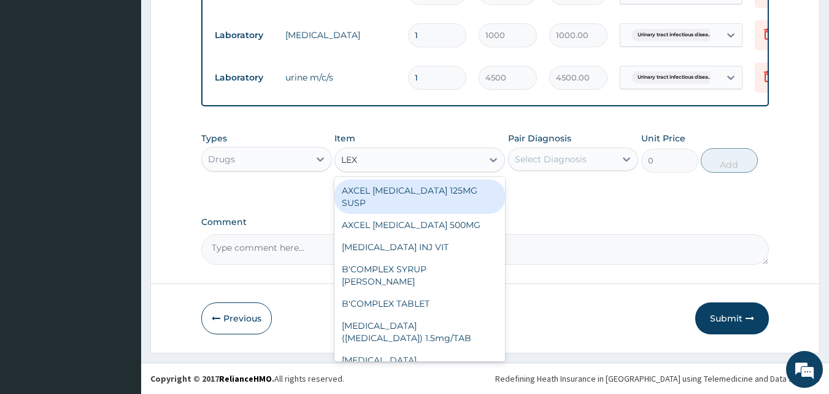
type input "LEXO"
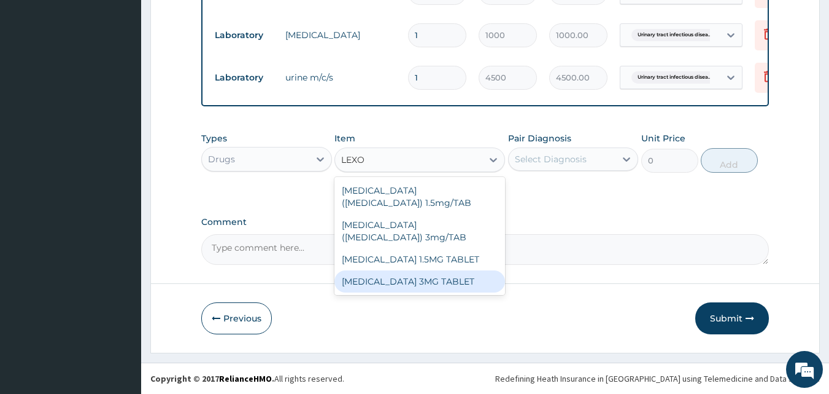
drag, startPoint x: 394, startPoint y: 263, endPoint x: 442, endPoint y: 243, distance: 52.8
click at [400, 270] on div "[MEDICAL_DATA] 3MG TABLET" at bounding box center [420, 281] width 171 height 22
type input "80"
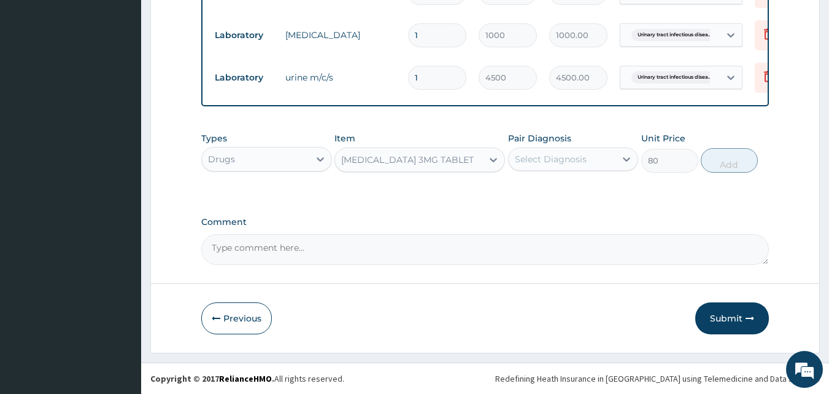
click at [549, 165] on div "Select Diagnosis" at bounding box center [551, 159] width 72 height 12
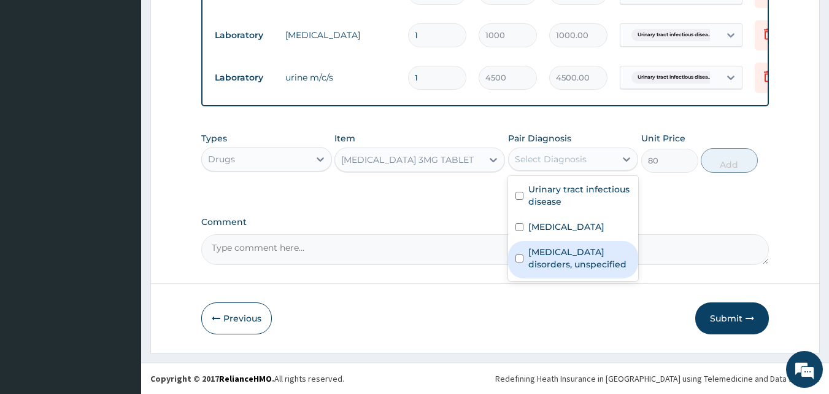
click at [550, 255] on label "Insomnia disorders, unspecified" at bounding box center [580, 258] width 103 height 25
checkbox input "true"
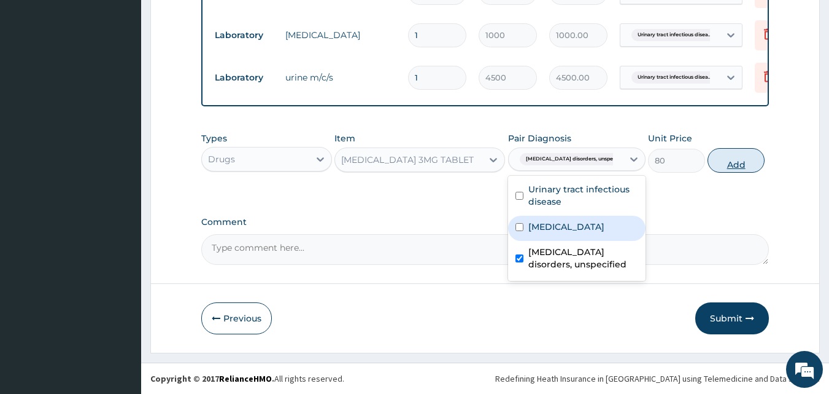
click at [733, 169] on button "Add" at bounding box center [736, 160] width 57 height 25
type input "0"
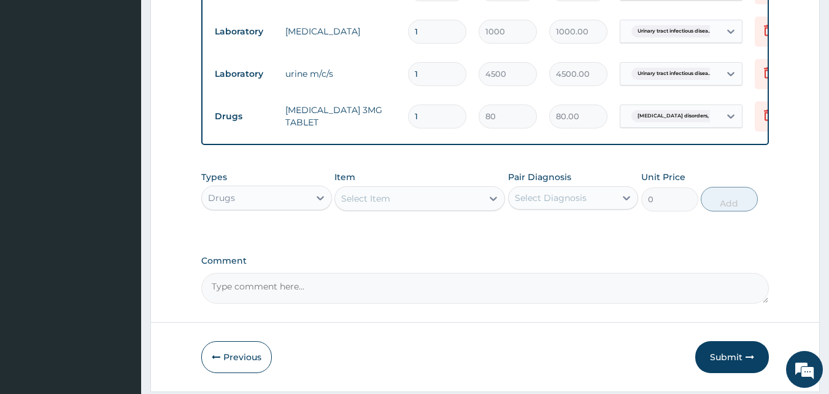
type input "0.00"
type input "3"
type input "240.00"
type input "3"
click at [363, 204] on div "Select Item" at bounding box center [365, 198] width 49 height 12
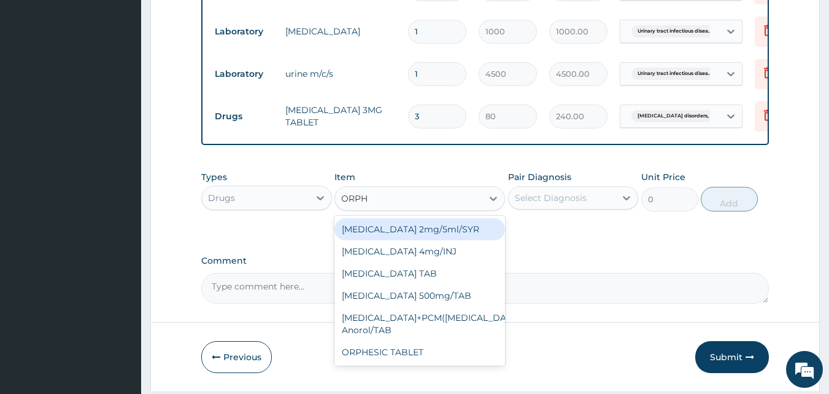
type input "ORPHE"
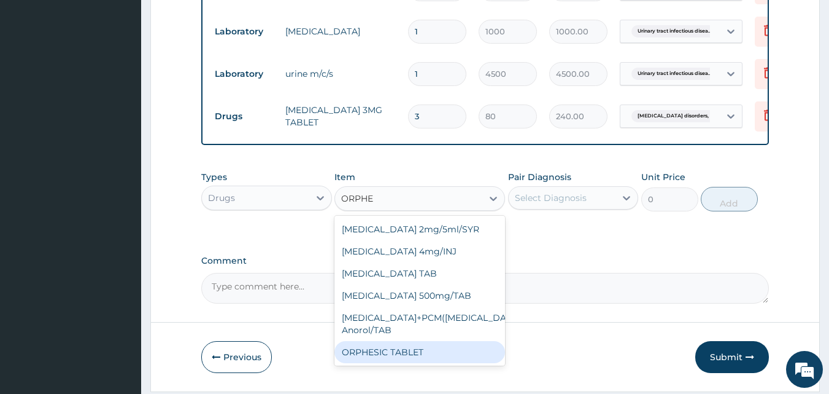
click at [400, 359] on div "ORPHESIC TABLET" at bounding box center [420, 352] width 171 height 22
type input "34.12"
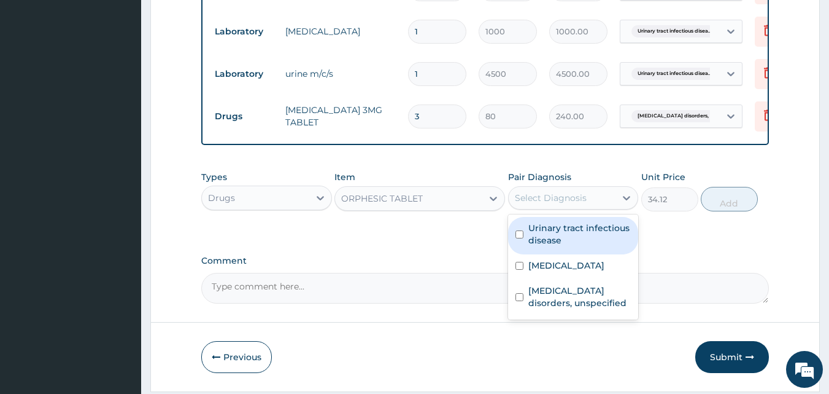
click at [581, 204] on div "Select Diagnosis" at bounding box center [551, 198] width 72 height 12
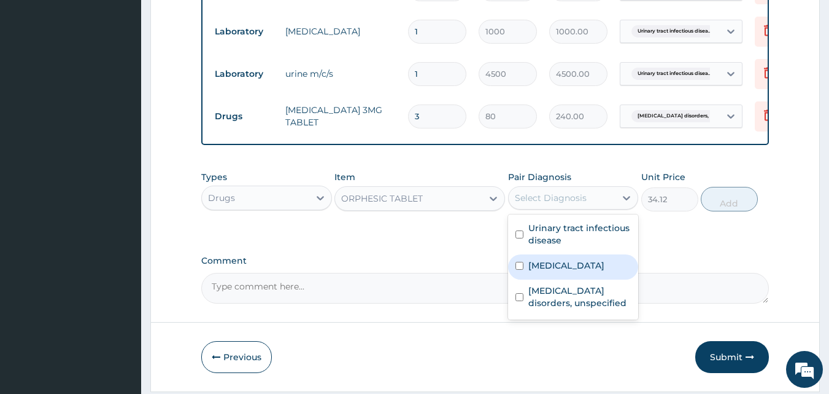
click at [569, 271] on label "[MEDICAL_DATA]" at bounding box center [567, 265] width 76 height 12
checkbox input "true"
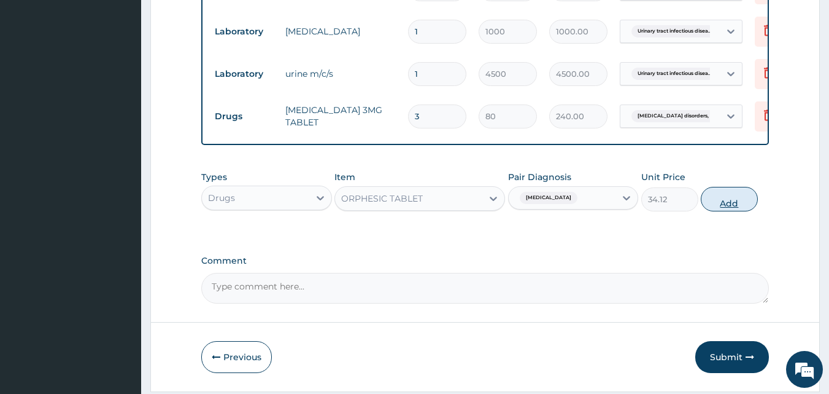
click at [723, 208] on button "Add" at bounding box center [729, 199] width 57 height 25
type input "0"
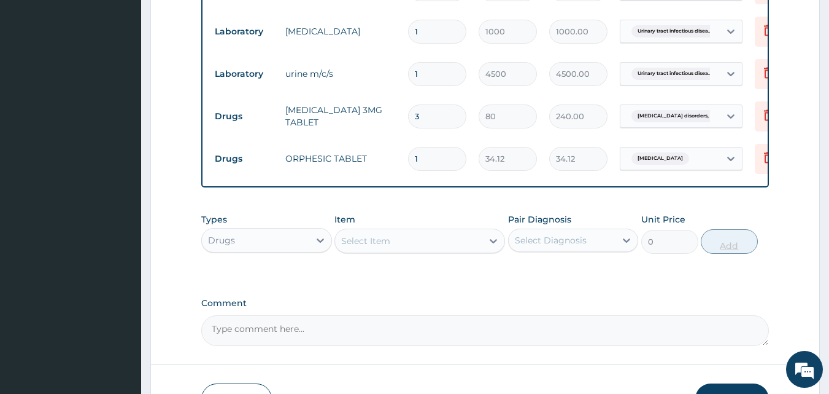
type input "0.00"
type input "2"
type input "68.24"
type input "20"
type input "682.40"
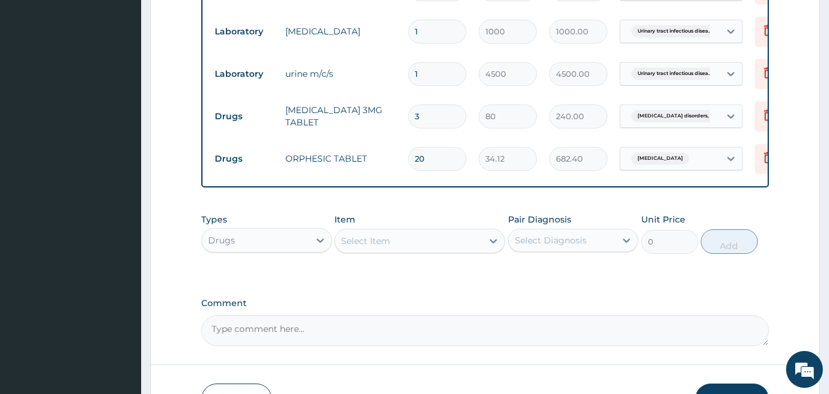
type input "20"
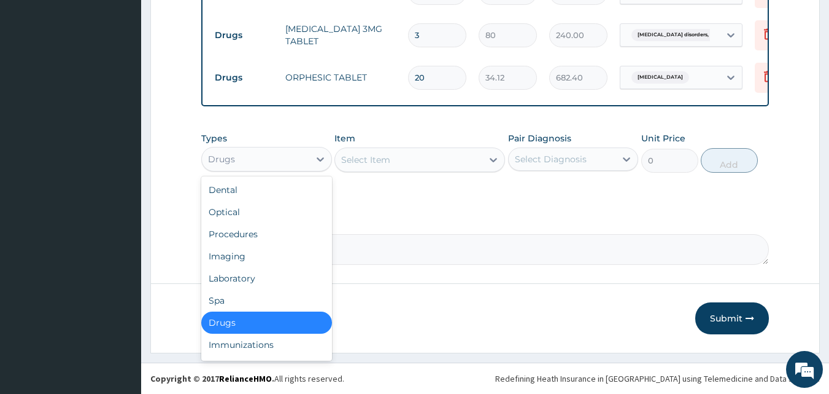
click at [278, 158] on div "Drugs" at bounding box center [255, 159] width 107 height 20
click at [266, 236] on div "Procedures" at bounding box center [266, 234] width 131 height 22
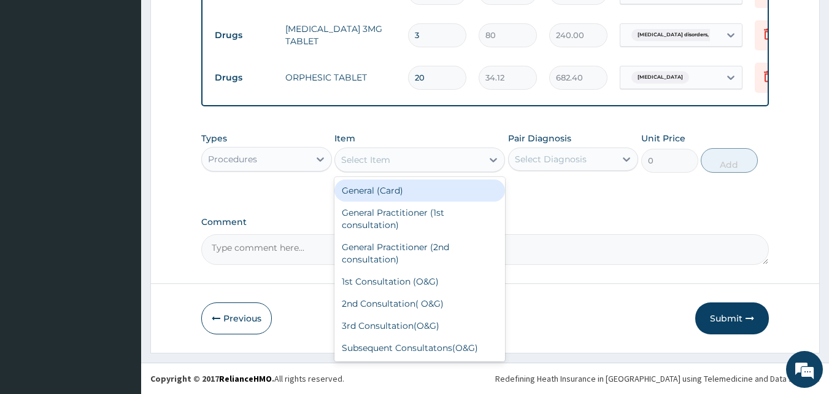
click at [412, 156] on div "Select Item" at bounding box center [408, 160] width 147 height 20
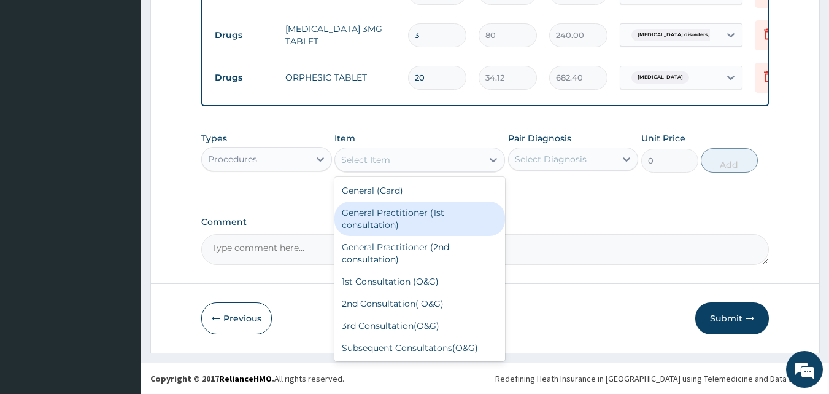
click at [394, 216] on div "General Practitioner (1st consultation)" at bounding box center [420, 218] width 171 height 34
type input "1500"
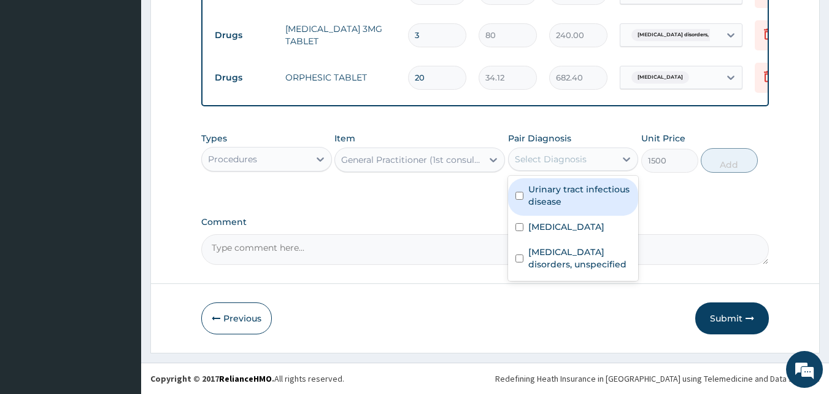
click at [545, 155] on div "Select Diagnosis" at bounding box center [551, 159] width 72 height 12
click at [546, 186] on label "Urinary tract infectious disease" at bounding box center [580, 195] width 103 height 25
checkbox input "true"
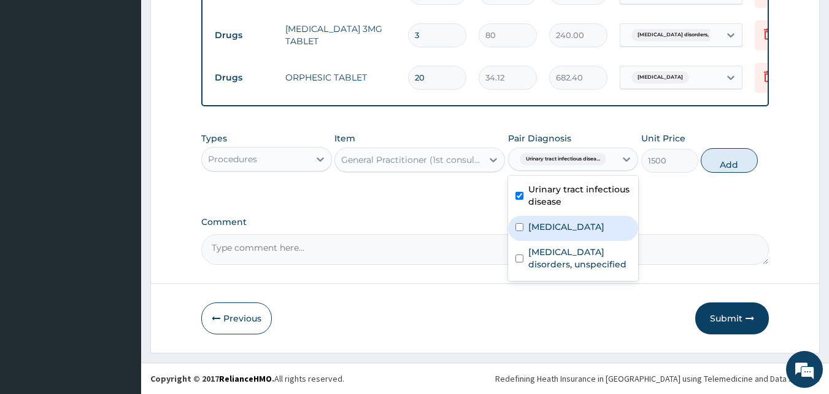
click at [551, 225] on label "Malaria, unspecified" at bounding box center [567, 226] width 76 height 12
checkbox input "true"
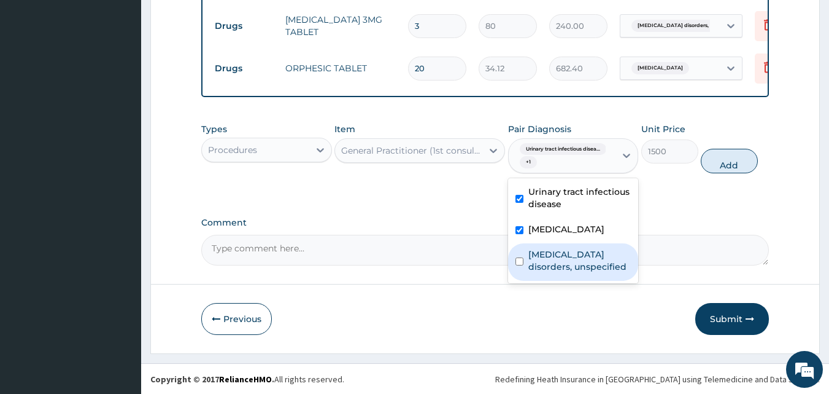
click at [555, 264] on label "Insomnia disorders, unspecified" at bounding box center [580, 260] width 103 height 25
checkbox input "true"
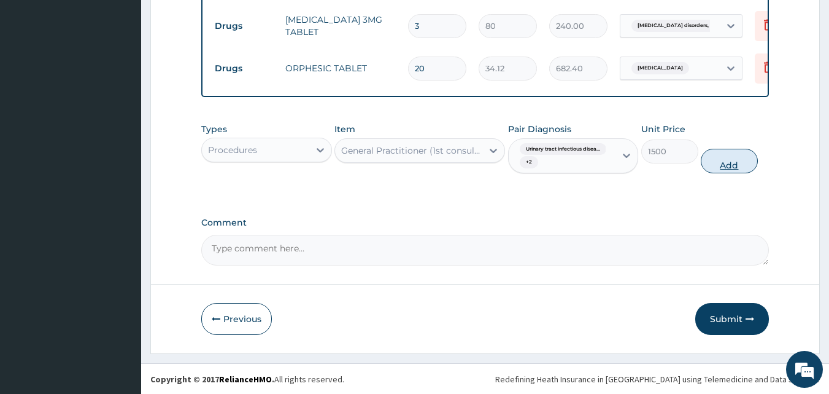
click at [735, 167] on button "Add" at bounding box center [729, 161] width 57 height 25
type input "0"
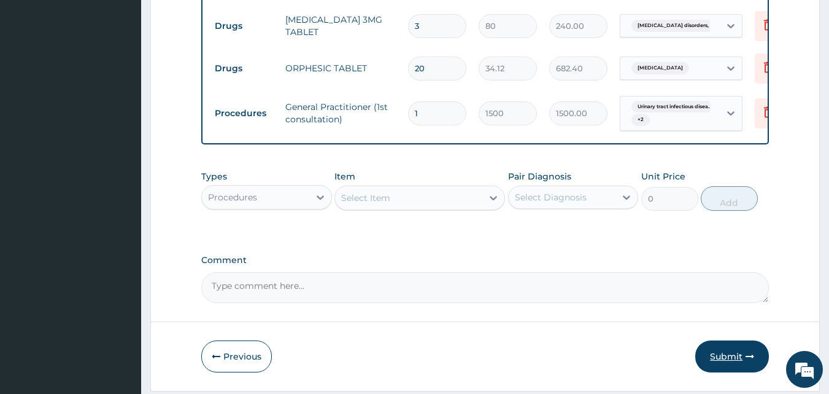
click at [722, 371] on button "Submit" at bounding box center [733, 356] width 74 height 32
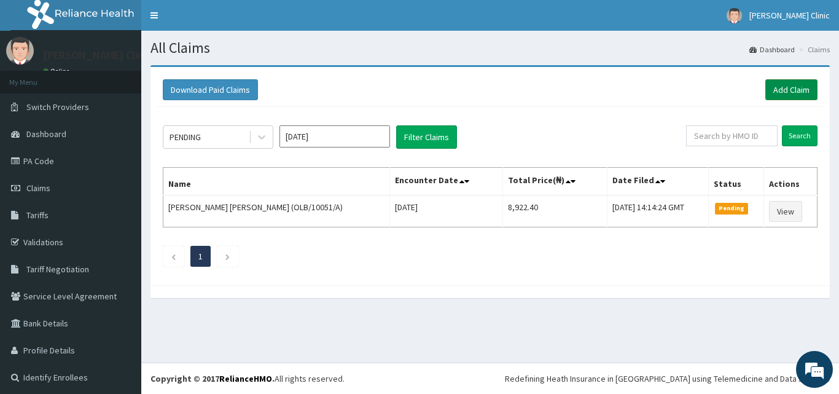
click at [779, 88] on link "Add Claim" at bounding box center [791, 89] width 52 height 21
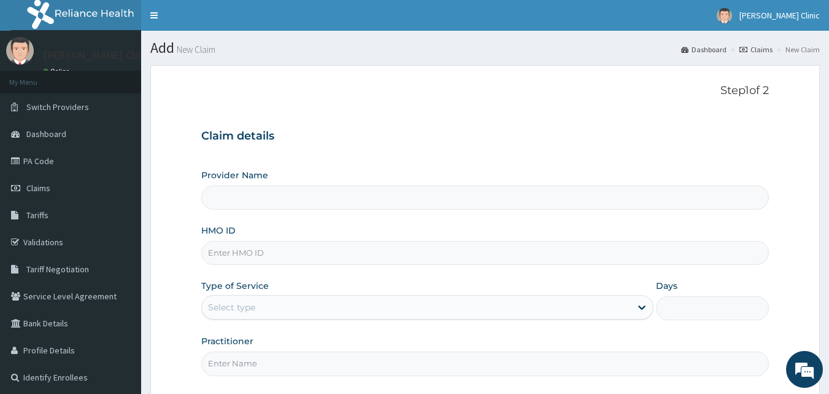
type input "[PERSON_NAME] Clinic"
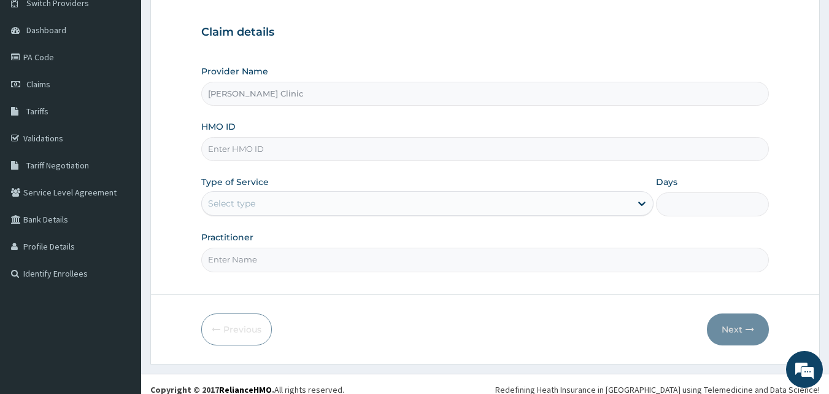
scroll to position [115, 0]
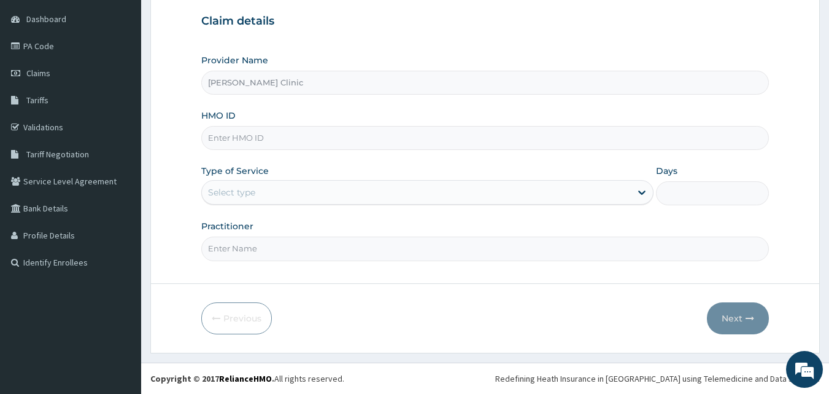
paste input "Olb/10076/a"
type input "Olb/10076/a"
click at [229, 192] on div "Select type" at bounding box center [231, 192] width 47 height 12
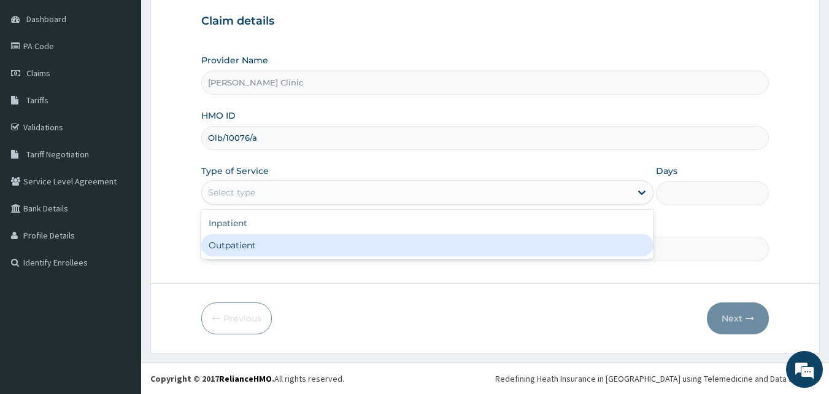
click at [248, 238] on div "Outpatient" at bounding box center [427, 245] width 452 height 22
type input "1"
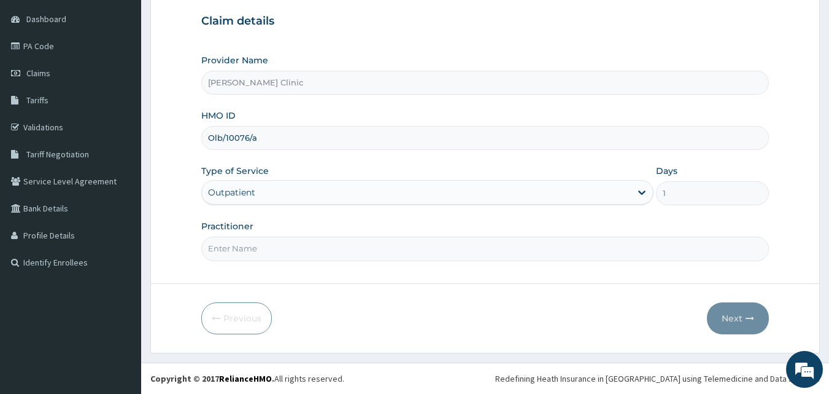
scroll to position [0, 0]
click at [279, 251] on input "Practitioner" at bounding box center [485, 248] width 569 height 24
type input "DR [PERSON_NAME]"
click at [739, 317] on button "Next" at bounding box center [738, 318] width 62 height 32
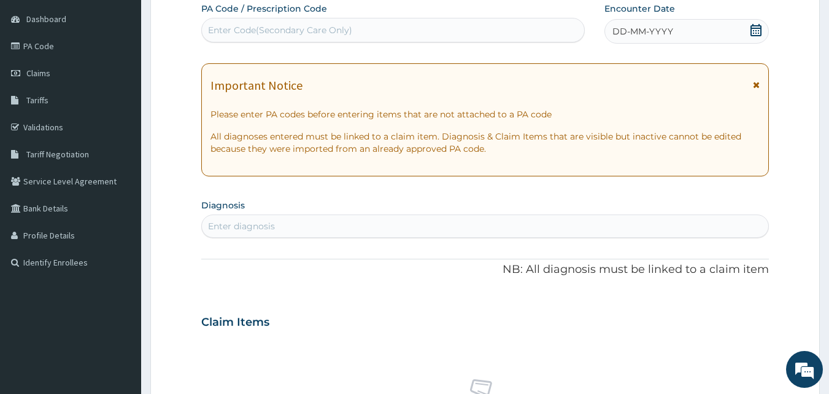
click at [752, 34] on icon at bounding box center [756, 30] width 11 height 12
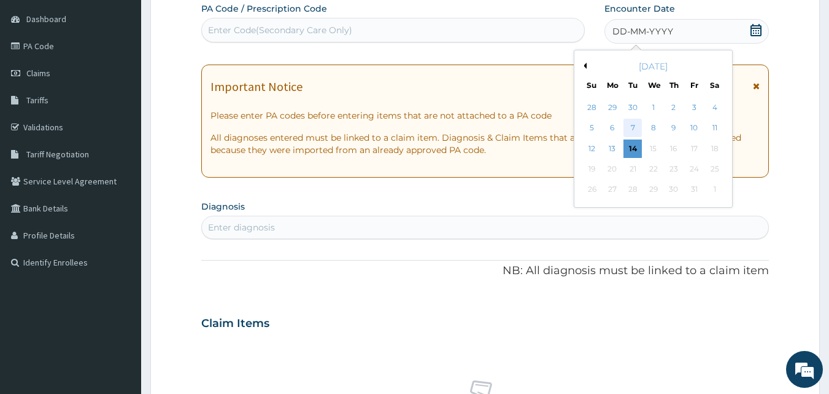
click at [630, 130] on div "7" at bounding box center [633, 128] width 18 height 18
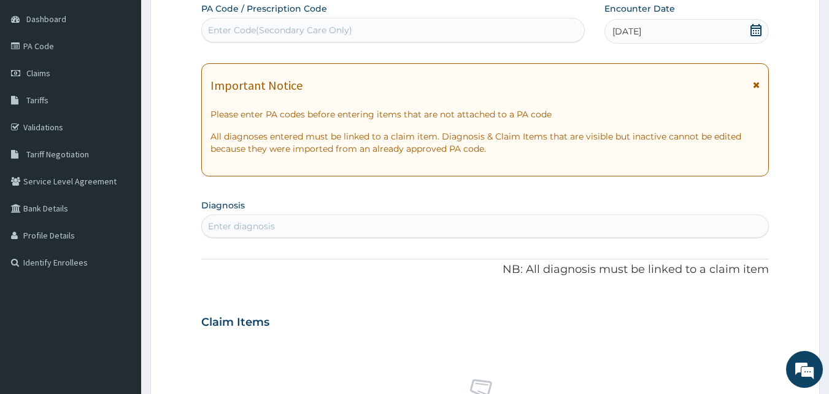
click at [292, 225] on div "Enter diagnosis" at bounding box center [485, 226] width 567 height 20
type input "[MEDICAL_DATA]"
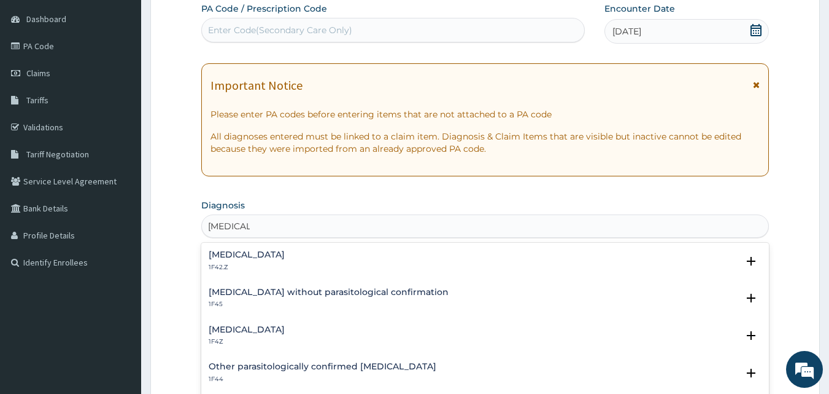
scroll to position [61, 0]
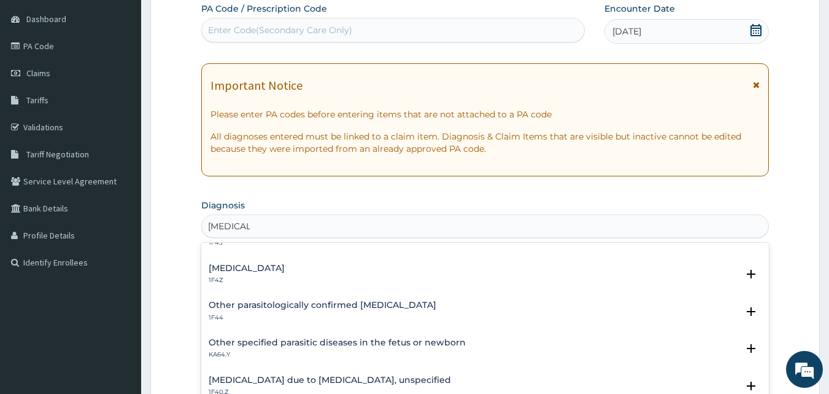
click at [279, 267] on h4 "[MEDICAL_DATA]" at bounding box center [247, 267] width 76 height 9
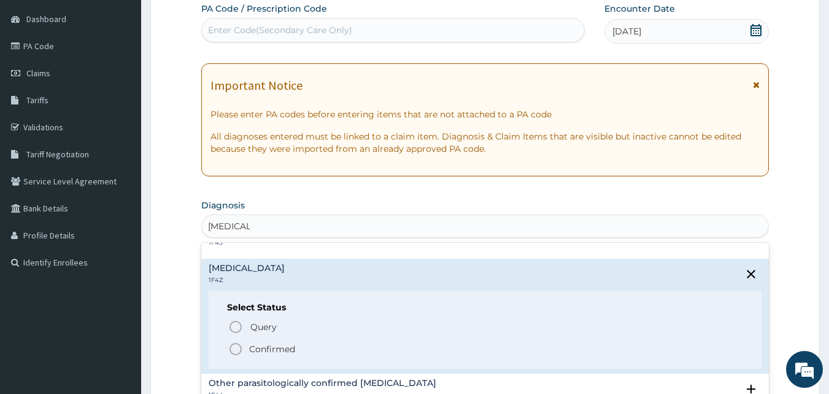
click at [232, 346] on icon "status option filled" at bounding box center [235, 348] width 15 height 15
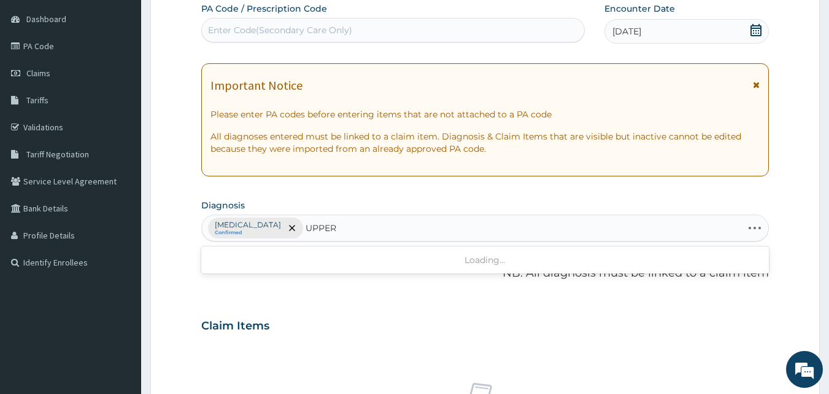
type input "UPPER"
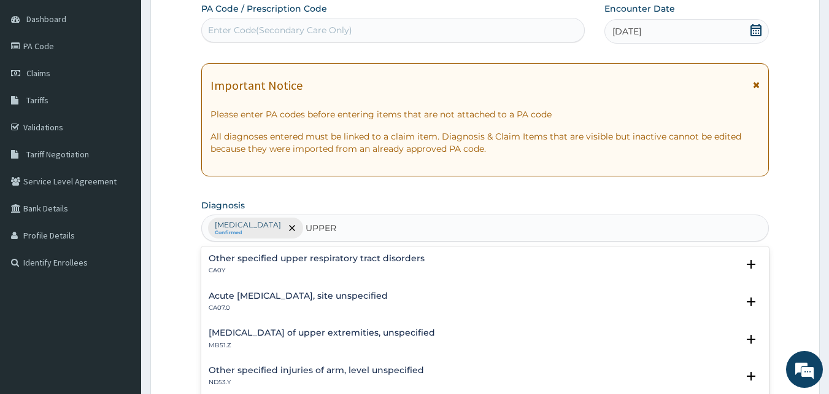
click at [322, 292] on h4 "Acute [MEDICAL_DATA], site unspecified" at bounding box center [298, 295] width 179 height 9
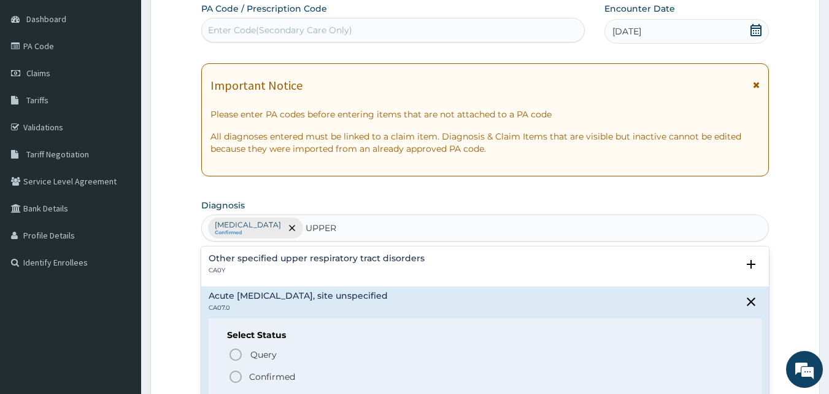
click at [232, 376] on icon "status option filled" at bounding box center [235, 376] width 15 height 15
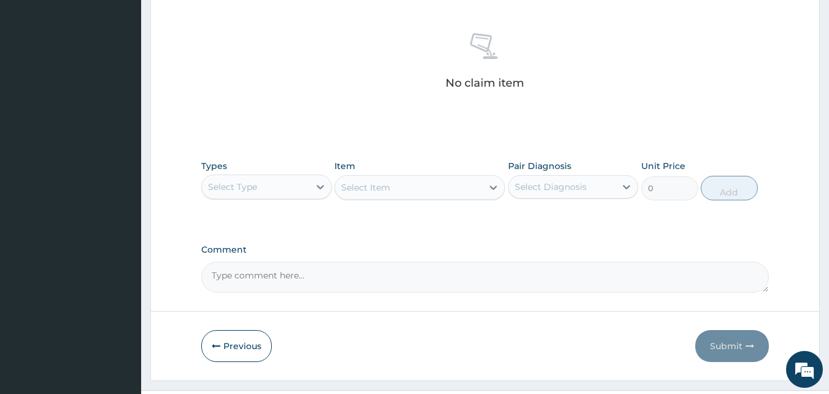
scroll to position [492, 0]
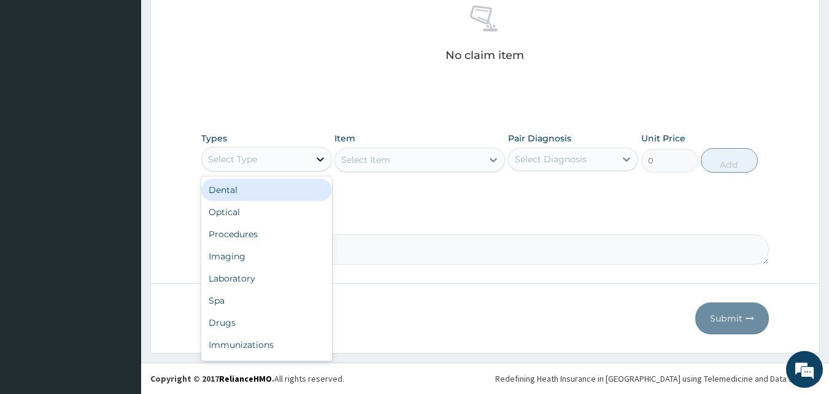
click at [309, 158] on div at bounding box center [320, 159] width 22 height 22
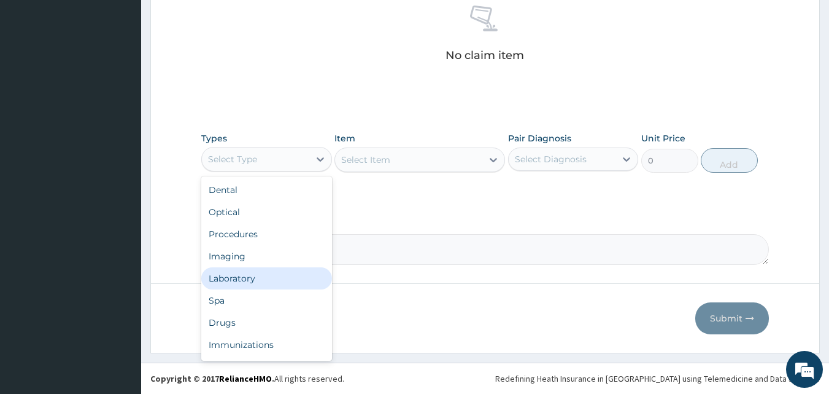
click at [257, 277] on div "Laboratory" at bounding box center [266, 278] width 131 height 22
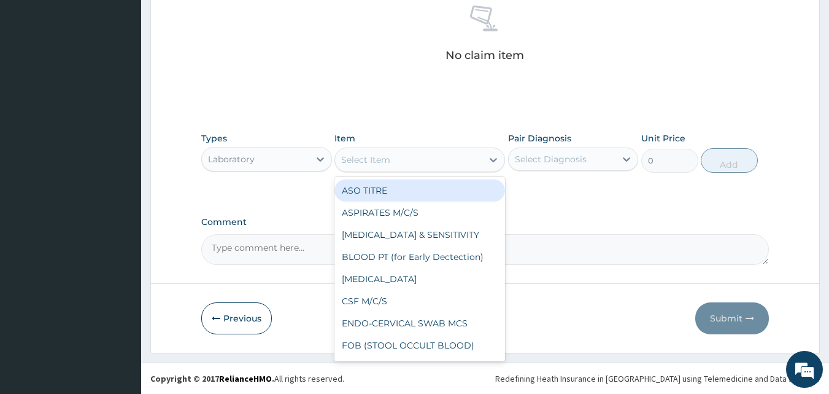
click at [399, 160] on div "Select Item" at bounding box center [408, 160] width 147 height 20
type input "MP"
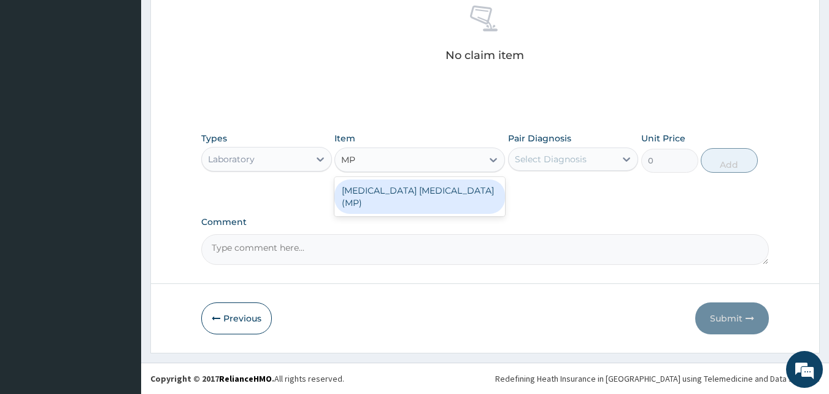
drag, startPoint x: 414, startPoint y: 185, endPoint x: 459, endPoint y: 188, distance: 45.0
click at [422, 185] on div "[MEDICAL_DATA] [MEDICAL_DATA] (MP)" at bounding box center [420, 196] width 171 height 34
type input "1000"
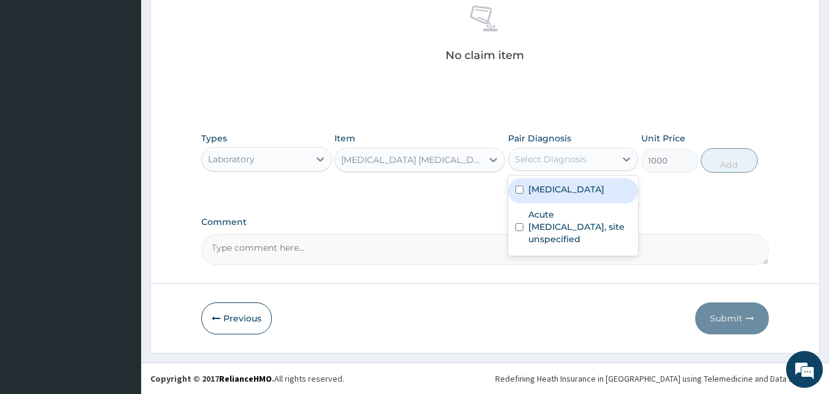
drag, startPoint x: 554, startPoint y: 168, endPoint x: 562, endPoint y: 181, distance: 16.0
click at [555, 167] on div "Select Diagnosis" at bounding box center [562, 159] width 107 height 20
drag, startPoint x: 564, startPoint y: 194, endPoint x: 638, endPoint y: 183, distance: 74.5
click at [570, 193] on label "[MEDICAL_DATA]" at bounding box center [567, 189] width 76 height 12
checkbox input "true"
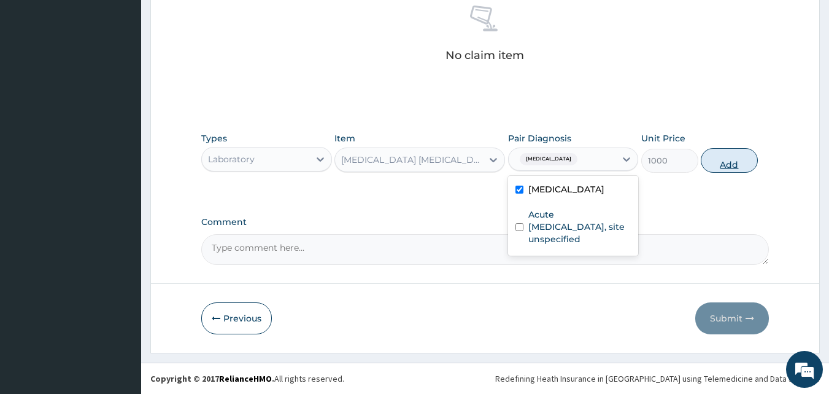
click at [719, 167] on button "Add" at bounding box center [729, 160] width 57 height 25
type input "0"
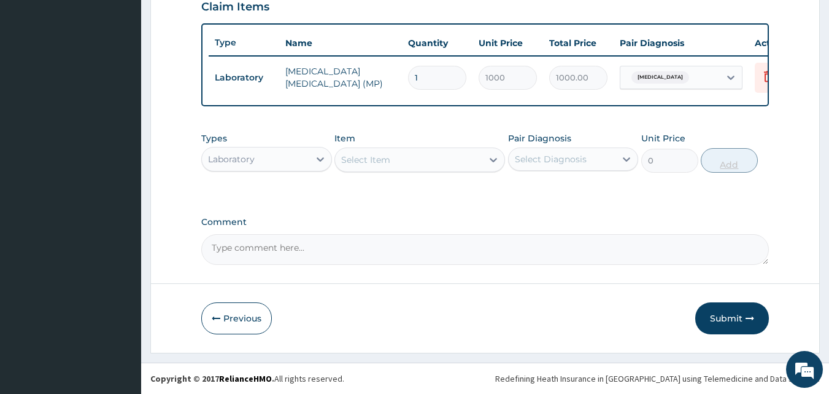
scroll to position [443, 0]
click at [289, 160] on div "Laboratory" at bounding box center [255, 159] width 107 height 20
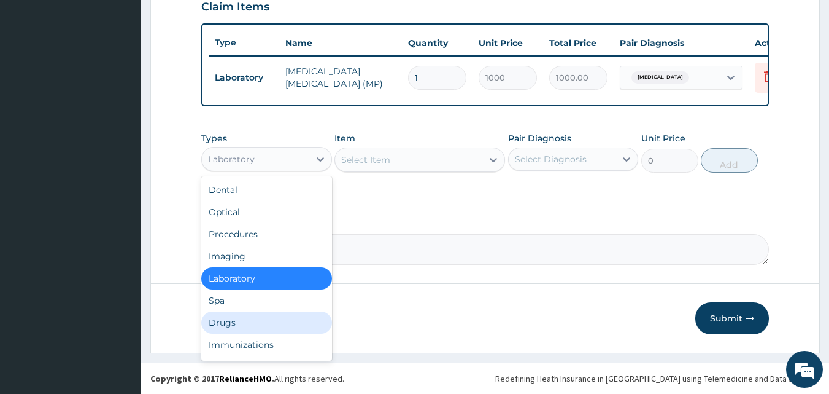
drag, startPoint x: 268, startPoint y: 325, endPoint x: 294, endPoint y: 96, distance: 230.5
click at [268, 323] on div "Drugs" at bounding box center [266, 322] width 131 height 22
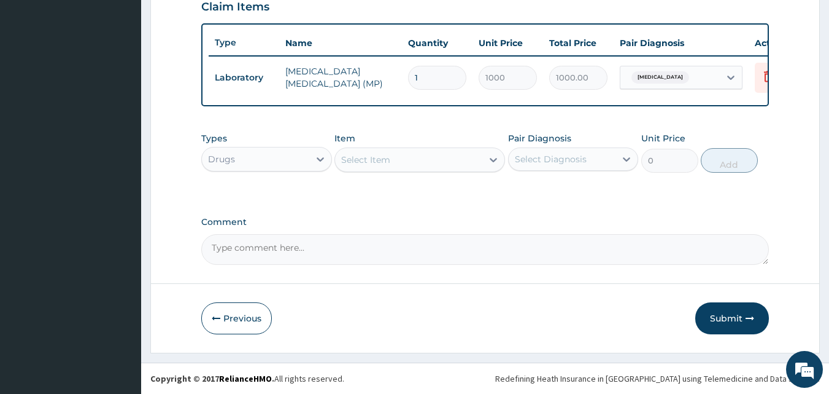
click at [452, 157] on div "Select Item" at bounding box center [408, 160] width 147 height 20
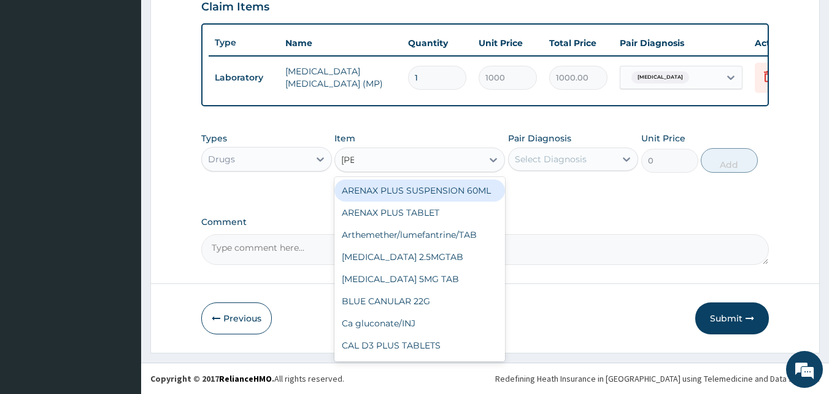
type input "LUME"
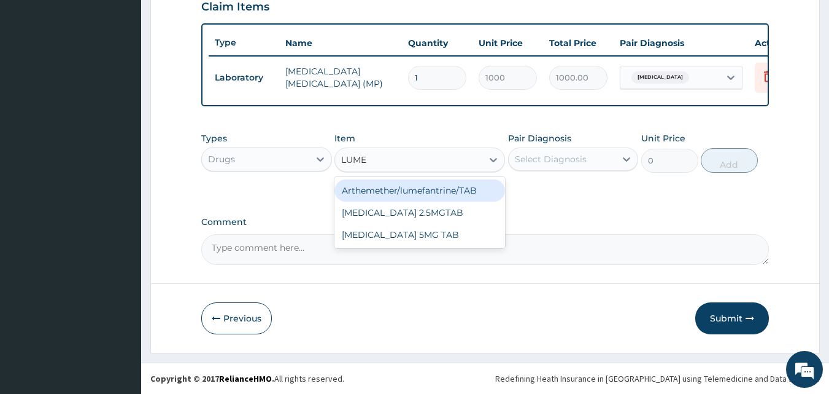
click at [436, 193] on div "Arthemether/lumefantrine/TAB" at bounding box center [420, 190] width 171 height 22
type input "66.7"
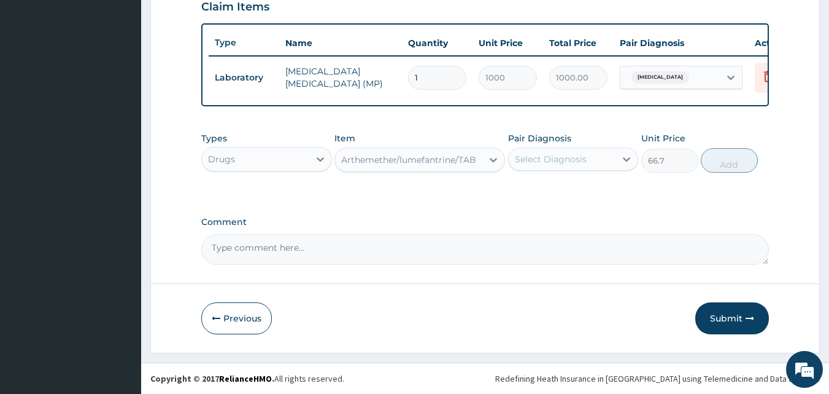
click at [559, 160] on div "Select Diagnosis" at bounding box center [551, 159] width 72 height 12
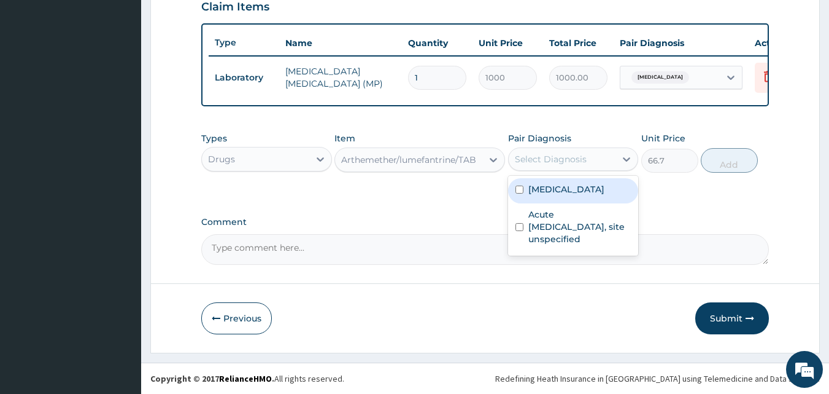
drag, startPoint x: 560, startPoint y: 188, endPoint x: 652, endPoint y: 180, distance: 92.5
click at [561, 187] on label "[MEDICAL_DATA]" at bounding box center [567, 189] width 76 height 12
checkbox input "true"
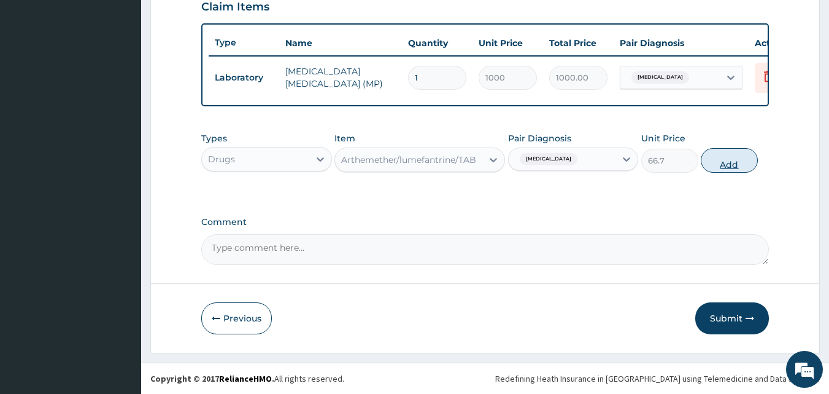
click at [716, 167] on button "Add" at bounding box center [729, 160] width 57 height 25
type input "0"
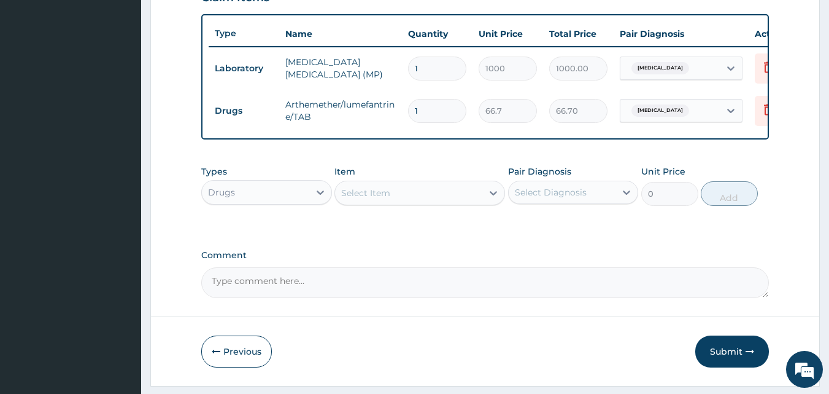
type input "0.00"
type input "2"
type input "133.40"
type input "24"
type input "1600.80"
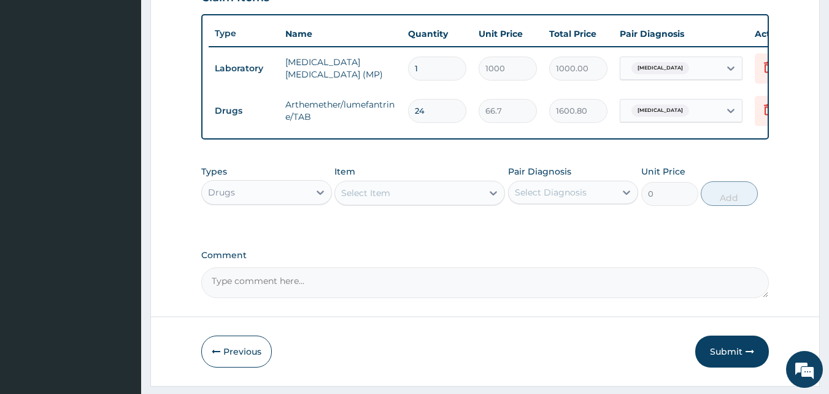
type input "24"
click at [397, 201] on div "Select Item" at bounding box center [408, 193] width 147 height 20
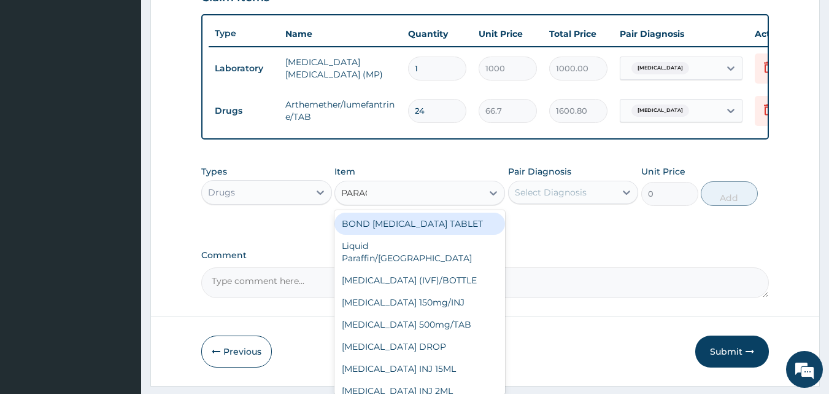
type input "PARACE"
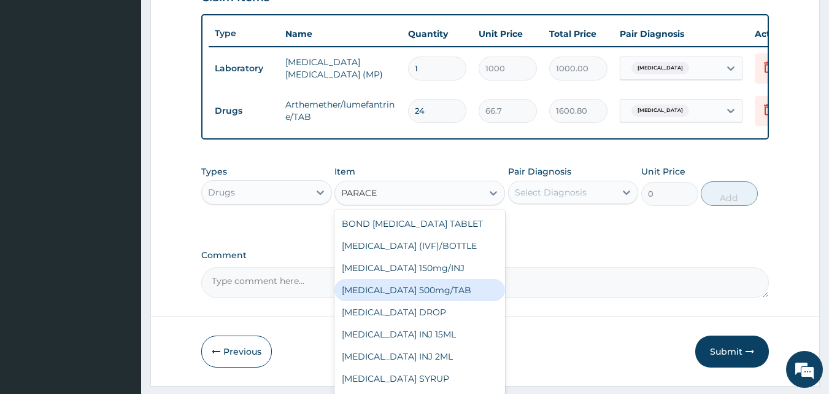
drag, startPoint x: 416, startPoint y: 301, endPoint x: 455, endPoint y: 276, distance: 46.7
click at [421, 293] on div "[MEDICAL_DATA] 500mg/TAB" at bounding box center [420, 290] width 171 height 22
type input "15"
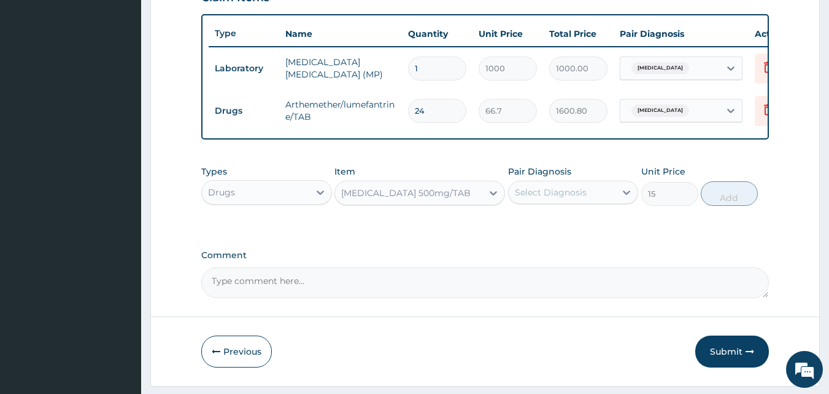
click at [562, 198] on div "Select Diagnosis" at bounding box center [551, 192] width 72 height 12
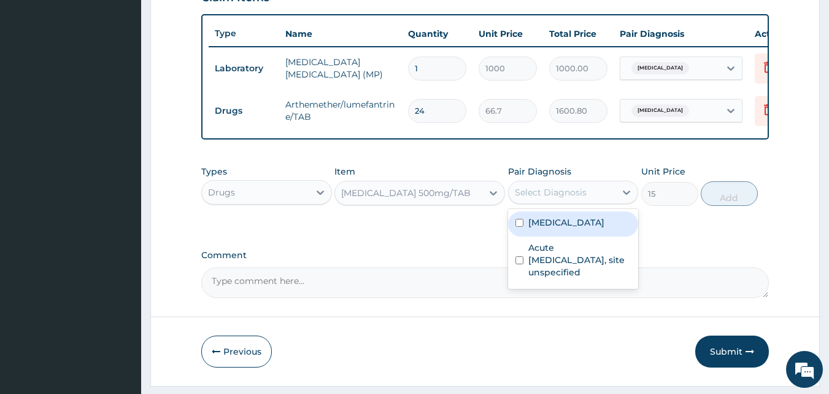
drag, startPoint x: 576, startPoint y: 235, endPoint x: 651, endPoint y: 205, distance: 81.1
click at [596, 224] on div "[MEDICAL_DATA]" at bounding box center [573, 223] width 131 height 25
checkbox input "true"
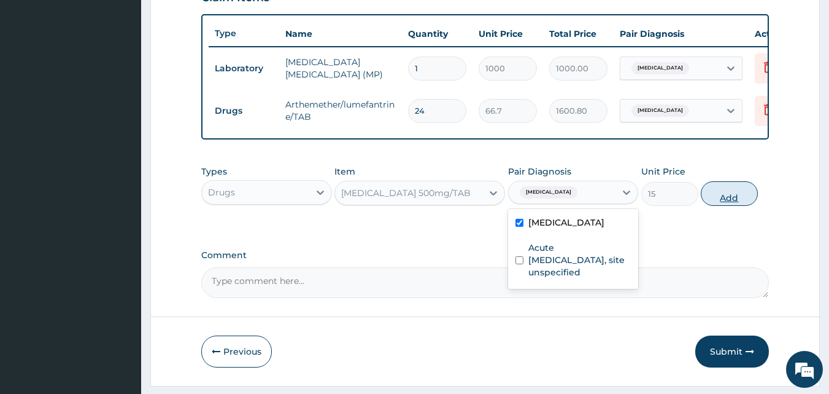
click at [708, 204] on button "Add" at bounding box center [729, 193] width 57 height 25
type input "0"
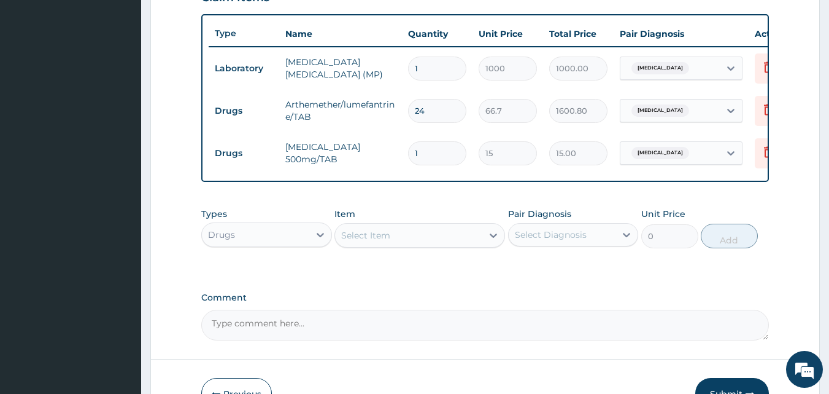
type input "18"
type input "270.00"
type input "18"
click at [425, 243] on div "Select Item" at bounding box center [408, 235] width 147 height 20
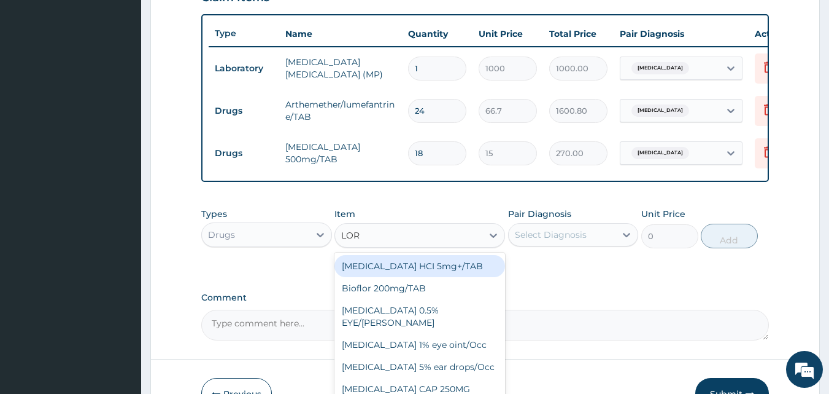
type input "LORA"
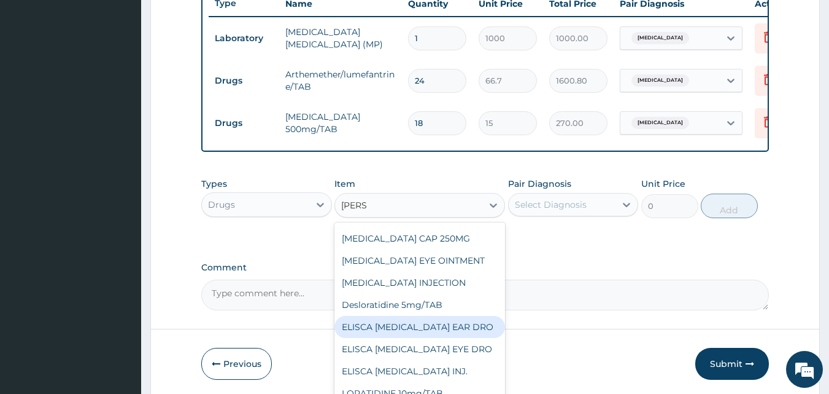
scroll to position [527, 0]
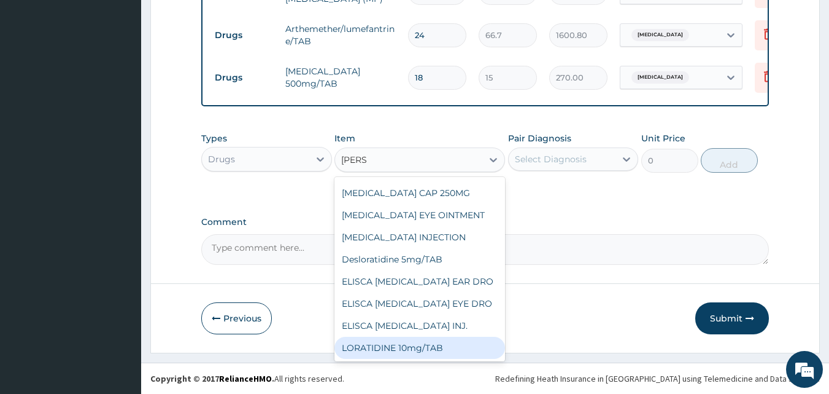
drag, startPoint x: 398, startPoint y: 343, endPoint x: 550, endPoint y: 221, distance: 193.9
click at [408, 337] on div "LORATIDINE 10mg/TAB" at bounding box center [420, 347] width 171 height 22
type input "70"
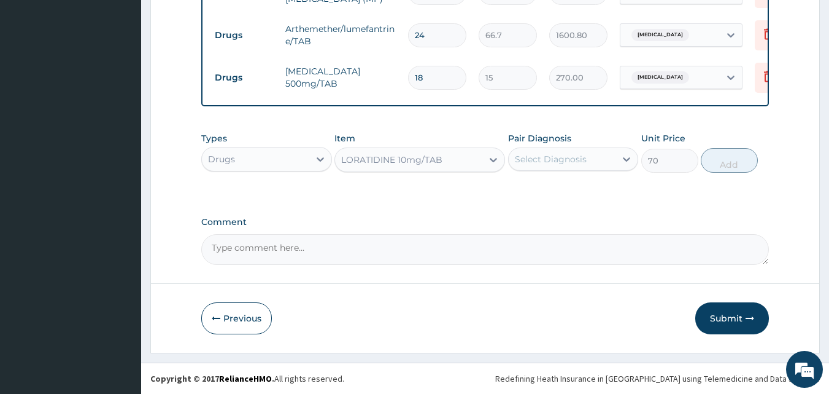
click at [557, 160] on div "Select Diagnosis" at bounding box center [551, 159] width 72 height 12
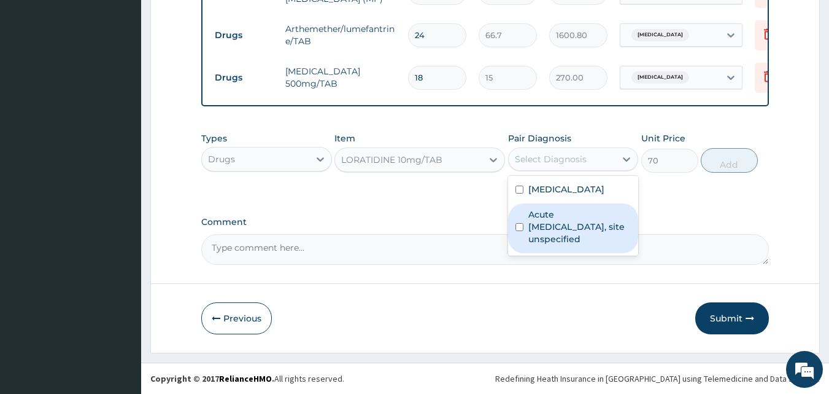
drag, startPoint x: 560, startPoint y: 225, endPoint x: 682, endPoint y: 165, distance: 135.6
click at [566, 225] on label "Acute [MEDICAL_DATA], site unspecified" at bounding box center [580, 226] width 103 height 37
checkbox input "true"
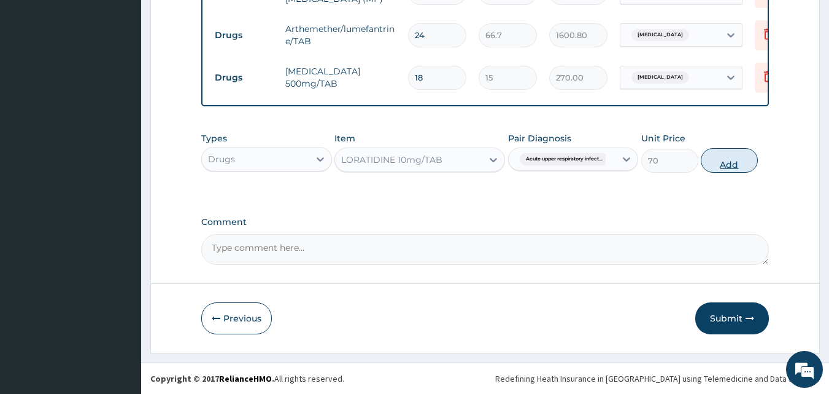
click at [717, 165] on button "Add" at bounding box center [729, 160] width 57 height 25
type input "0"
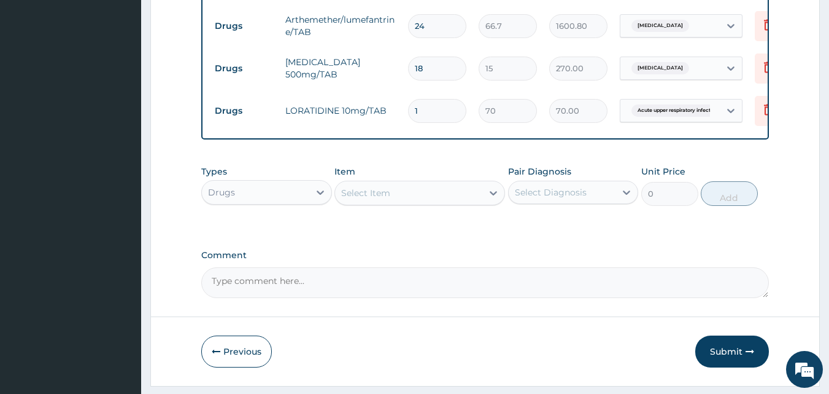
click at [444, 111] on input "1" at bounding box center [437, 111] width 58 height 24
type input "0.00"
type input "5"
type input "350.00"
type input "5"
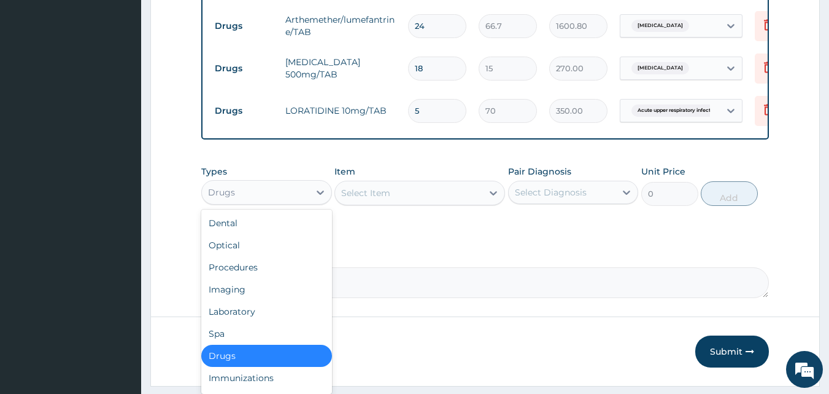
drag, startPoint x: 283, startPoint y: 200, endPoint x: 285, endPoint y: 245, distance: 45.5
click at [282, 200] on div "Drugs" at bounding box center [255, 192] width 107 height 20
click at [279, 278] on div "Procedures" at bounding box center [266, 267] width 131 height 22
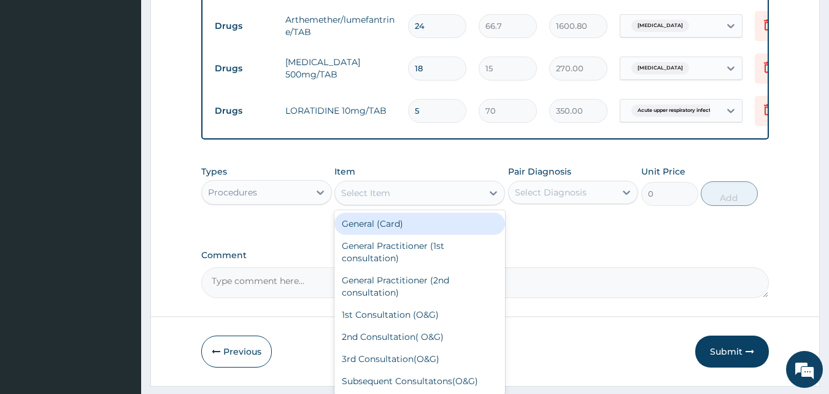
click at [376, 198] on div "Select Item" at bounding box center [365, 193] width 49 height 12
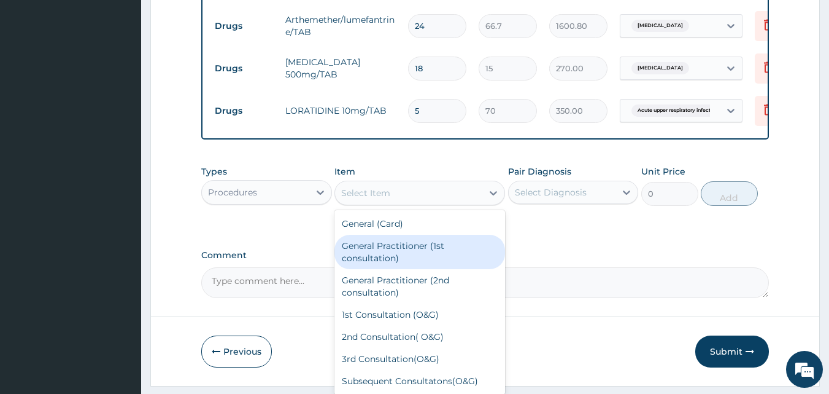
drag, startPoint x: 380, startPoint y: 257, endPoint x: 473, endPoint y: 225, distance: 98.3
click at [381, 258] on div "General Practitioner (1st consultation)" at bounding box center [420, 252] width 171 height 34
type input "1500"
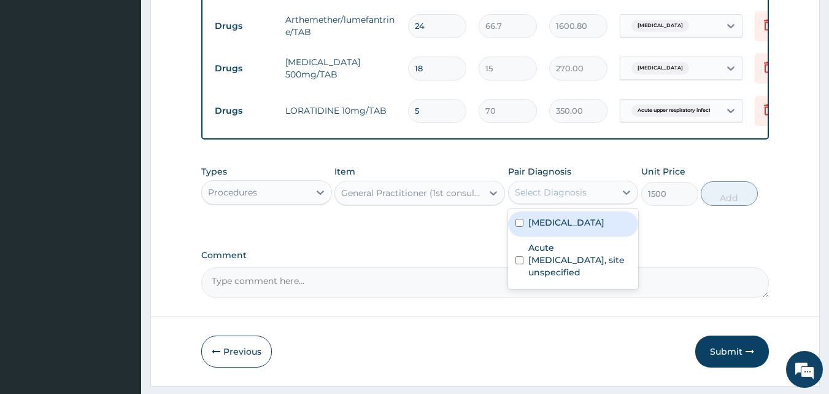
click at [532, 202] on div "Select Diagnosis" at bounding box center [562, 192] width 107 height 20
click at [545, 236] on div "Malaria, unspecified" at bounding box center [573, 223] width 131 height 25
checkbox input "true"
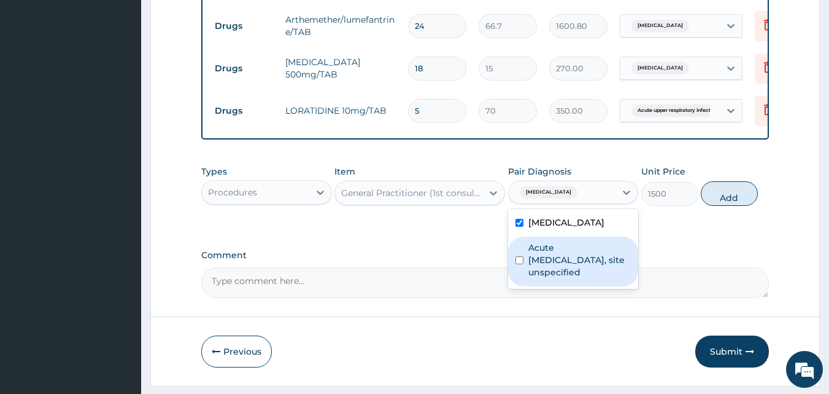
drag, startPoint x: 551, startPoint y: 275, endPoint x: 589, endPoint y: 263, distance: 39.4
click at [554, 275] on label "Acute upper respiratory infection, site unspecified" at bounding box center [580, 259] width 103 height 37
checkbox input "true"
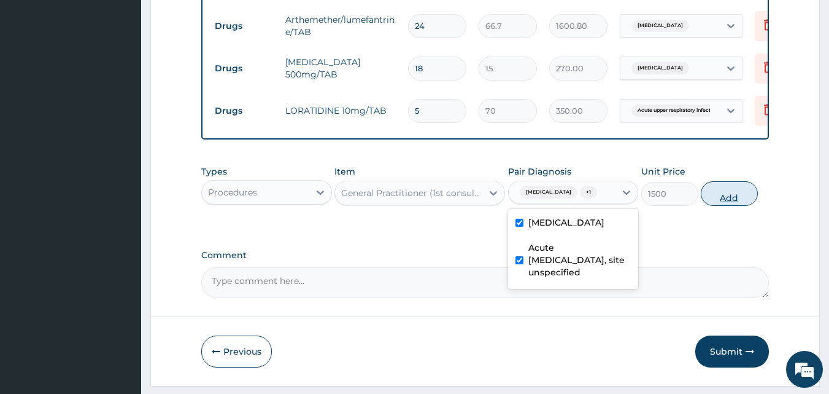
click at [741, 206] on button "Add" at bounding box center [729, 193] width 57 height 25
type input "0"
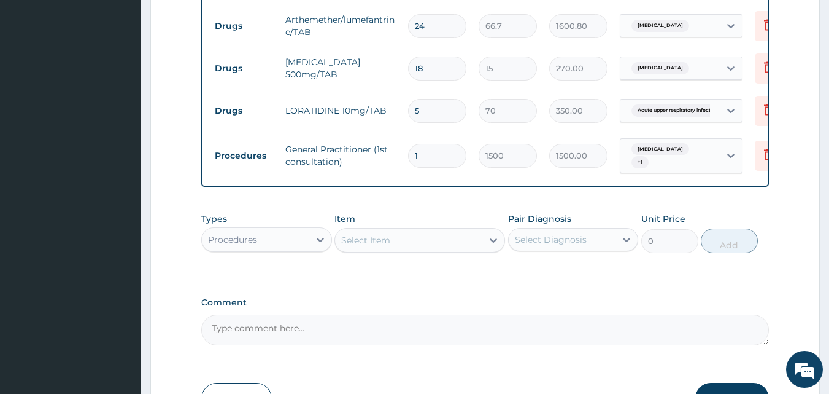
scroll to position [617, 0]
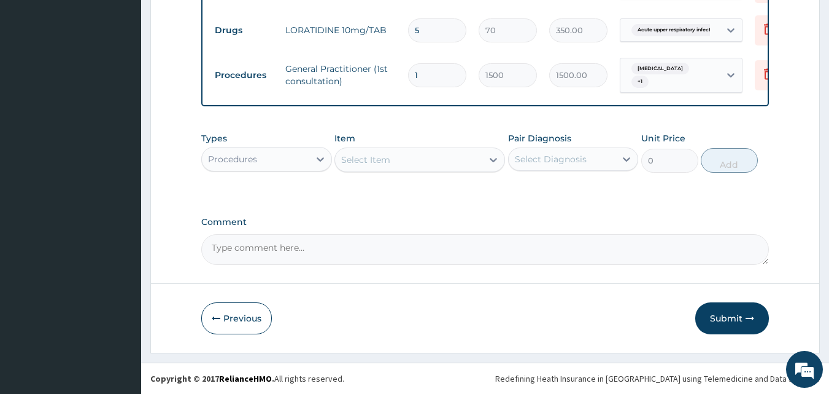
click at [714, 321] on button "Submit" at bounding box center [733, 318] width 74 height 32
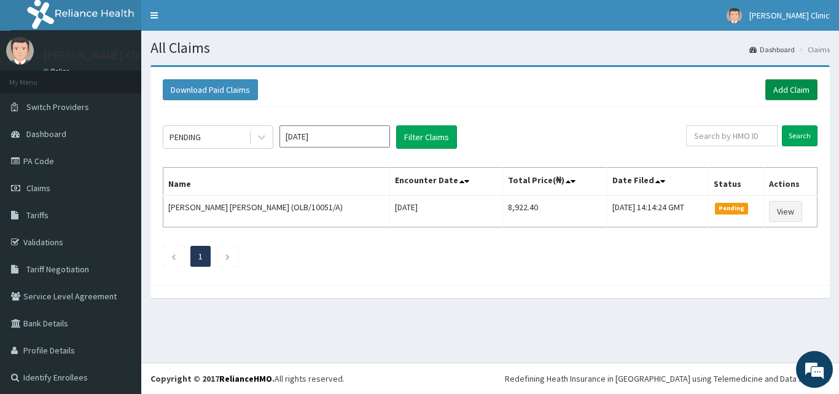
click at [785, 82] on link "Add Claim" at bounding box center [791, 89] width 52 height 21
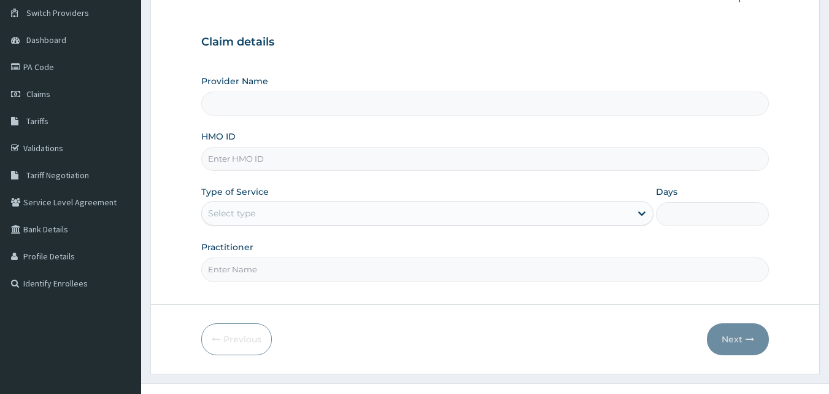
scroll to position [115, 0]
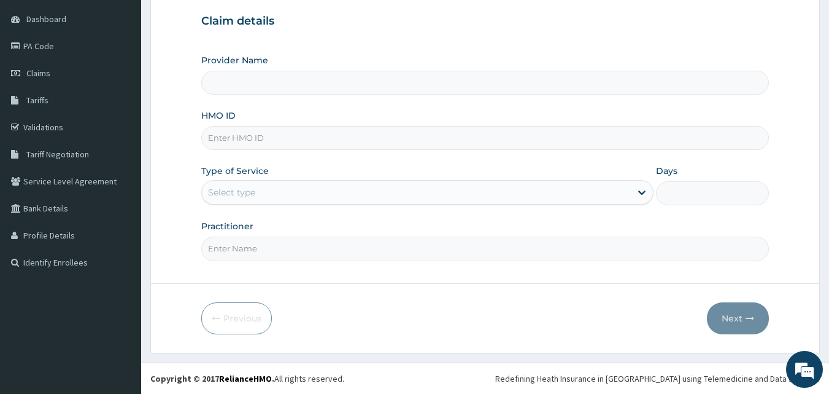
type input "[PERSON_NAME] Clinic"
paste input "GSV/12076/A"
type input "GSV/12076/A"
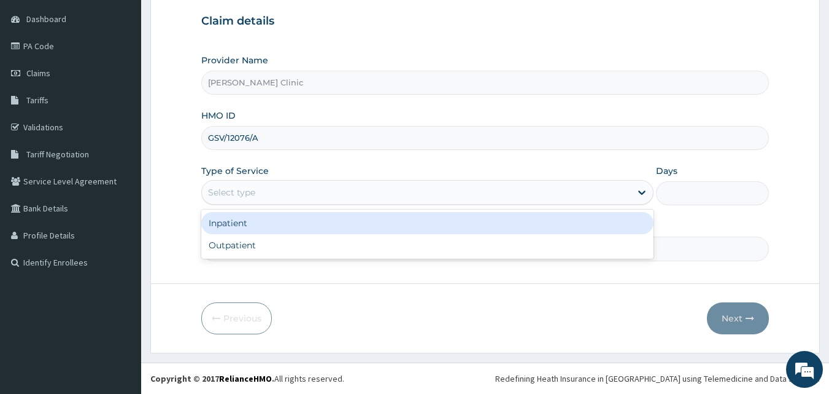
click at [249, 189] on div "Select type" at bounding box center [231, 192] width 47 height 12
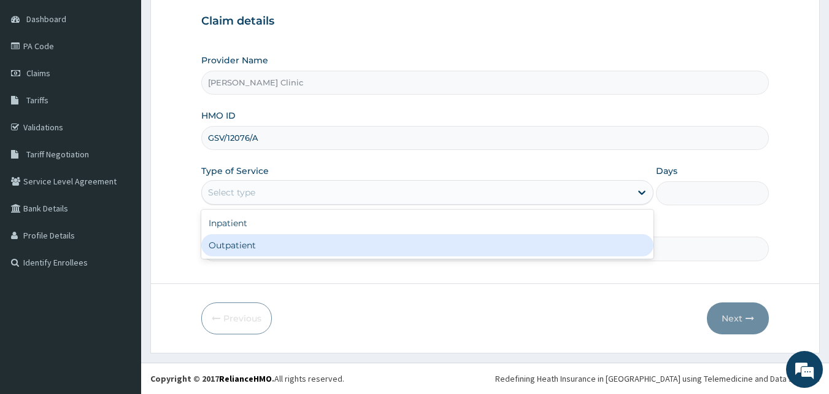
drag, startPoint x: 251, startPoint y: 249, endPoint x: 270, endPoint y: 249, distance: 19.7
click at [251, 248] on div "Outpatient" at bounding box center [427, 245] width 452 height 22
type input "1"
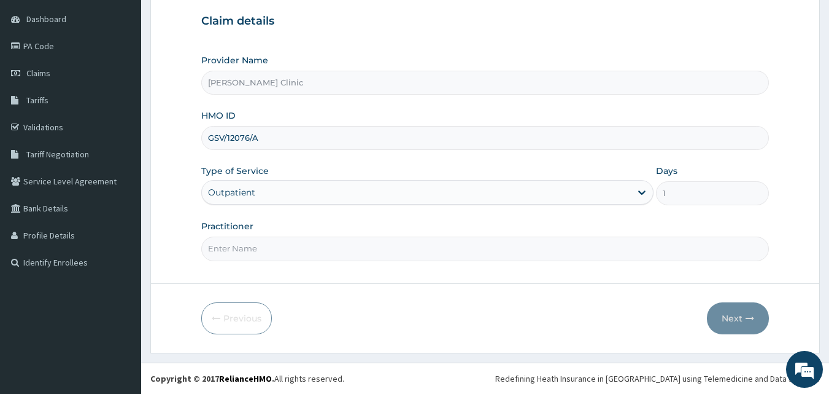
drag, startPoint x: 276, startPoint y: 252, endPoint x: 287, endPoint y: 260, distance: 13.8
click at [276, 252] on input "Practitioner" at bounding box center [485, 248] width 569 height 24
type input "DR [PERSON_NAME]"
click at [738, 324] on button "Next" at bounding box center [738, 318] width 62 height 32
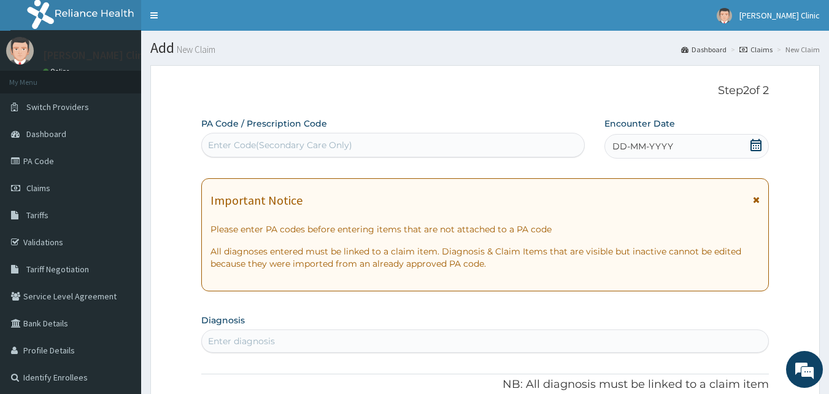
scroll to position [0, 0]
click at [757, 149] on icon at bounding box center [756, 145] width 12 height 12
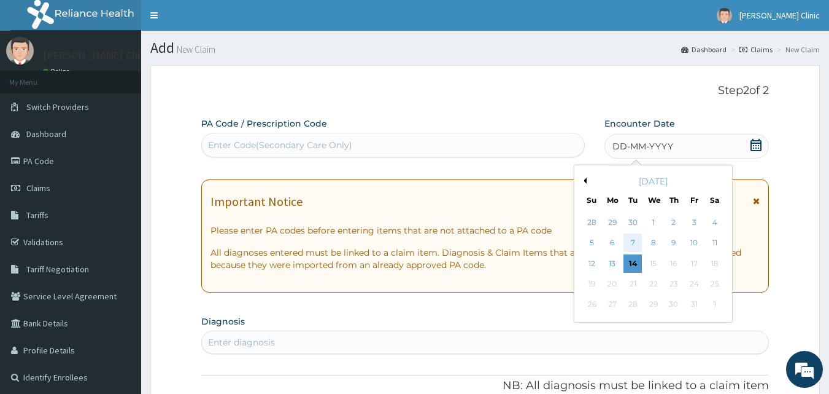
click at [637, 238] on div "7" at bounding box center [633, 243] width 18 height 18
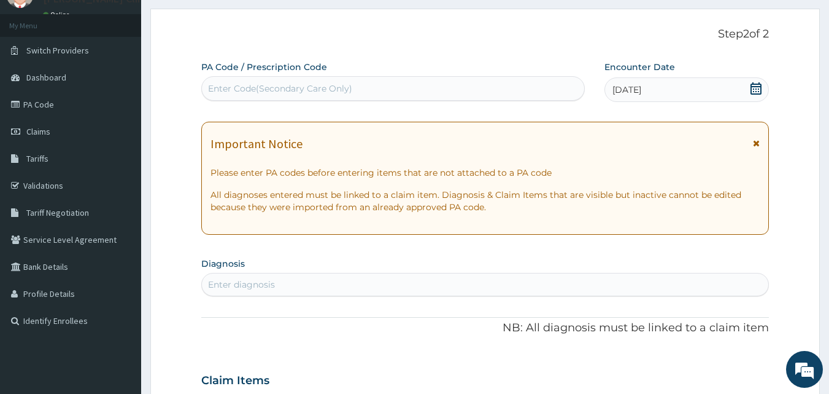
scroll to position [123, 0]
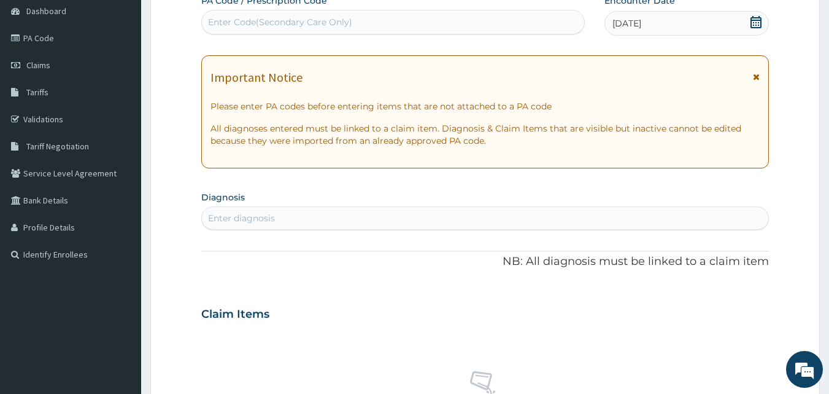
drag, startPoint x: 351, startPoint y: 213, endPoint x: 255, endPoint y: 71, distance: 171.6
click at [350, 211] on div "Enter diagnosis" at bounding box center [485, 218] width 567 height 20
click at [333, 209] on div "Enter diagnosis" at bounding box center [485, 218] width 567 height 20
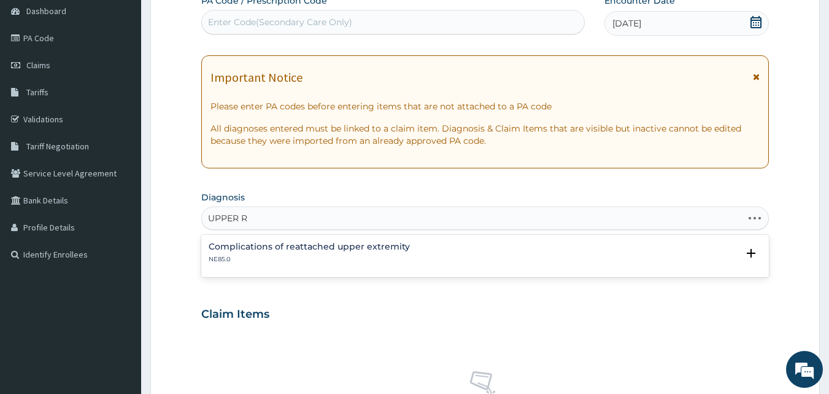
type input "UPPER"
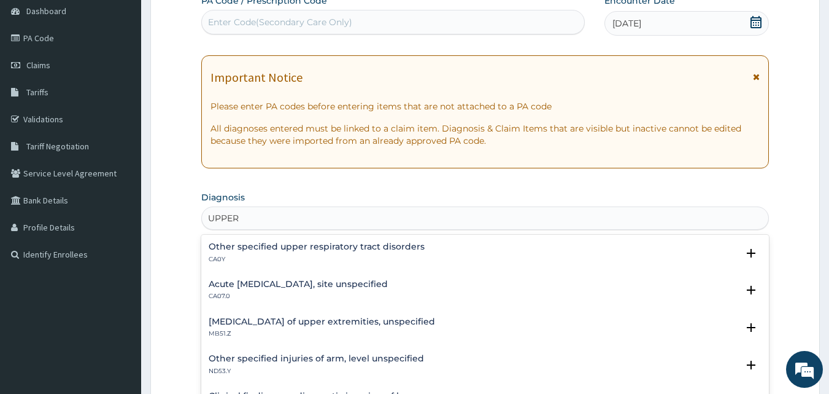
click at [313, 279] on h4 "Acute upper respiratory infection, site unspecified" at bounding box center [298, 283] width 179 height 9
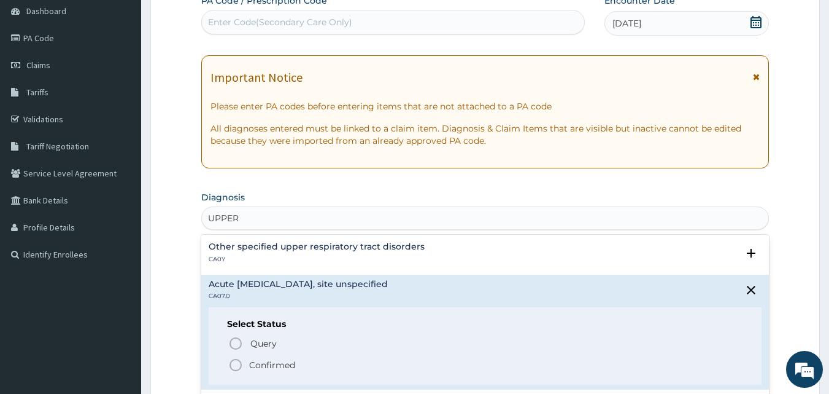
click at [232, 362] on icon "status option filled" at bounding box center [235, 364] width 15 height 15
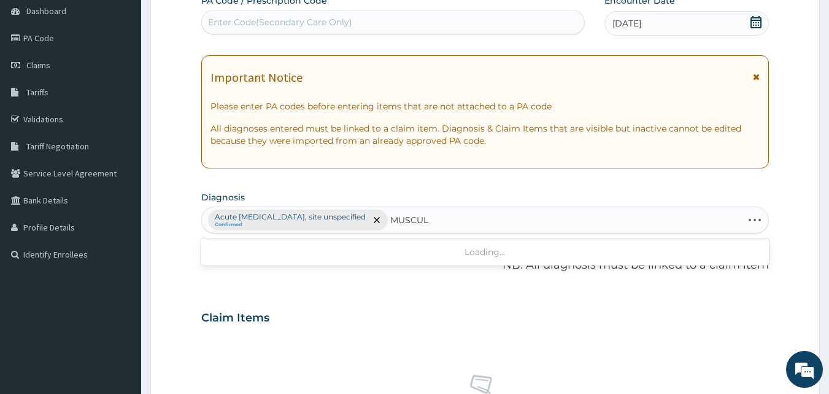
type input "MUSCULO"
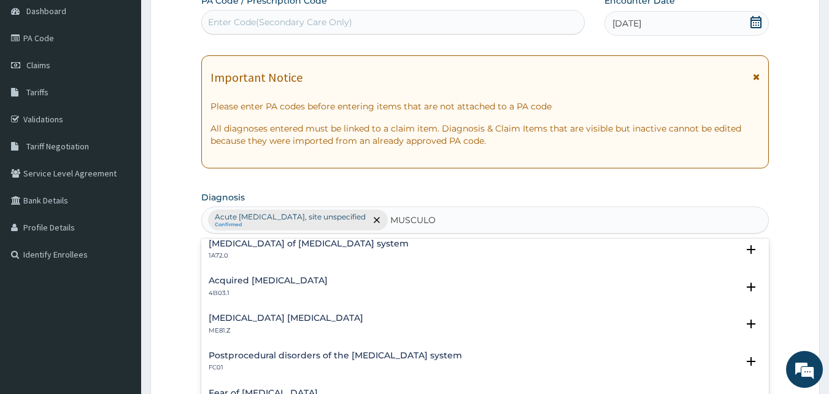
scroll to position [430, 0]
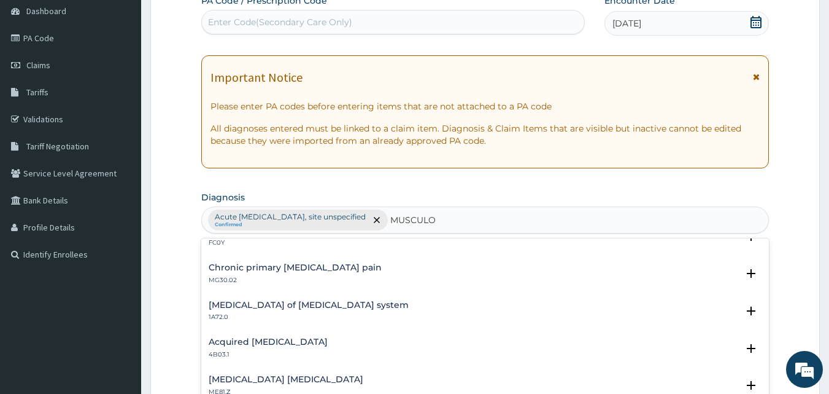
click at [311, 302] on h4 "Gonococcal infection of musculoskeletal system" at bounding box center [309, 304] width 200 height 9
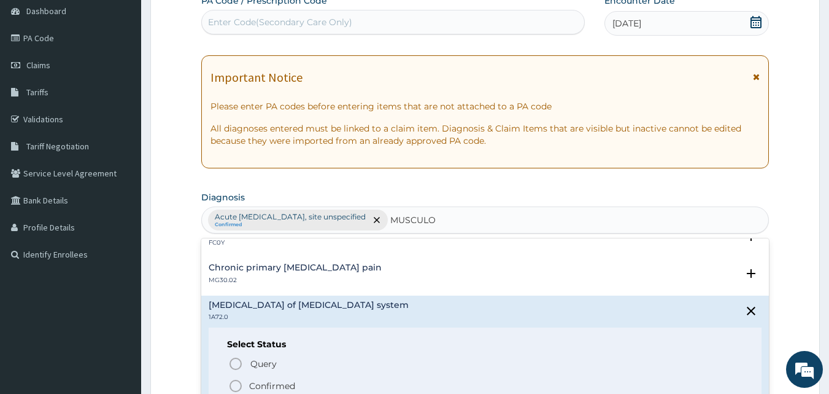
click at [235, 384] on icon "status option filled" at bounding box center [235, 385] width 15 height 15
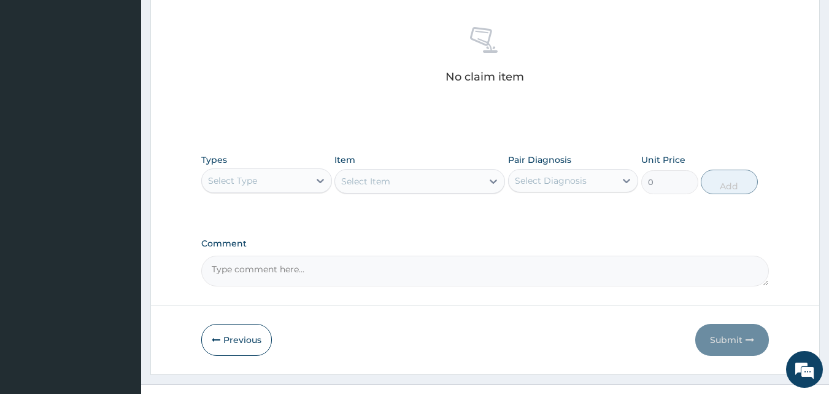
scroll to position [492, 0]
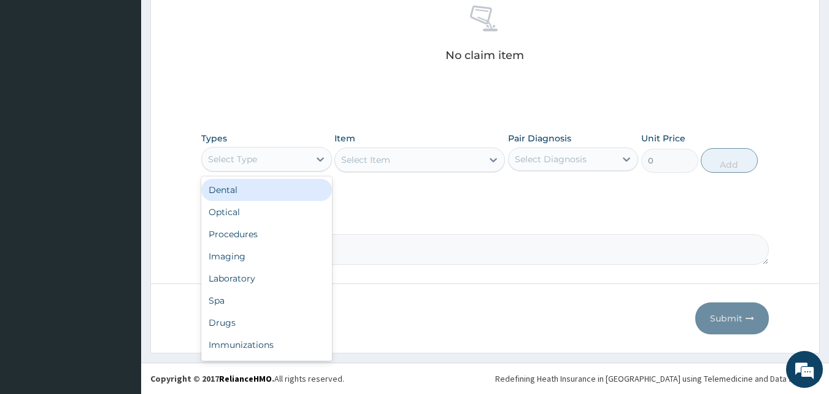
click at [302, 155] on div "Select Type" at bounding box center [255, 159] width 107 height 20
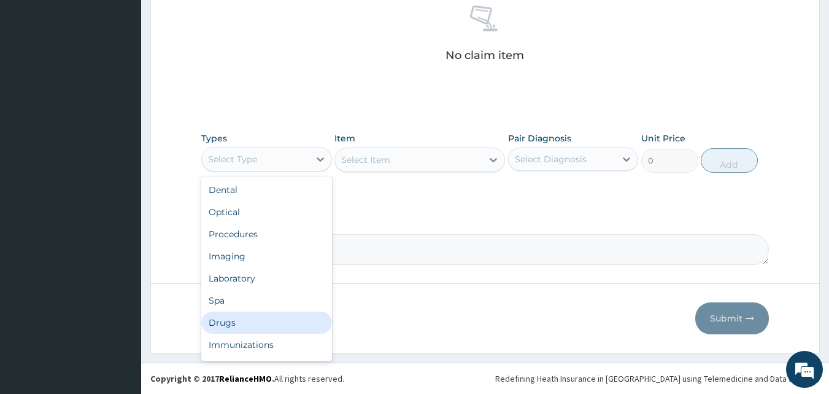
drag, startPoint x: 251, startPoint y: 321, endPoint x: 252, endPoint y: 275, distance: 46.1
click at [250, 321] on div "Drugs" at bounding box center [266, 322] width 131 height 22
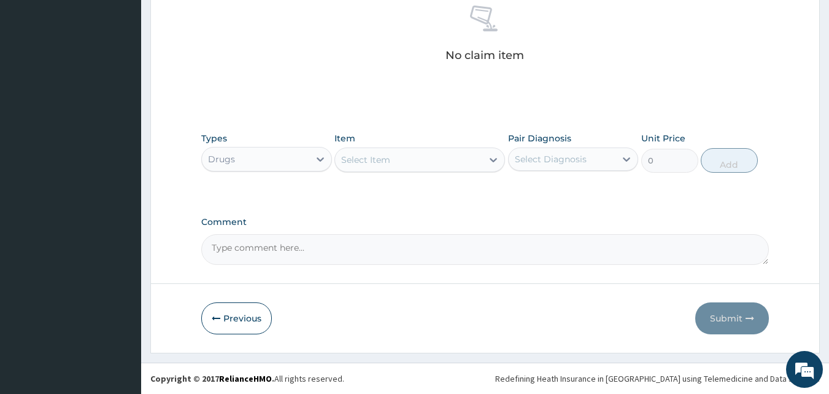
click at [377, 158] on div "Select Item" at bounding box center [365, 159] width 49 height 12
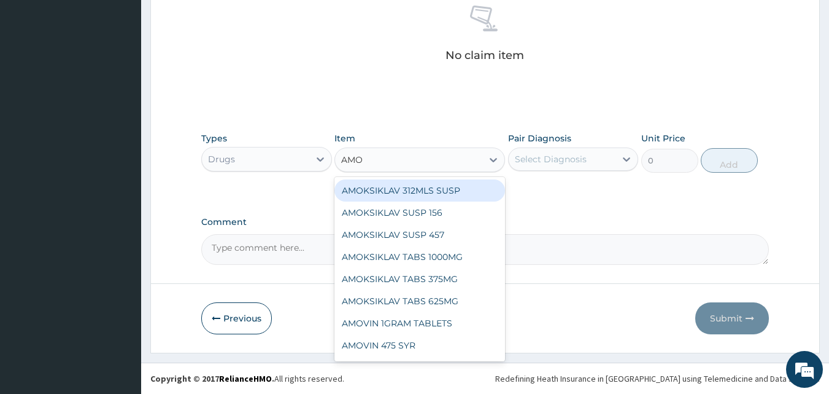
type input "AMOX"
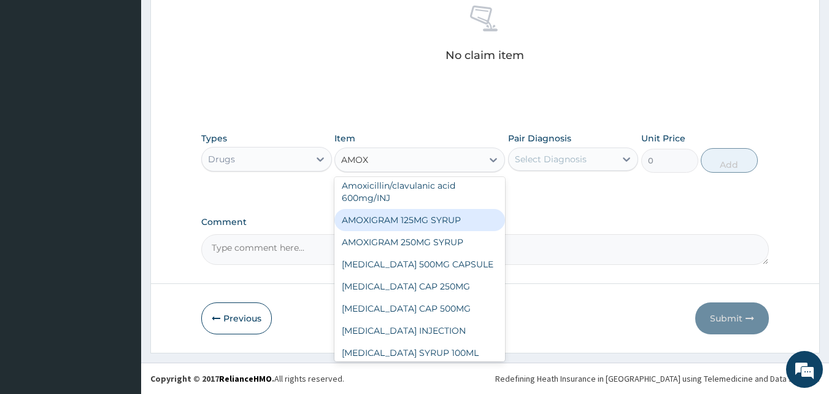
scroll to position [123, 0]
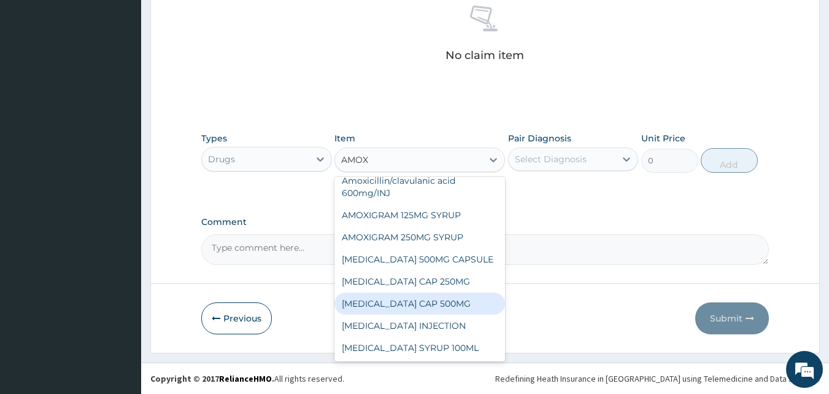
click at [424, 308] on div "AMOXIL CAP 500MG" at bounding box center [420, 303] width 171 height 22
type input "63"
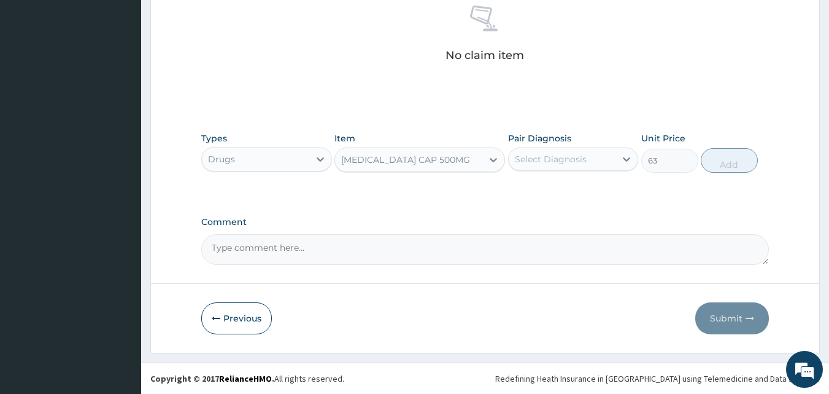
click at [555, 161] on div "Select Diagnosis" at bounding box center [551, 159] width 72 height 12
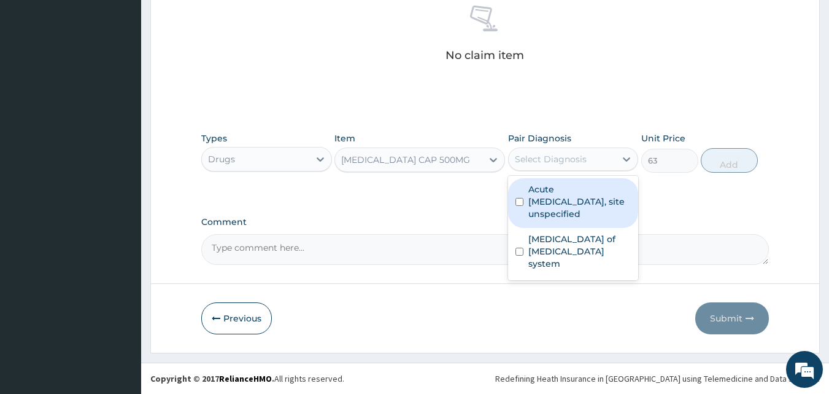
click at [565, 212] on label "Acute upper respiratory infection, site unspecified" at bounding box center [580, 201] width 103 height 37
checkbox input "true"
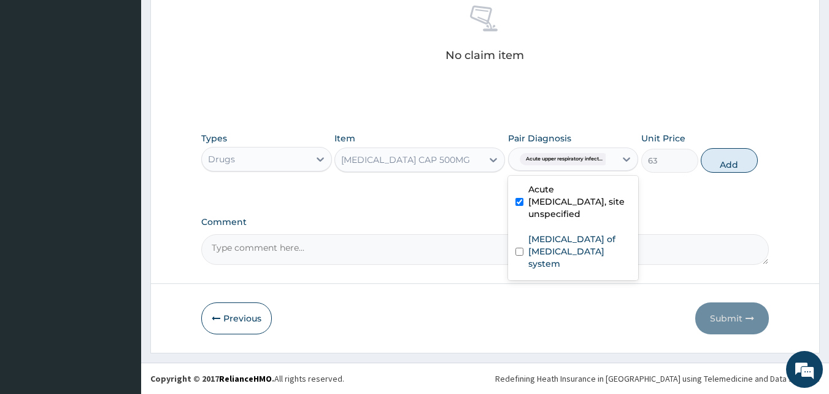
drag, startPoint x: 737, startPoint y: 150, endPoint x: 667, endPoint y: 151, distance: 70.0
click at [736, 151] on button "Add" at bounding box center [729, 160] width 57 height 25
type input "0"
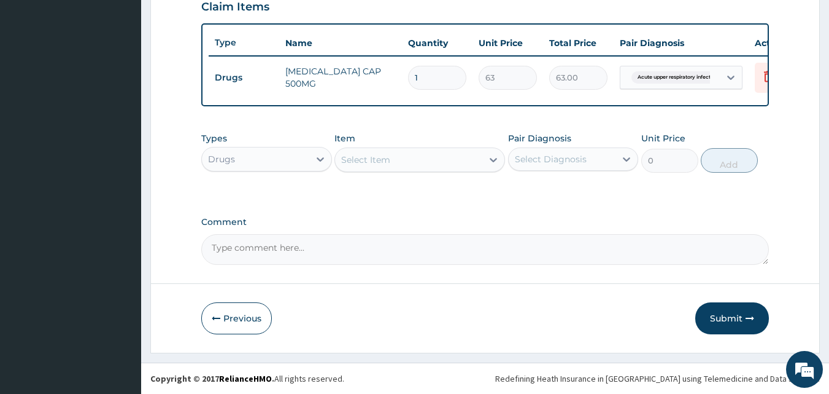
scroll to position [443, 0]
click at [440, 67] on input "1" at bounding box center [437, 78] width 58 height 24
type input "15"
type input "945.00"
type input "15"
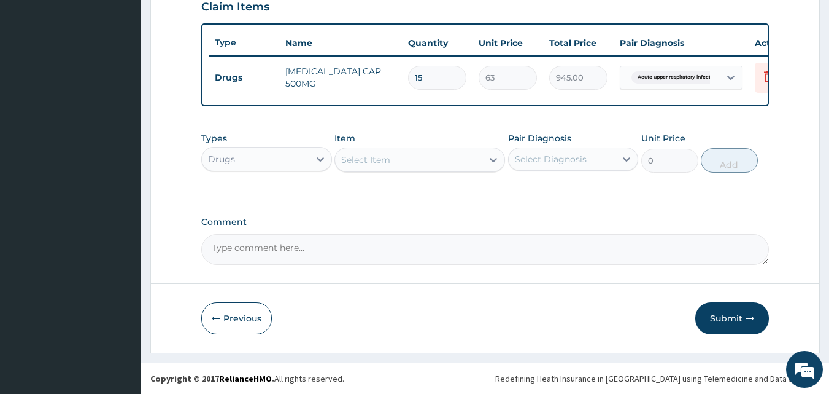
click at [384, 152] on div "Select Item" at bounding box center [408, 160] width 147 height 20
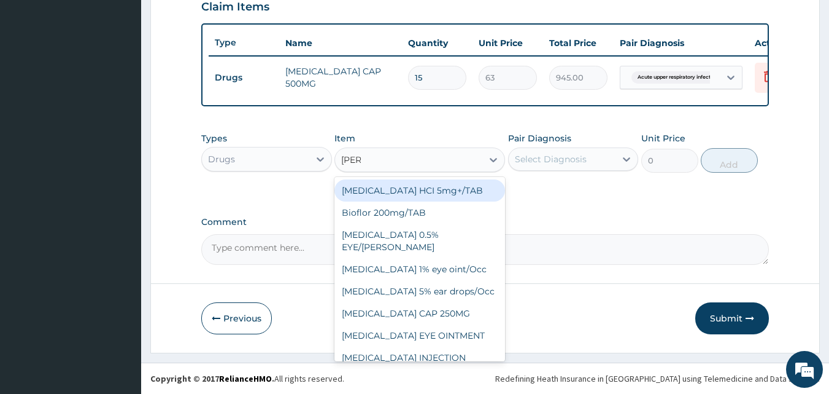
type input "LORAT"
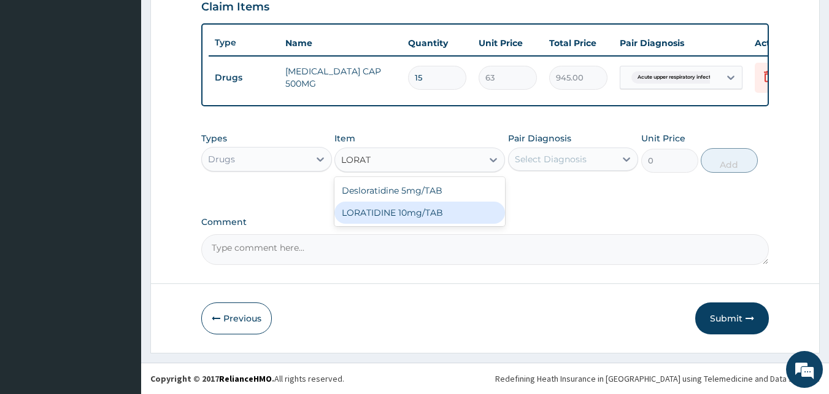
drag, startPoint x: 382, startPoint y: 211, endPoint x: 475, endPoint y: 184, distance: 97.2
click at [386, 212] on div "LORATIDINE 10mg/TAB" at bounding box center [420, 212] width 171 height 22
type input "70"
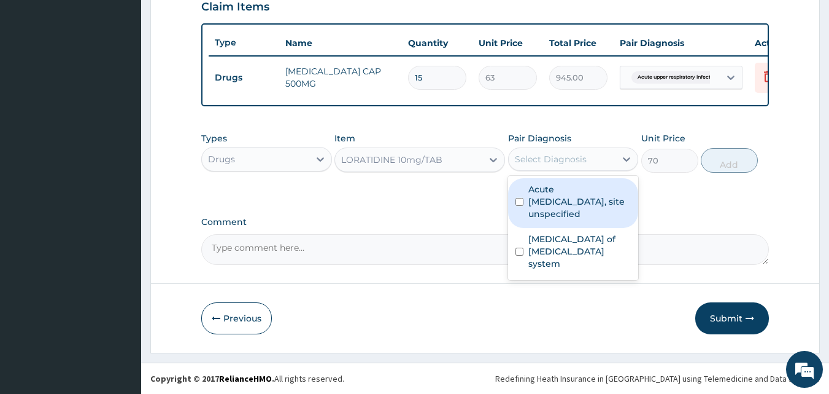
click at [540, 166] on div "Select Diagnosis" at bounding box center [562, 159] width 107 height 20
click at [546, 196] on label "Acute upper respiratory infection, site unspecified" at bounding box center [580, 201] width 103 height 37
checkbox input "true"
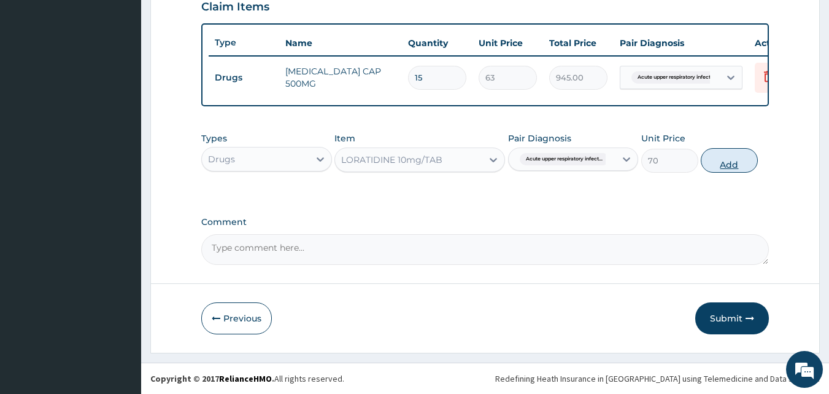
click at [723, 166] on button "Add" at bounding box center [729, 160] width 57 height 25
type input "0"
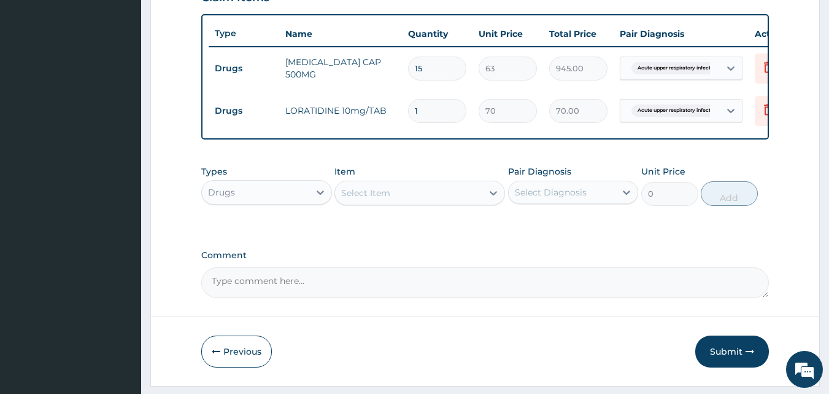
click at [444, 109] on input "1" at bounding box center [437, 111] width 58 height 24
type input "0.00"
type input "5"
type input "350.00"
type input "5"
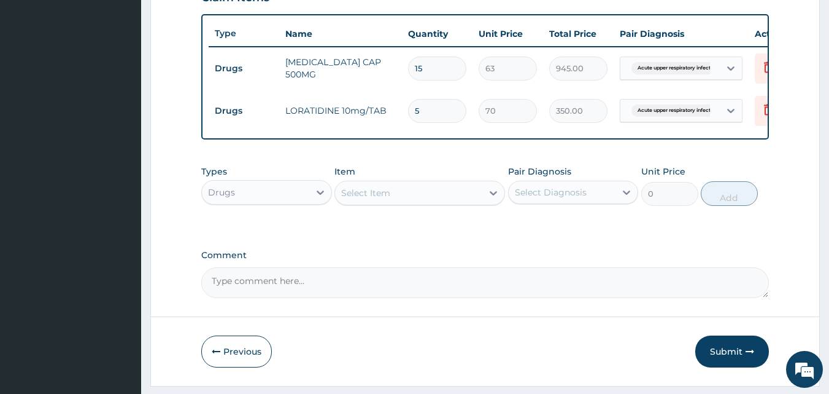
click at [430, 197] on div "Select Item" at bounding box center [408, 193] width 147 height 20
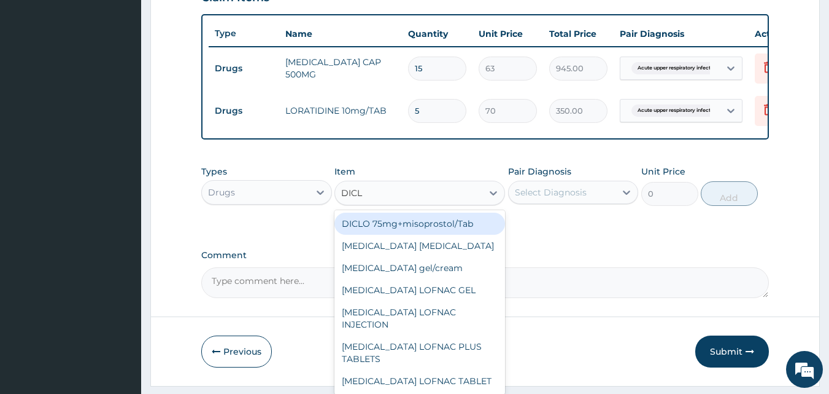
type input "DICLO"
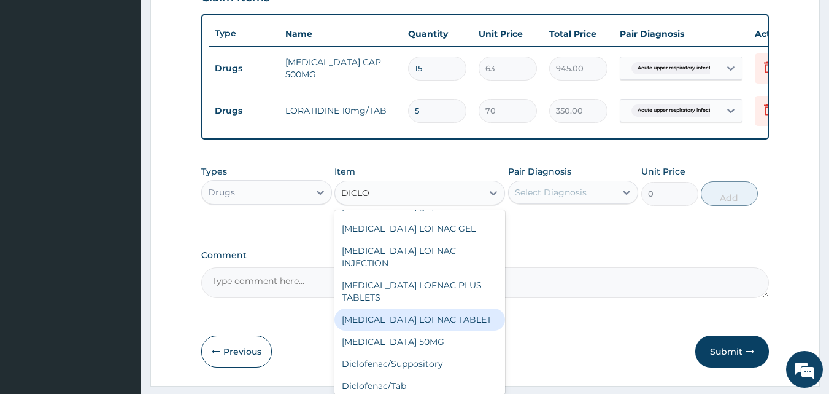
scroll to position [155, 0]
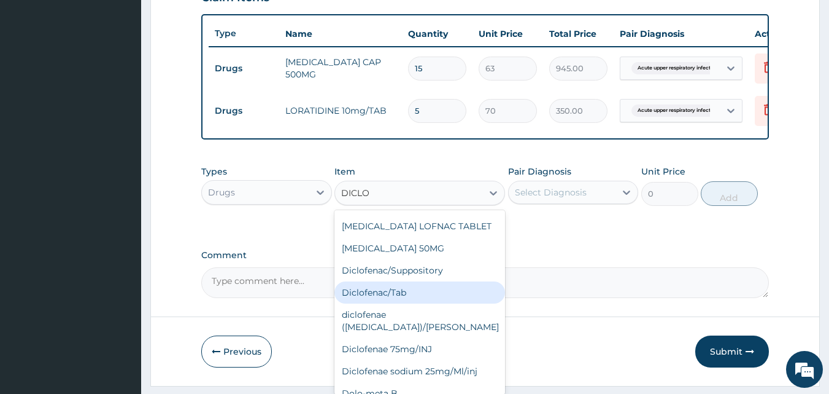
drag, startPoint x: 399, startPoint y: 289, endPoint x: 517, endPoint y: 211, distance: 141.3
click at [399, 287] on div "Diclofenac/Tab" at bounding box center [420, 292] width 171 height 22
type input "25"
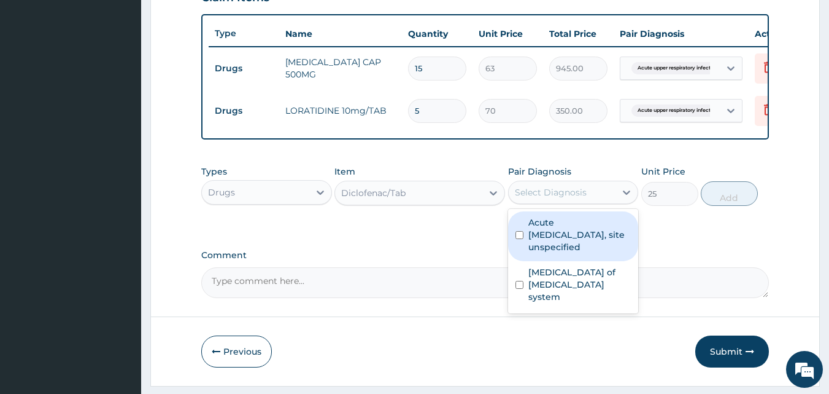
click at [562, 198] on div "Select Diagnosis" at bounding box center [551, 192] width 72 height 12
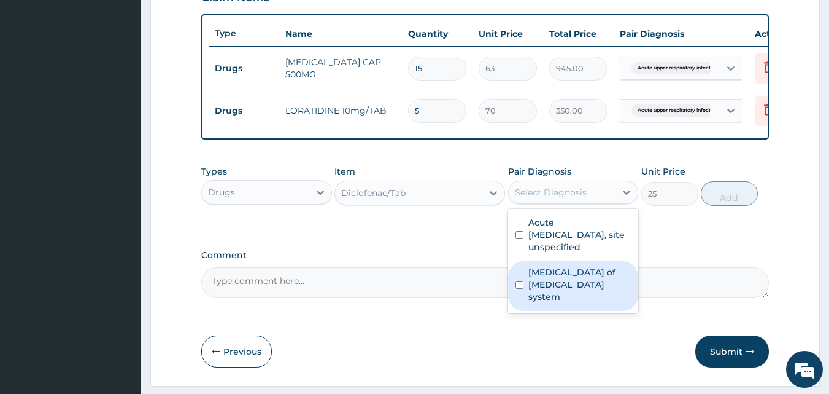
click at [551, 295] on label "Gonococcal infection of musculoskeletal system" at bounding box center [580, 284] width 103 height 37
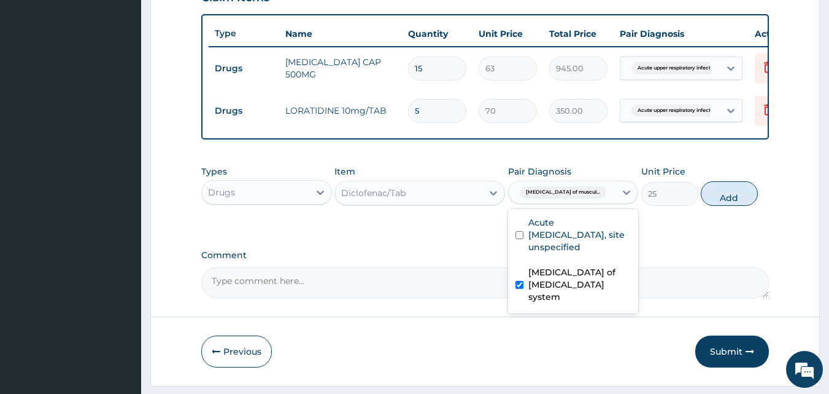
checkbox input "true"
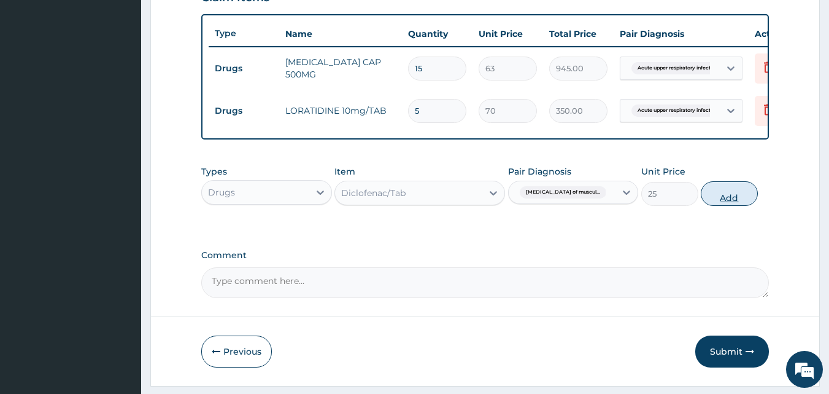
click at [734, 206] on button "Add" at bounding box center [729, 193] width 57 height 25
type input "0"
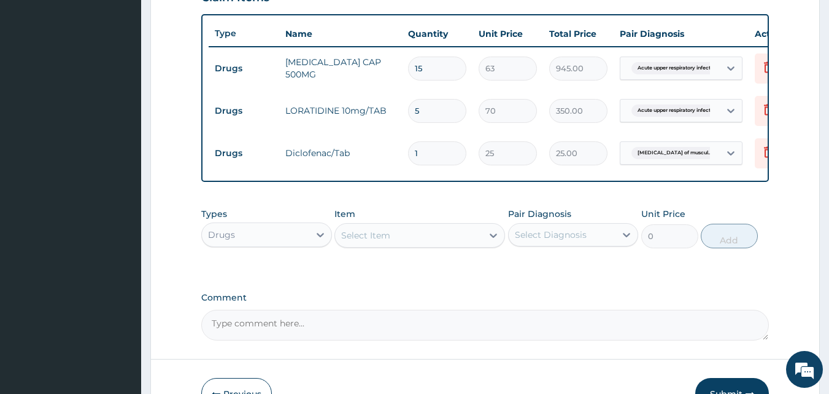
click at [441, 155] on input "1" at bounding box center [437, 153] width 58 height 24
type input "10"
type input "250.00"
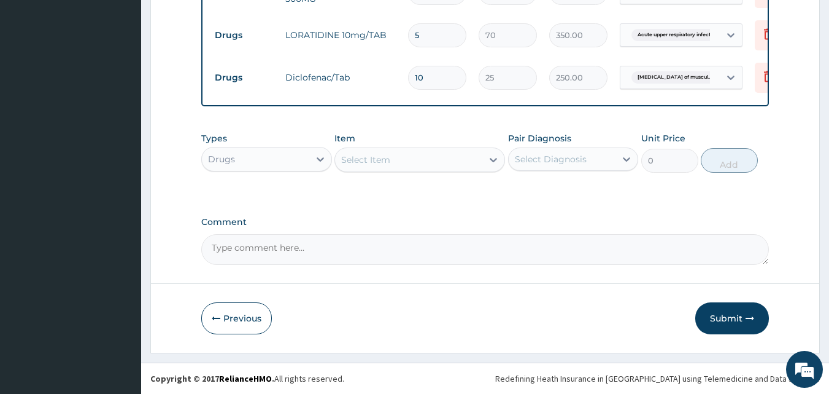
scroll to position [527, 0]
type input "10"
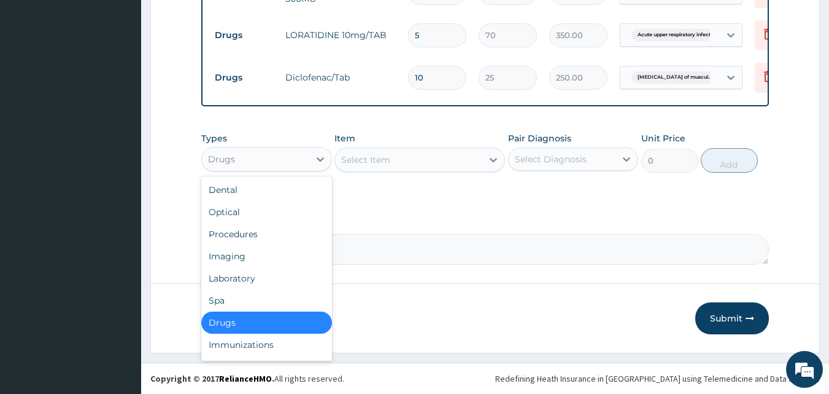
click at [288, 162] on div "Drugs" at bounding box center [255, 159] width 107 height 20
click at [262, 238] on div "Procedures" at bounding box center [266, 234] width 131 height 22
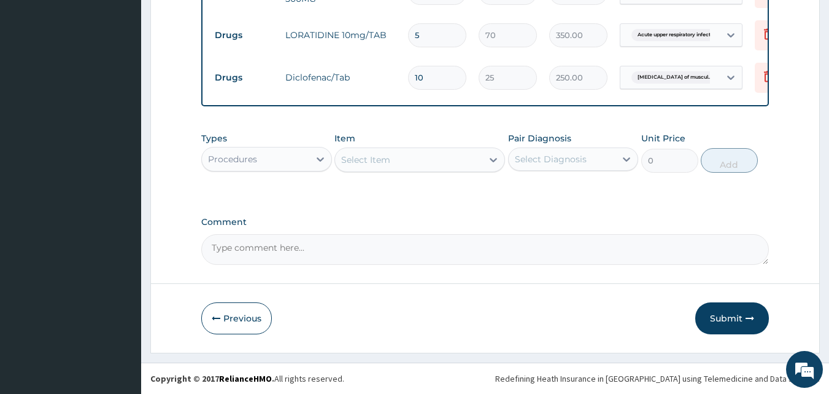
click at [390, 160] on div "Select Item" at bounding box center [408, 160] width 147 height 20
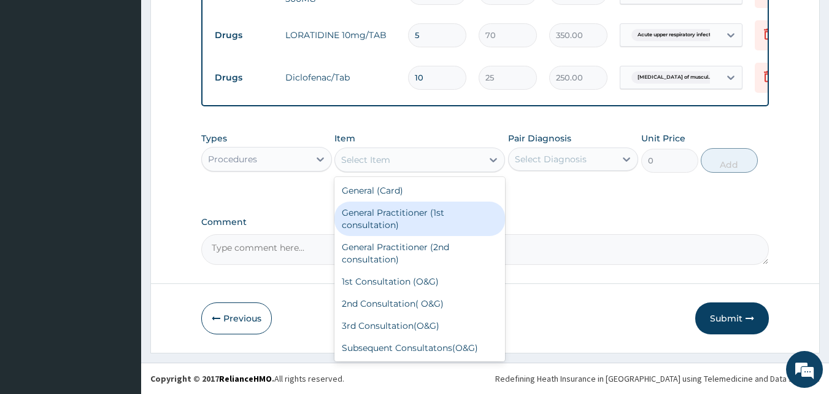
click at [390, 217] on div "General Practitioner (1st consultation)" at bounding box center [420, 218] width 171 height 34
type input "1500"
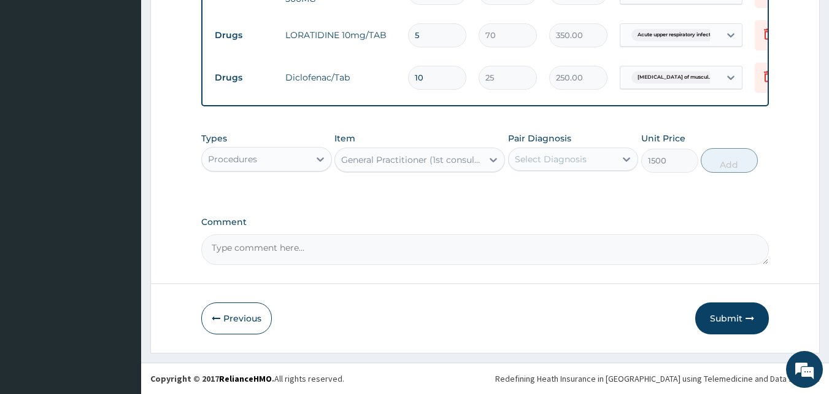
click at [528, 161] on div "Select Diagnosis" at bounding box center [551, 159] width 72 height 12
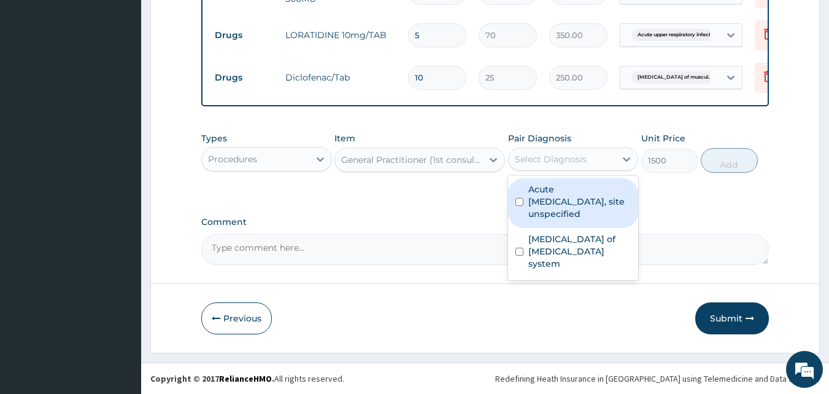
drag, startPoint x: 551, startPoint y: 199, endPoint x: 554, endPoint y: 231, distance: 32.1
click at [551, 200] on label "Acute upper respiratory infection, site unspecified" at bounding box center [580, 201] width 103 height 37
checkbox input "true"
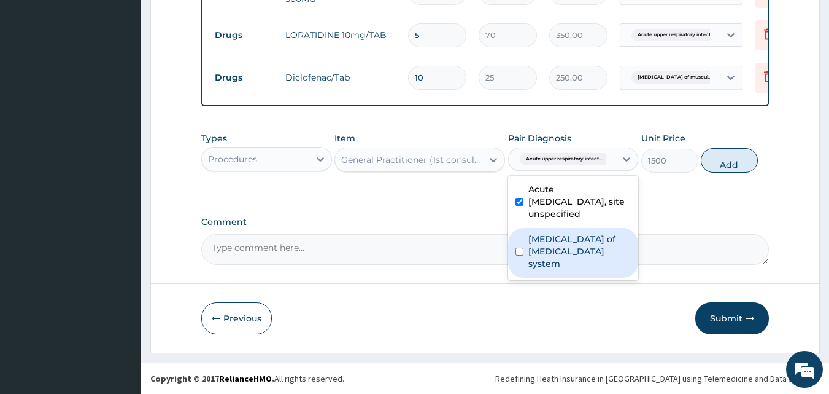
drag, startPoint x: 553, startPoint y: 256, endPoint x: 636, endPoint y: 226, distance: 88.8
click at [554, 255] on label "Gonococcal infection of musculoskeletal system" at bounding box center [580, 251] width 103 height 37
checkbox input "true"
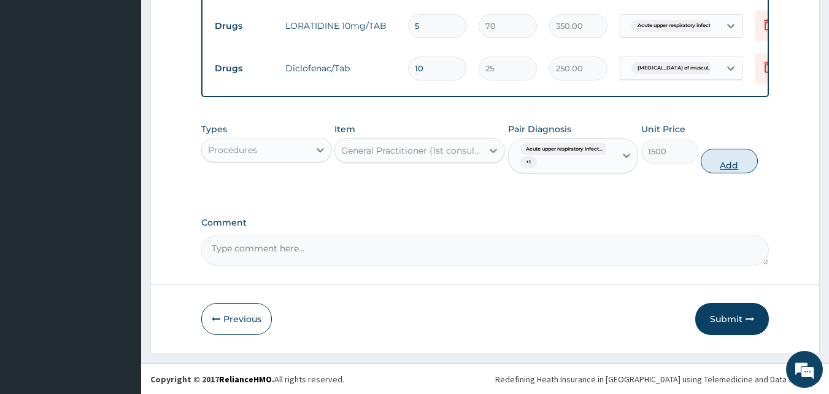
click at [735, 173] on button "Add" at bounding box center [729, 161] width 57 height 25
type input "0"
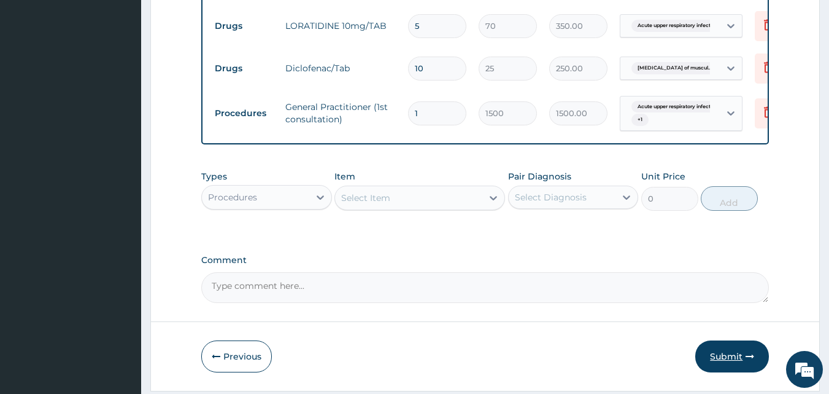
drag, startPoint x: 716, startPoint y: 364, endPoint x: 588, endPoint y: 260, distance: 164.9
click at [717, 363] on button "Submit" at bounding box center [733, 356] width 74 height 32
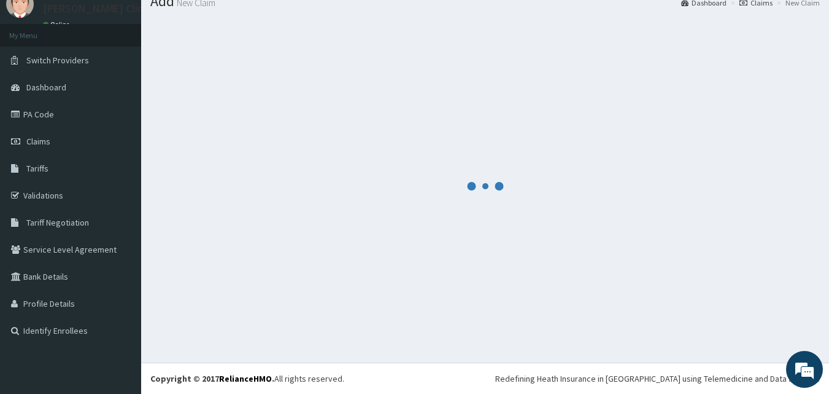
scroll to position [47, 0]
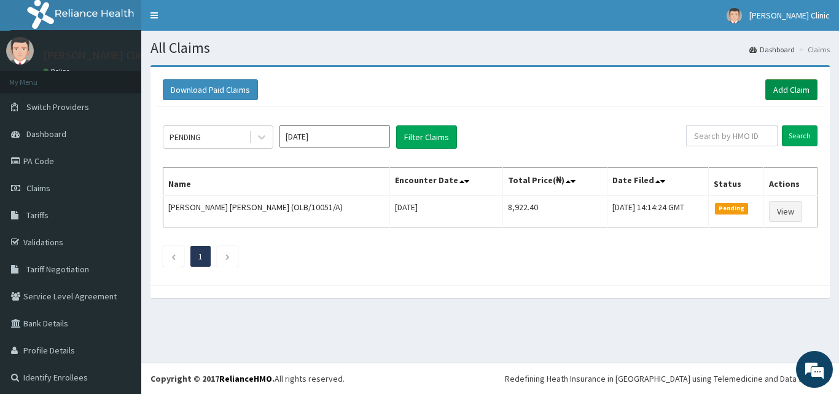
click at [771, 94] on link "Add Claim" at bounding box center [791, 89] width 52 height 21
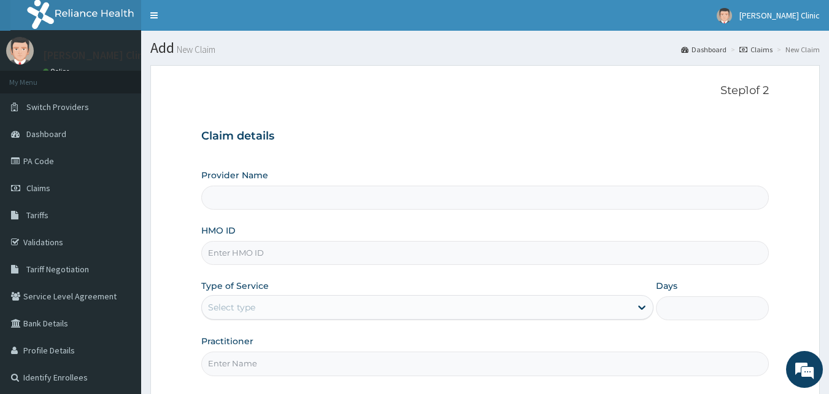
type input "[PERSON_NAME] Clinic"
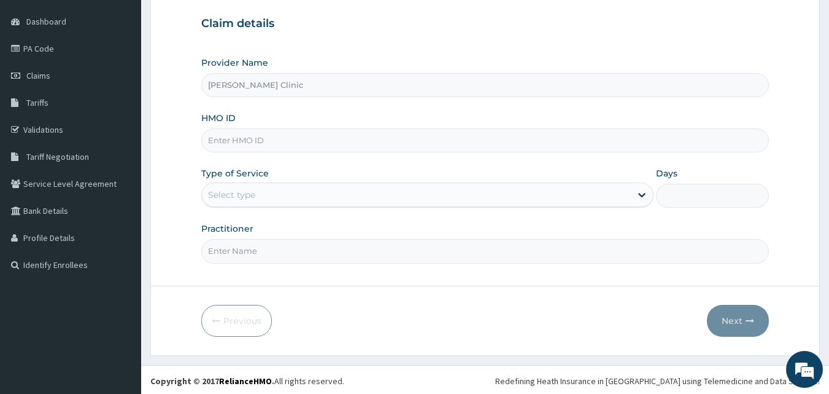
scroll to position [115, 0]
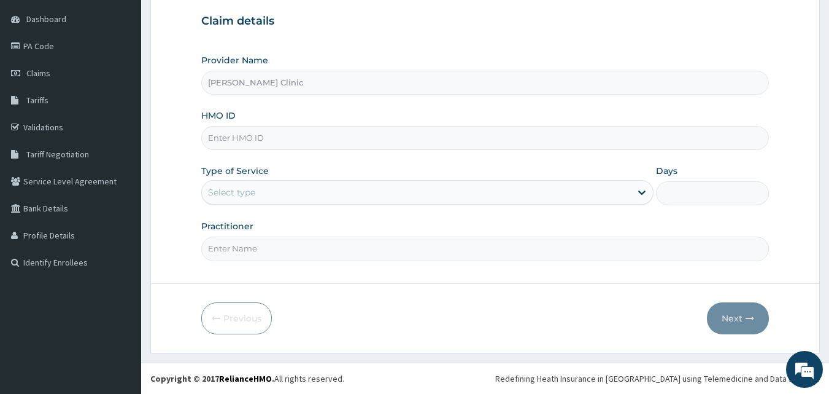
paste input "Nbc/10371/a"
type input "Nbc/10371/a"
click at [233, 185] on div "Select type" at bounding box center [416, 192] width 429 height 20
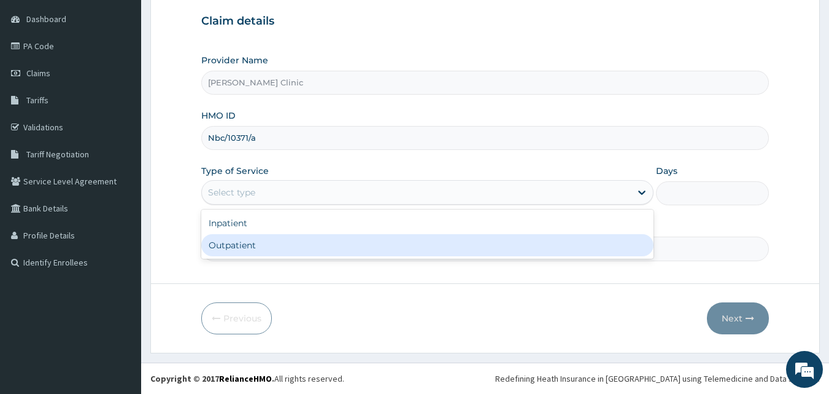
click at [240, 238] on div "Outpatient" at bounding box center [427, 245] width 452 height 22
type input "1"
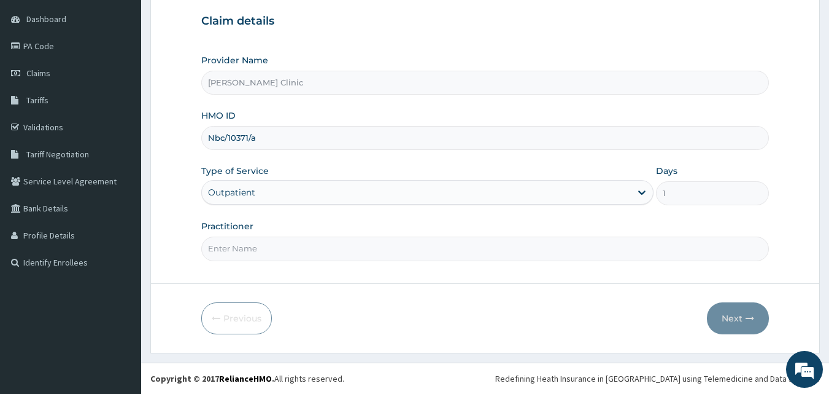
click at [273, 244] on input "Practitioner" at bounding box center [485, 248] width 569 height 24
type input "DR EMMY"
click at [741, 316] on button "Next" at bounding box center [738, 318] width 62 height 32
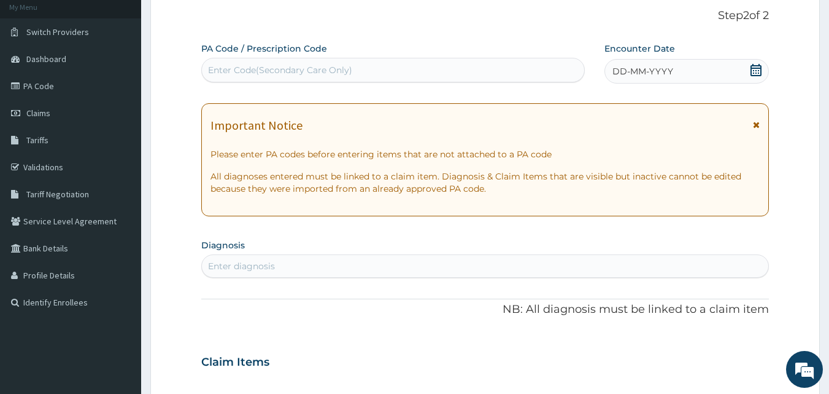
scroll to position [53, 0]
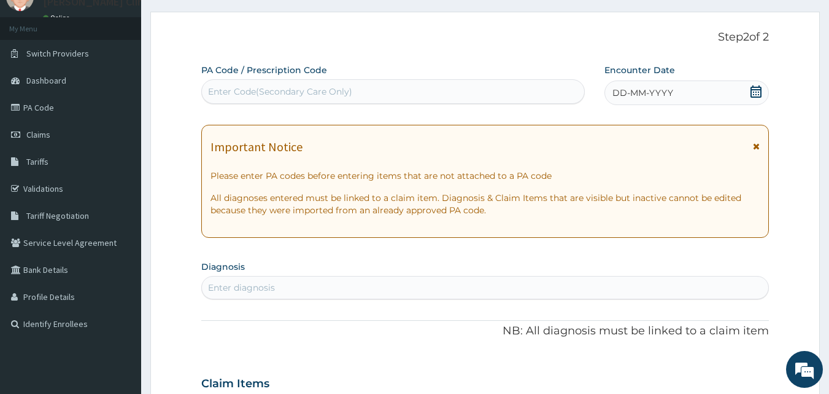
click at [432, 84] on div "Enter Code(Secondary Care Only)" at bounding box center [393, 92] width 383 height 20
paste input "PA/E35DAD"
type input "PA/E35DAD"
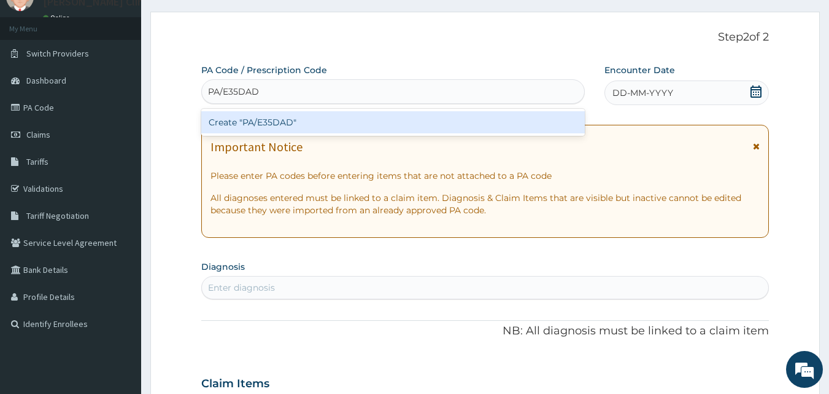
click at [405, 121] on div "Create "PA/E35DAD"" at bounding box center [393, 122] width 384 height 22
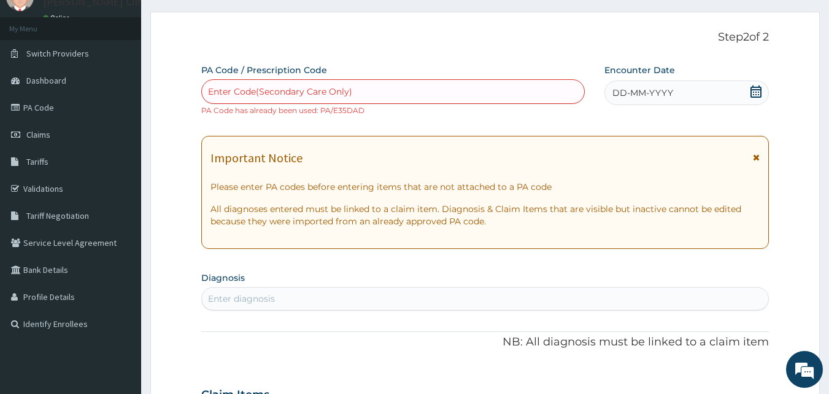
click at [369, 89] on div "Enter Code(Secondary Care Only)" at bounding box center [393, 92] width 383 height 20
paste input "PA/E35DAD"
type input "PA/E35DAD"
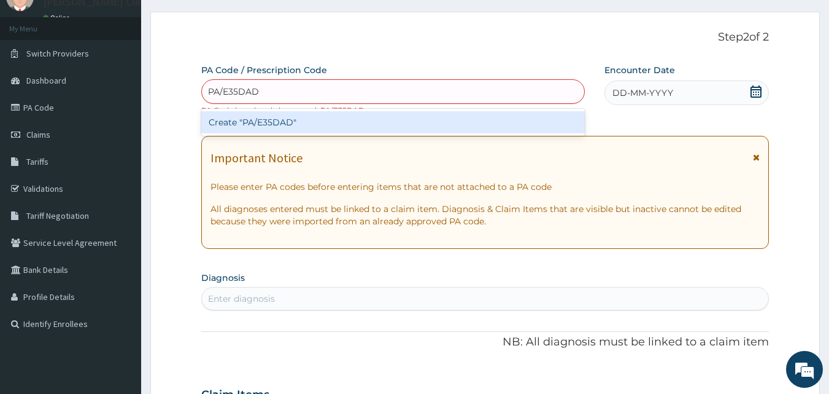
click at [332, 125] on div "Create "PA/E35DAD"" at bounding box center [393, 122] width 384 height 22
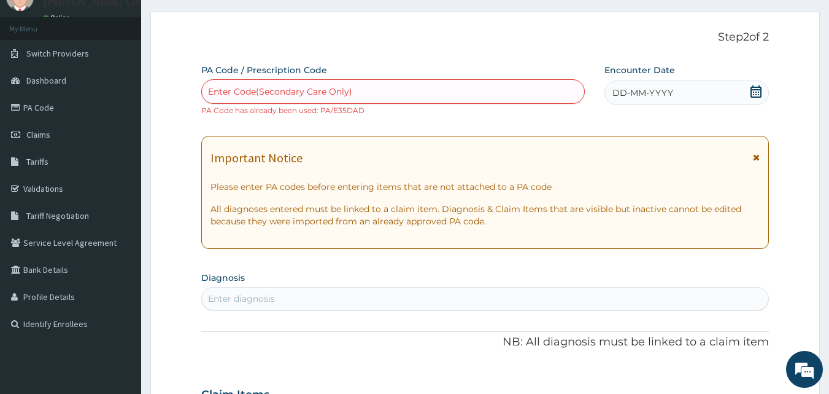
scroll to position [0, 0]
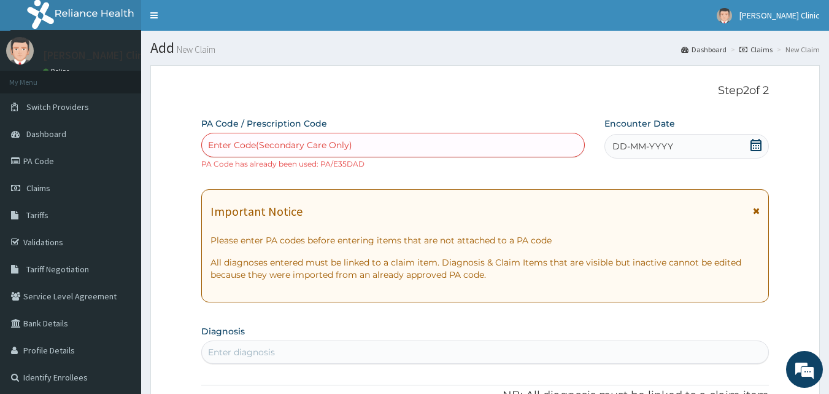
click at [42, 159] on link "PA Code" at bounding box center [70, 160] width 141 height 27
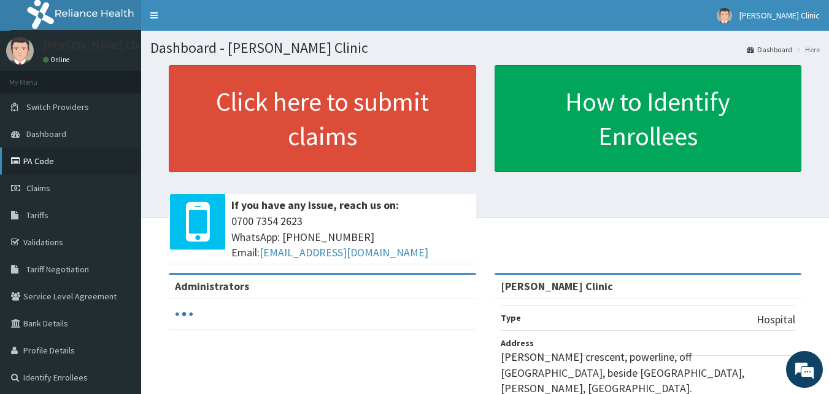
click at [43, 161] on link "PA Code" at bounding box center [70, 160] width 141 height 27
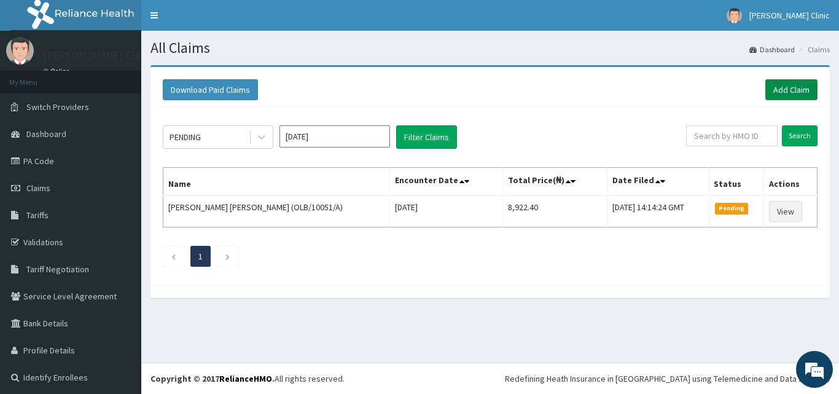
click at [777, 90] on link "Add Claim" at bounding box center [791, 89] width 52 height 21
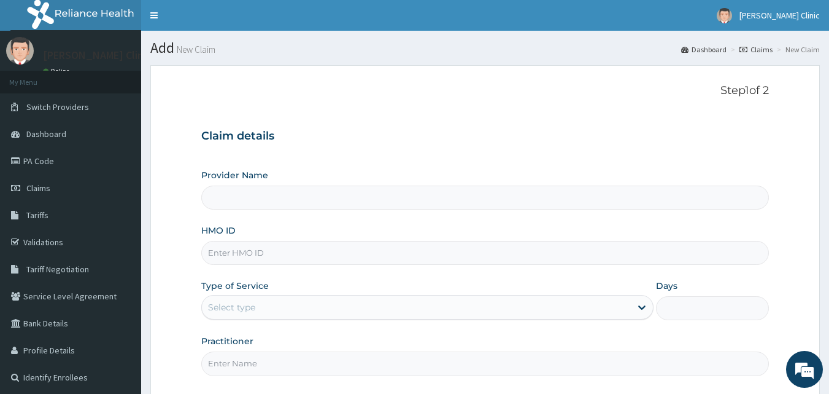
drag, startPoint x: 243, startPoint y: 254, endPoint x: 246, endPoint y: 240, distance: 14.3
click at [243, 254] on input "HMO ID" at bounding box center [485, 253] width 569 height 24
type input "[PERSON_NAME] Clinic"
click at [267, 254] on input "HMO ID" at bounding box center [485, 253] width 569 height 24
type input "B"
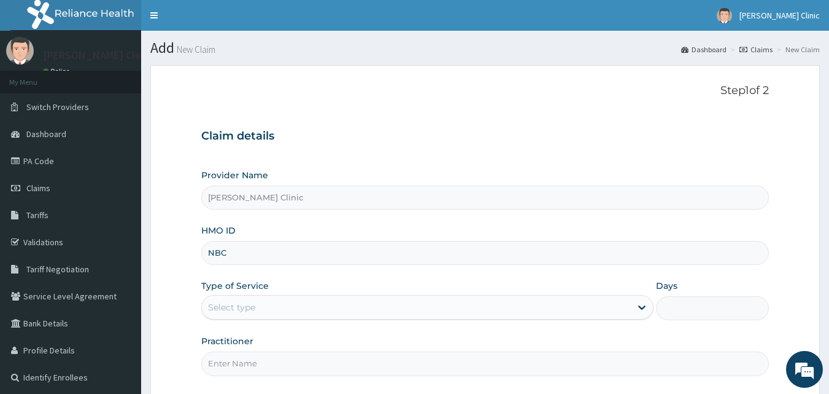
click at [270, 243] on input "NBC" at bounding box center [485, 253] width 569 height 24
type input "NBC/10371/A"
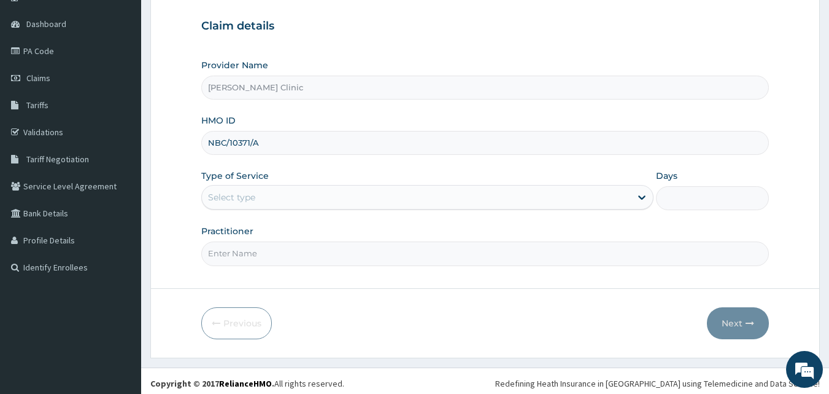
scroll to position [115, 0]
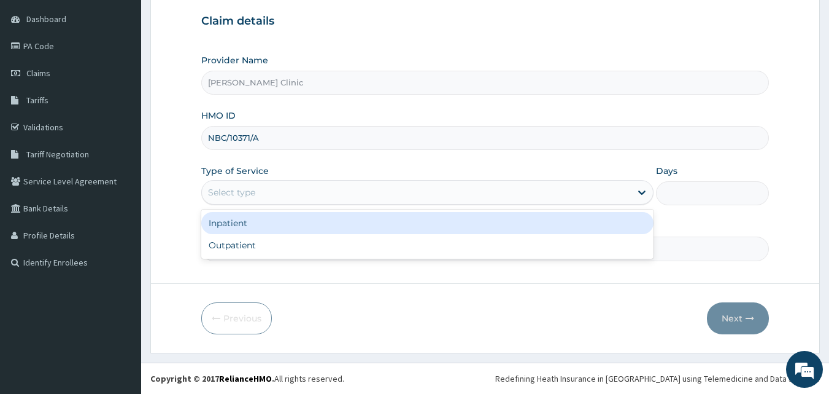
click at [281, 194] on div "Select type" at bounding box center [416, 192] width 429 height 20
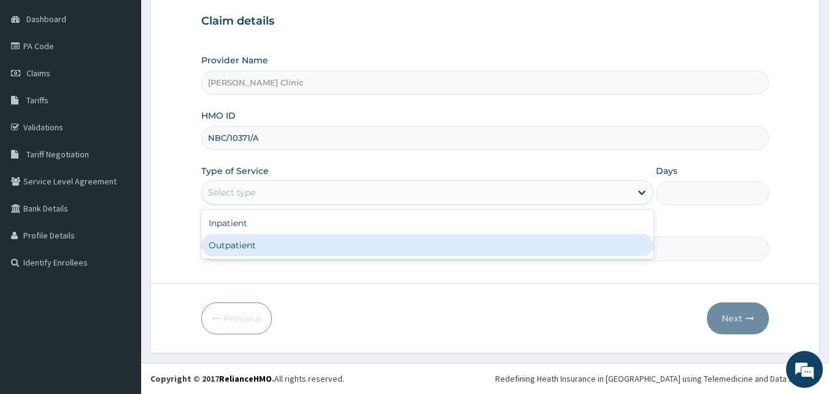
click at [265, 244] on div "Outpatient" at bounding box center [427, 245] width 452 height 22
type input "1"
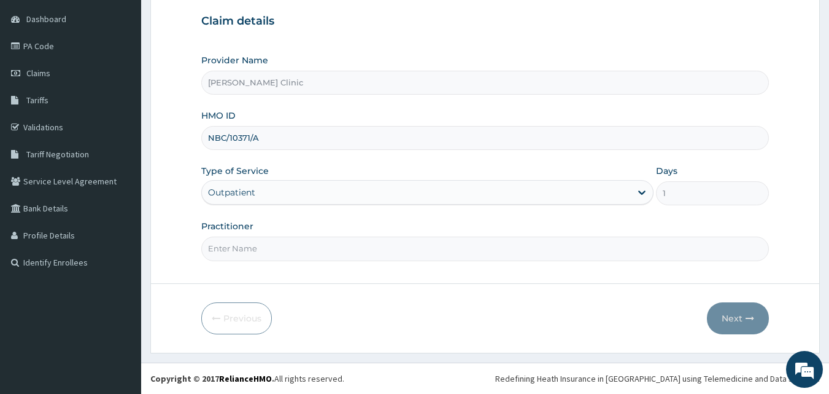
click at [270, 253] on input "Practitioner" at bounding box center [485, 248] width 569 height 24
type input "DR EMMY"
click at [738, 323] on button "Next" at bounding box center [738, 318] width 62 height 32
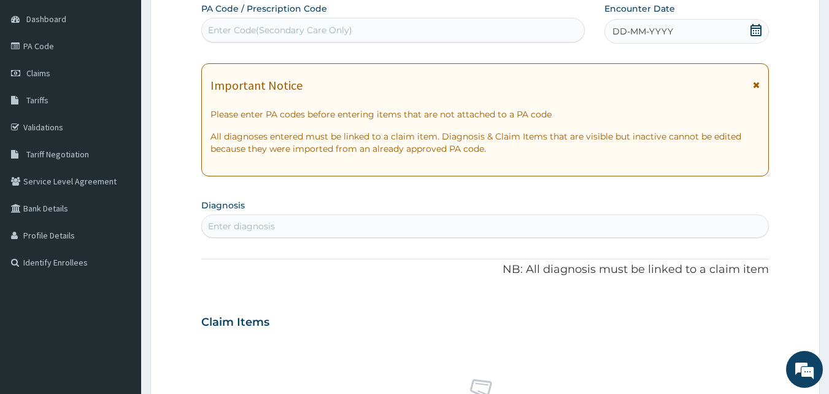
click at [397, 27] on div "Enter Code(Secondary Care Only)" at bounding box center [393, 30] width 383 height 20
paste input "PA/E35DAD"
type input "PA/E35DAD"
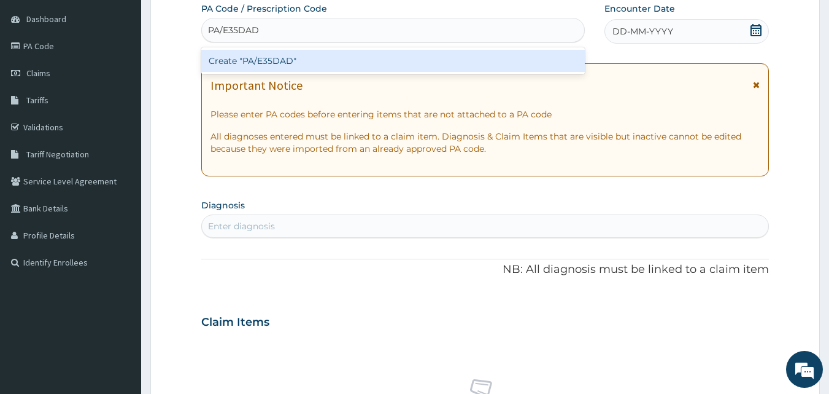
click at [293, 56] on div "Create "PA/E35DAD"" at bounding box center [393, 61] width 384 height 22
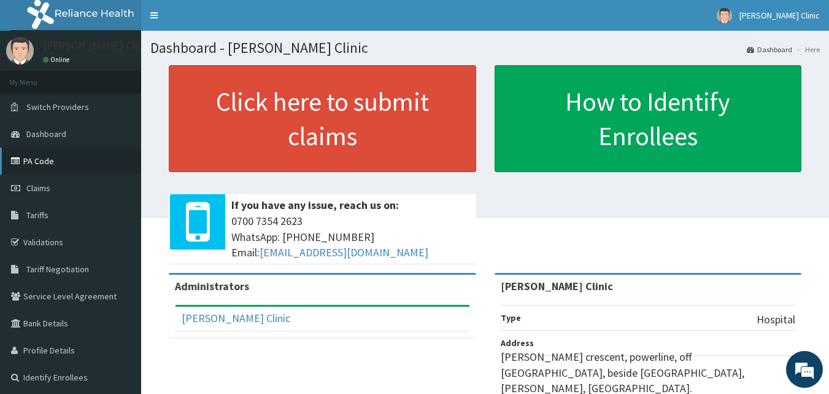
click at [43, 158] on link "PA Code" at bounding box center [70, 160] width 141 height 27
